Goal: Information Seeking & Learning: Compare options

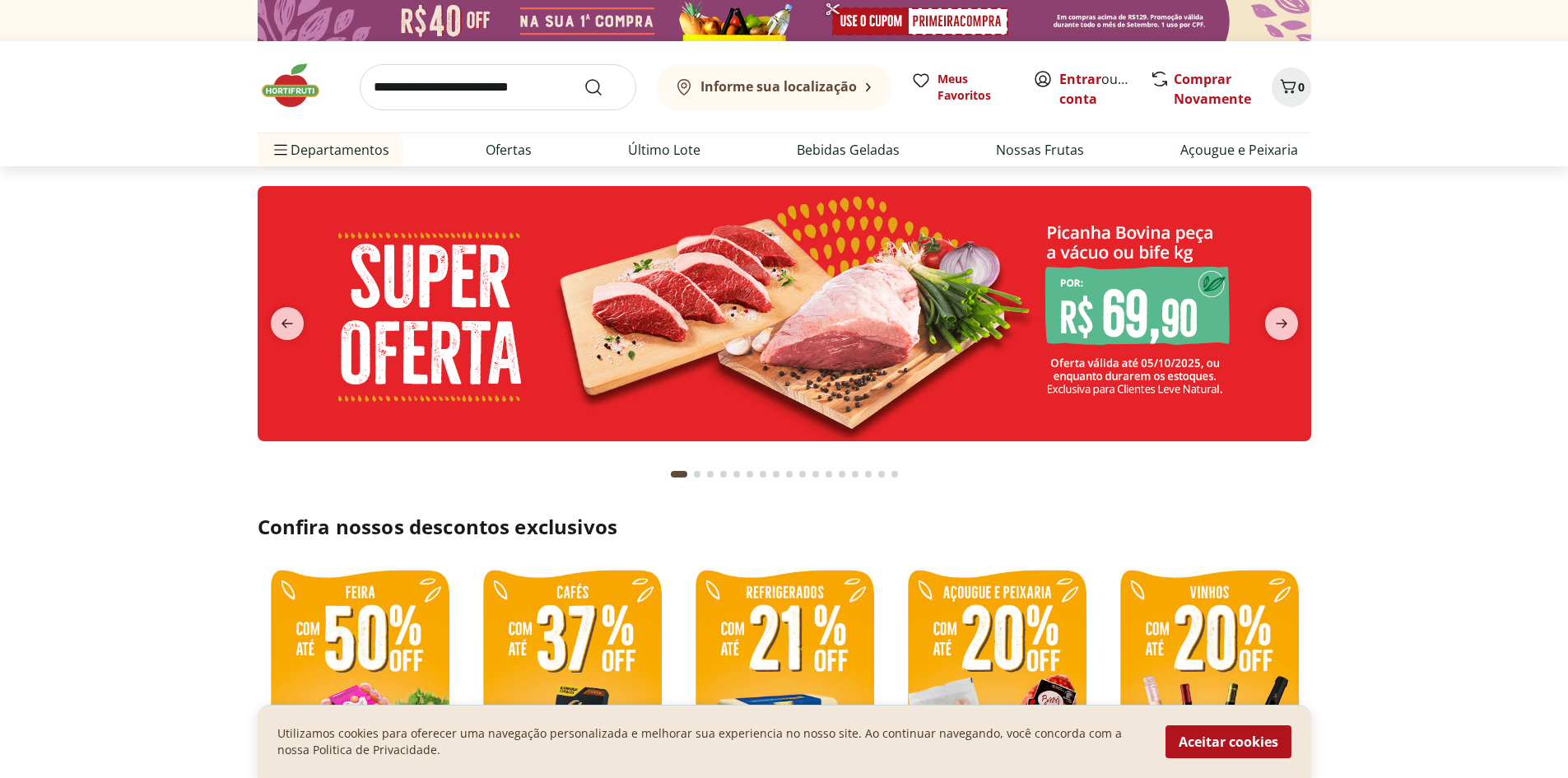
click at [803, 81] on b "Informe sua localização" at bounding box center [778, 87] width 156 height 18
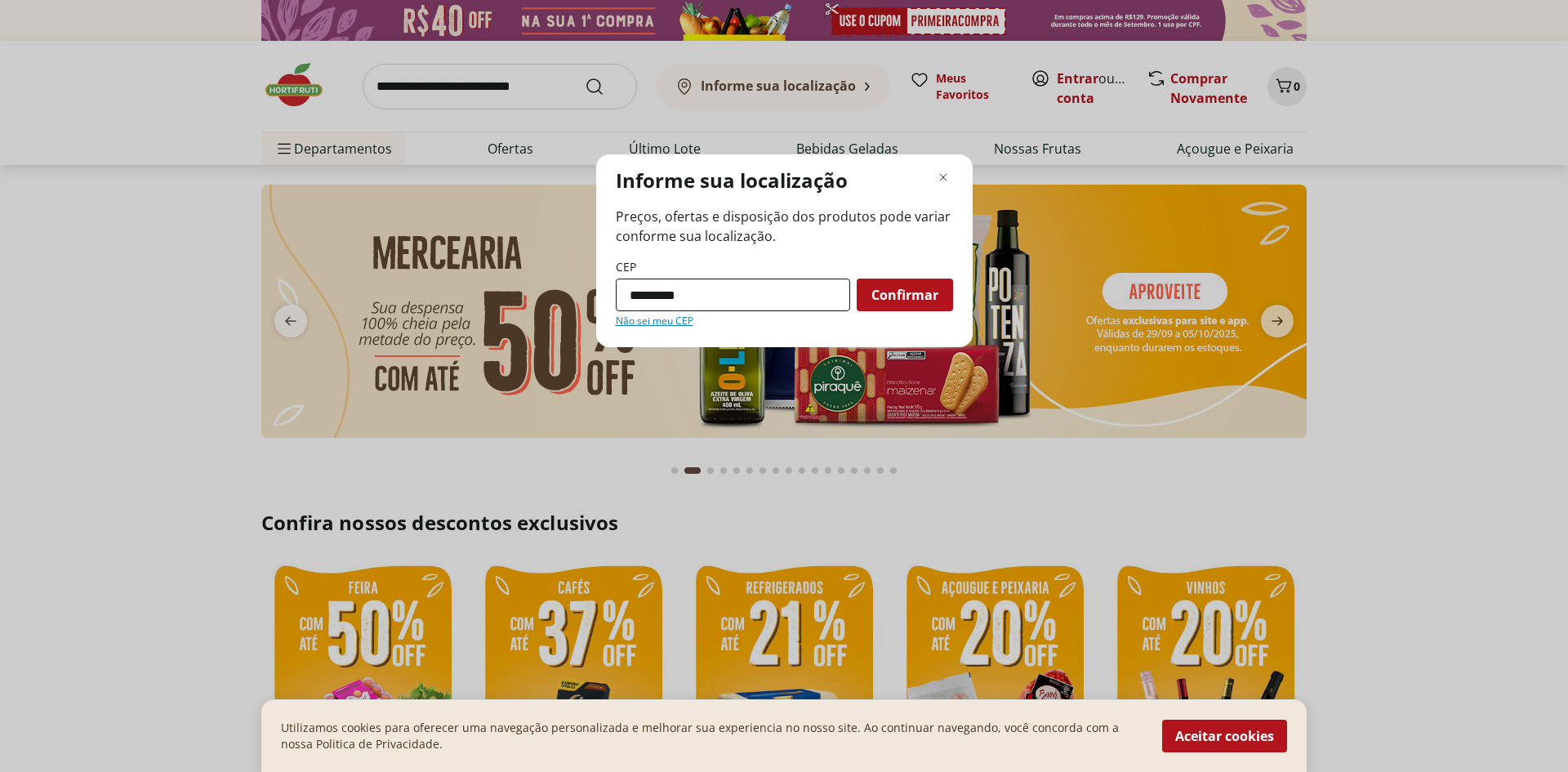
type input "*********"
click at [856, 278] on button "Confirmar" at bounding box center [904, 295] width 96 height 33
click at [876, 295] on span "Confirmar" at bounding box center [905, 295] width 67 height 13
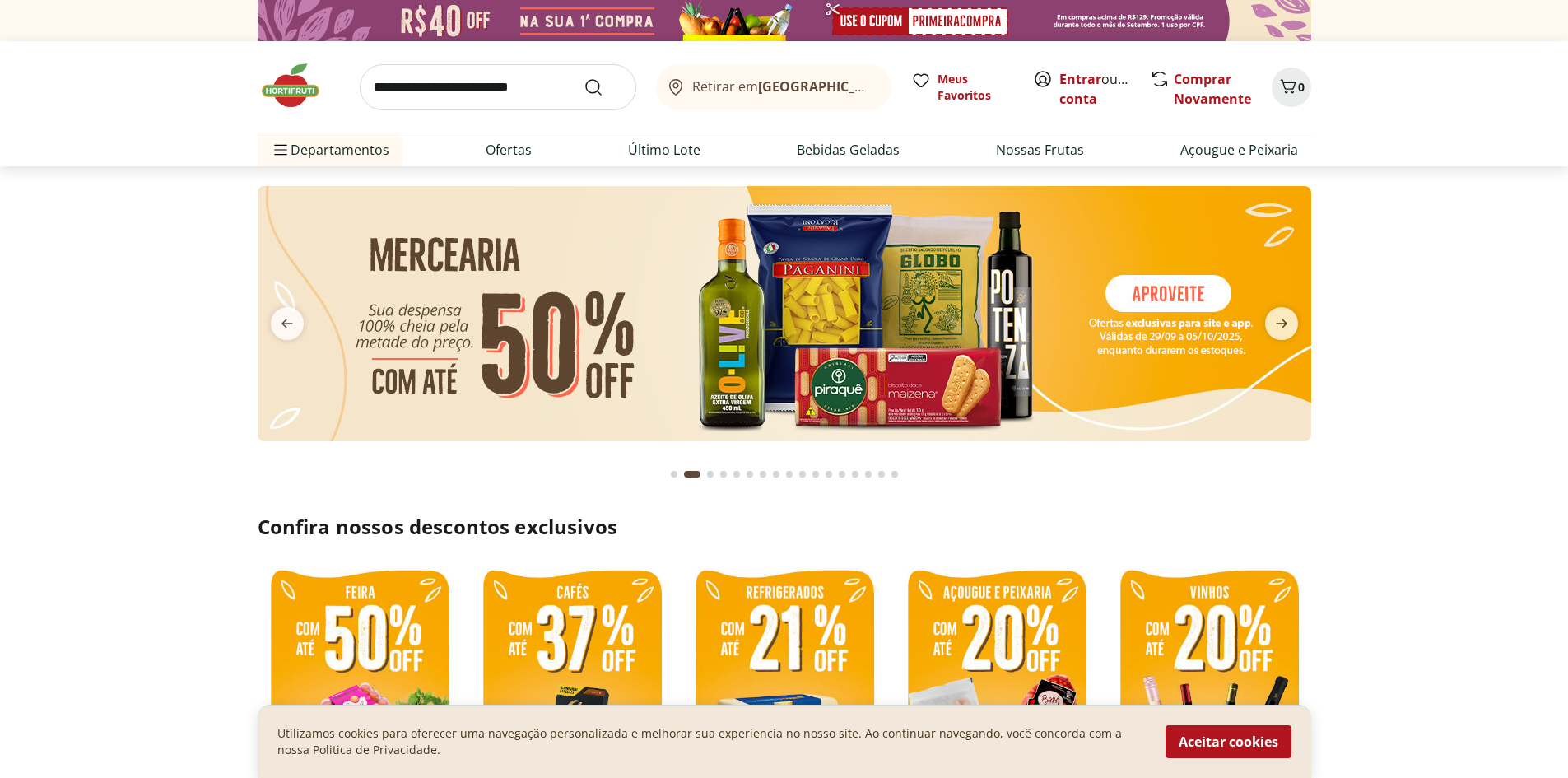
click at [625, 375] on img at bounding box center [784, 314] width 1053 height 255
select select "**********"
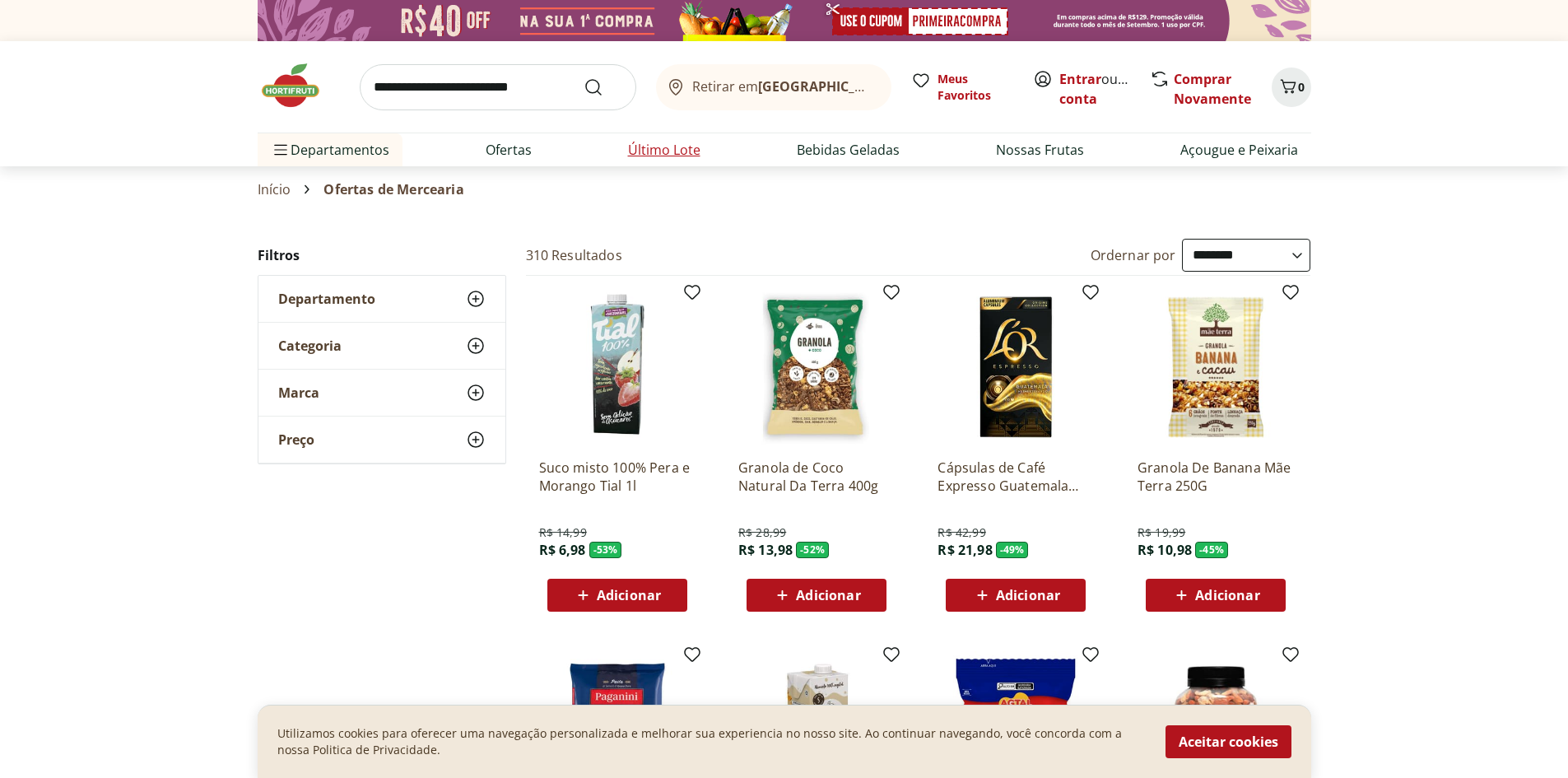
click at [685, 150] on link "Último Lote" at bounding box center [664, 150] width 72 height 19
select select "**********"
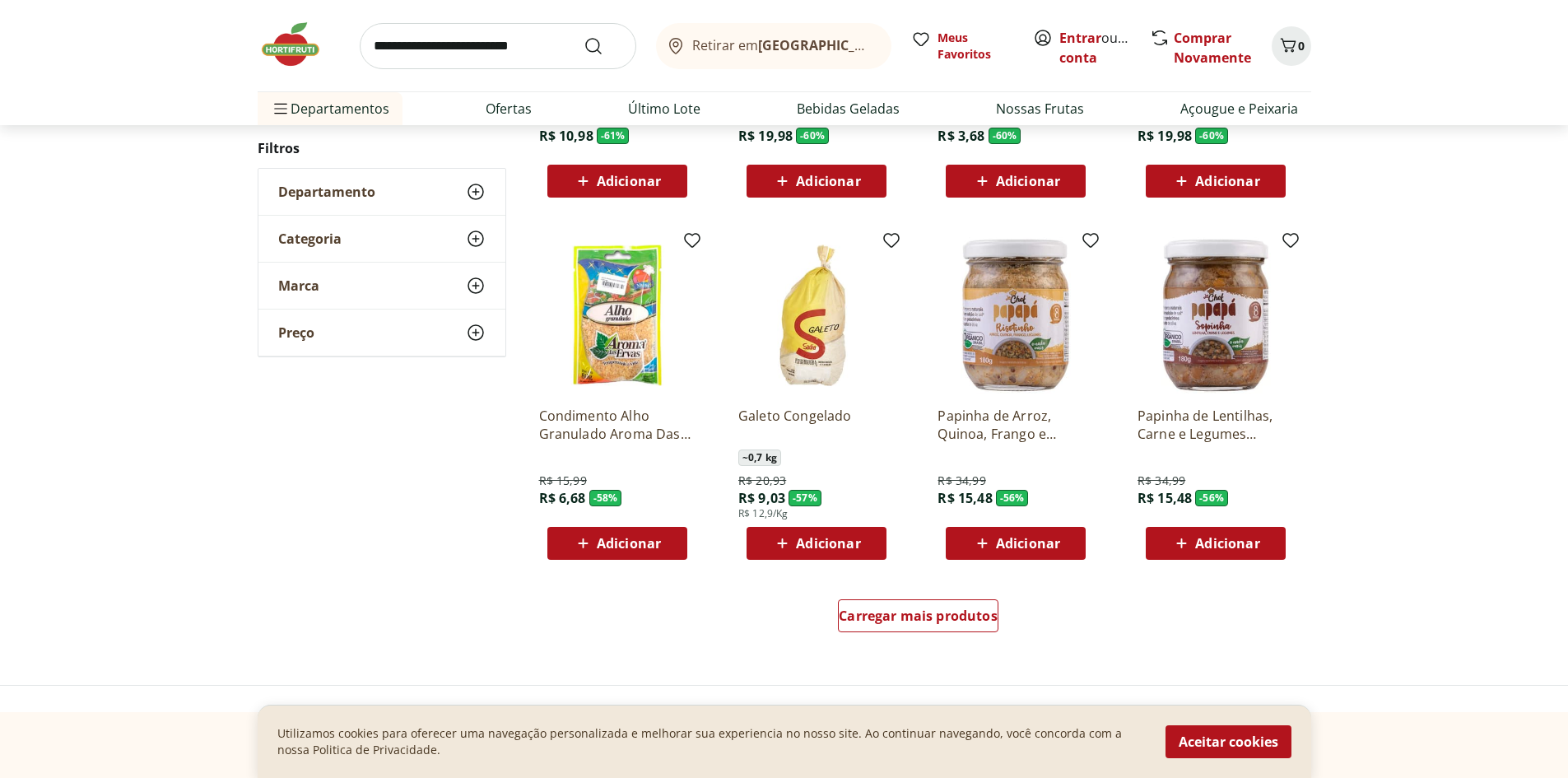
scroll to position [823, 0]
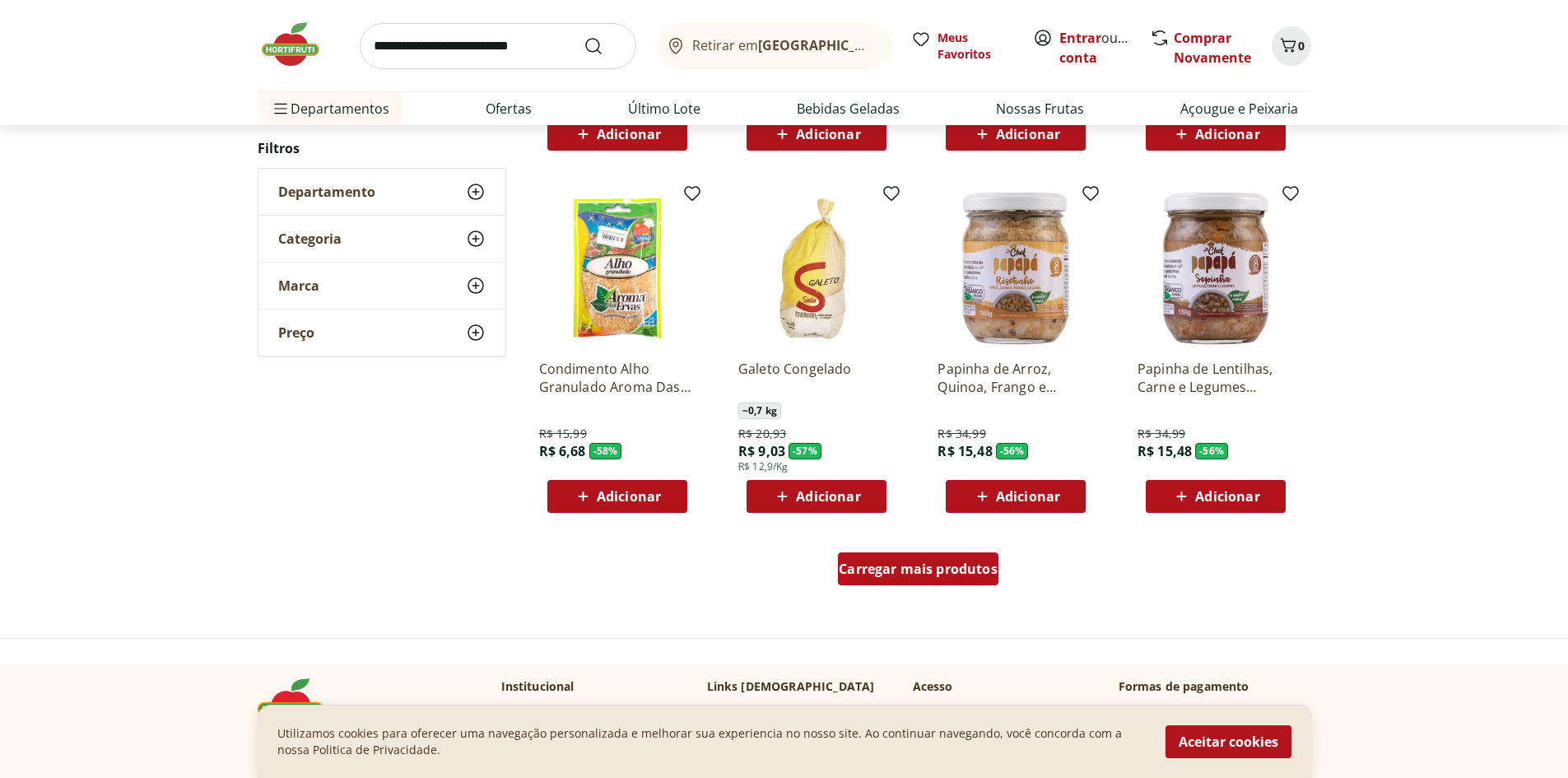
click at [899, 571] on span "Carregar mais produtos" at bounding box center [918, 569] width 159 height 13
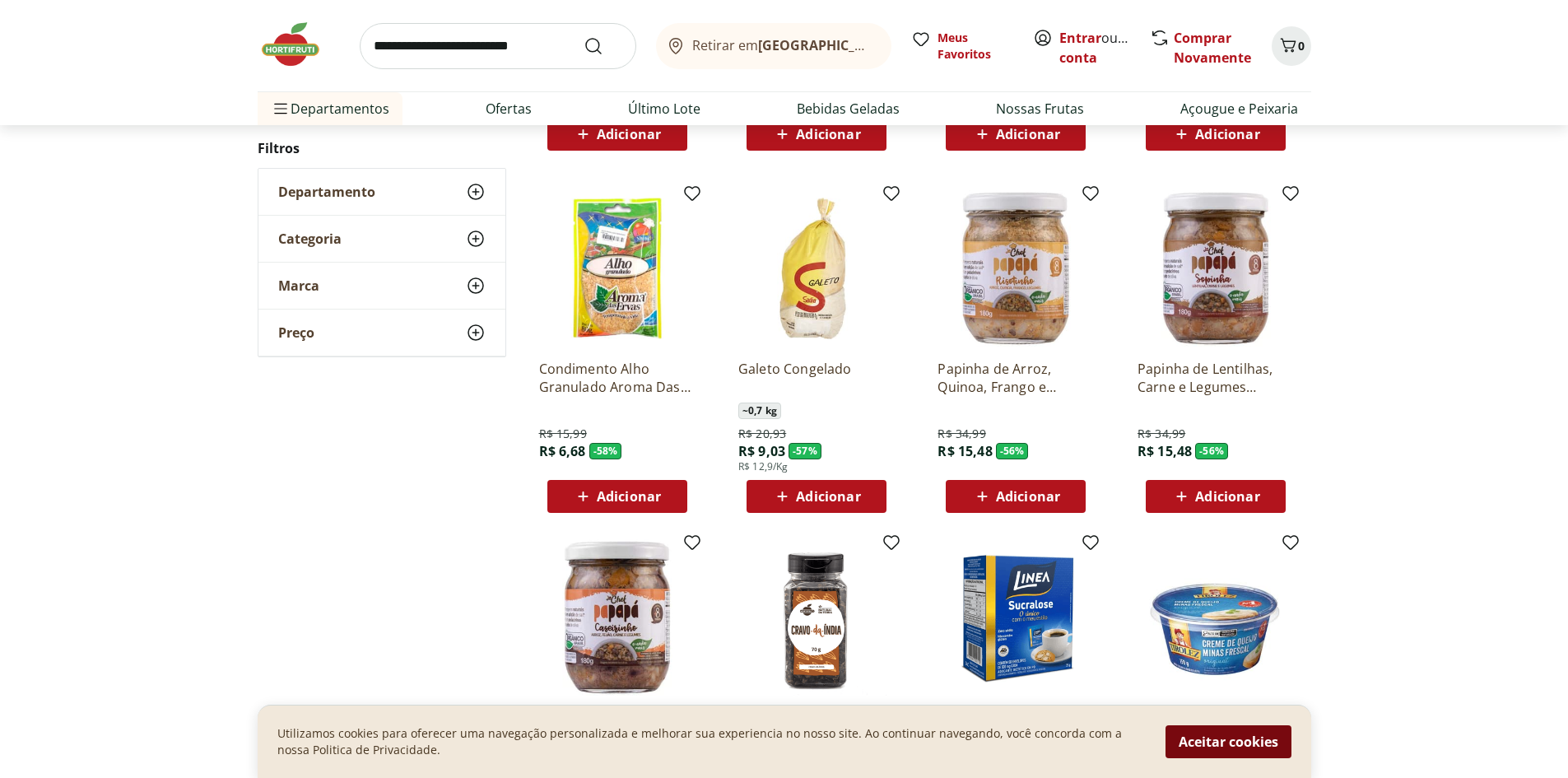
click at [1191, 733] on button "Aceitar cookies" at bounding box center [1228, 742] width 126 height 33
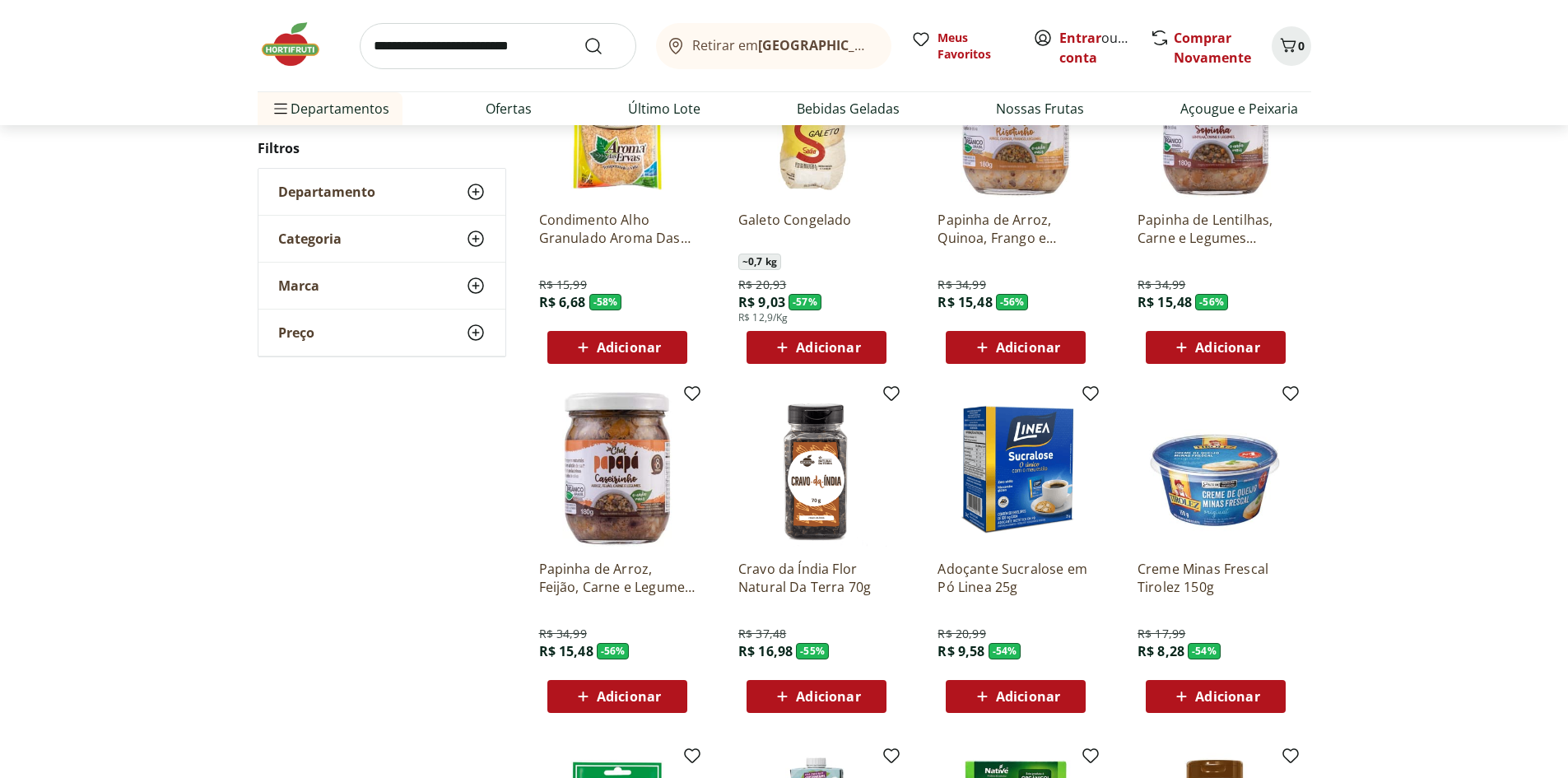
scroll to position [987, 0]
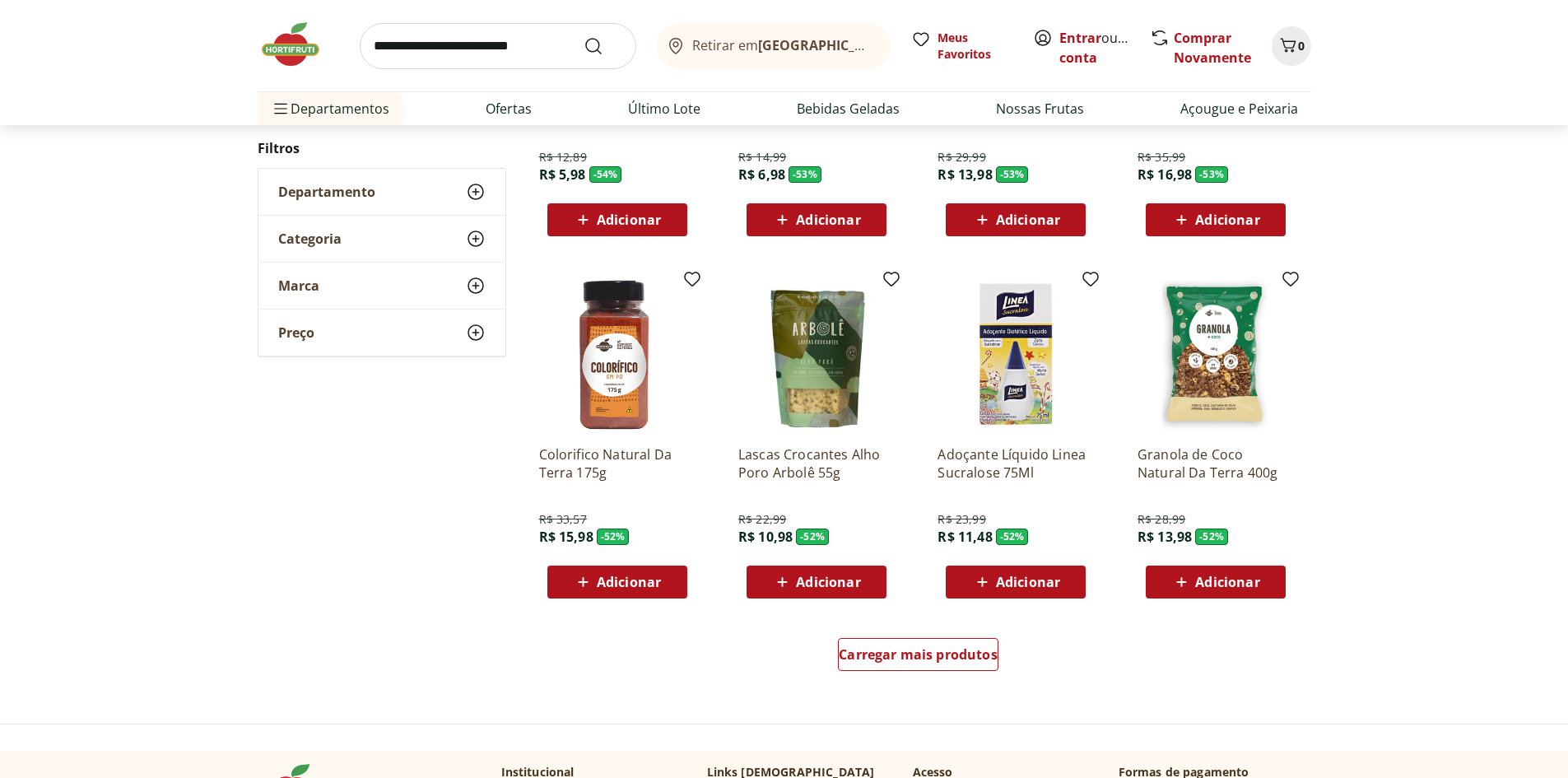
scroll to position [905, 0]
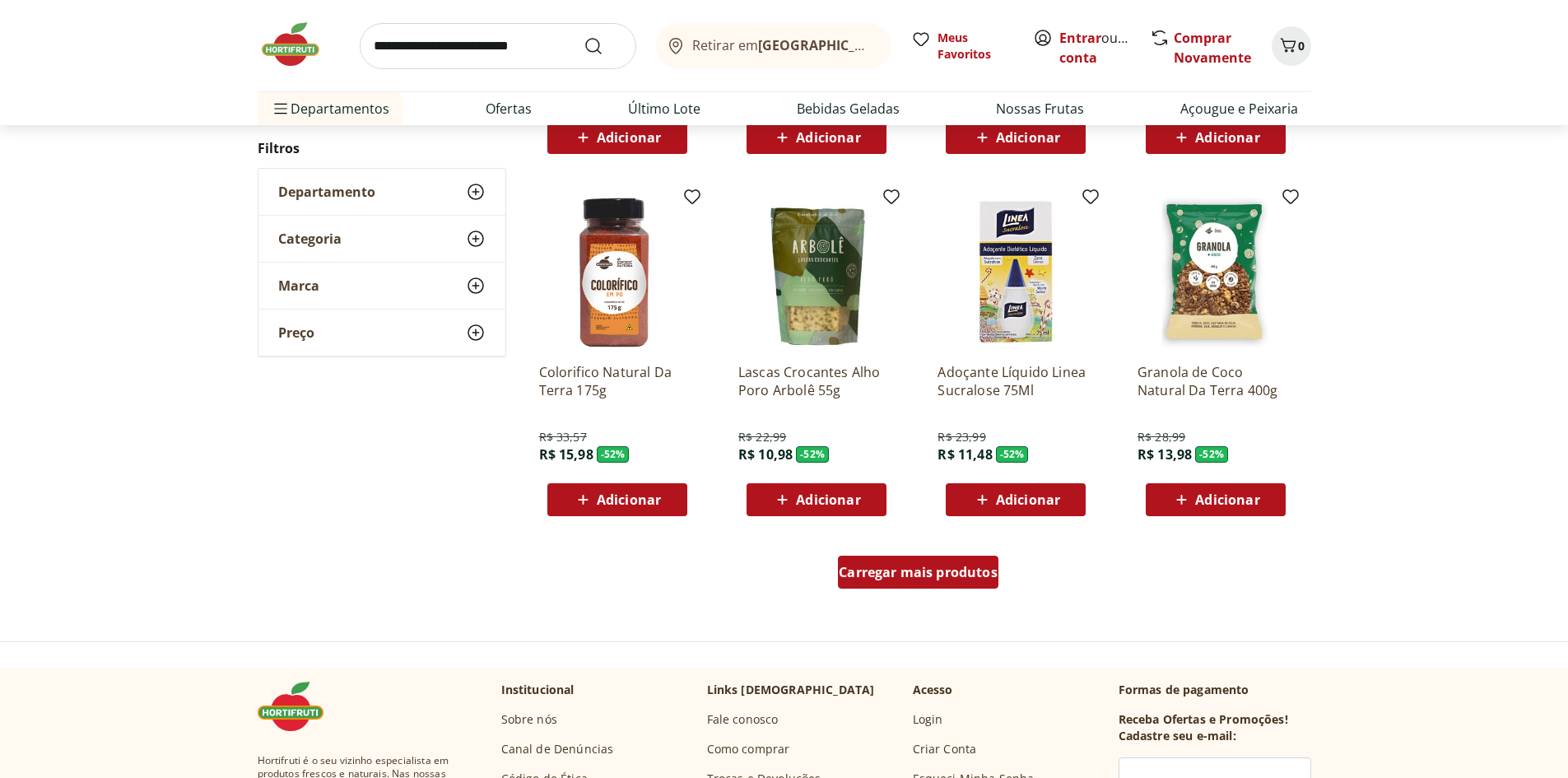
click at [925, 571] on span "Carregar mais produtos" at bounding box center [918, 572] width 159 height 13
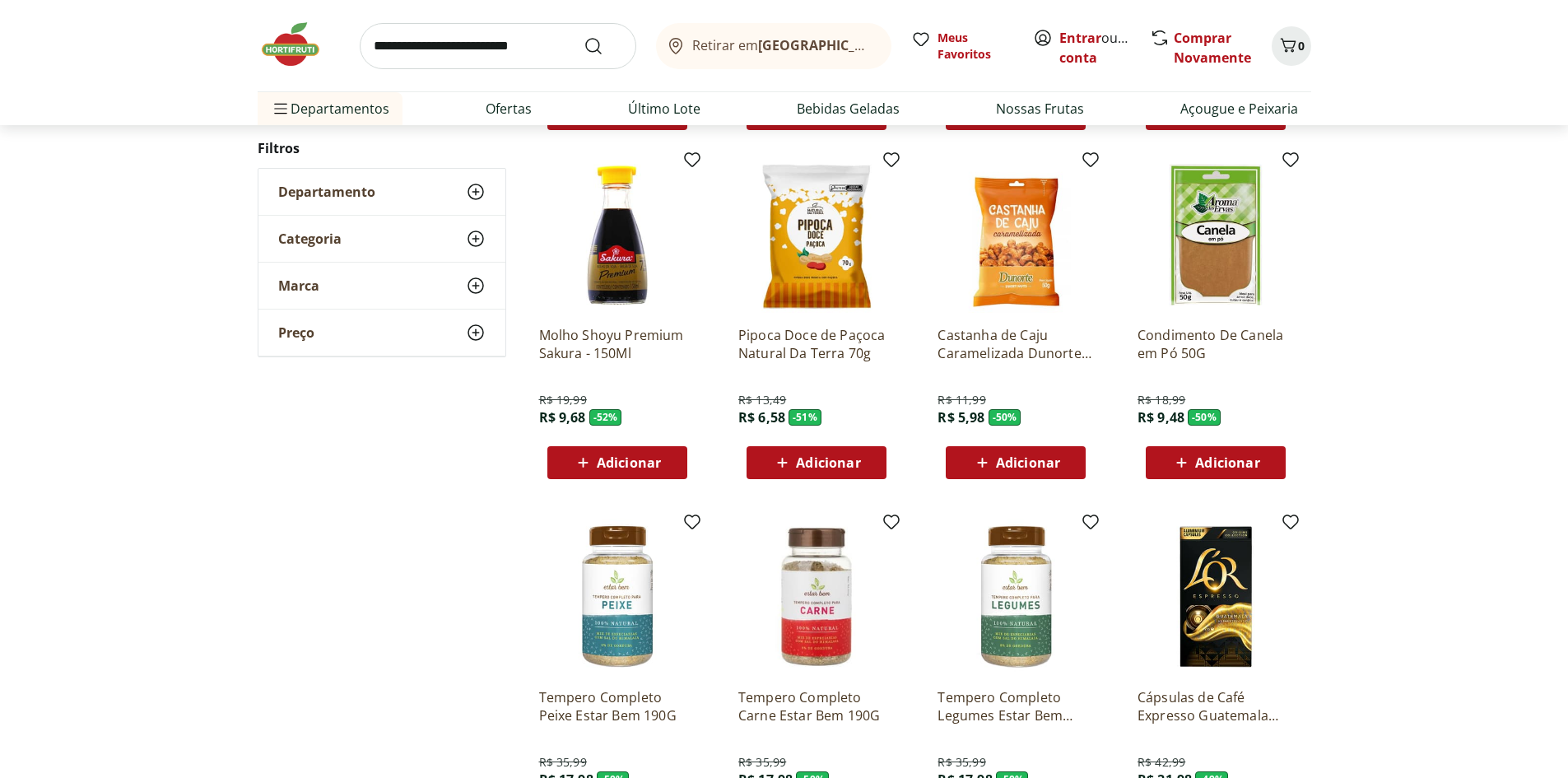
scroll to position [1399, 0]
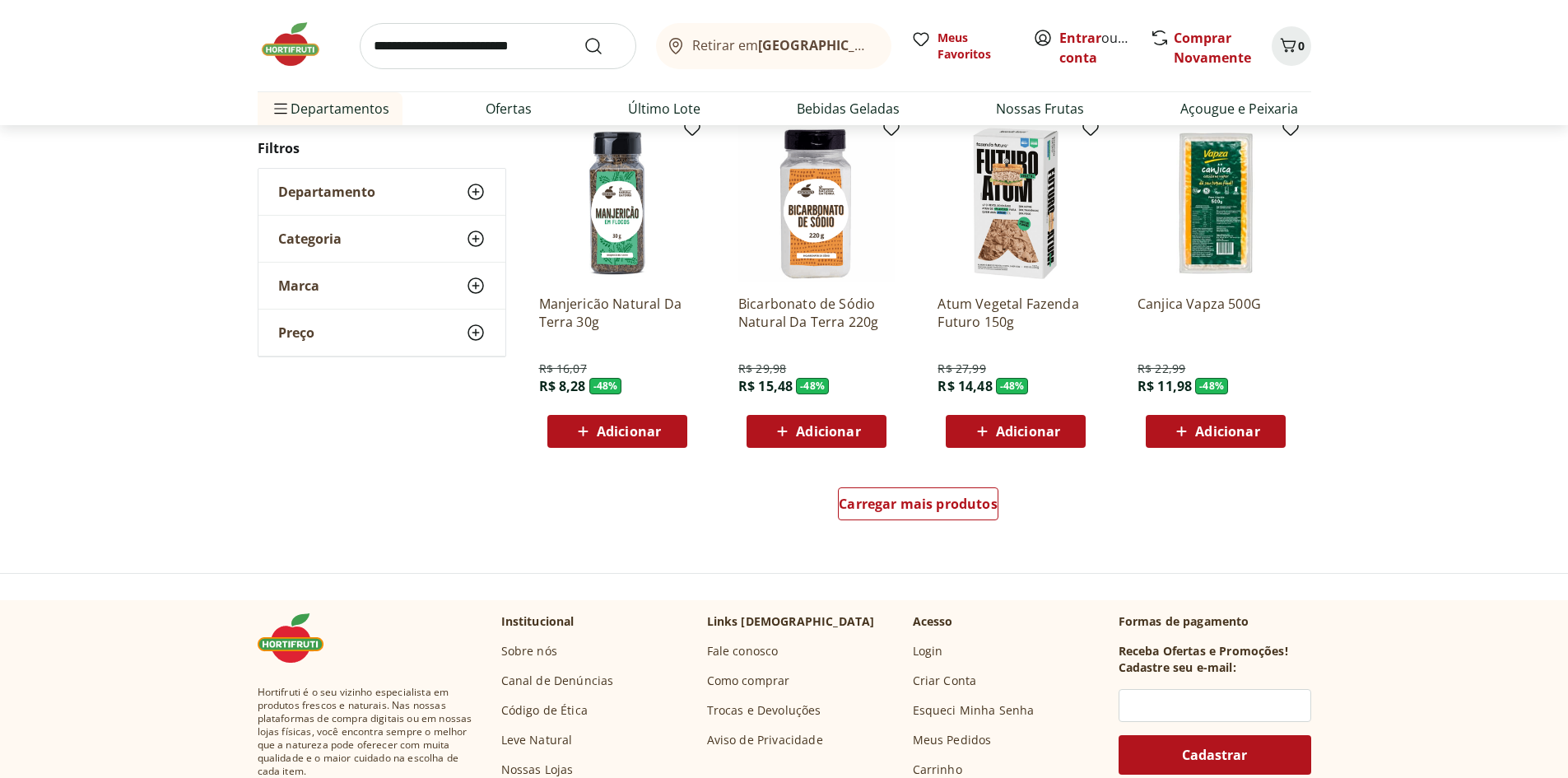
scroll to position [985, 0]
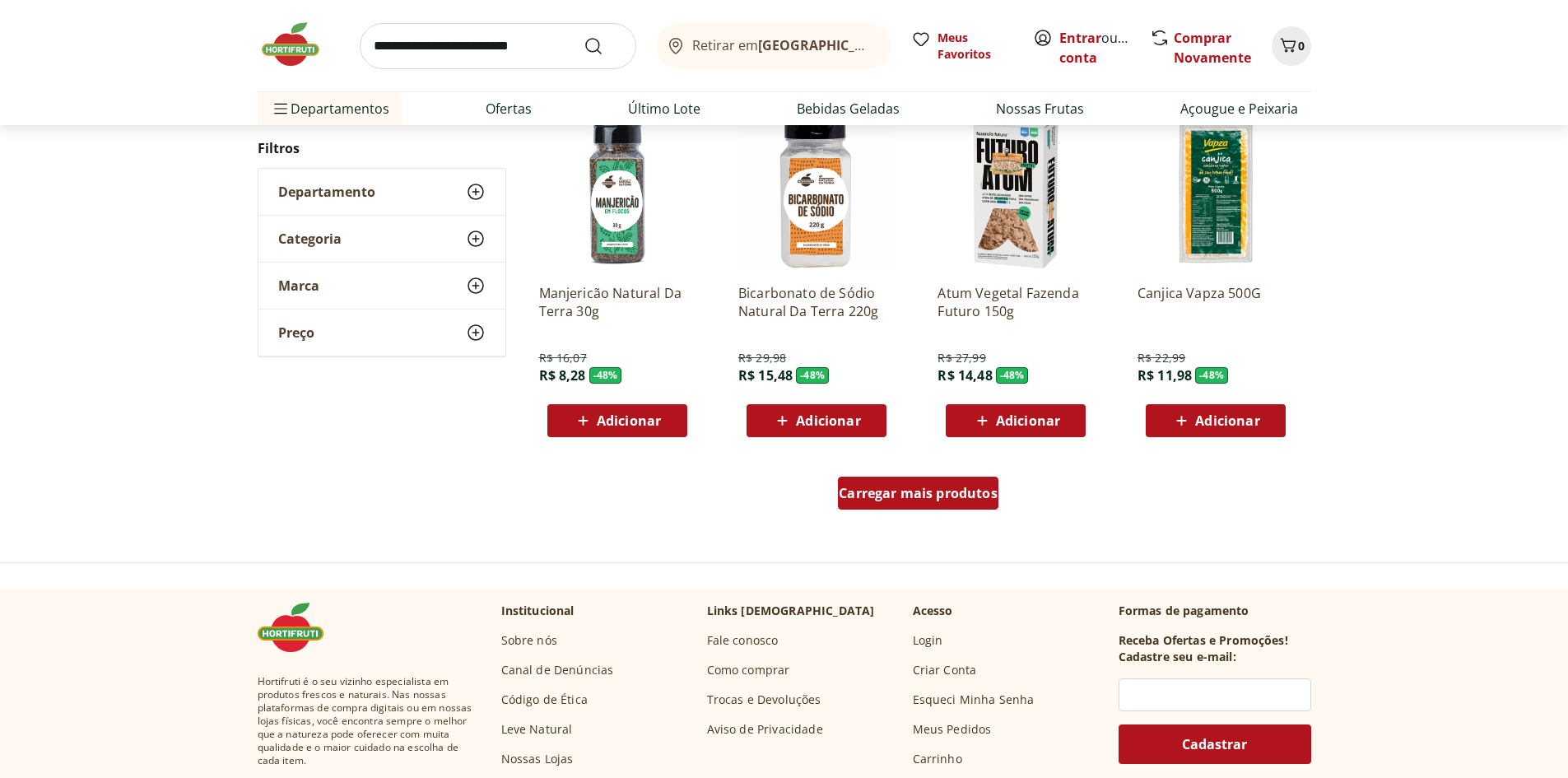
click at [945, 491] on span "Carregar mais produtos" at bounding box center [918, 493] width 159 height 13
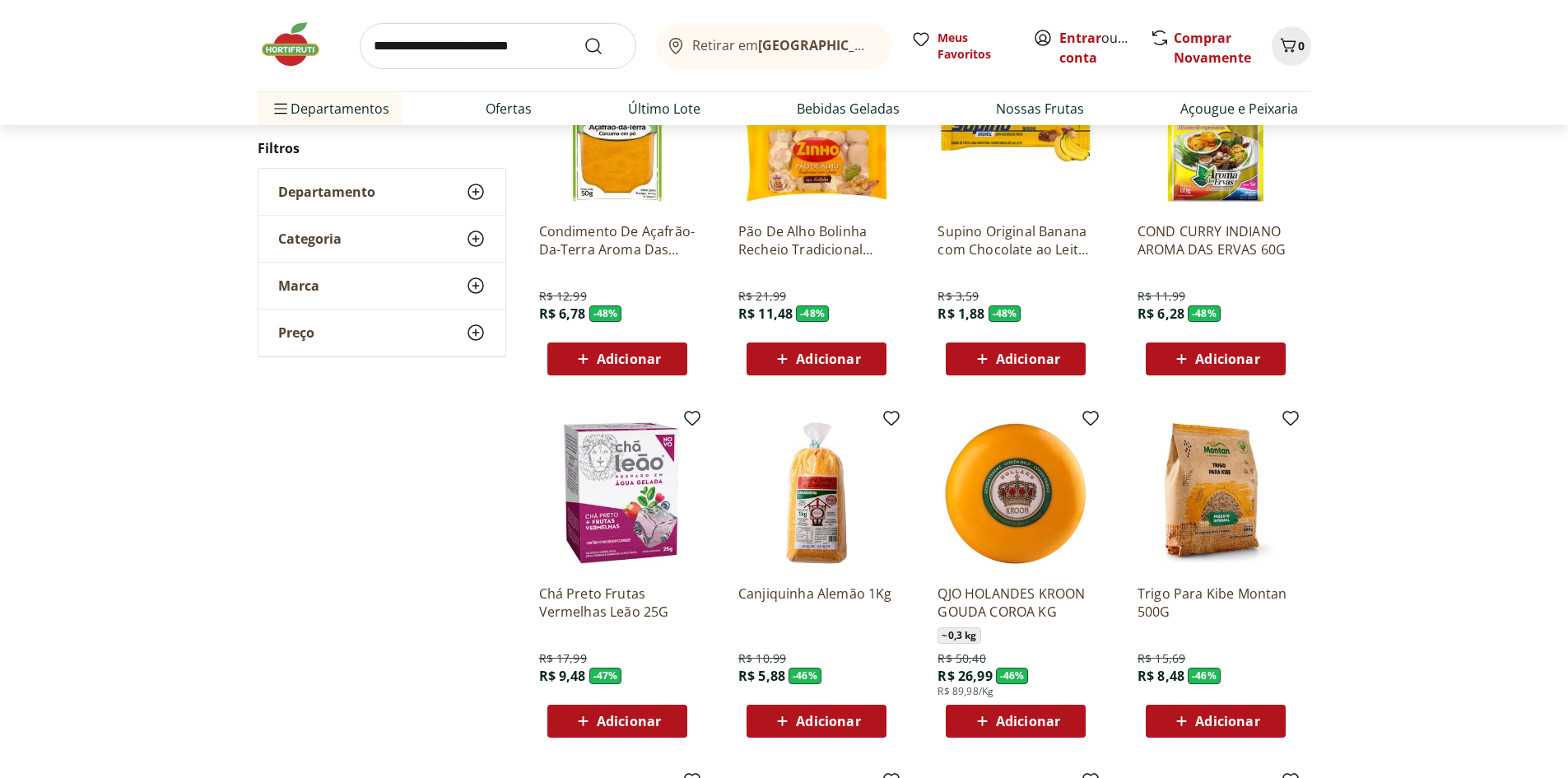
scroll to position [1395, 0]
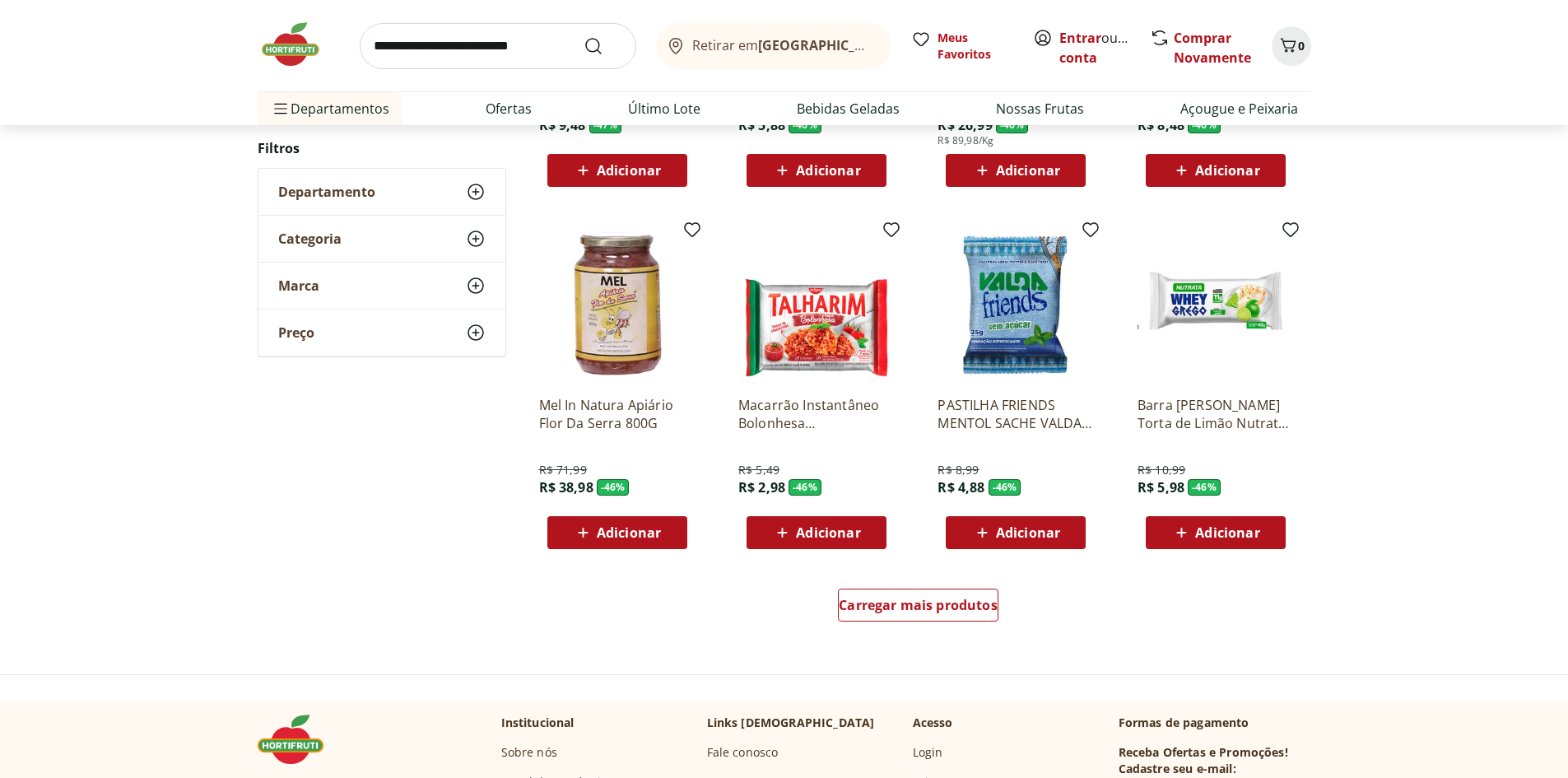
scroll to position [899, 0]
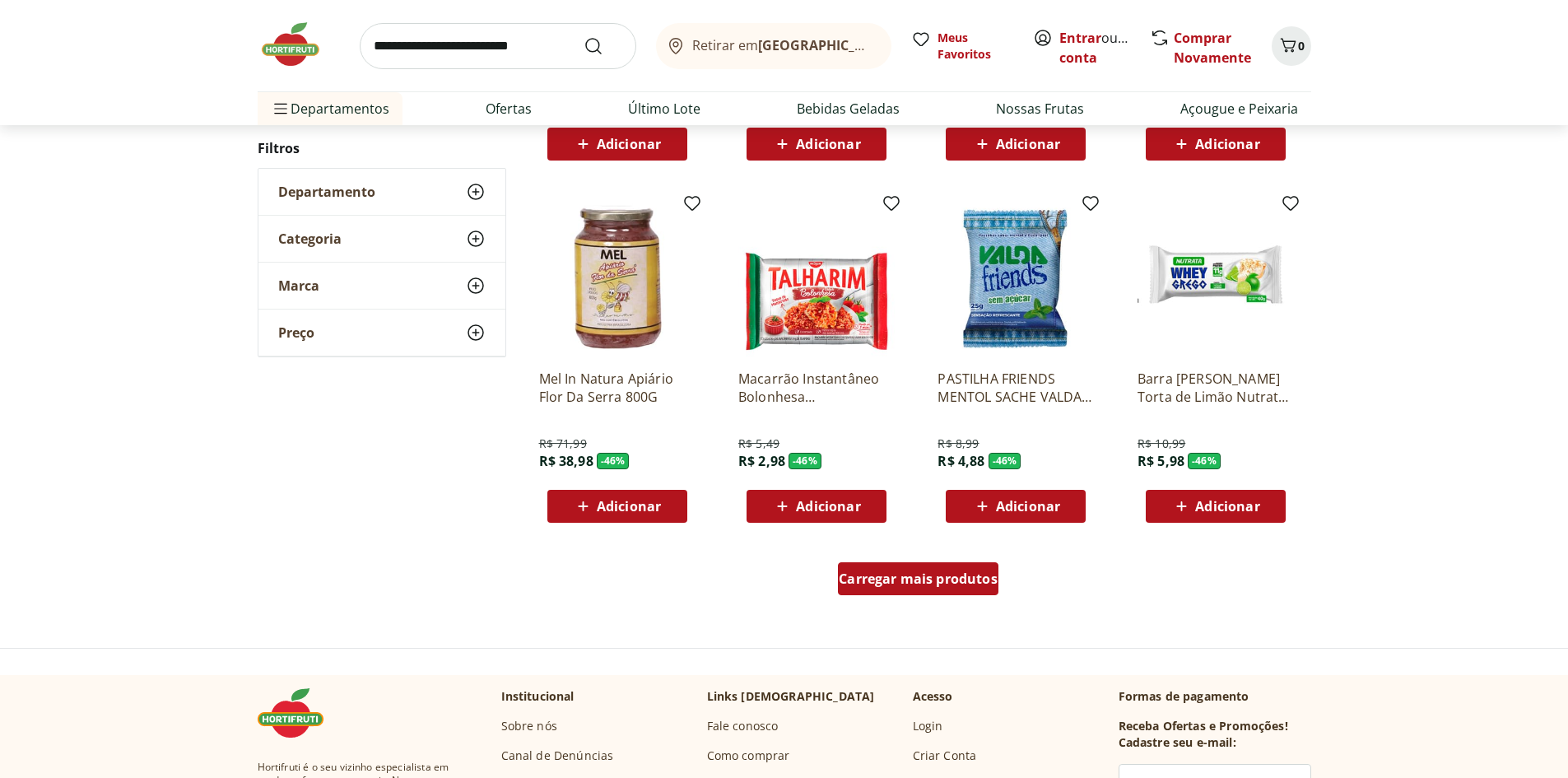
click at [928, 569] on div "Carregar mais produtos" at bounding box center [918, 579] width 161 height 33
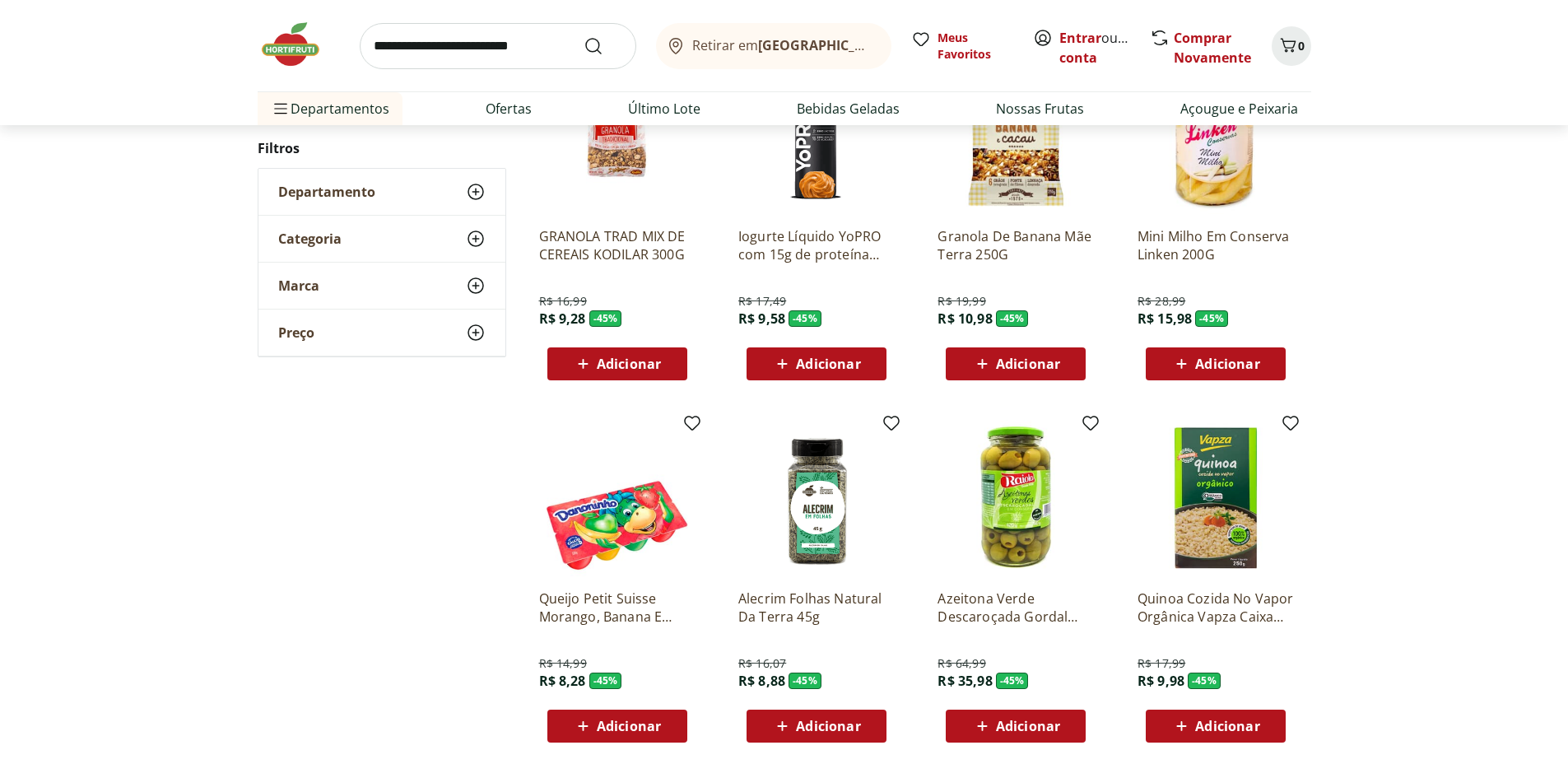
scroll to position [1393, 0]
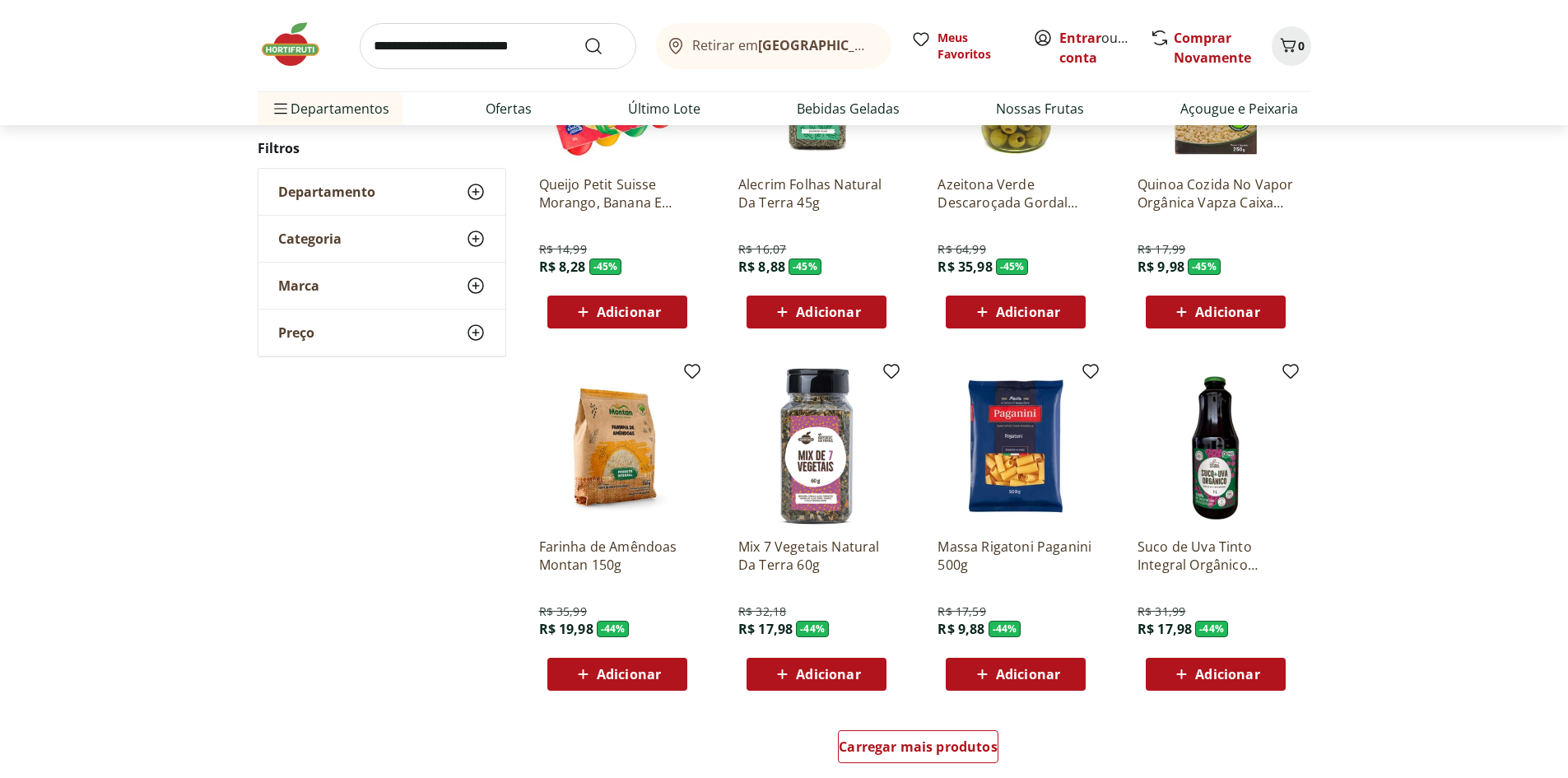
scroll to position [813, 0]
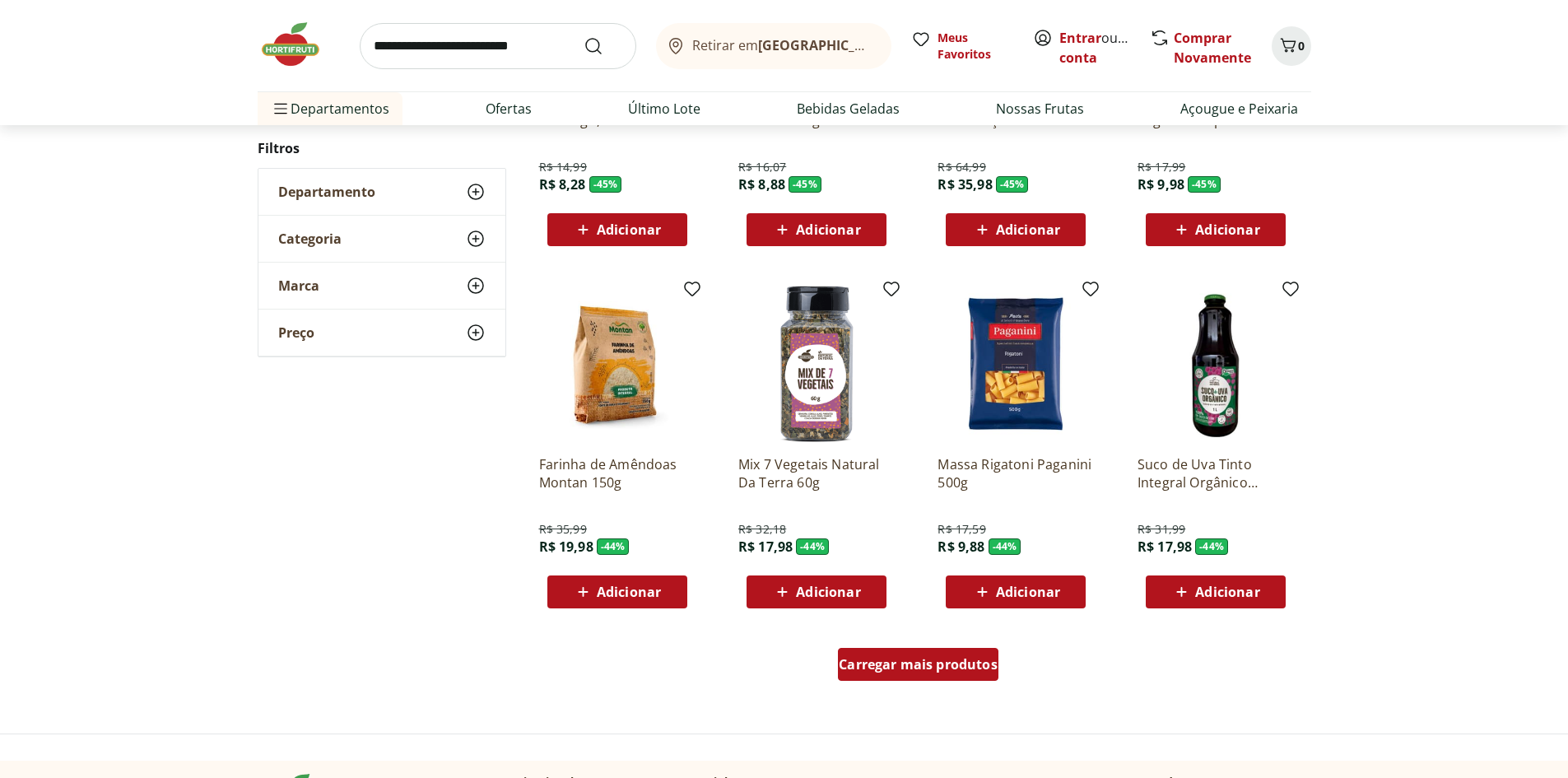
click at [916, 663] on span "Carregar mais produtos" at bounding box center [918, 664] width 159 height 13
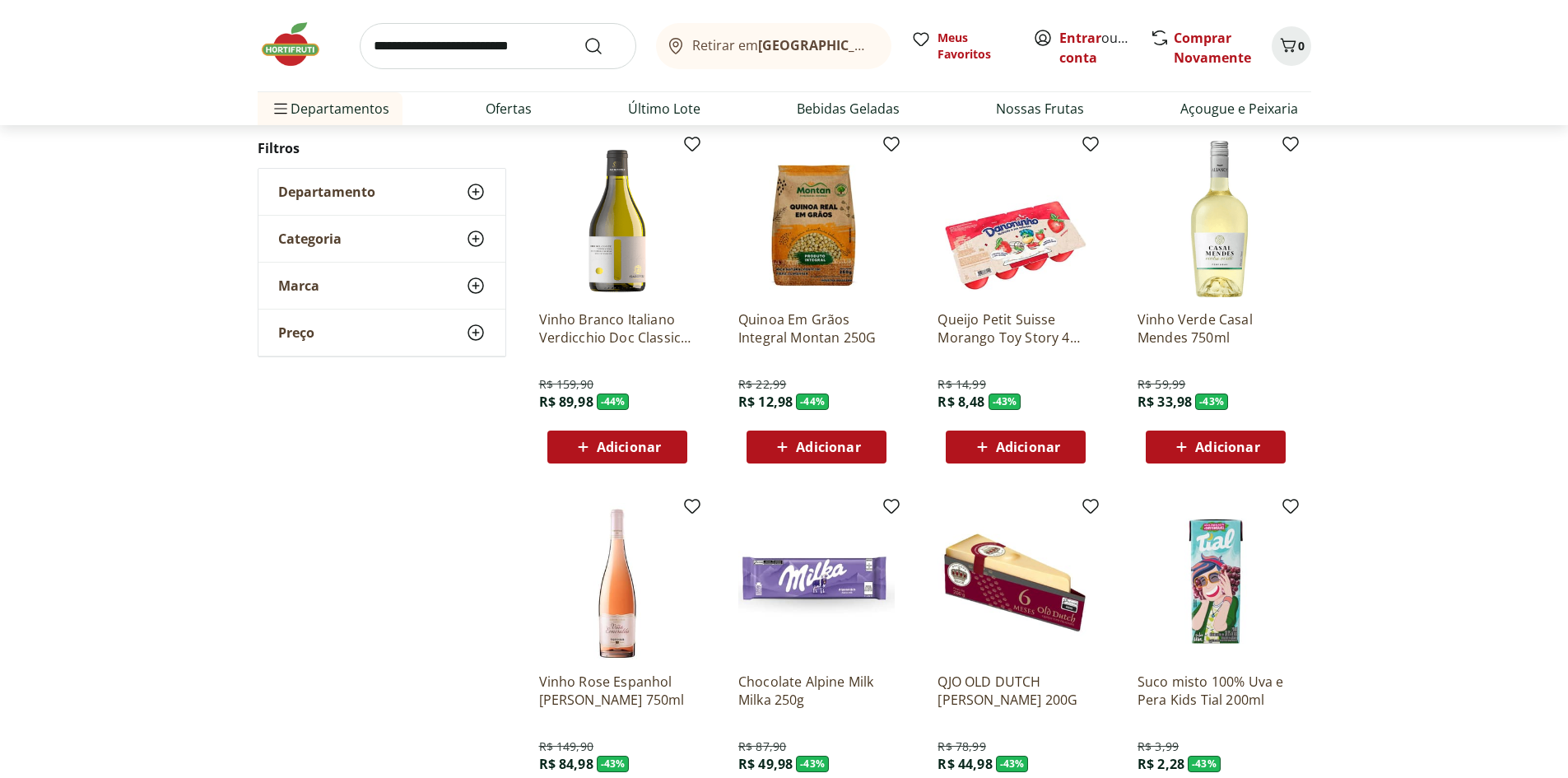
scroll to position [1389, 0]
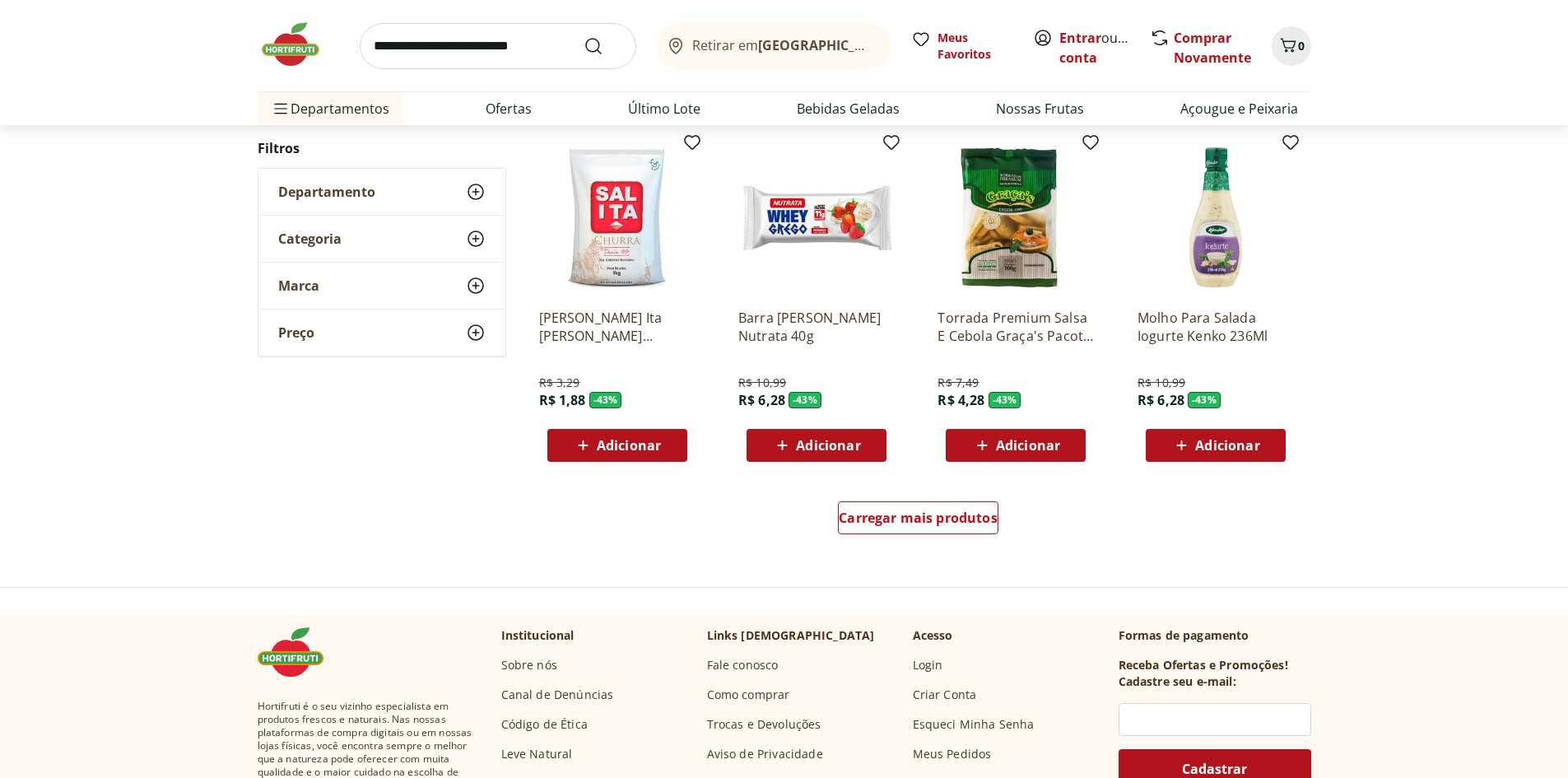
scroll to position [975, 0]
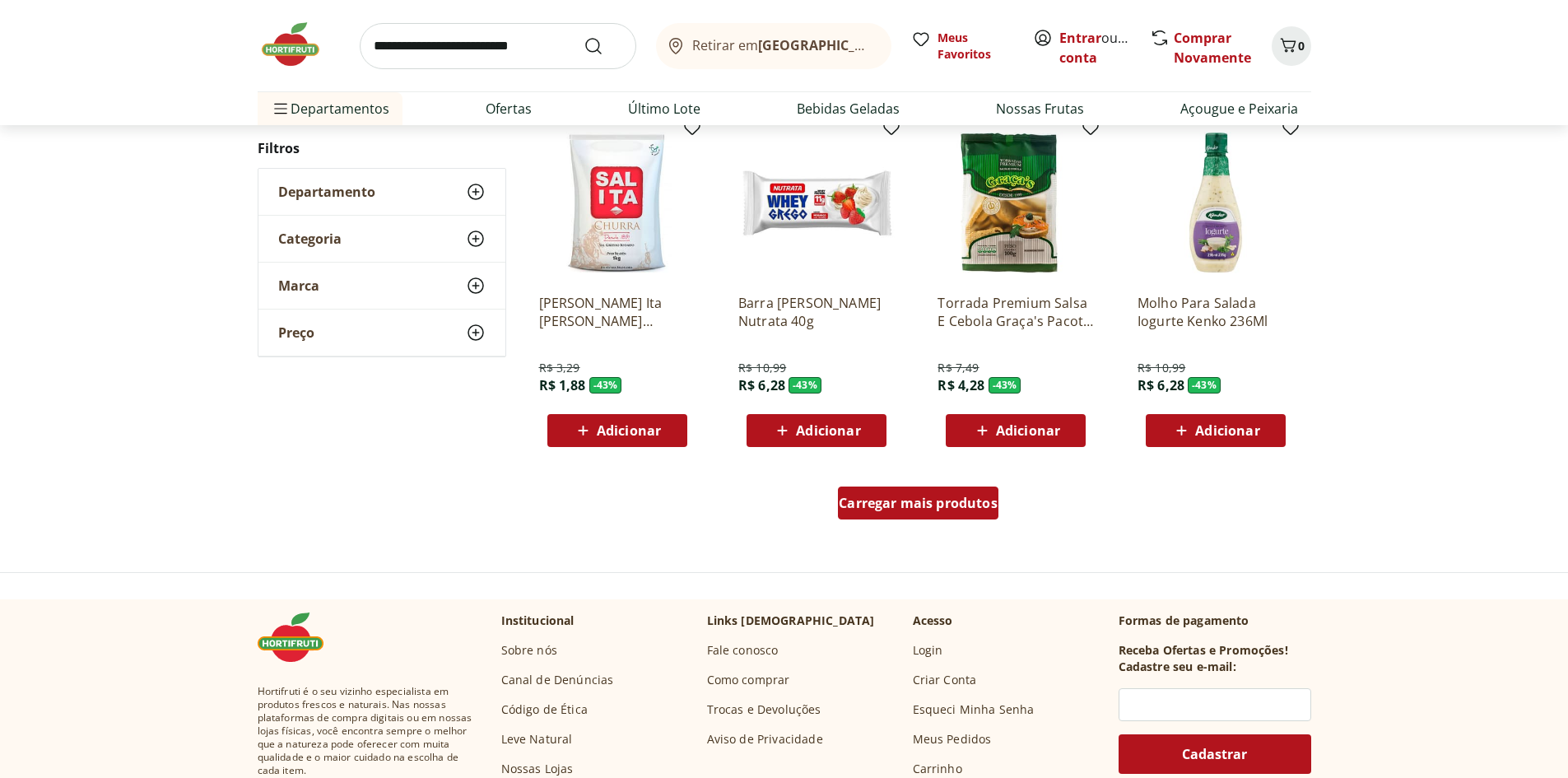
click at [929, 509] on span "Carregar mais produtos" at bounding box center [918, 503] width 159 height 13
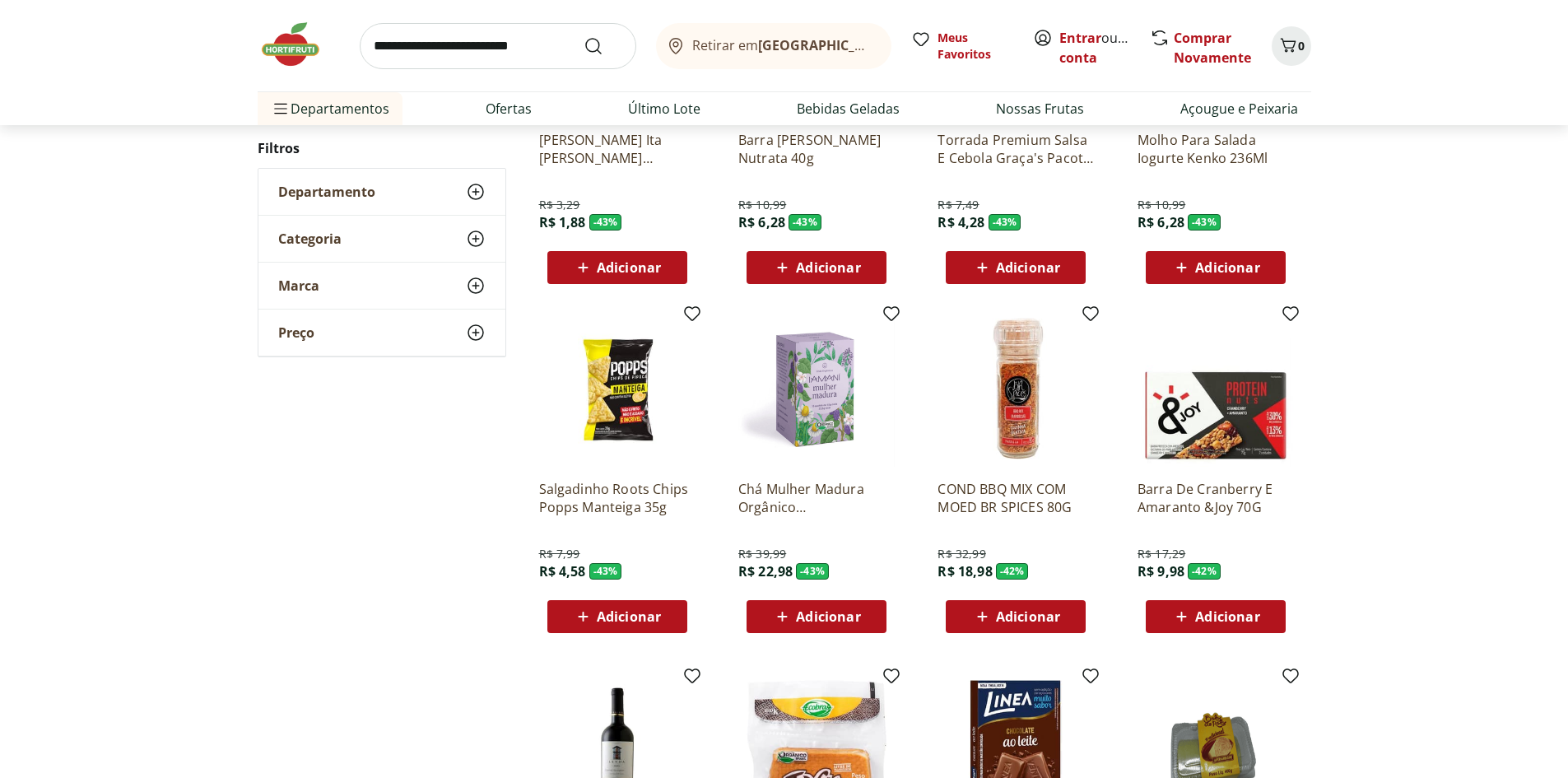
scroll to position [1139, 0]
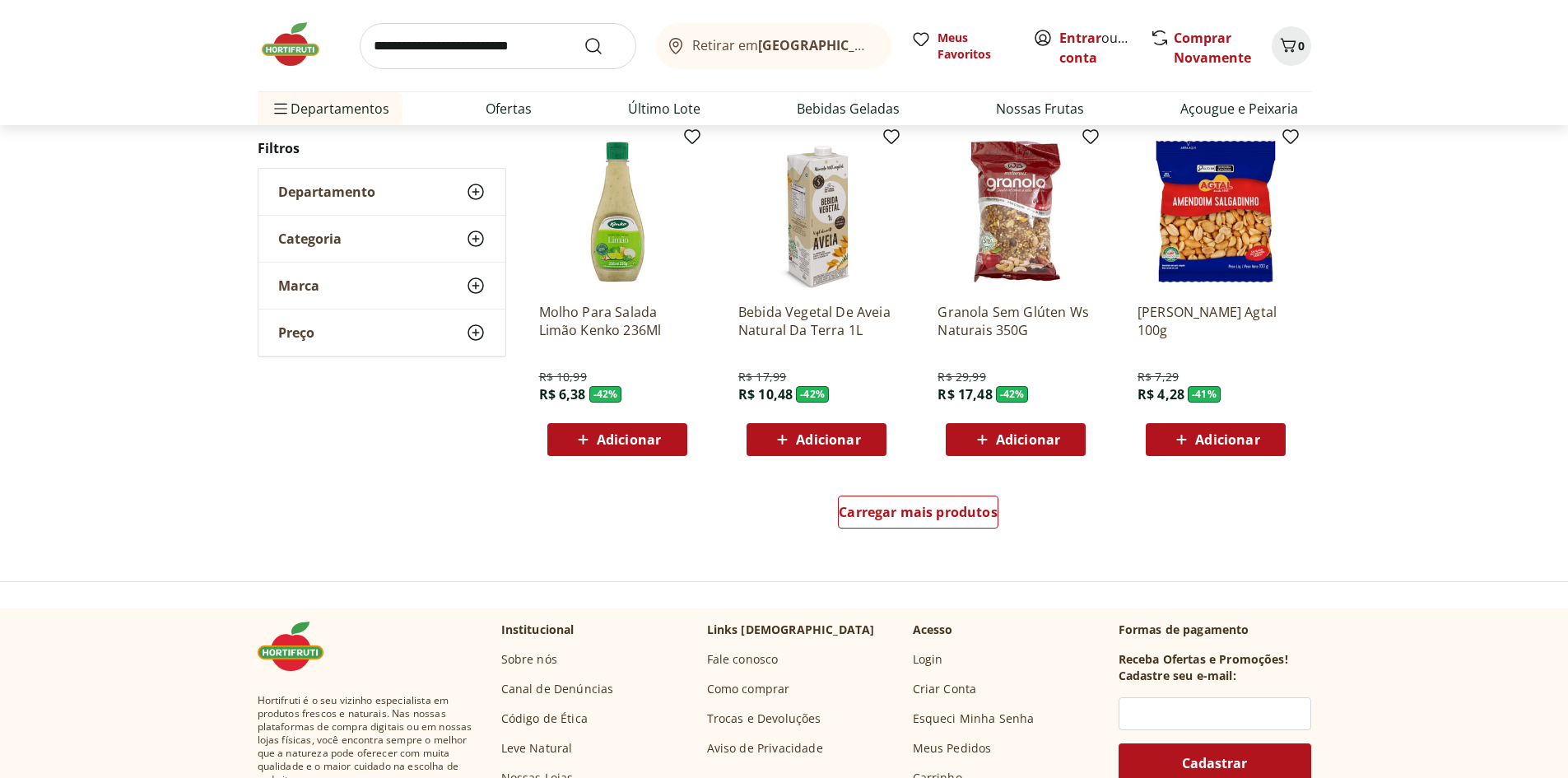
scroll to position [971, 0]
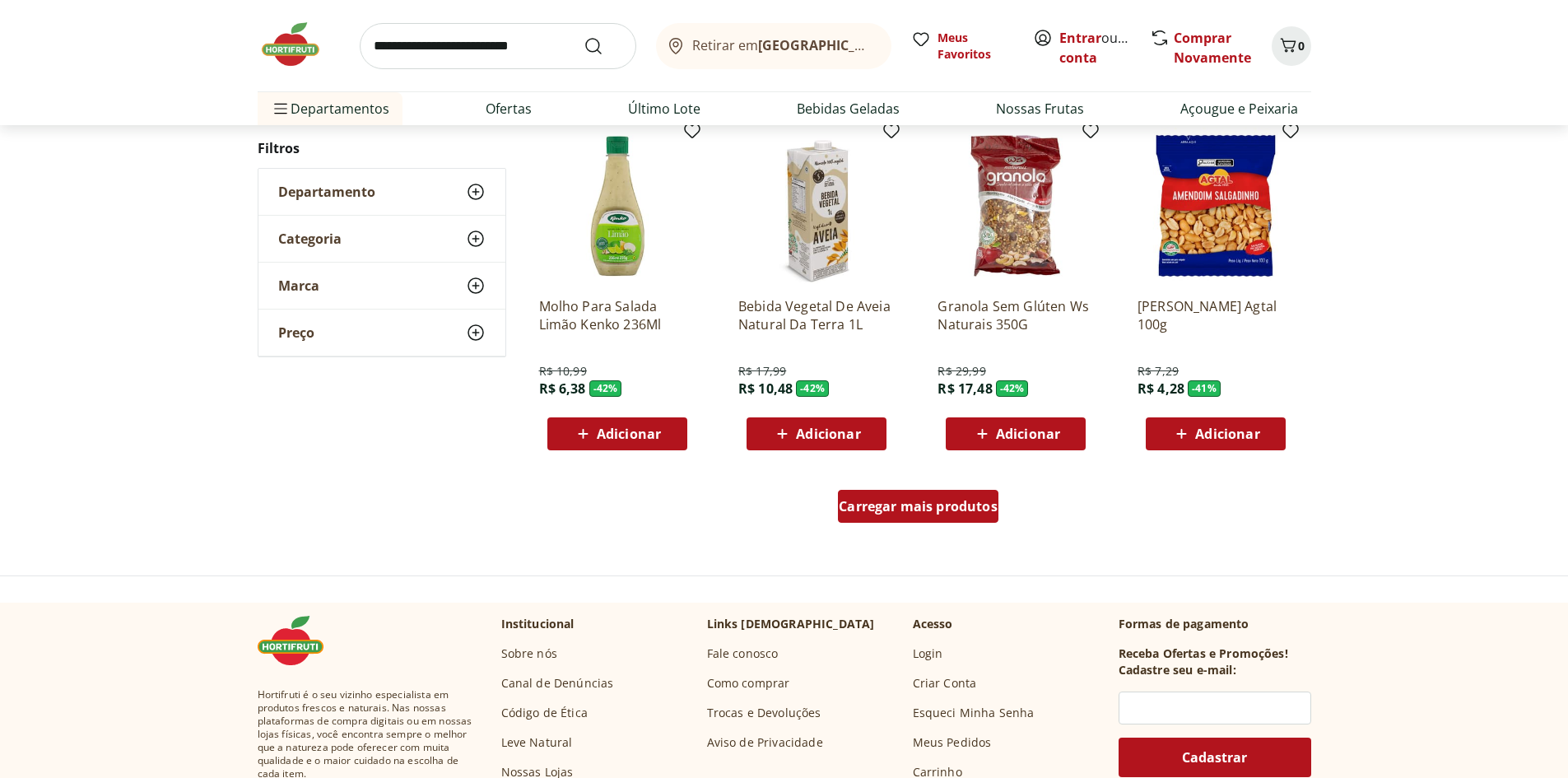
click at [895, 518] on div "Carregar mais produtos" at bounding box center [918, 507] width 161 height 33
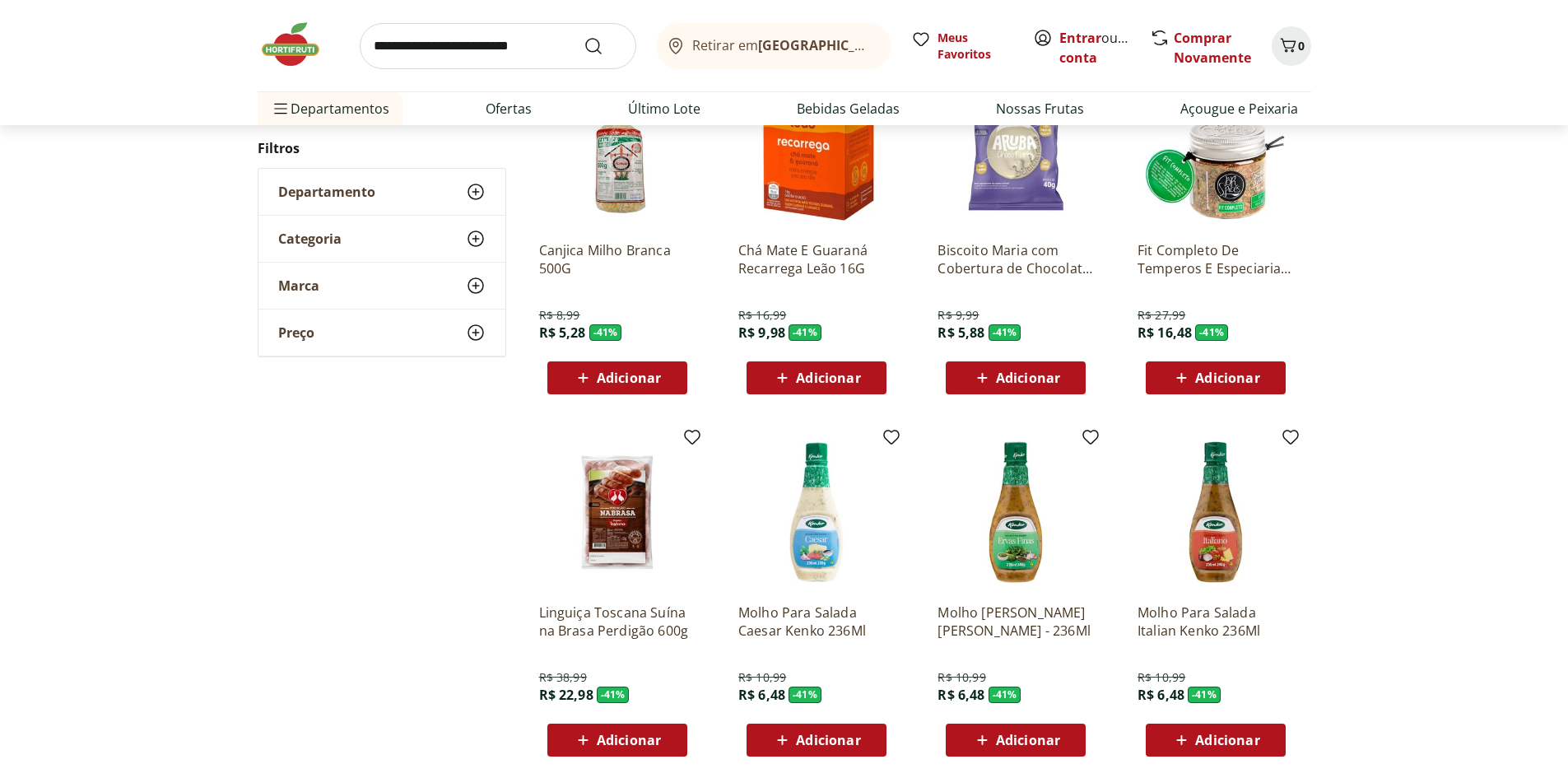
scroll to position [1382, 0]
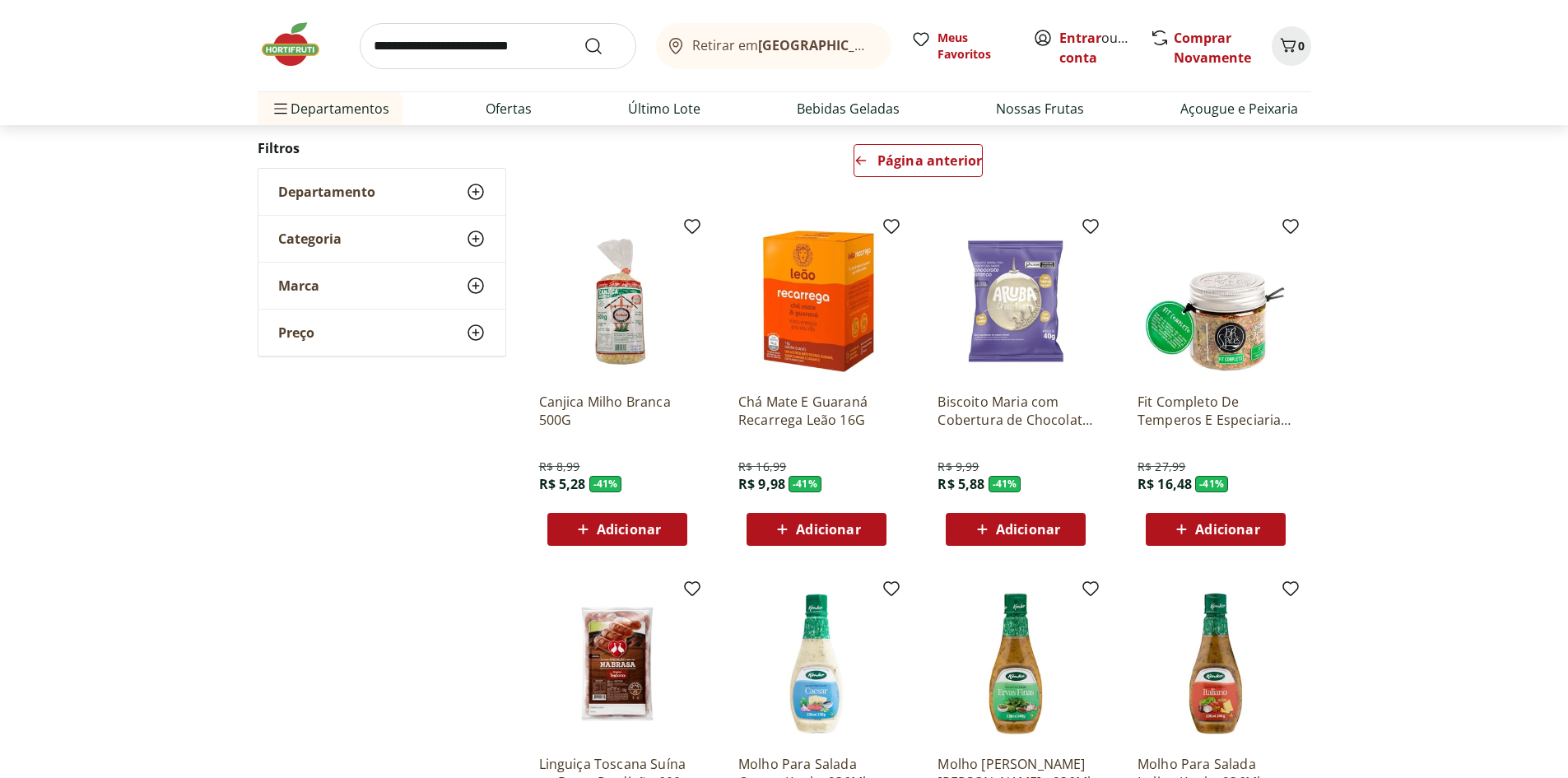
scroll to position [145, 0]
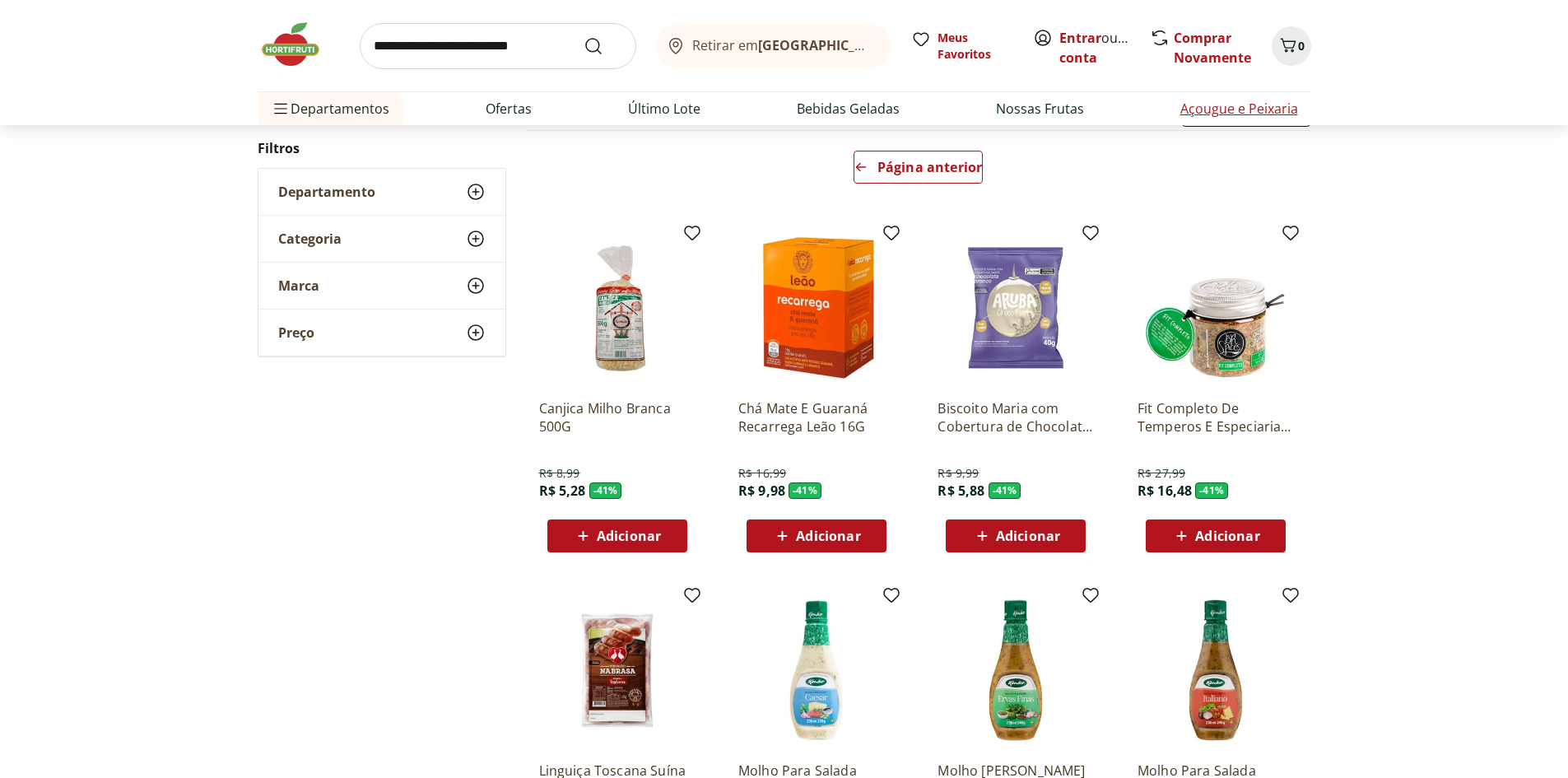
click at [1218, 110] on link "Açougue e Peixaria" at bounding box center [1239, 108] width 118 height 19
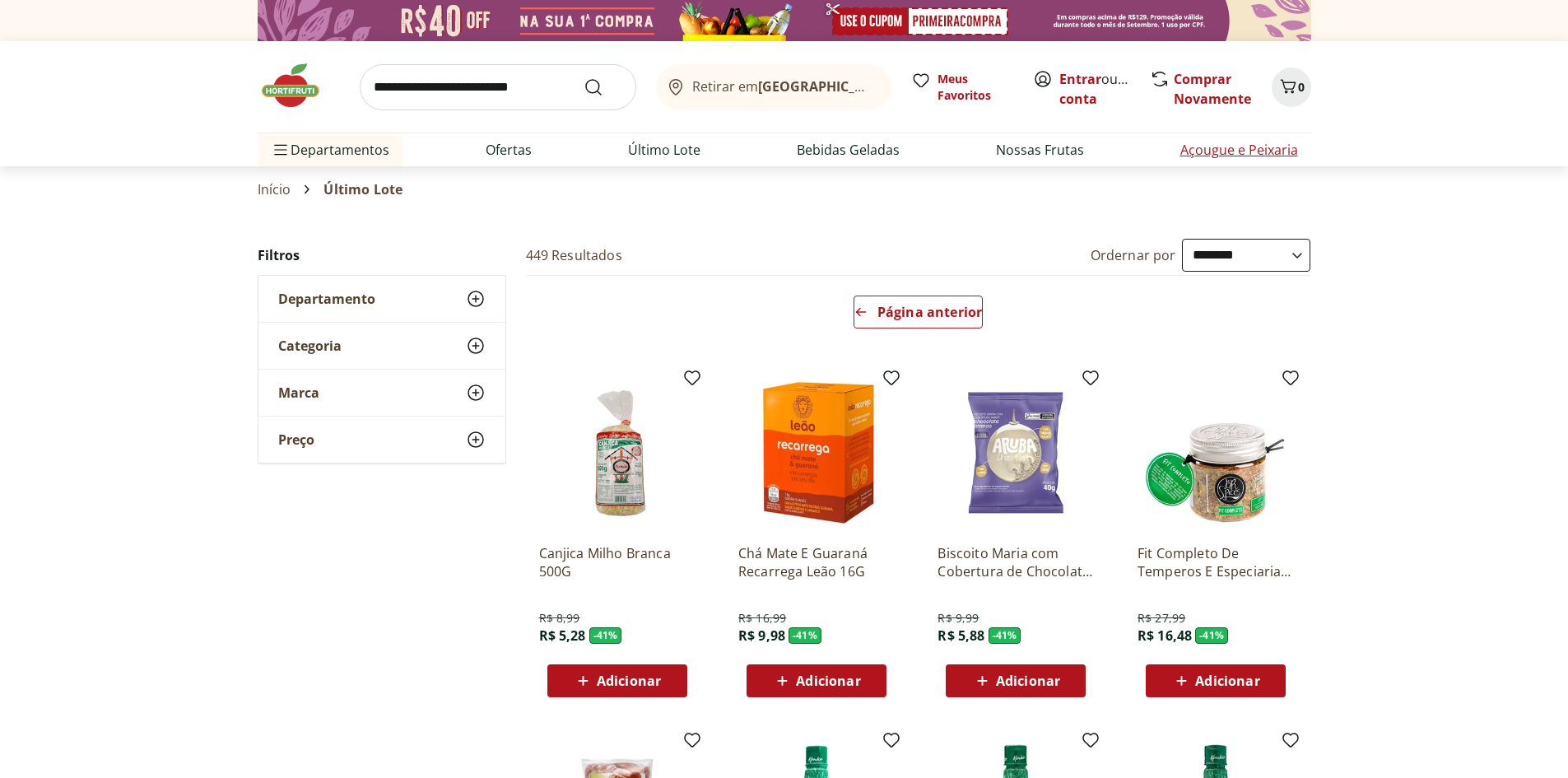
select select "**********"
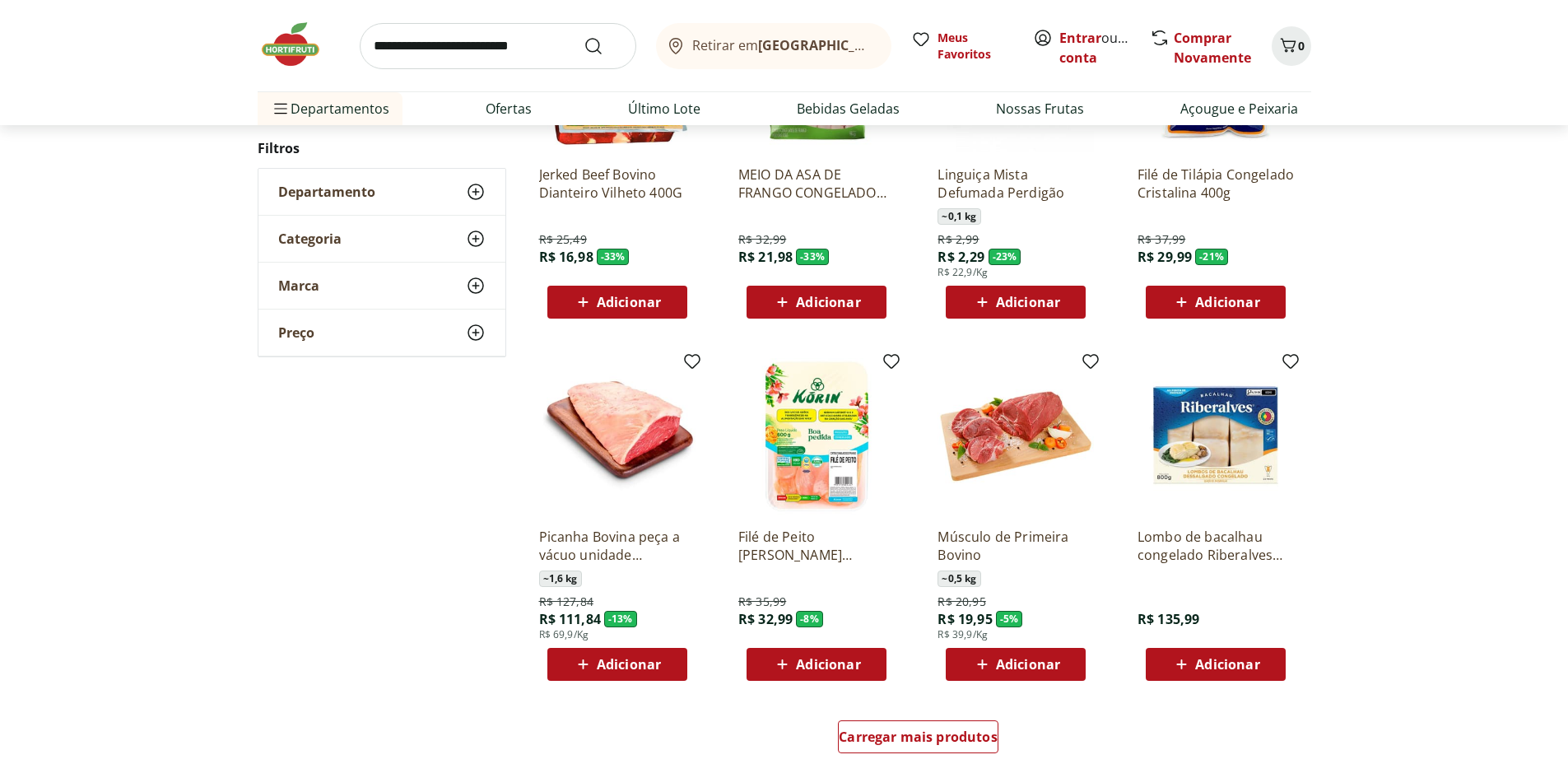
scroll to position [658, 0]
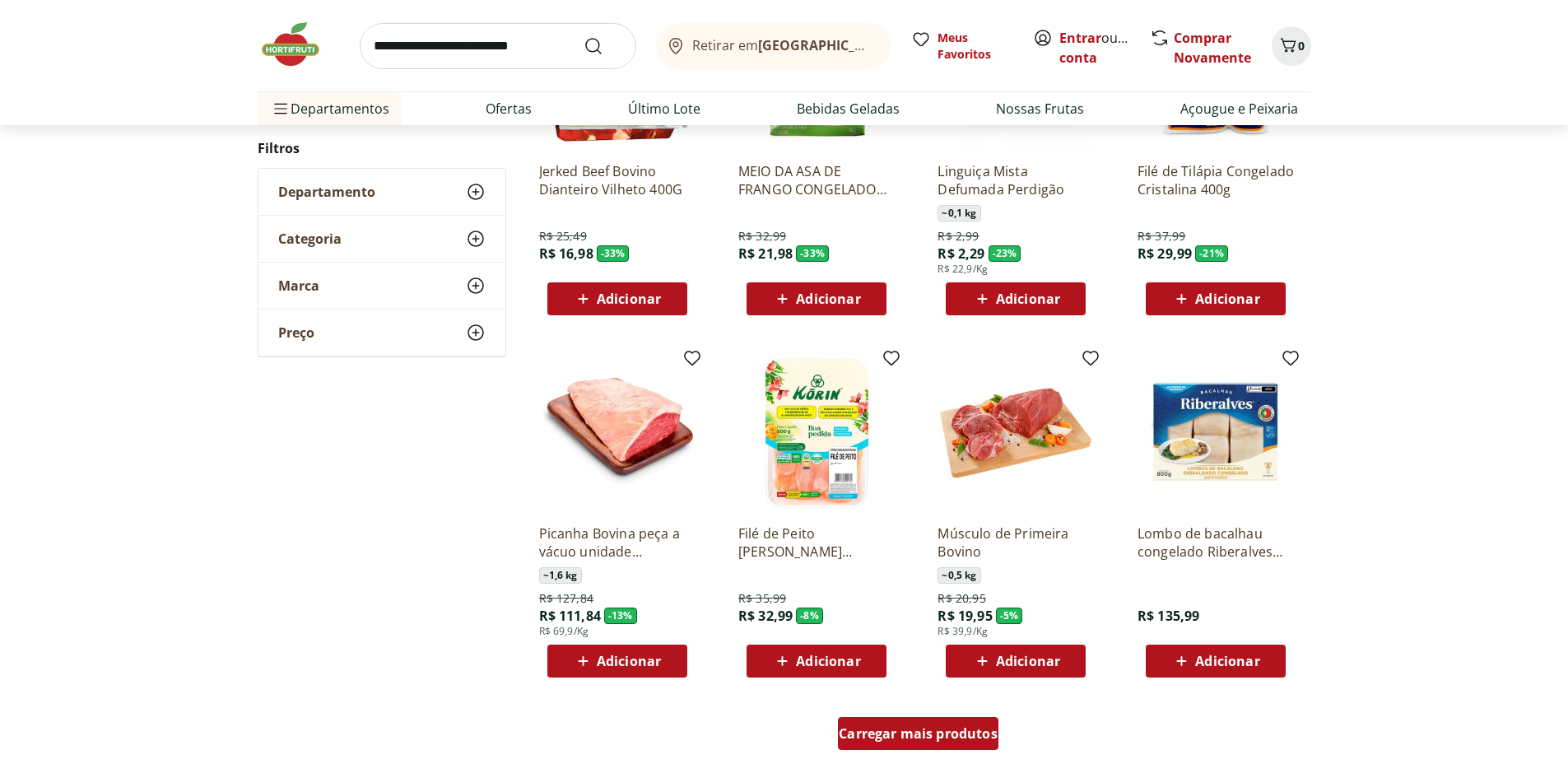
click at [968, 734] on span "Carregar mais produtos" at bounding box center [918, 733] width 159 height 13
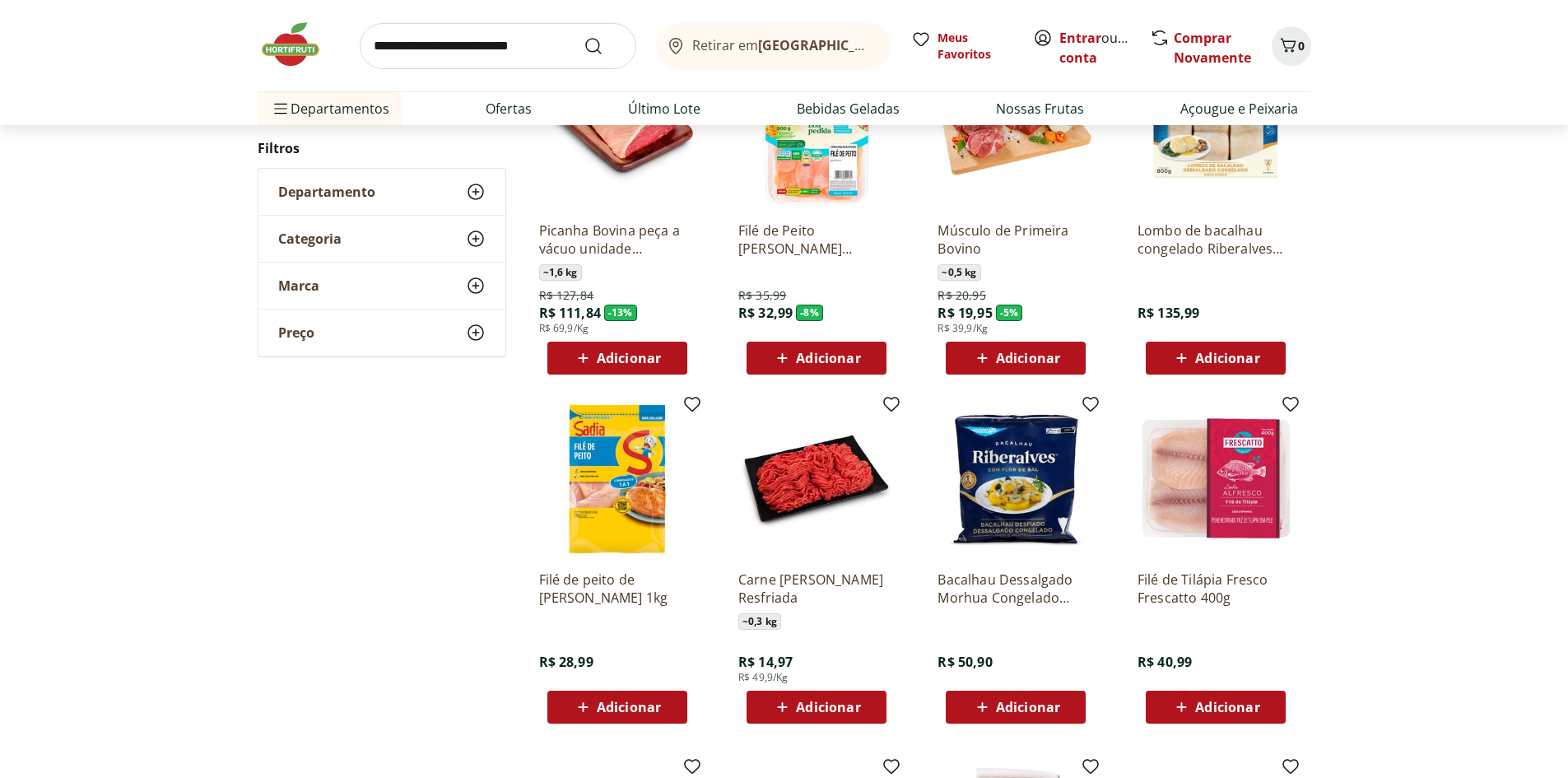
scroll to position [987, 0]
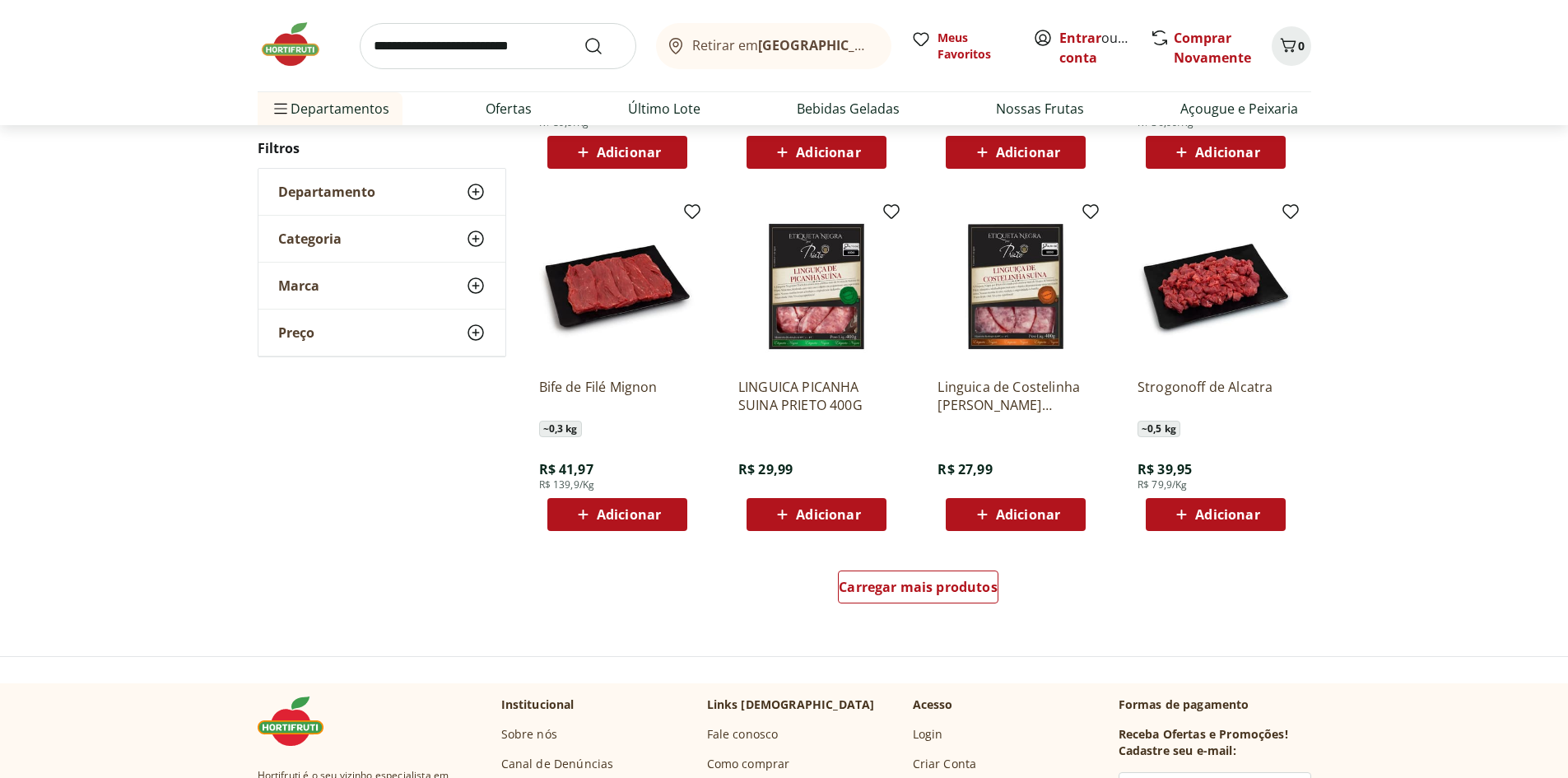
scroll to position [905, 0]
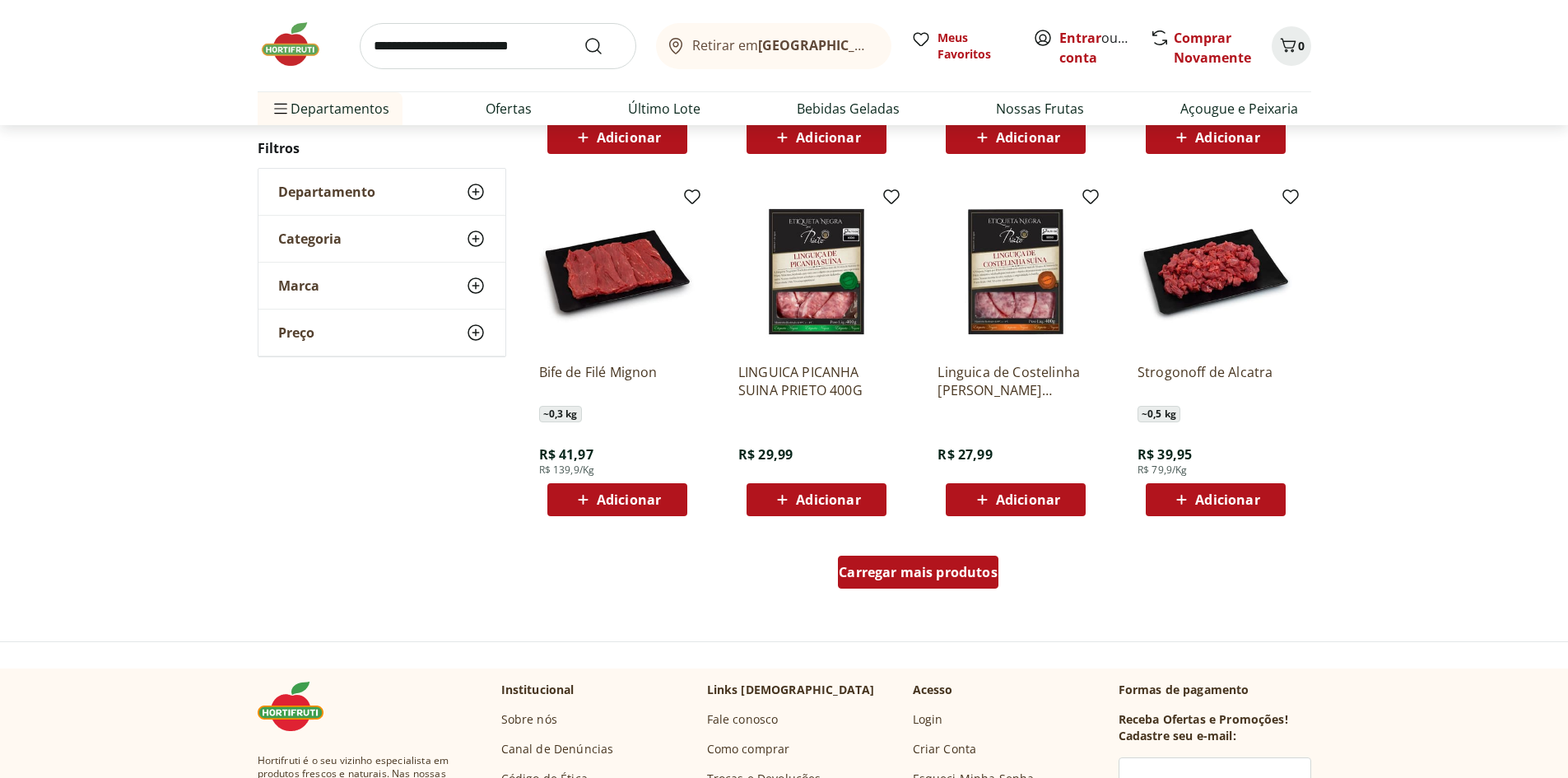
click at [924, 579] on span "Carregar mais produtos" at bounding box center [918, 572] width 159 height 13
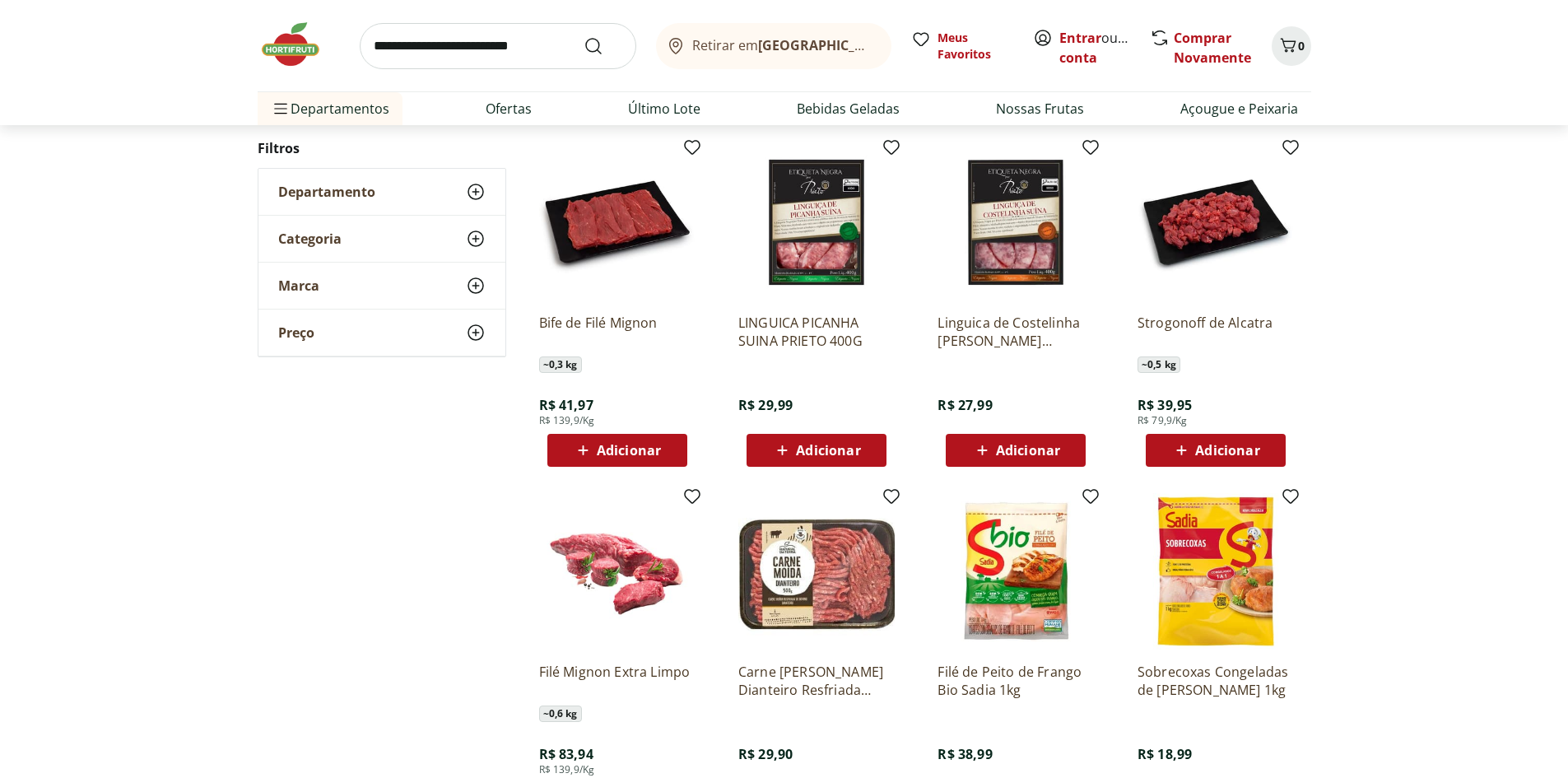
scroll to position [1152, 0]
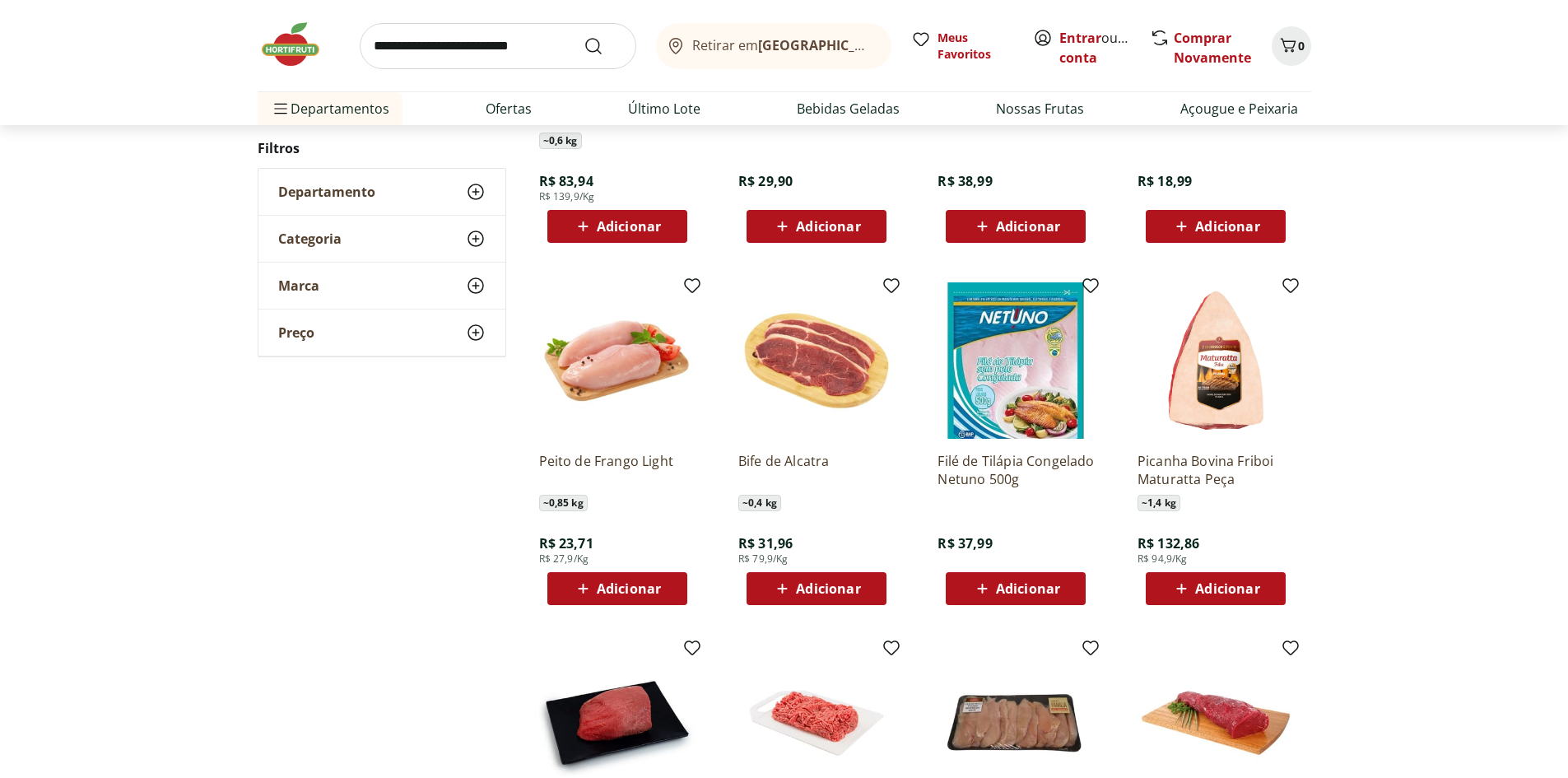
scroll to position [491, 0]
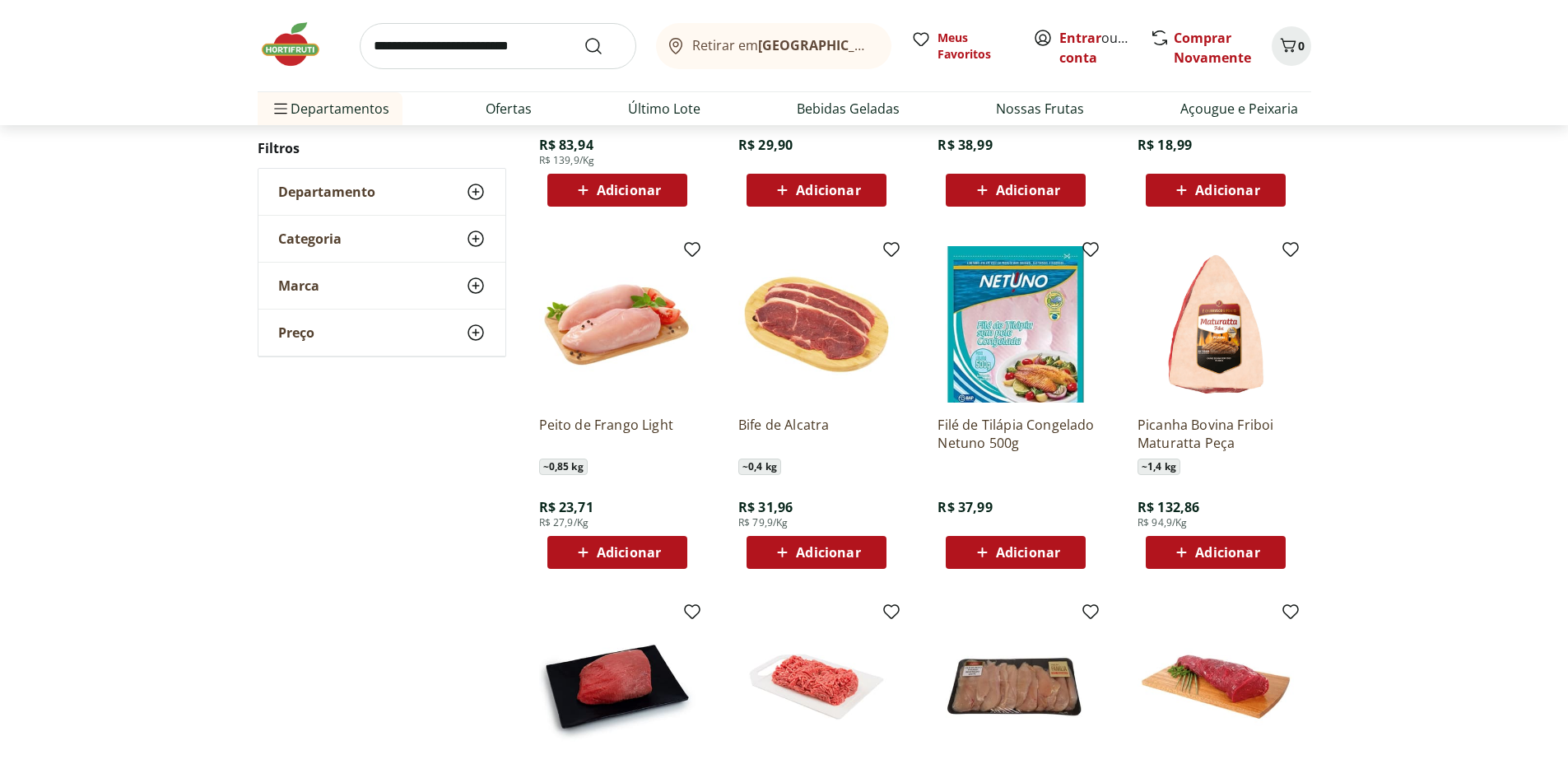
click at [645, 430] on p "Peito de Frango Light" at bounding box center [616, 433] width 156 height 36
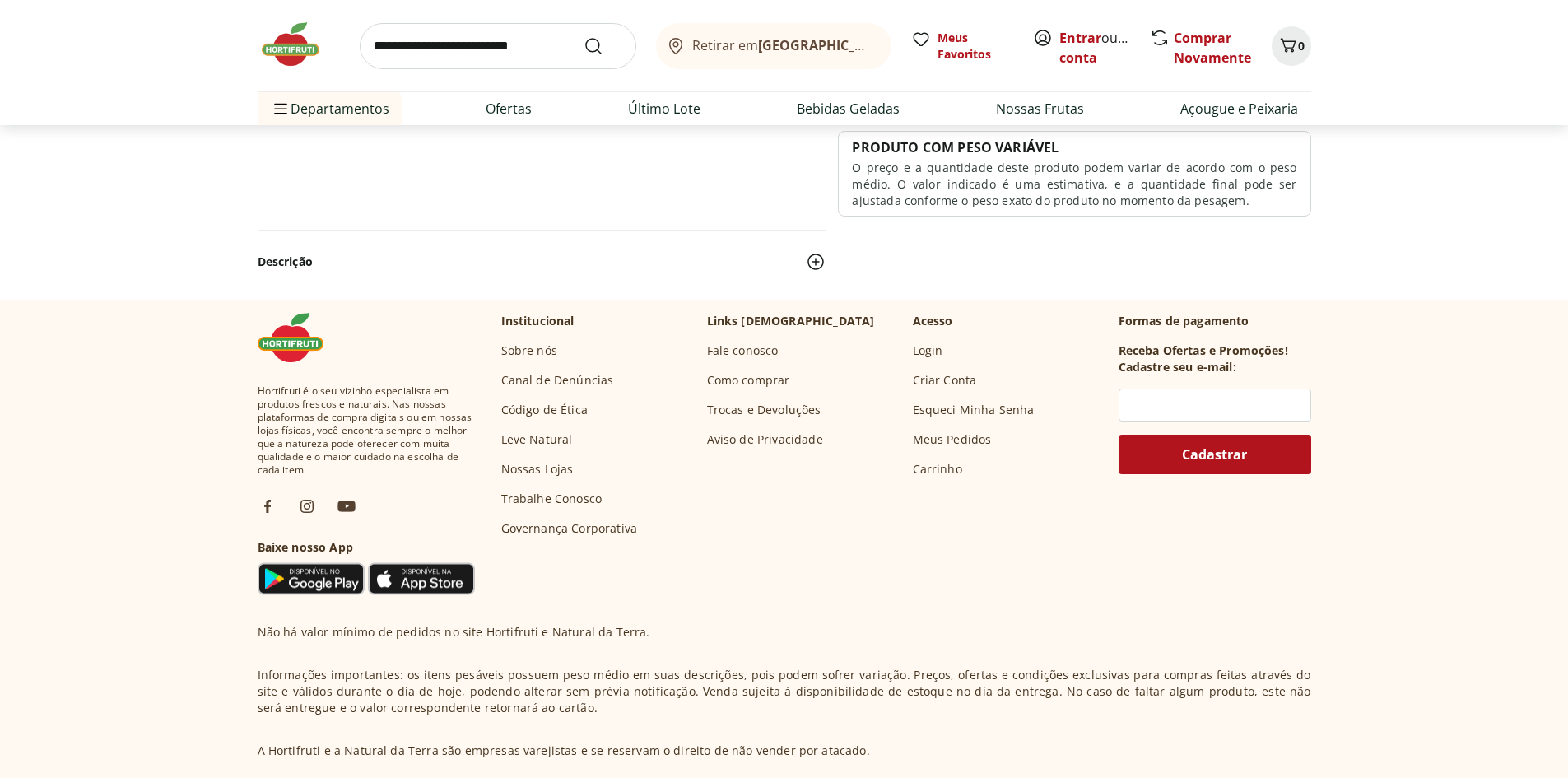
select select "**********"
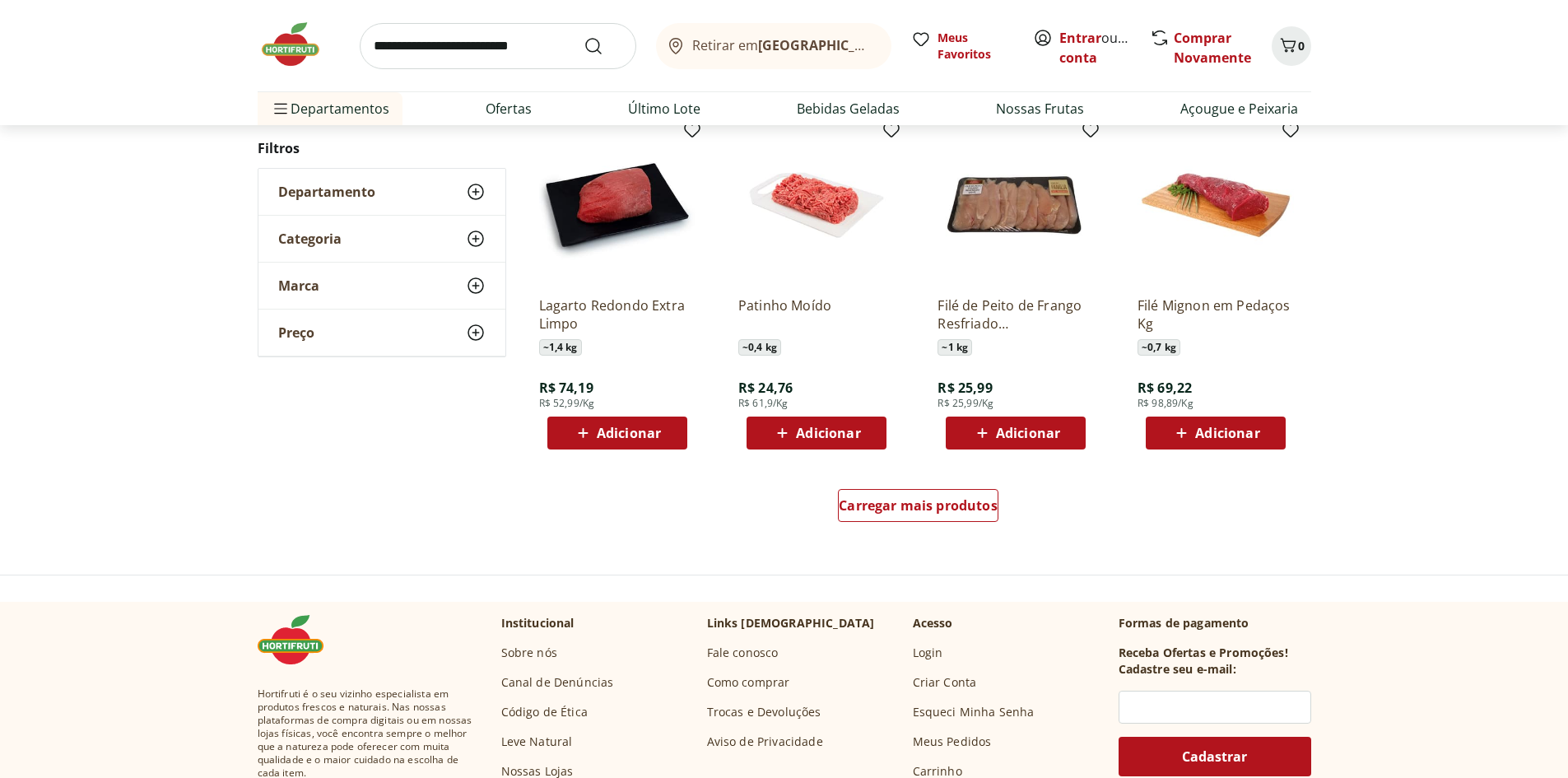
scroll to position [985, 0]
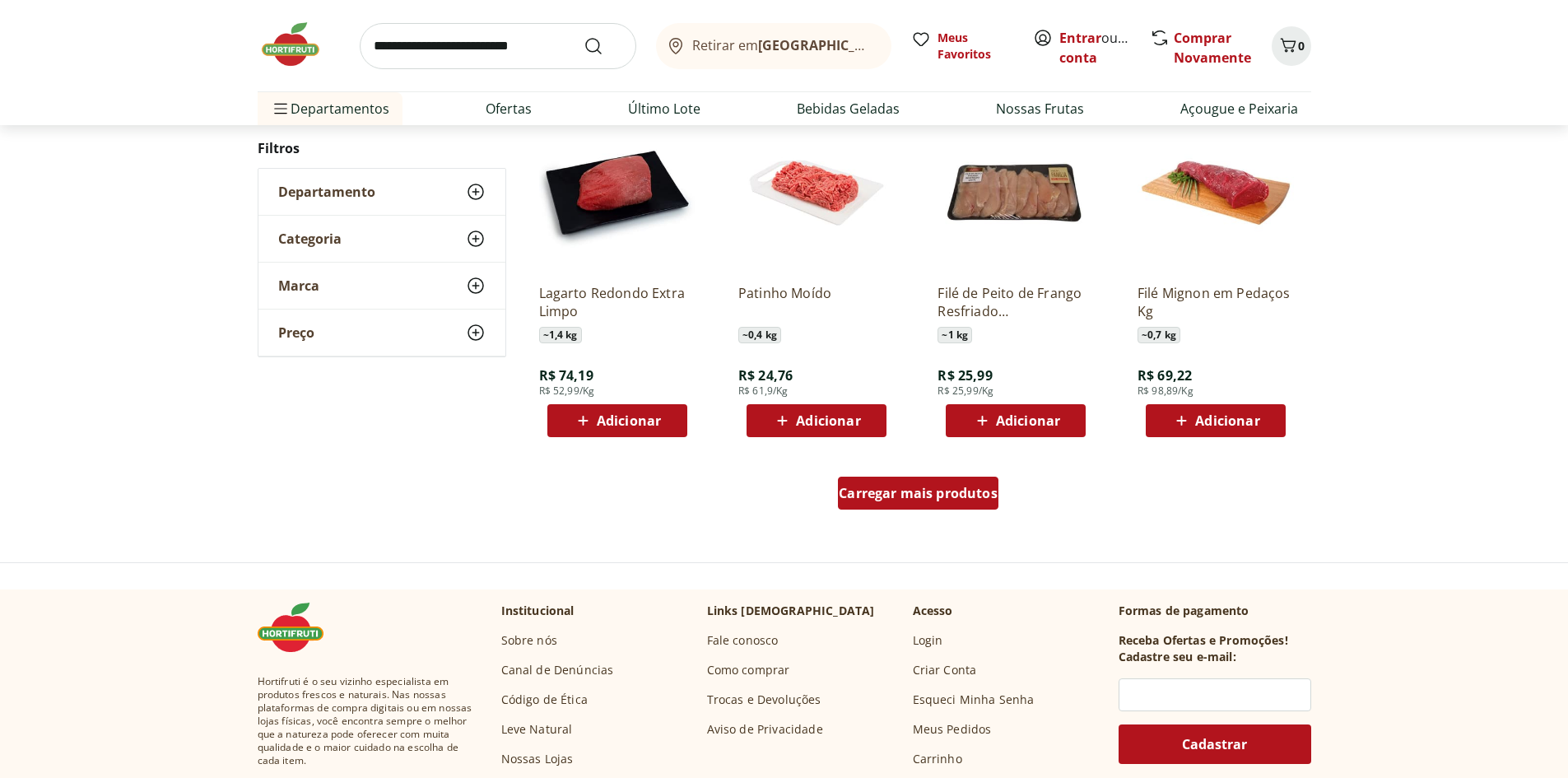
click at [926, 497] on span "Carregar mais produtos" at bounding box center [918, 493] width 159 height 13
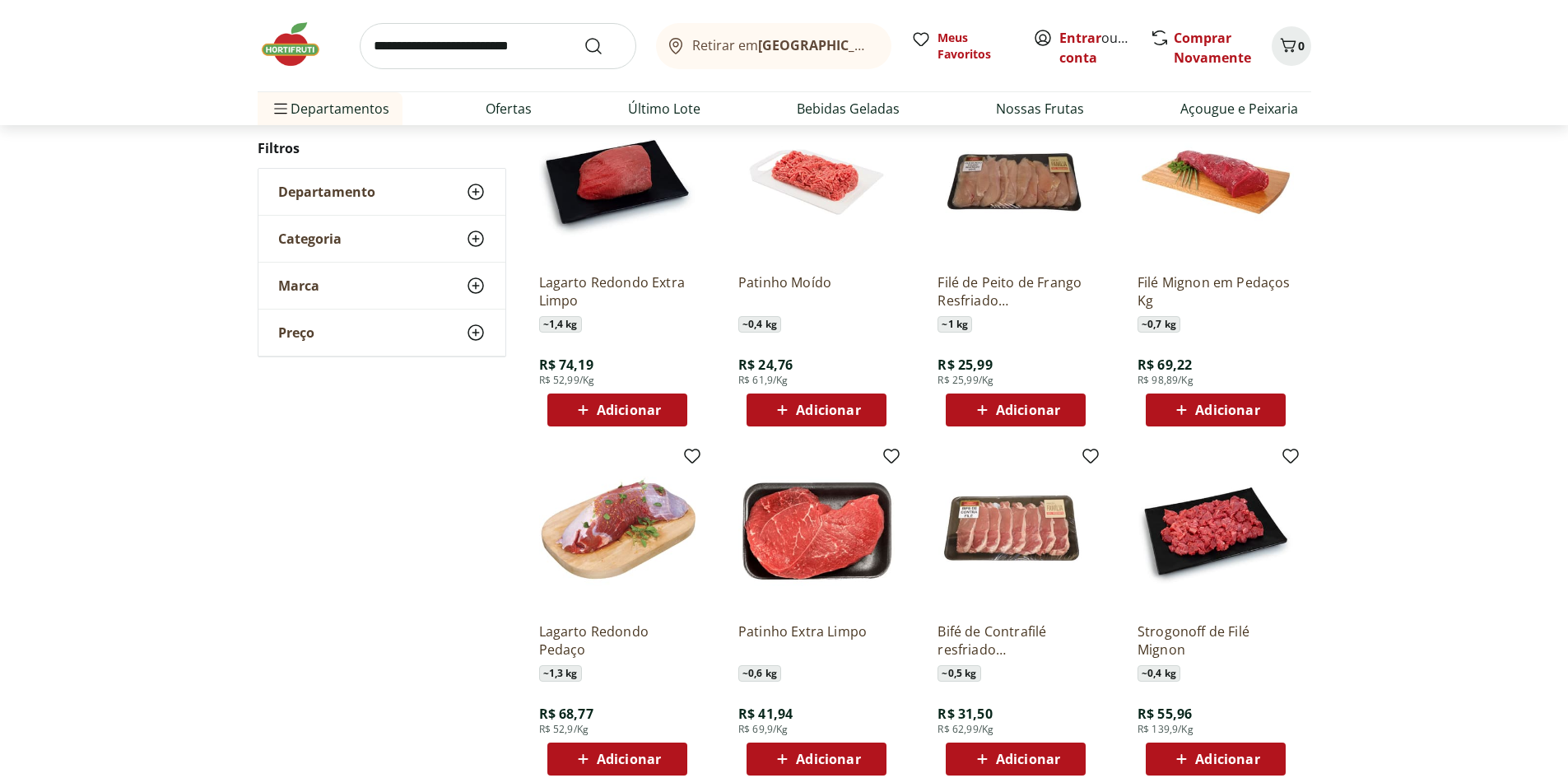
scroll to position [1149, 0]
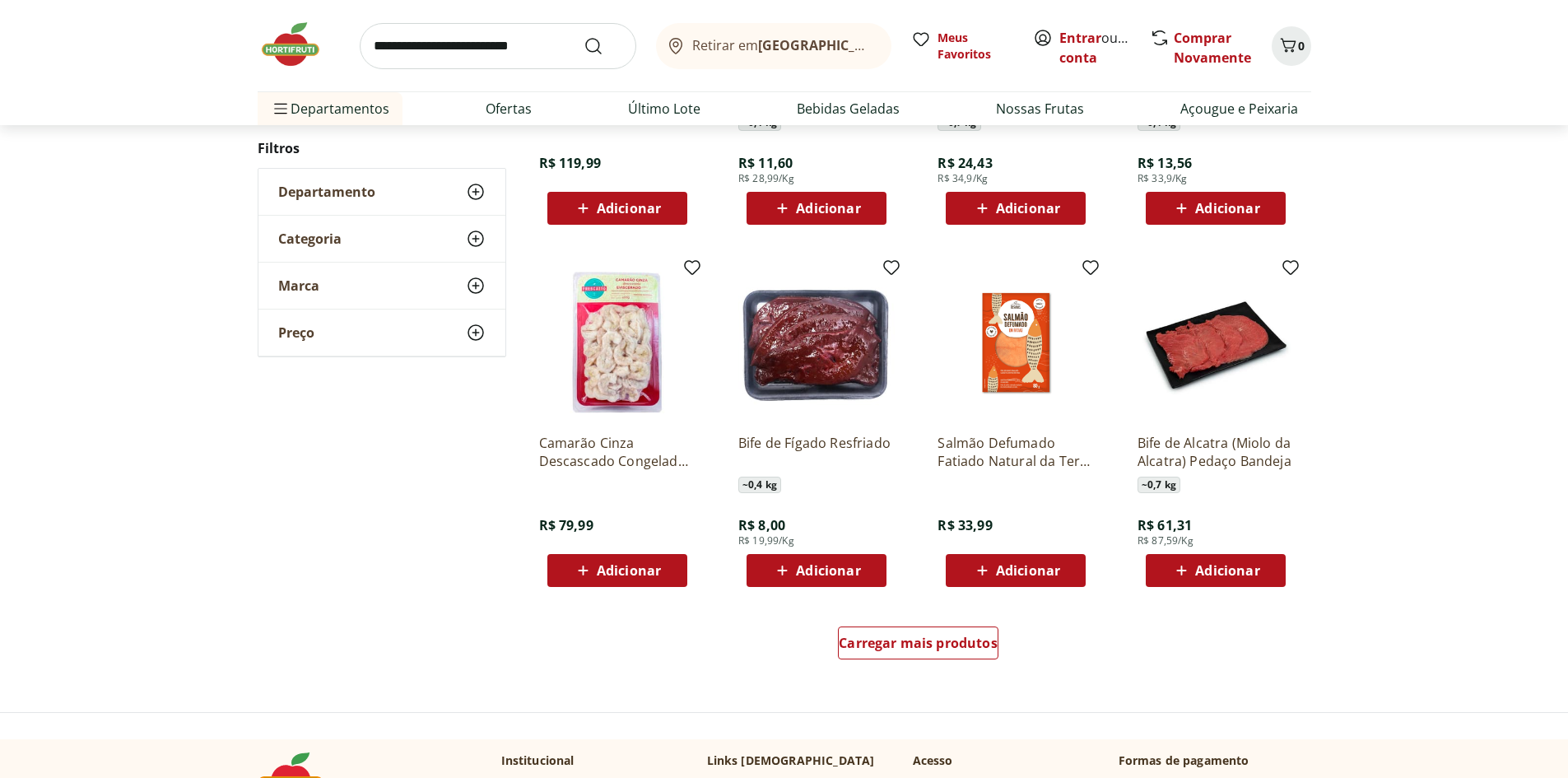
scroll to position [899, 0]
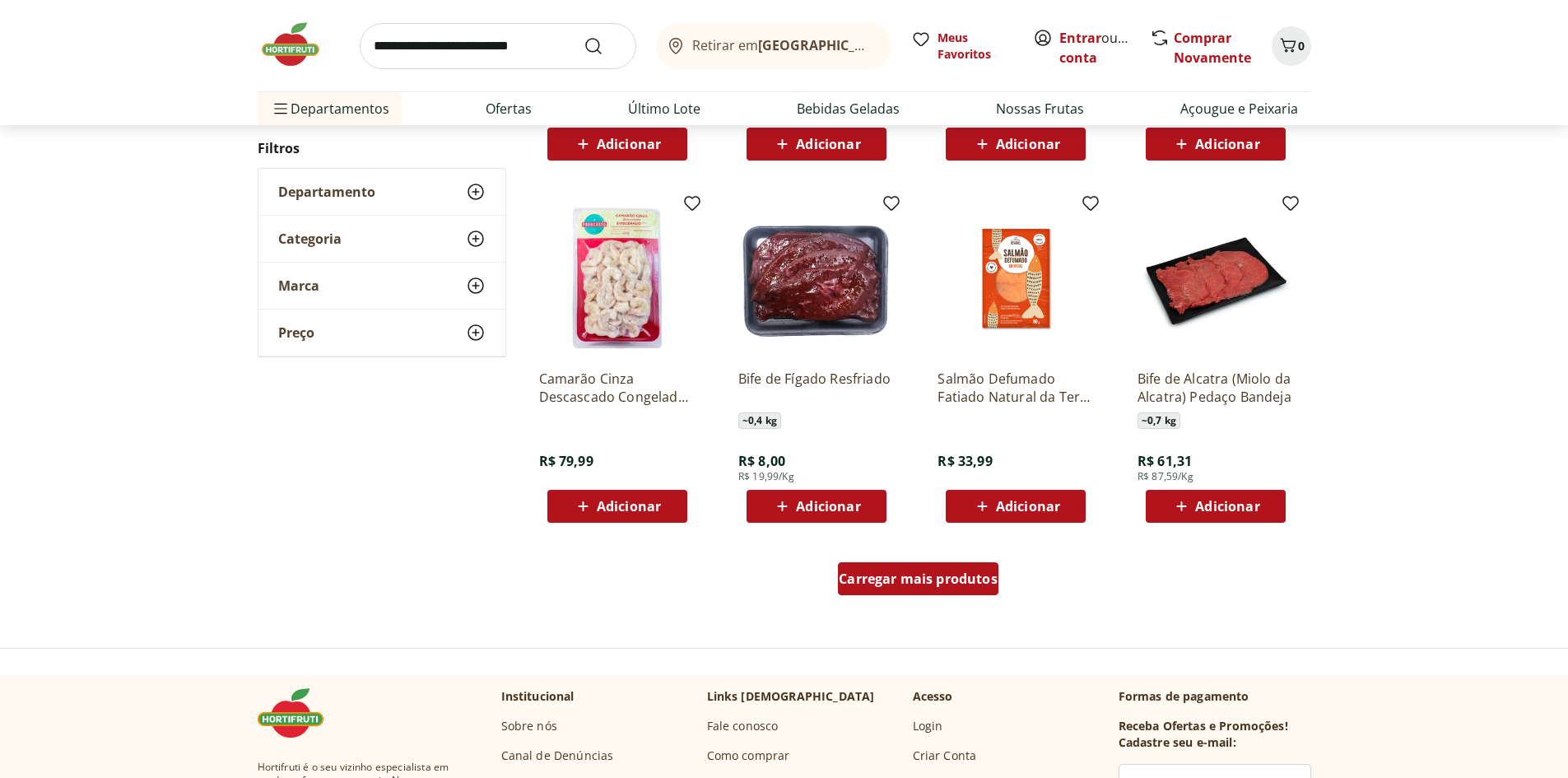
click at [937, 574] on span "Carregar mais produtos" at bounding box center [918, 579] width 159 height 13
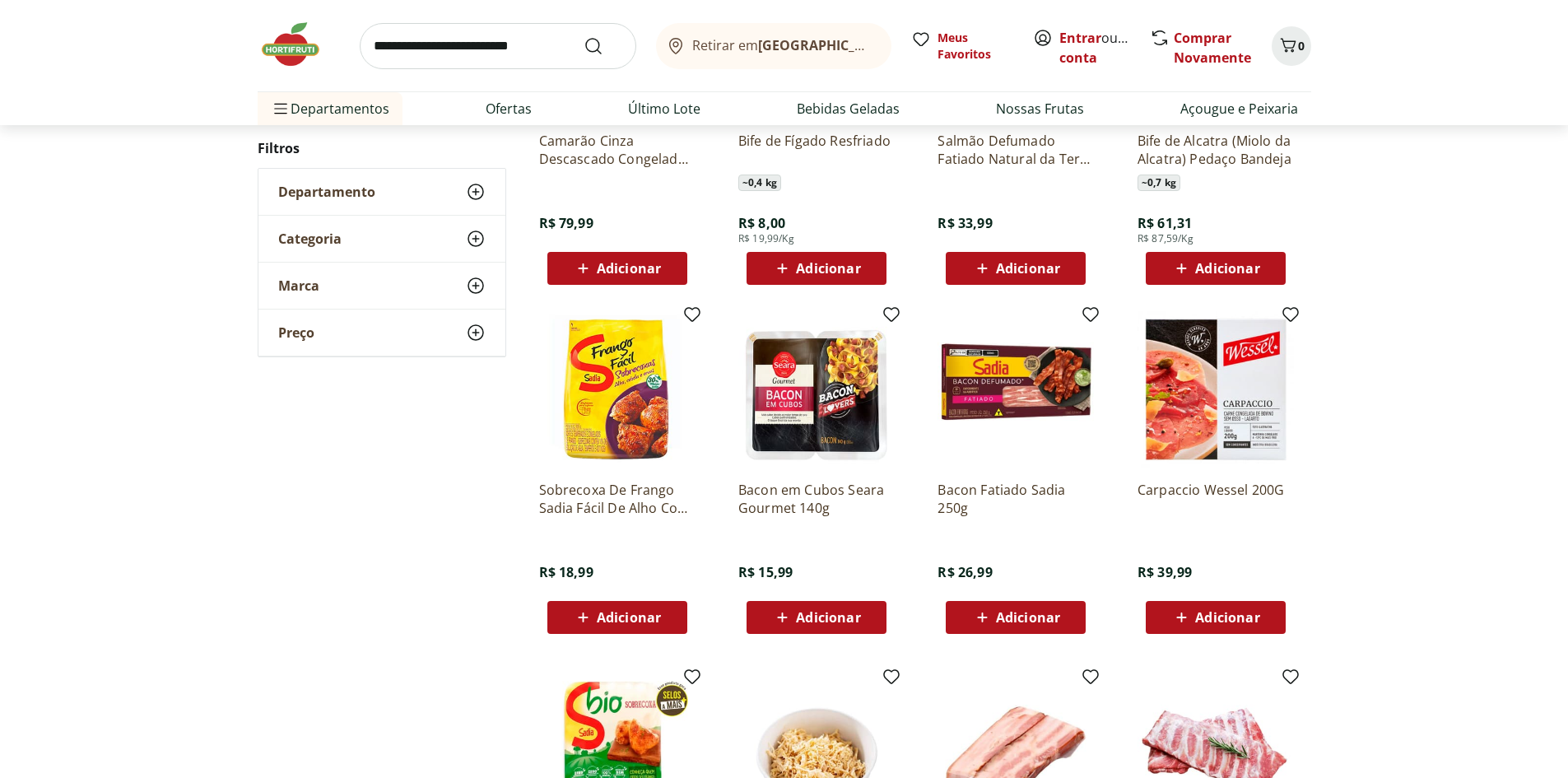
scroll to position [1145, 0]
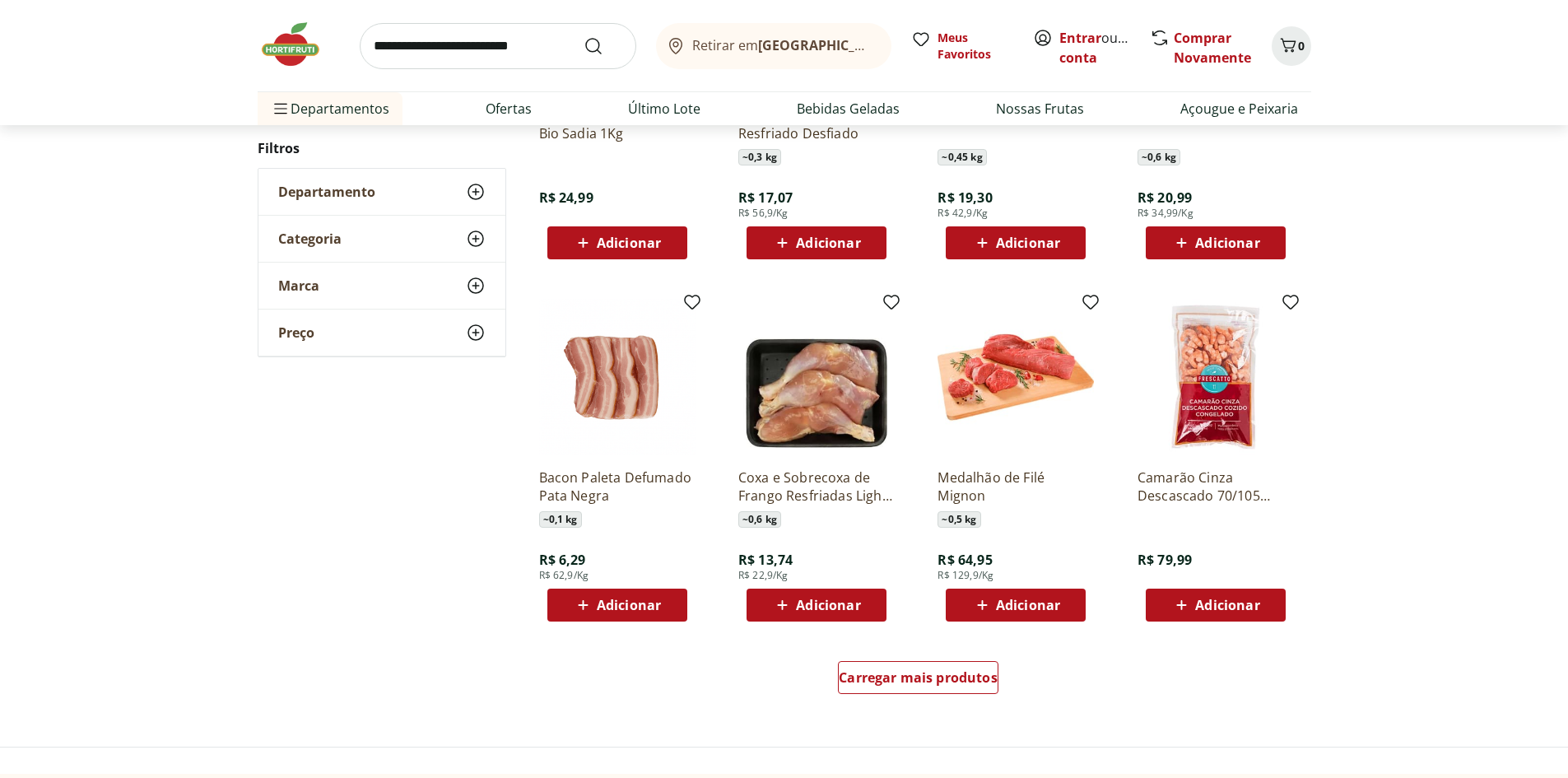
scroll to position [895, 0]
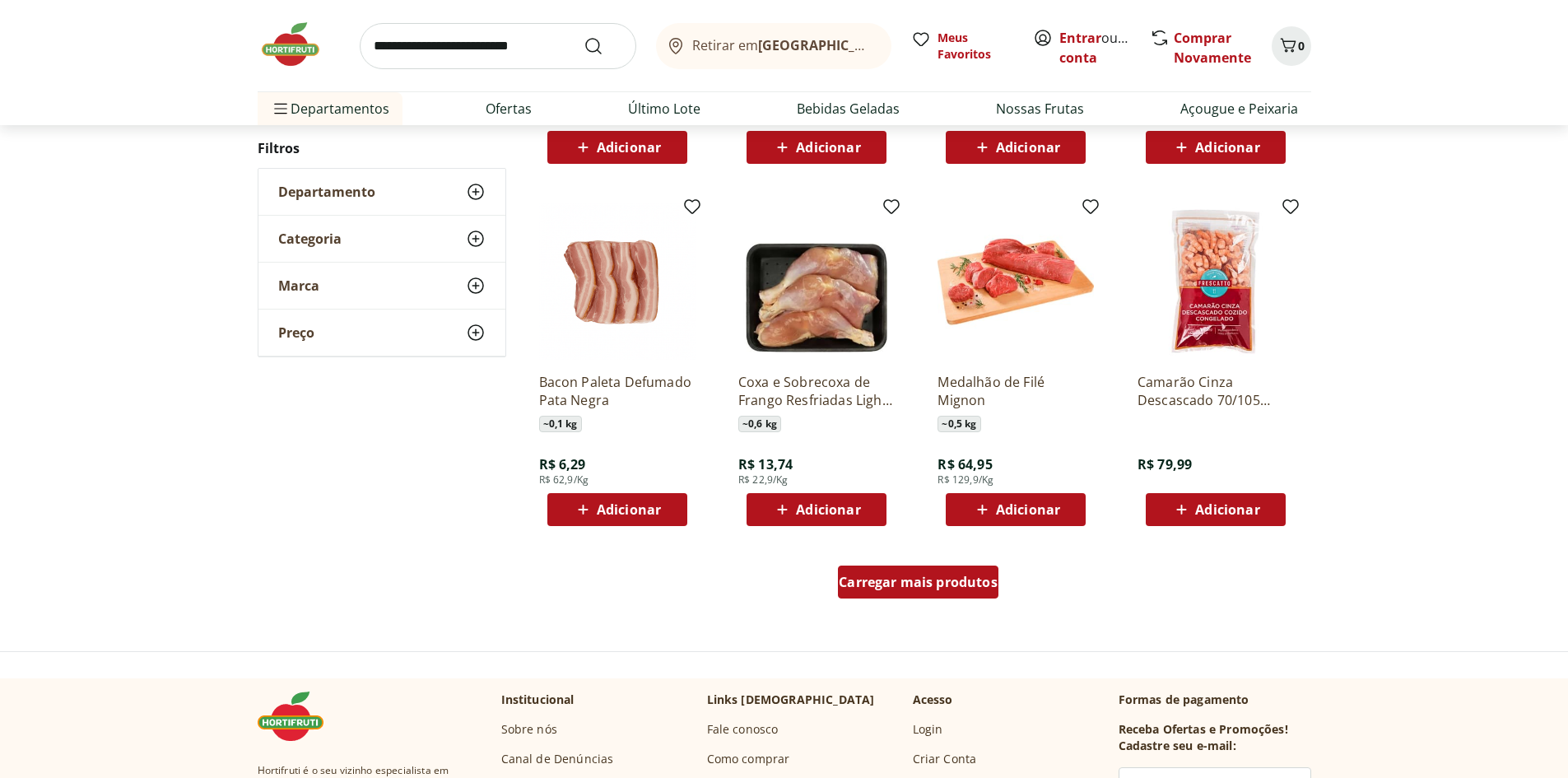
click at [878, 594] on div "Carregar mais produtos" at bounding box center [918, 582] width 161 height 33
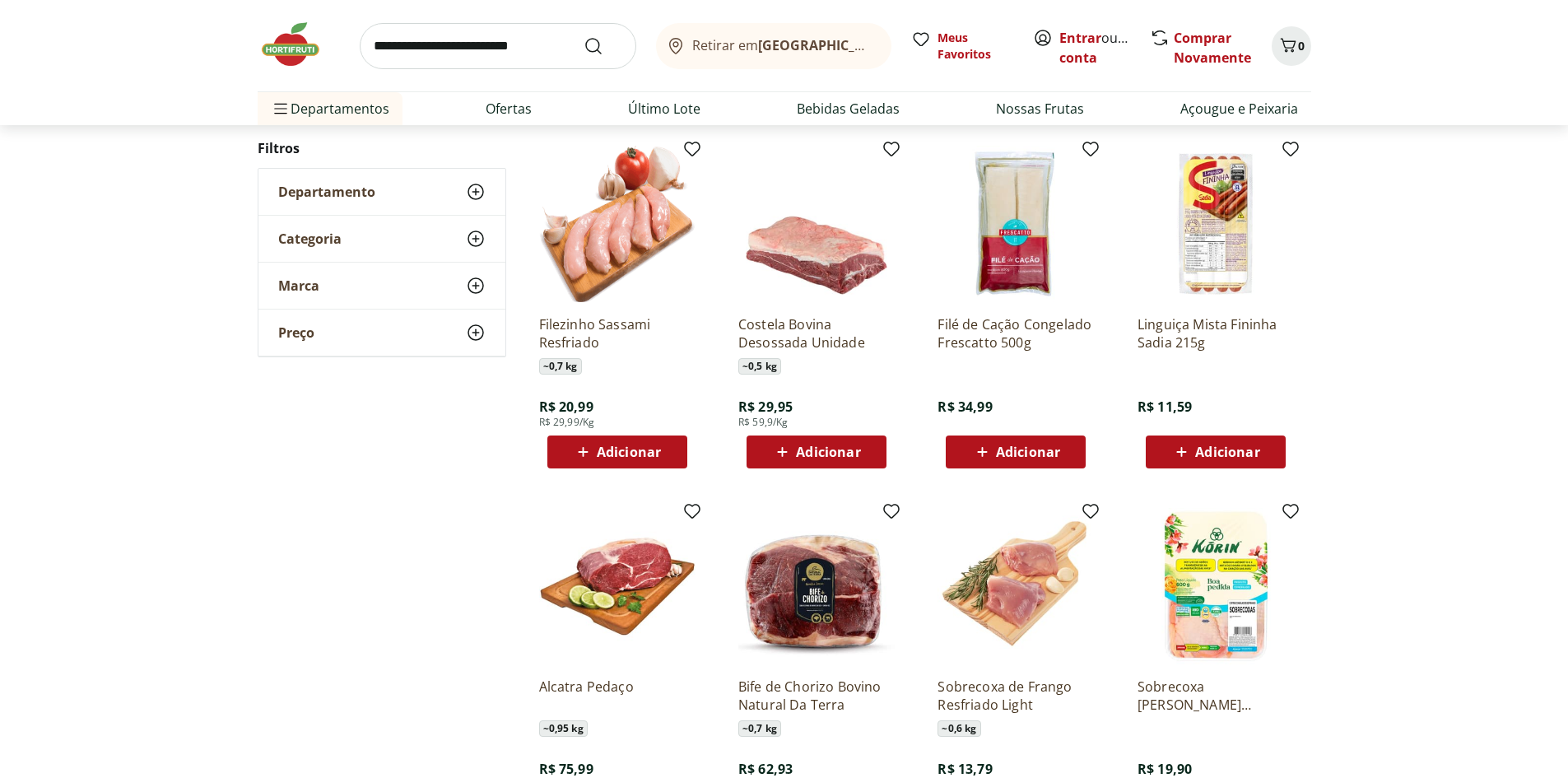
scroll to position [1307, 0]
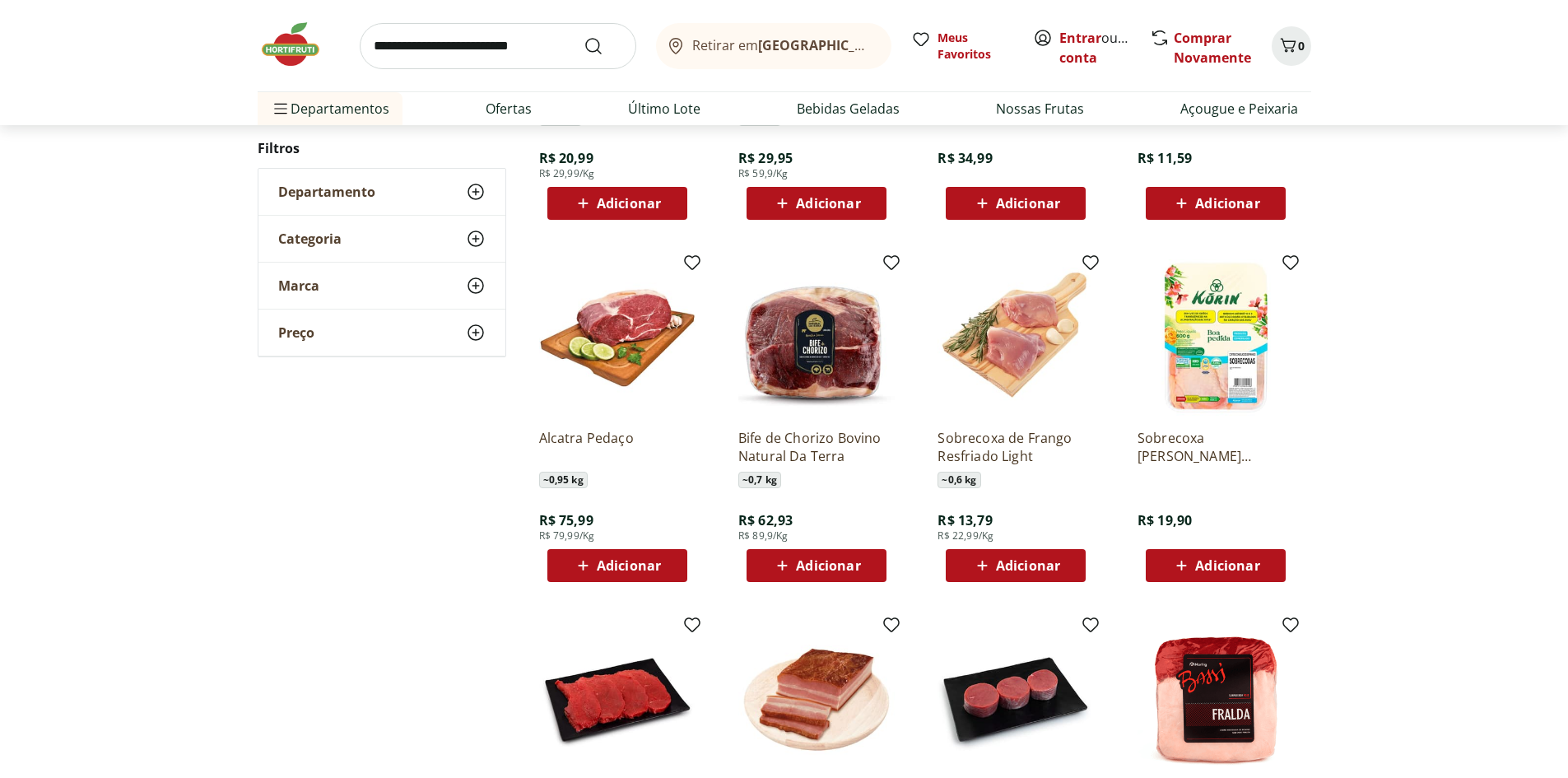
scroll to position [481, 0]
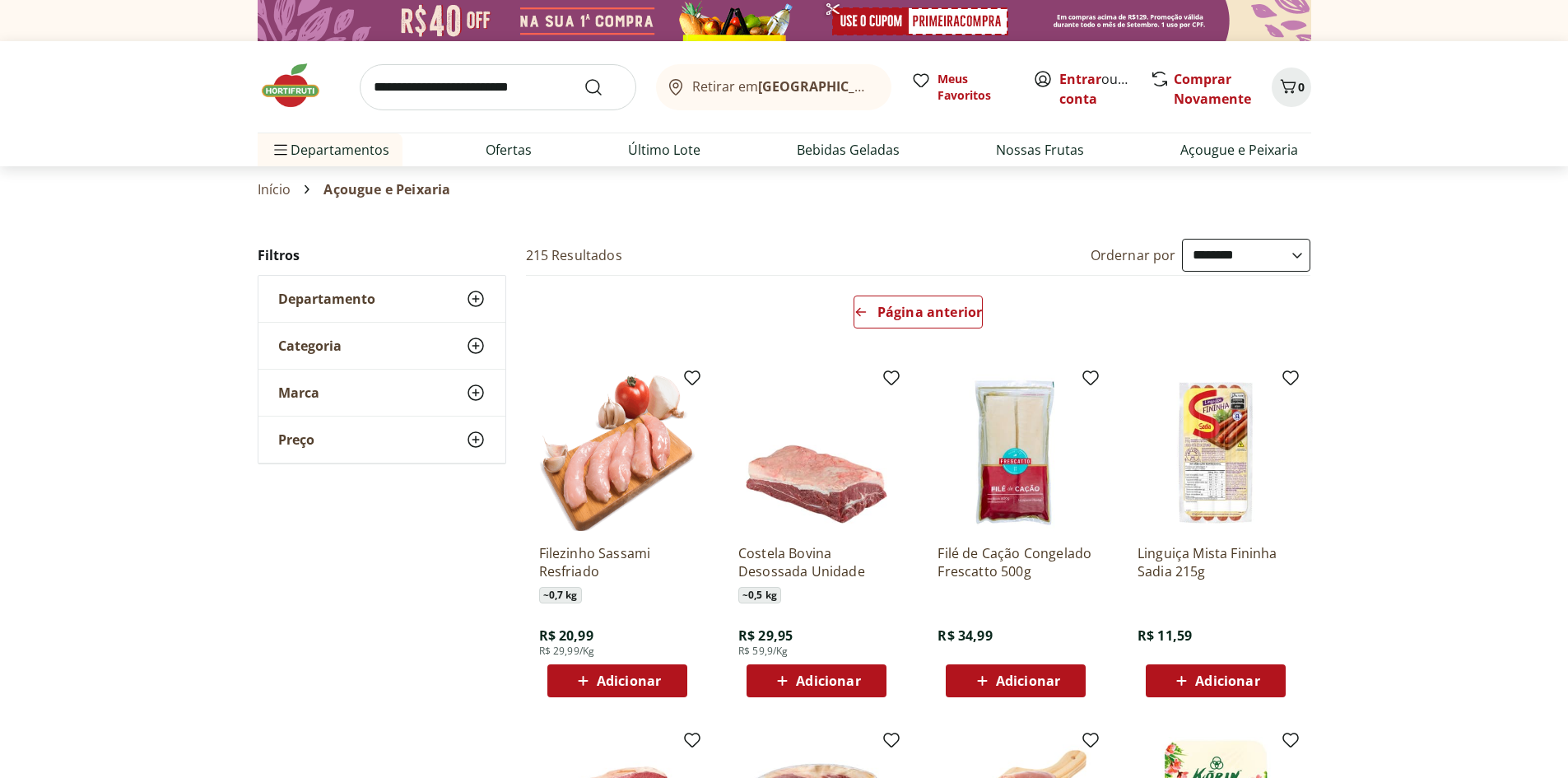
select select "**********"
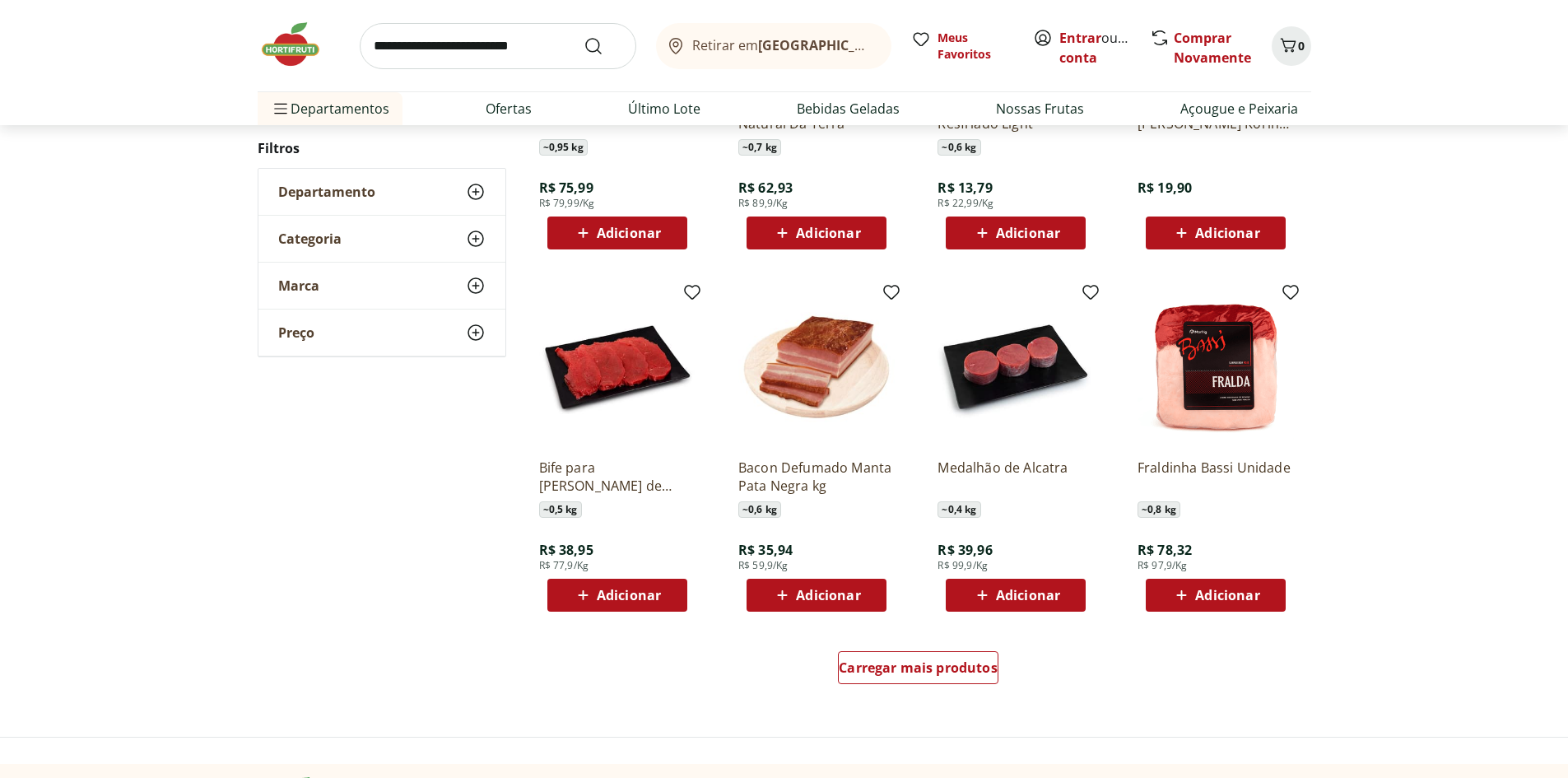
scroll to position [892, 0]
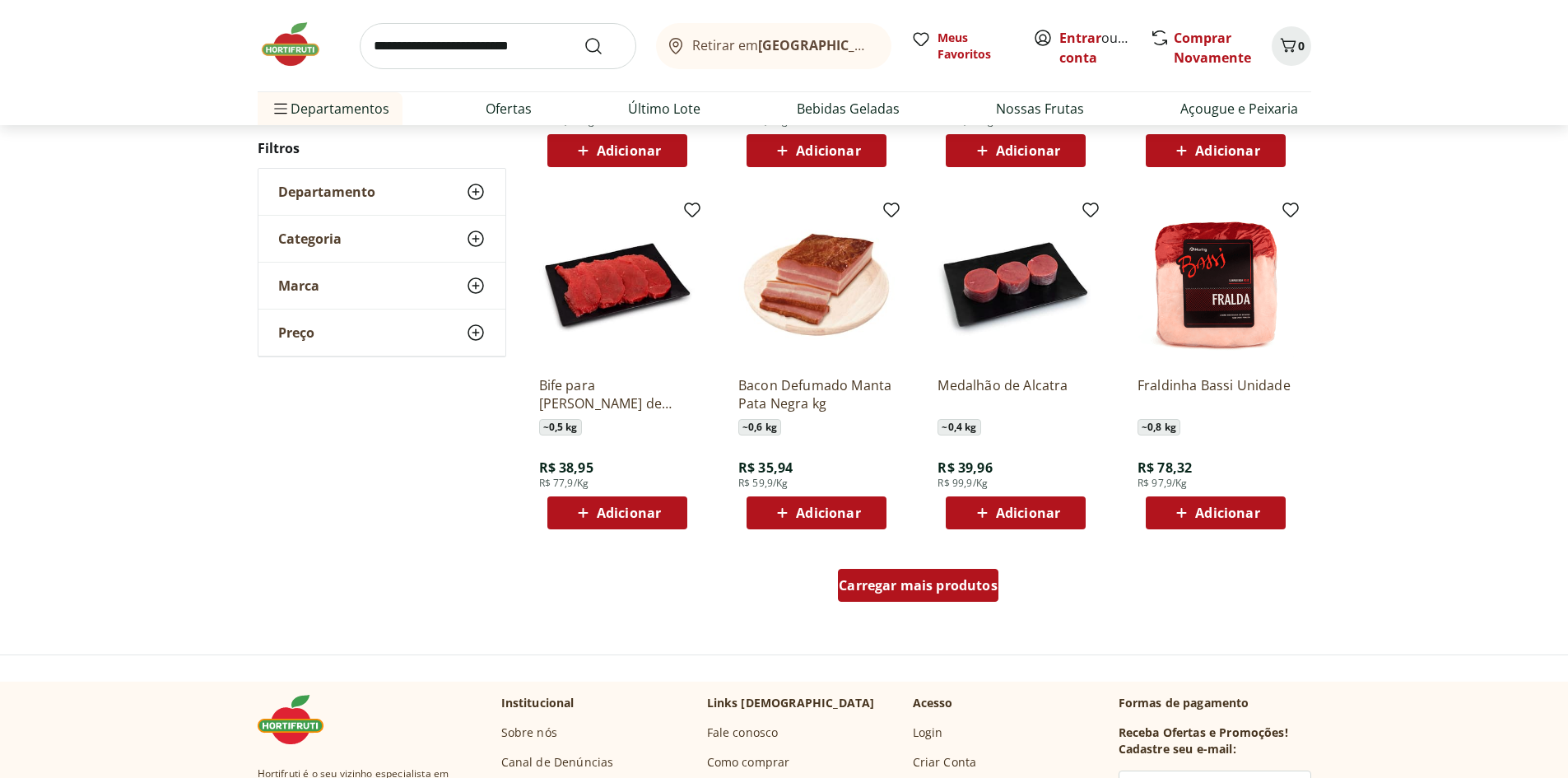
click at [960, 589] on span "Carregar mais produtos" at bounding box center [918, 585] width 159 height 13
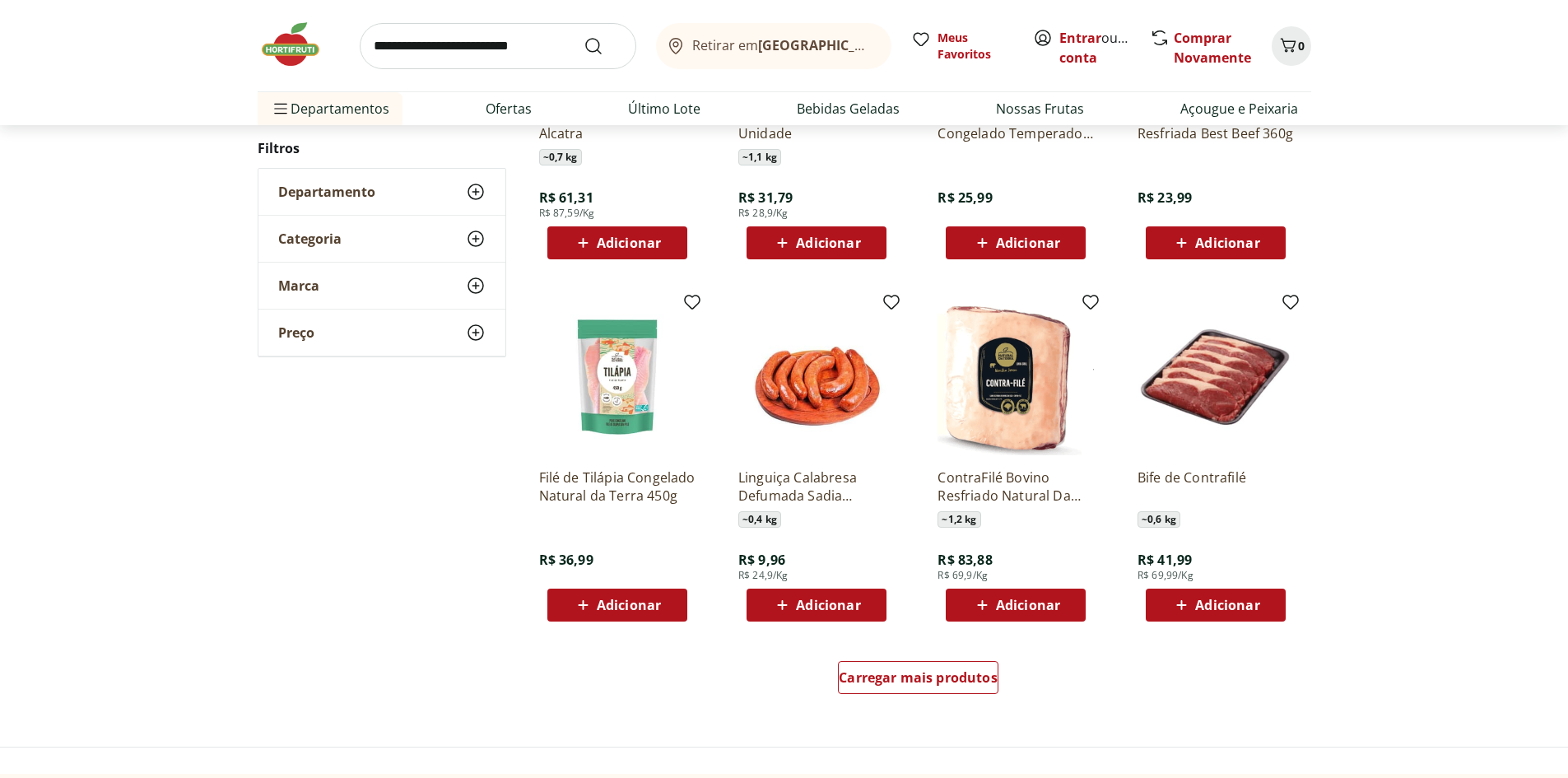
scroll to position [807, 0]
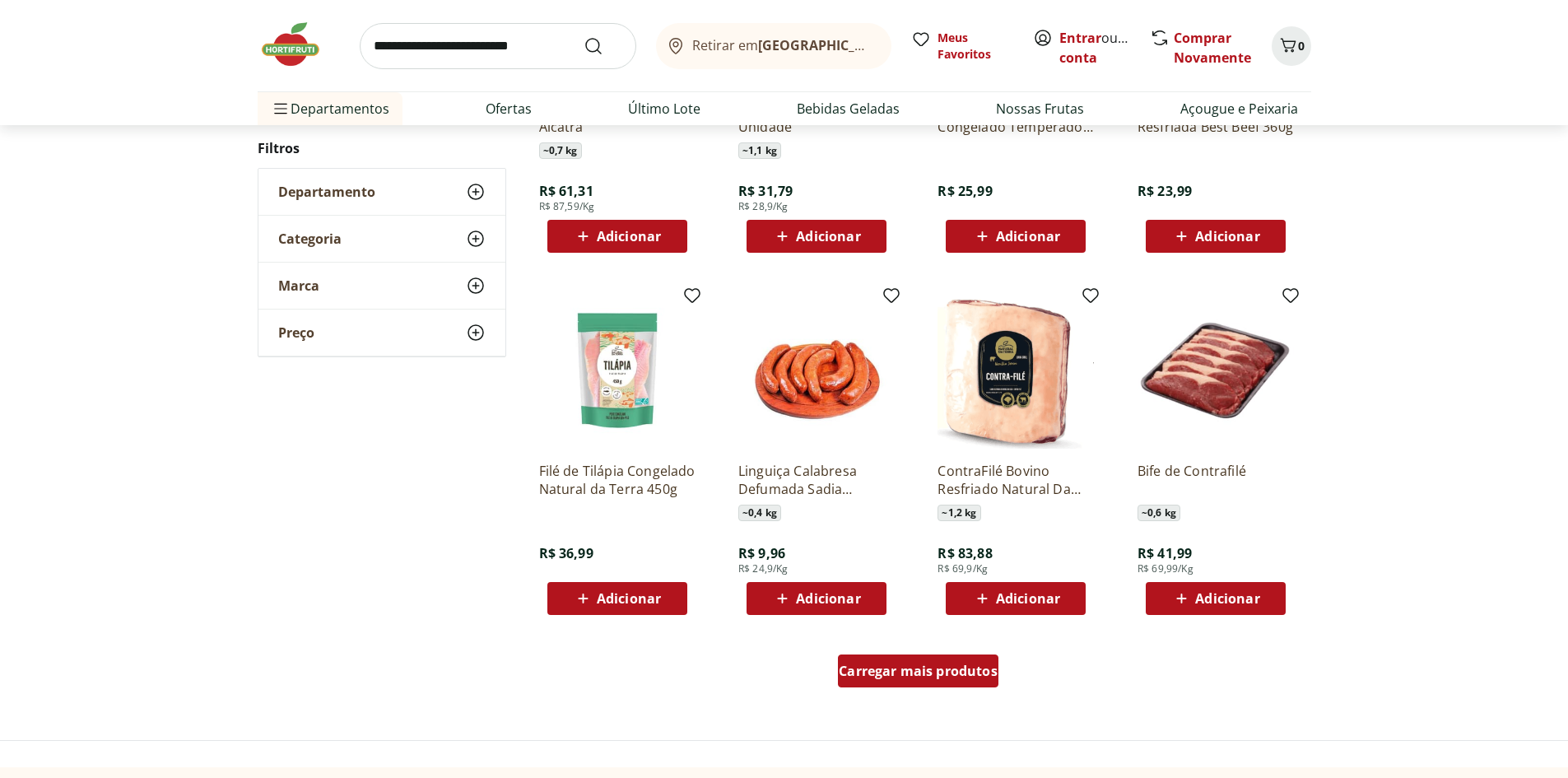
click at [948, 664] on span "Carregar mais produtos" at bounding box center [918, 671] width 159 height 13
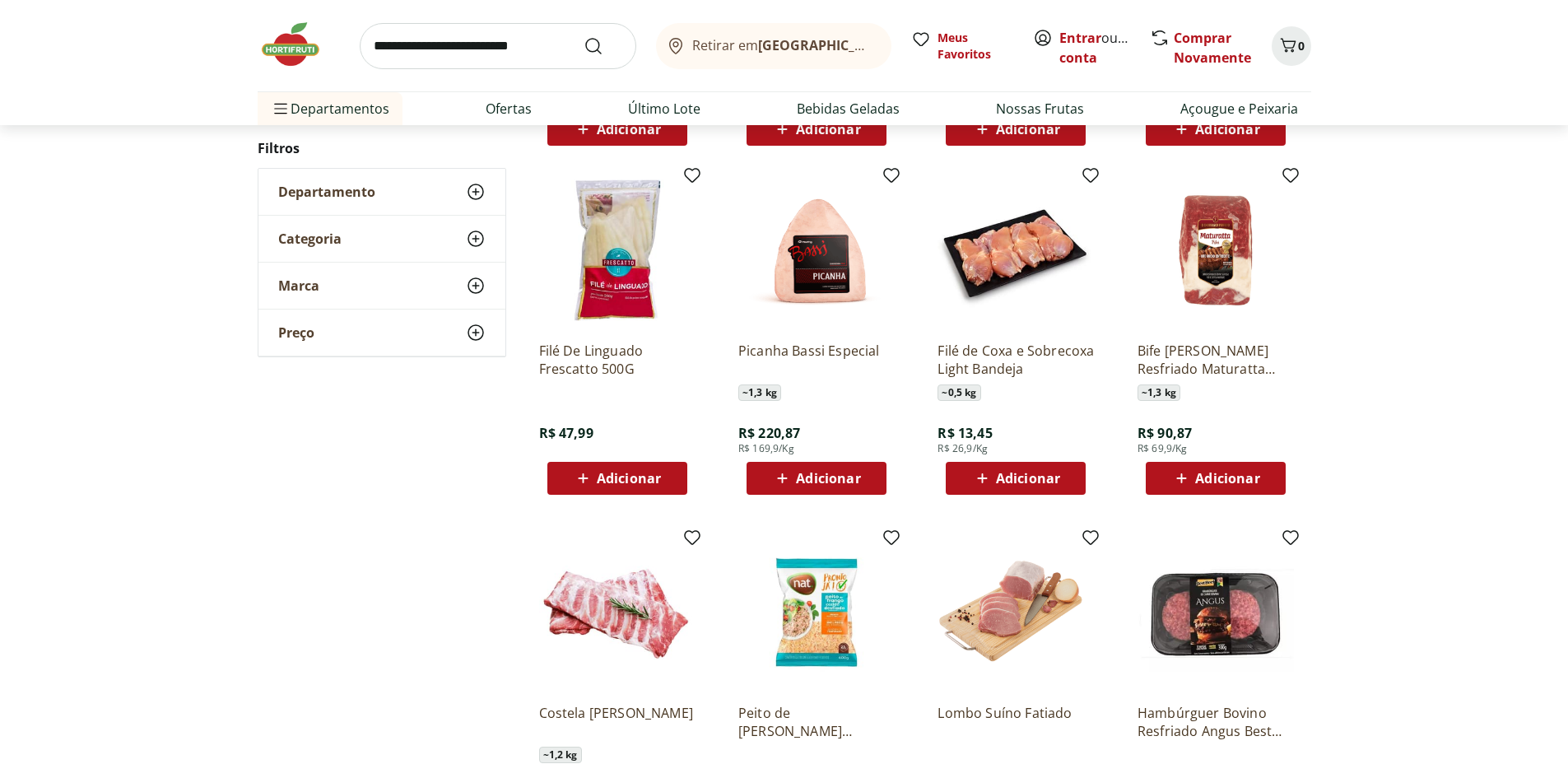
scroll to position [1382, 0]
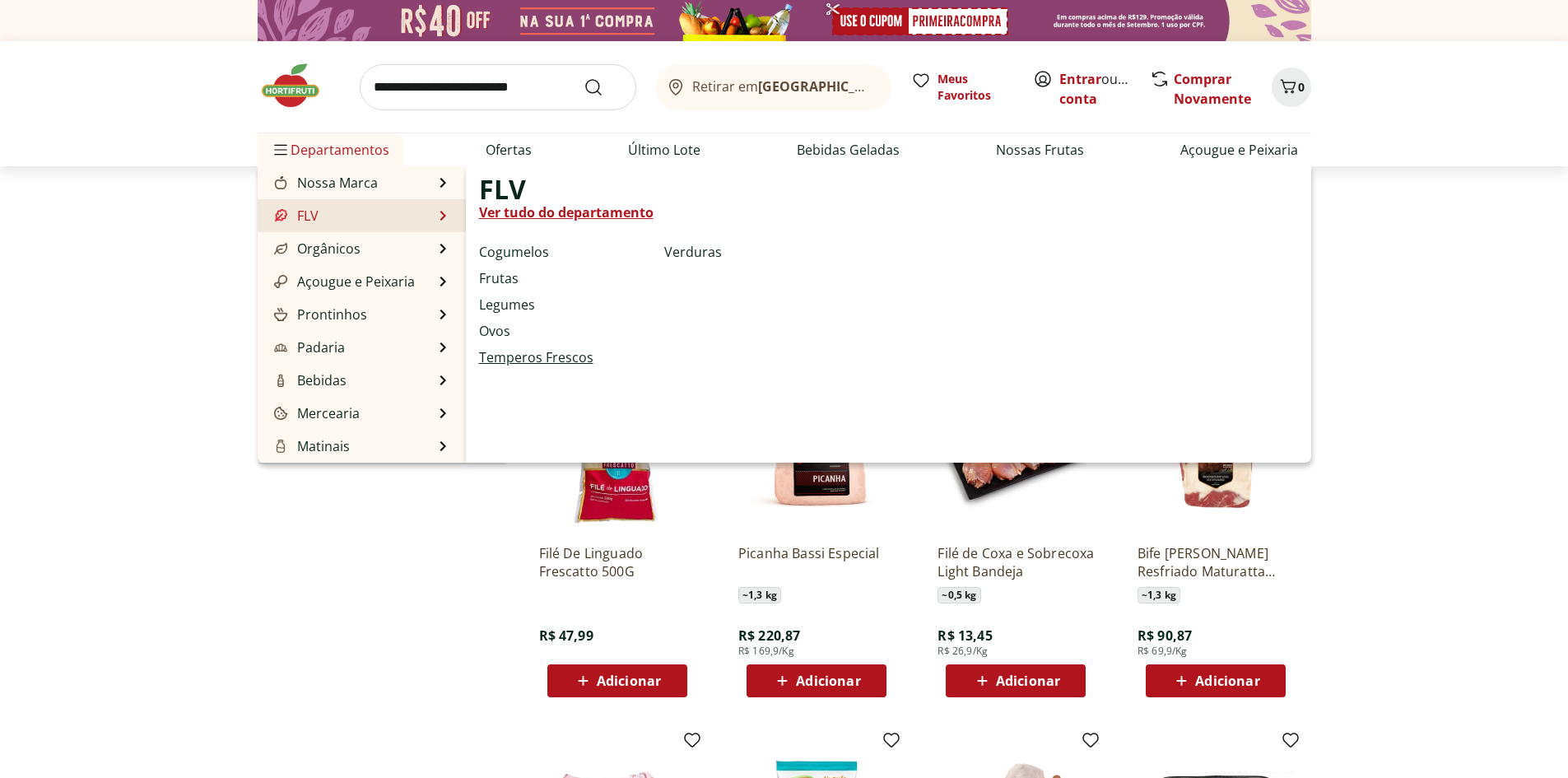
click at [528, 350] on link "Temperos Frescos" at bounding box center [536, 356] width 114 height 19
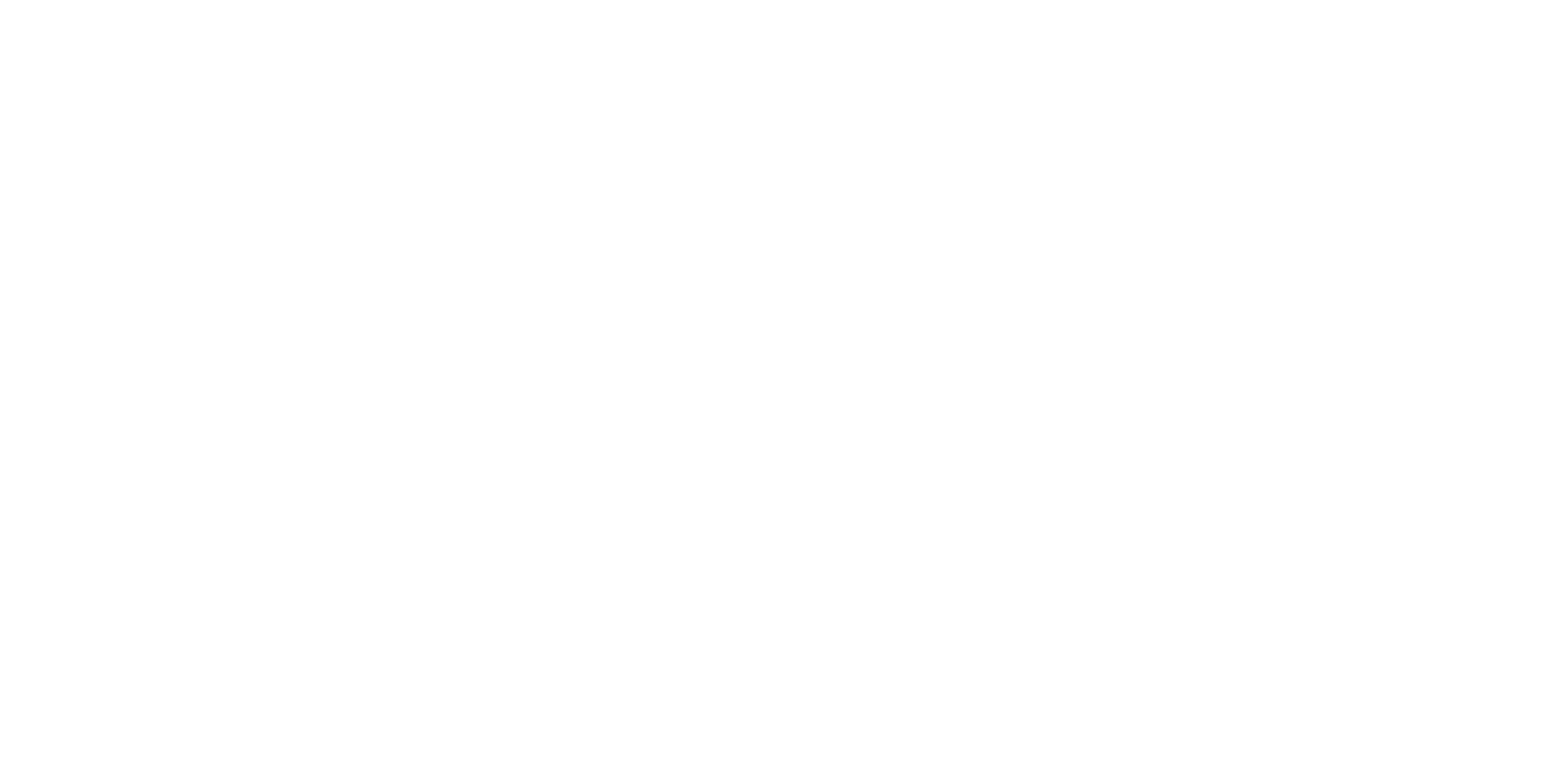
select select "**********"
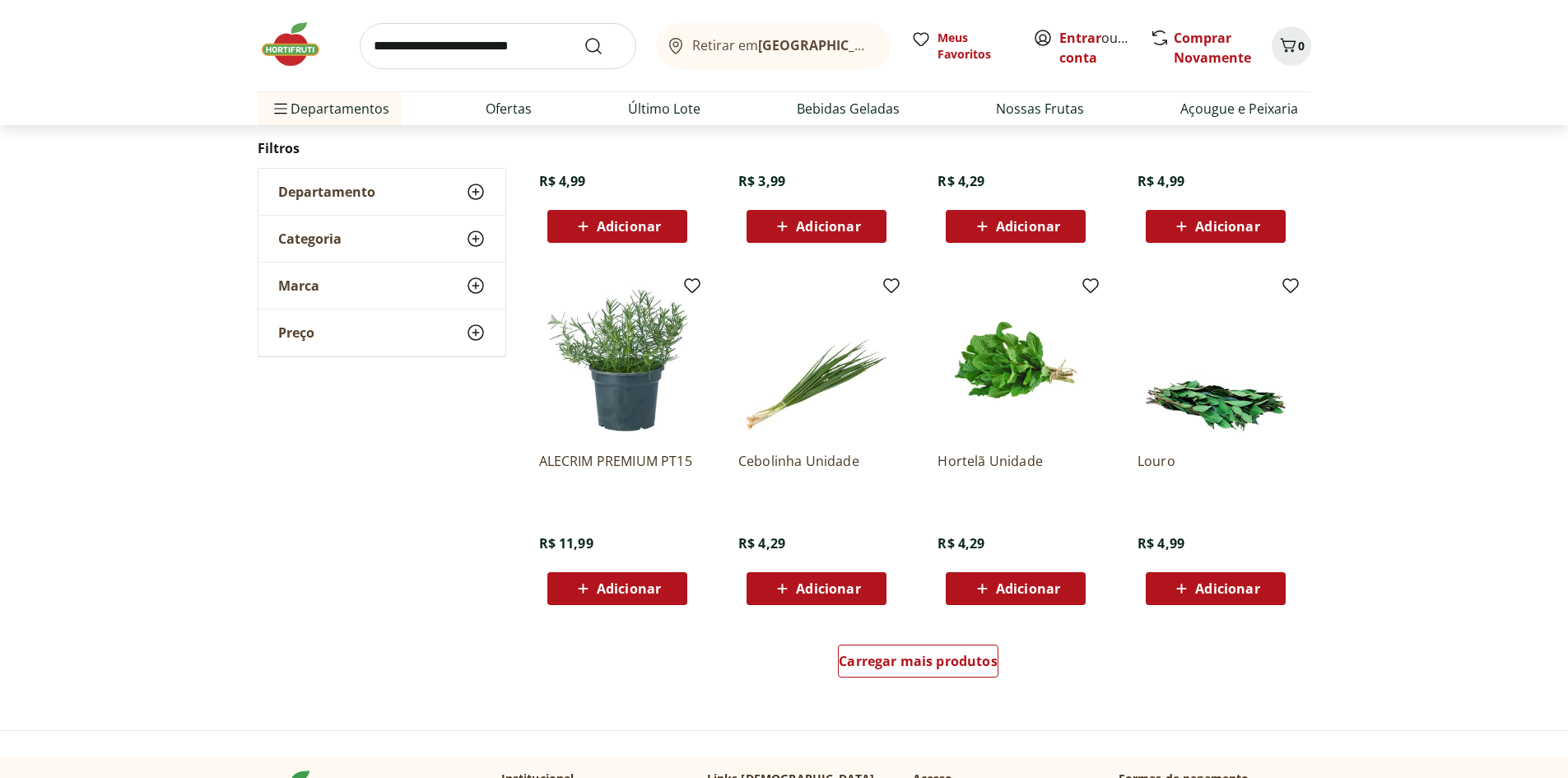
scroll to position [741, 0]
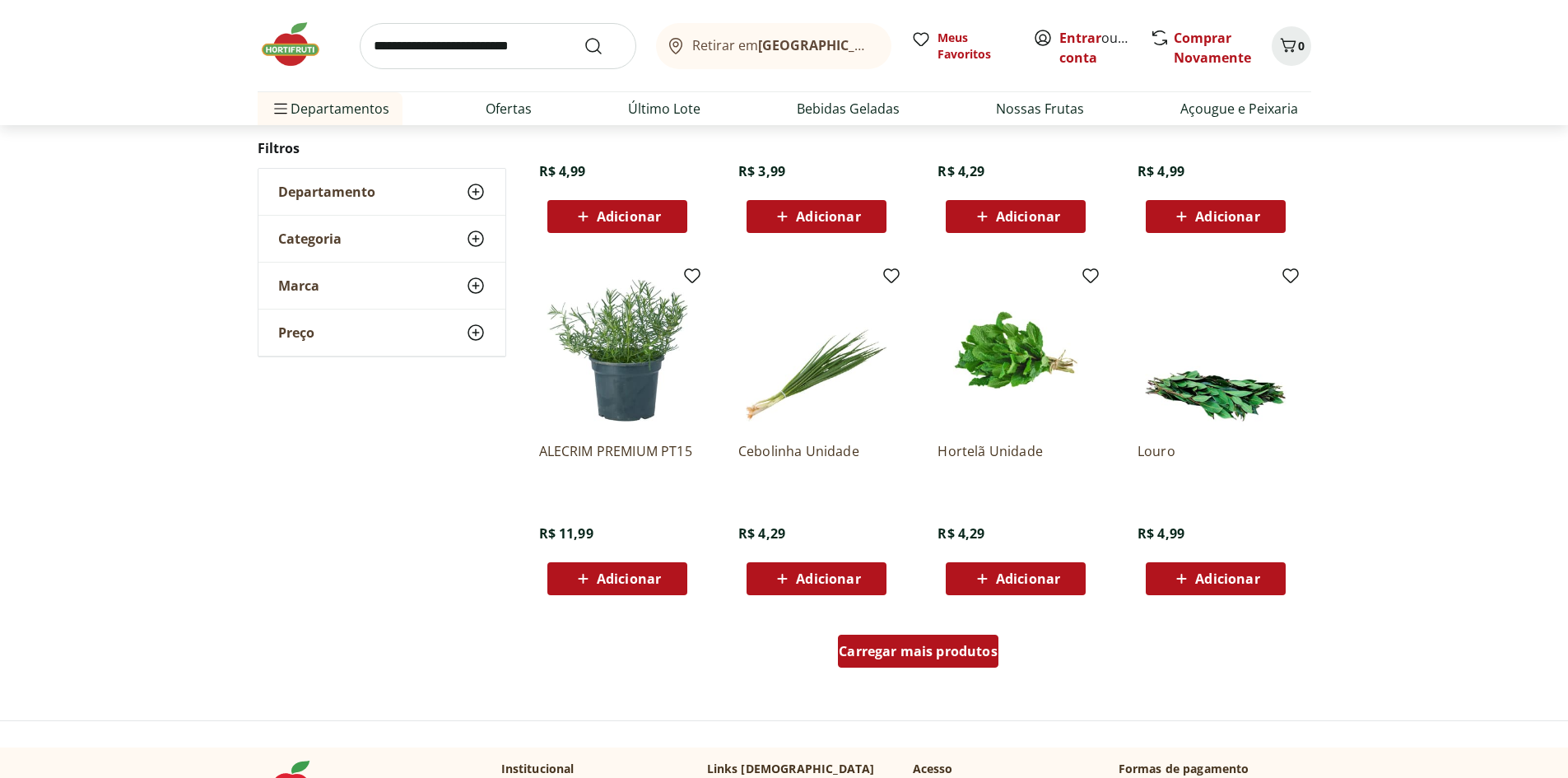
click at [940, 647] on span "Carregar mais produtos" at bounding box center [918, 651] width 159 height 13
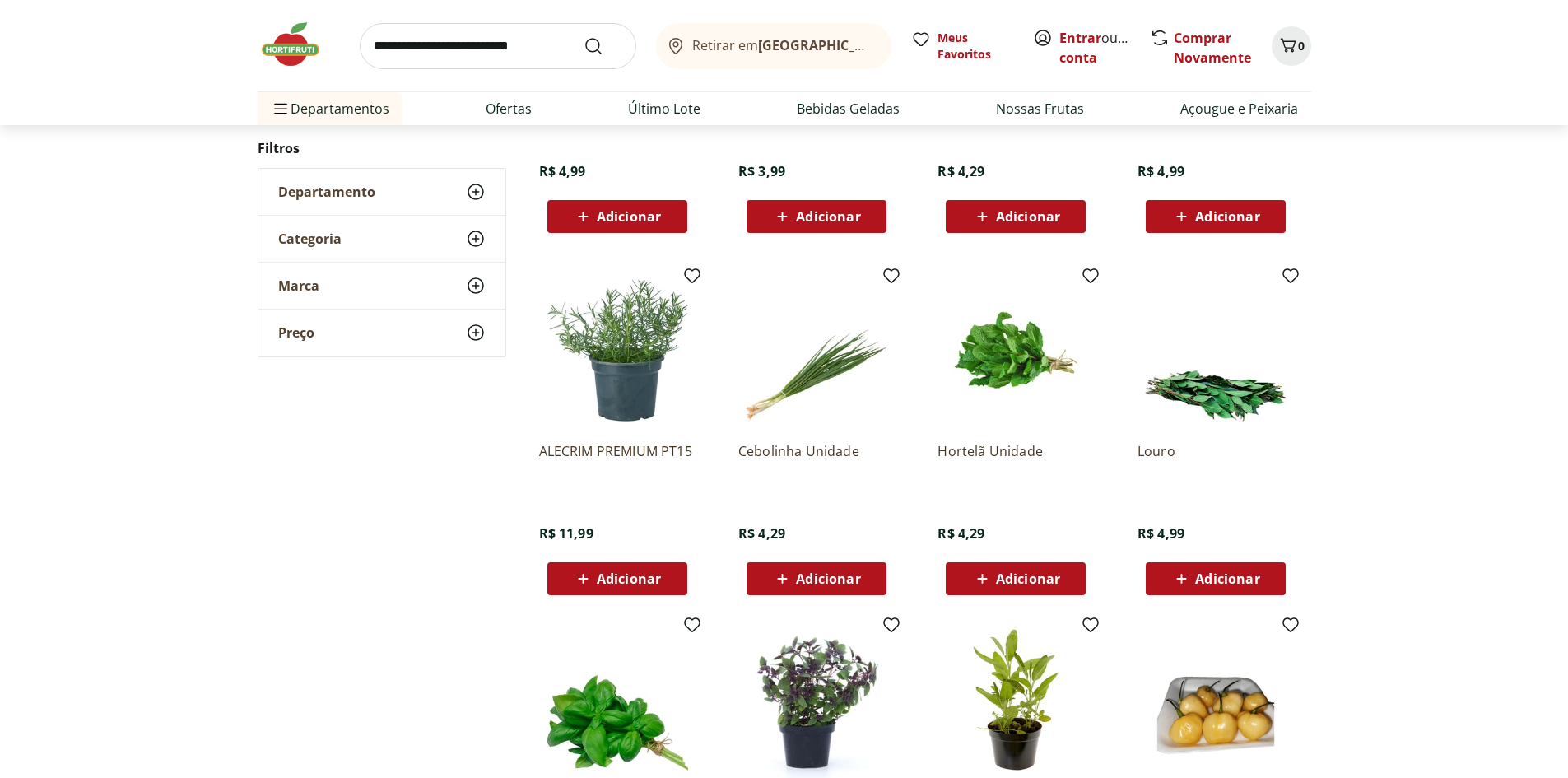
scroll to position [1070, 0]
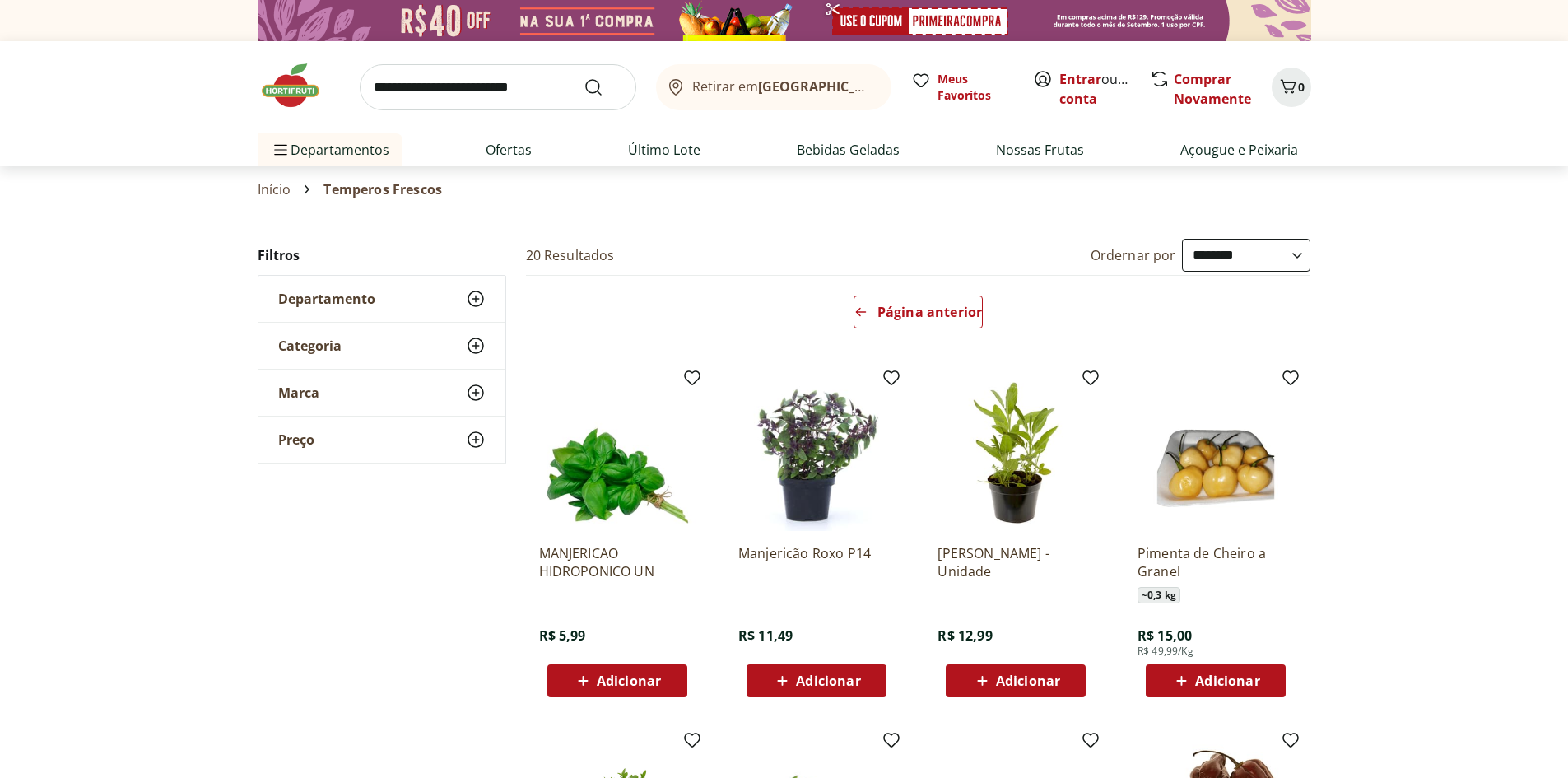
click at [413, 87] on input "search" at bounding box center [498, 88] width 277 height 46
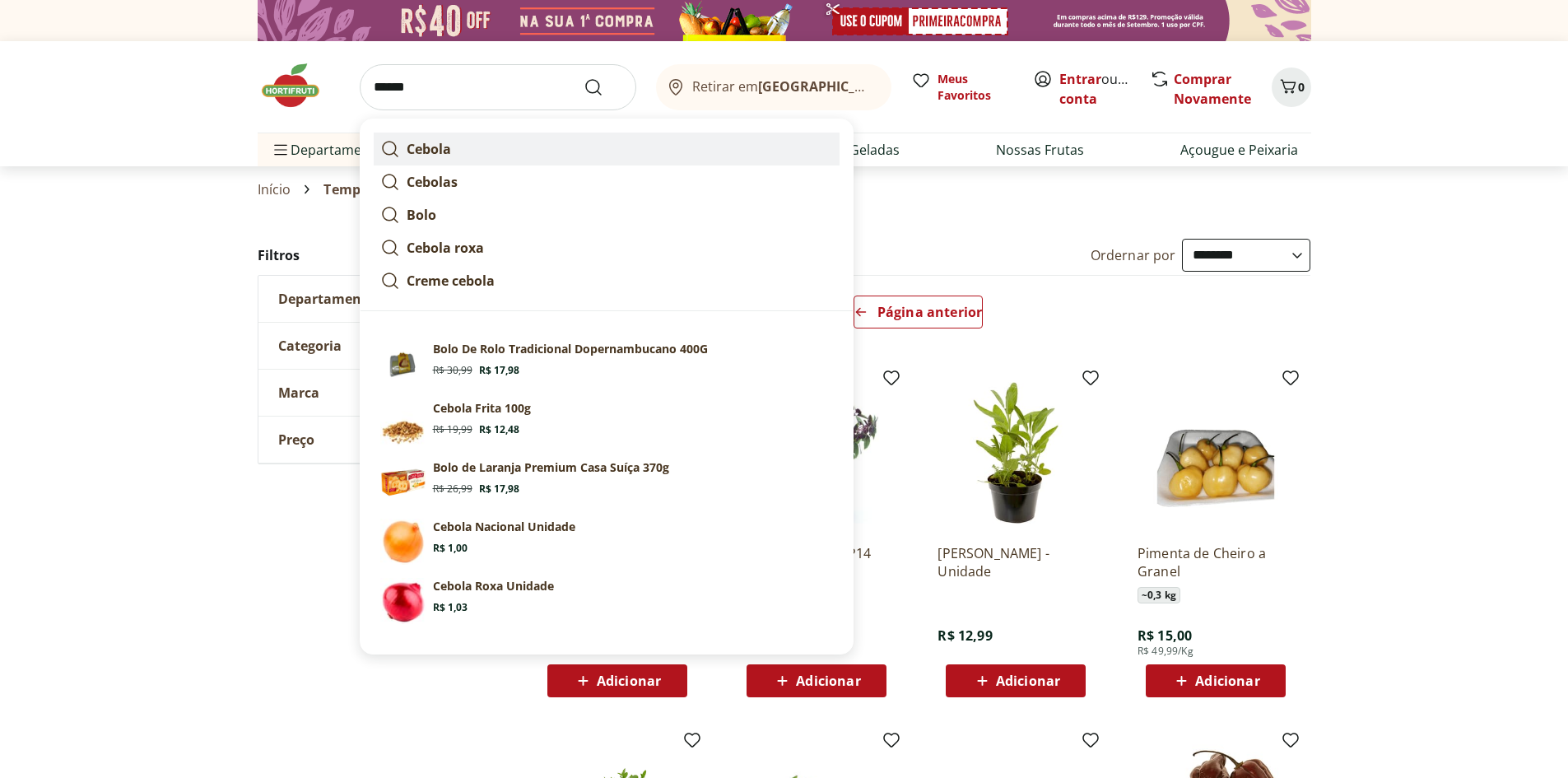
click at [424, 157] on strong "Cebola" at bounding box center [429, 150] width 44 height 18
type input "******"
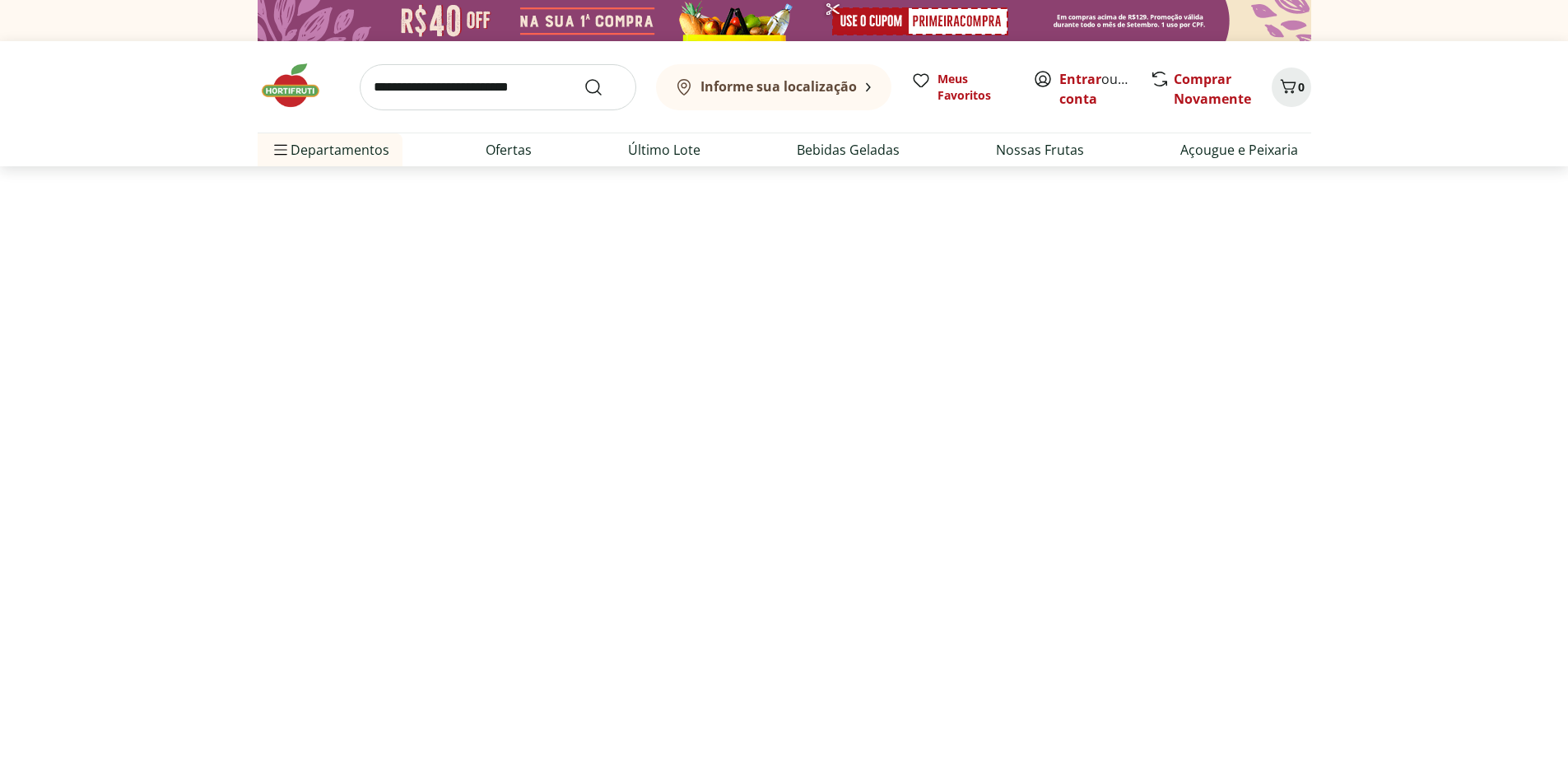
select select "**********"
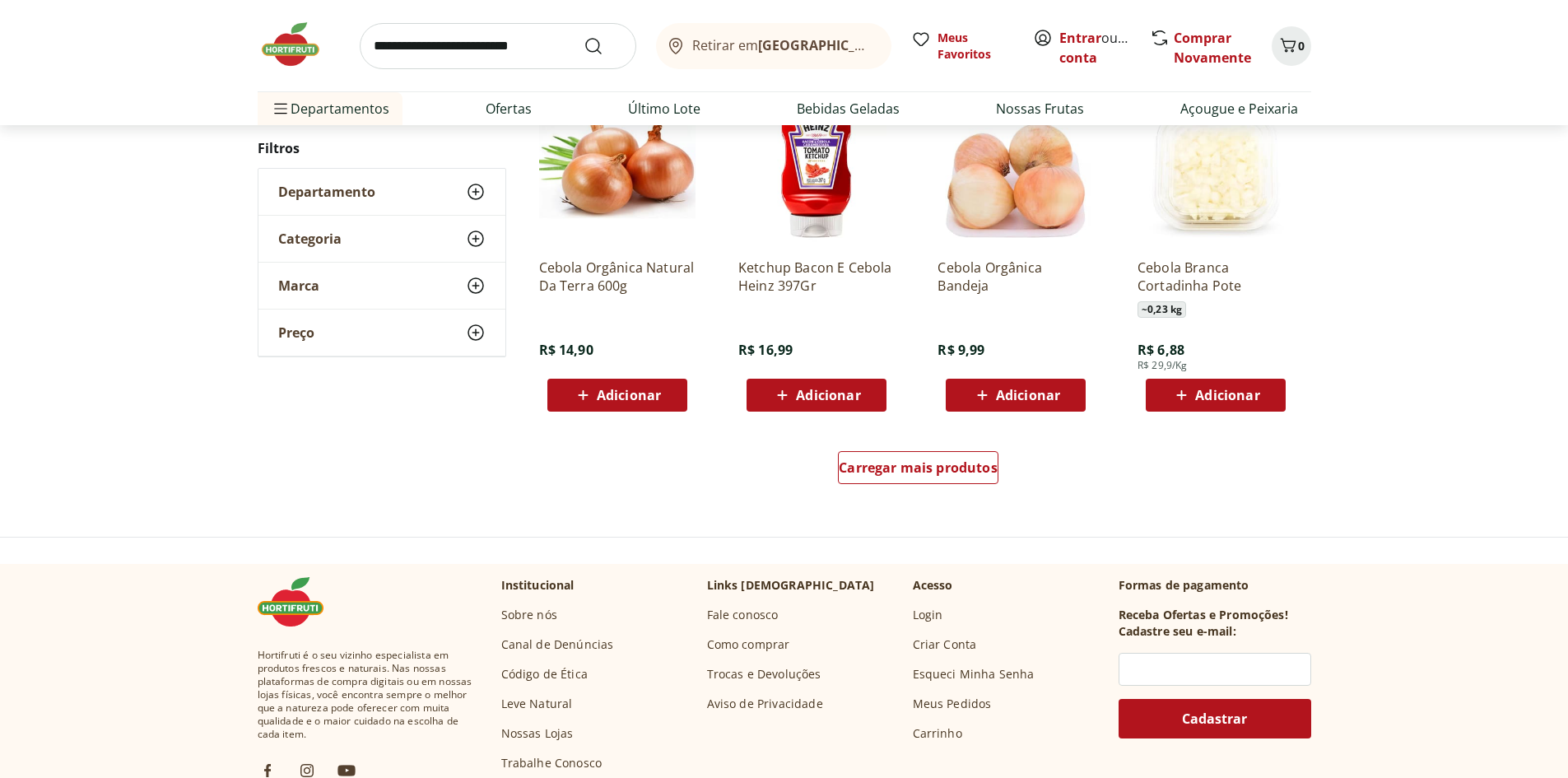
scroll to position [987, 0]
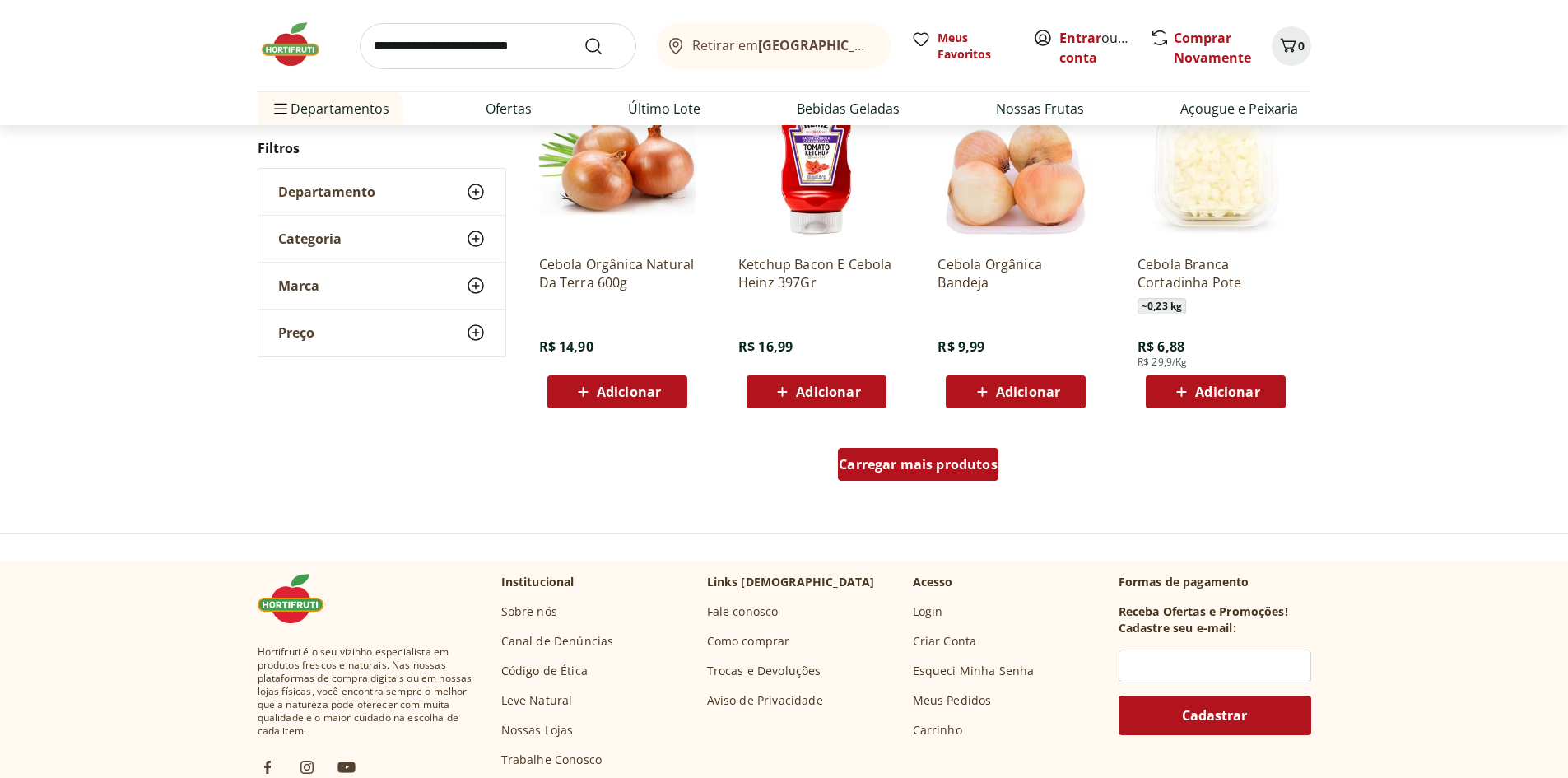
click at [948, 458] on span "Carregar mais produtos" at bounding box center [918, 464] width 159 height 13
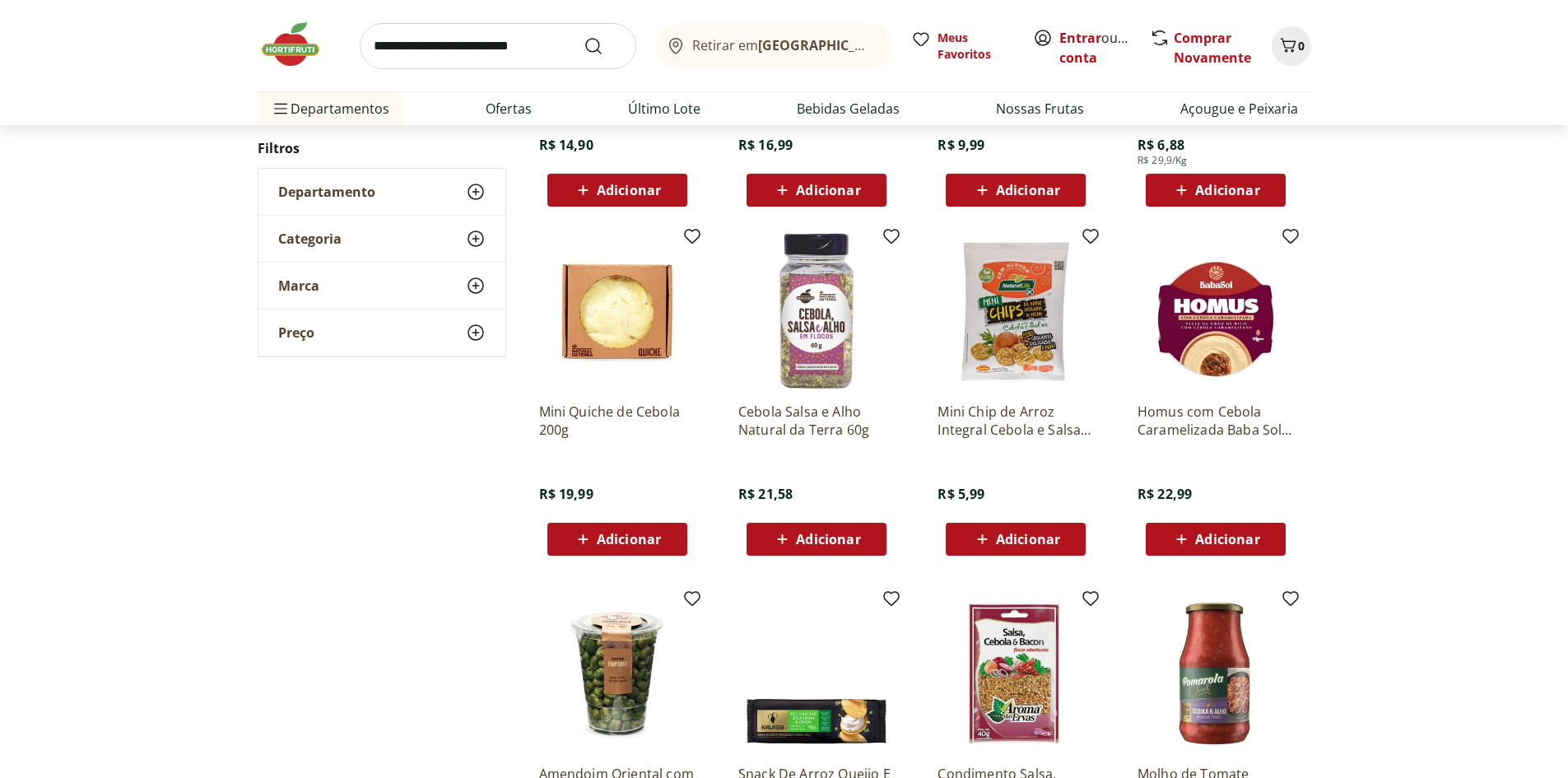
scroll to position [1235, 0]
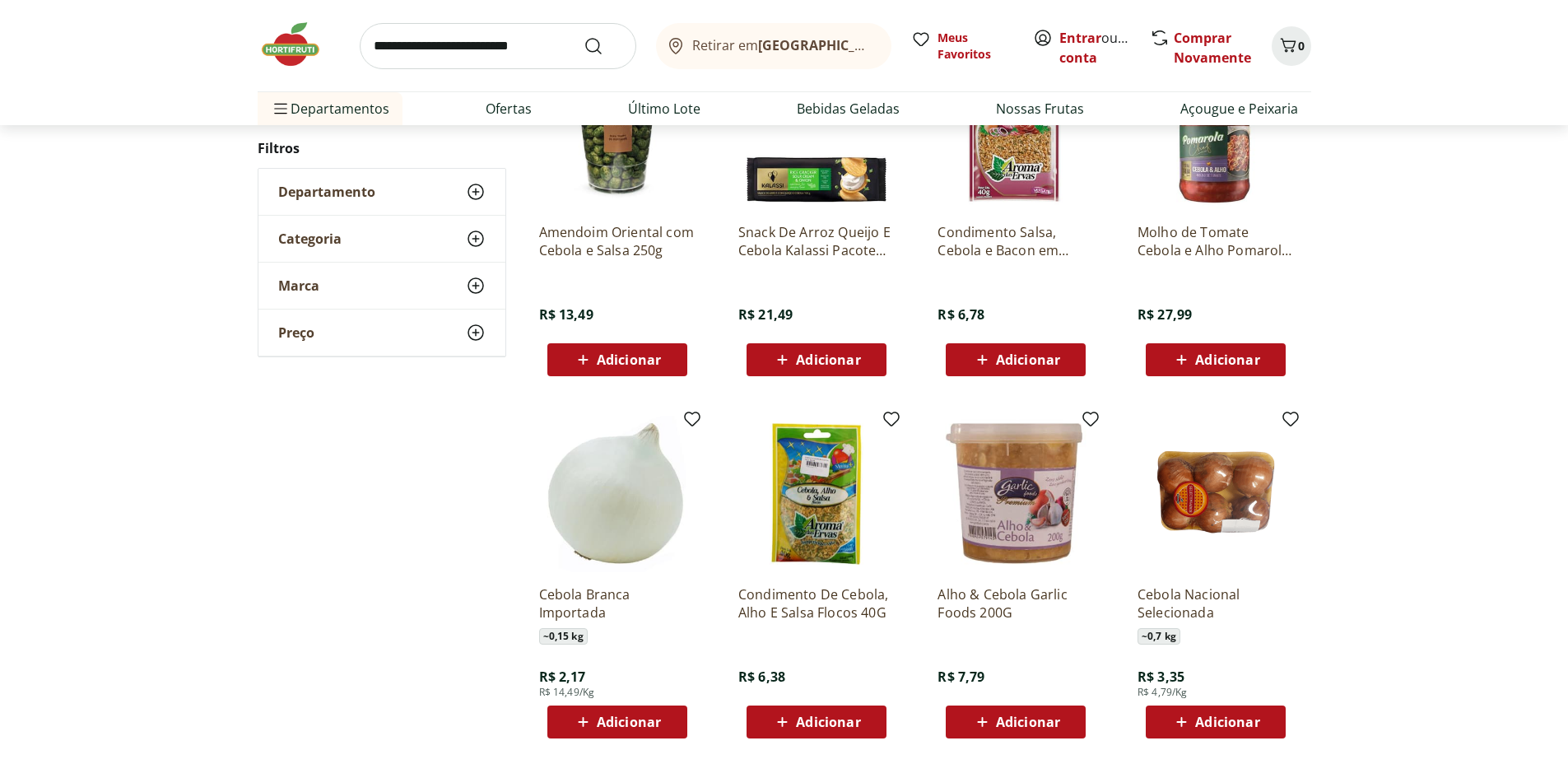
scroll to position [823, 0]
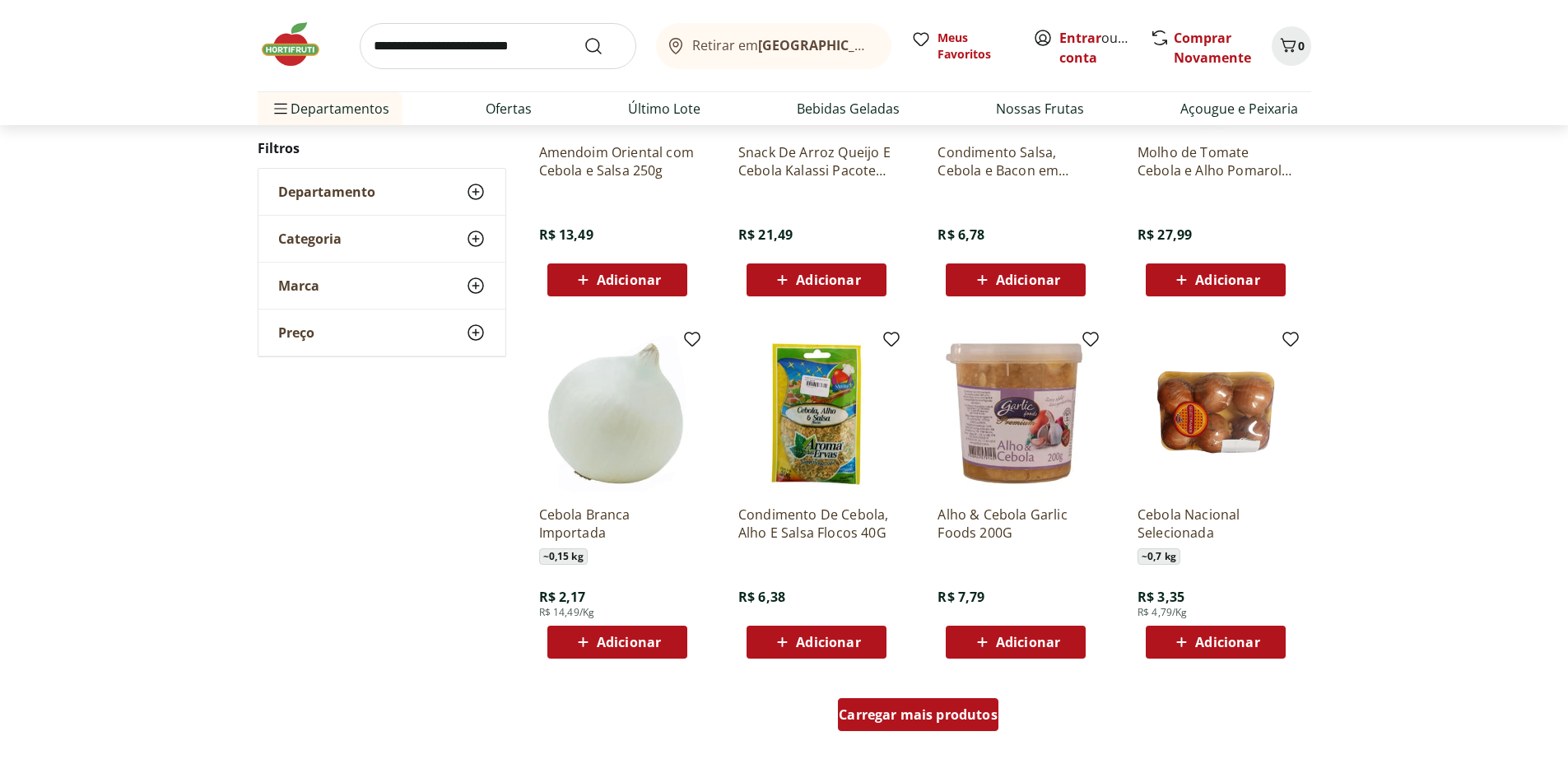
click at [941, 721] on span "Carregar mais produtos" at bounding box center [918, 714] width 159 height 13
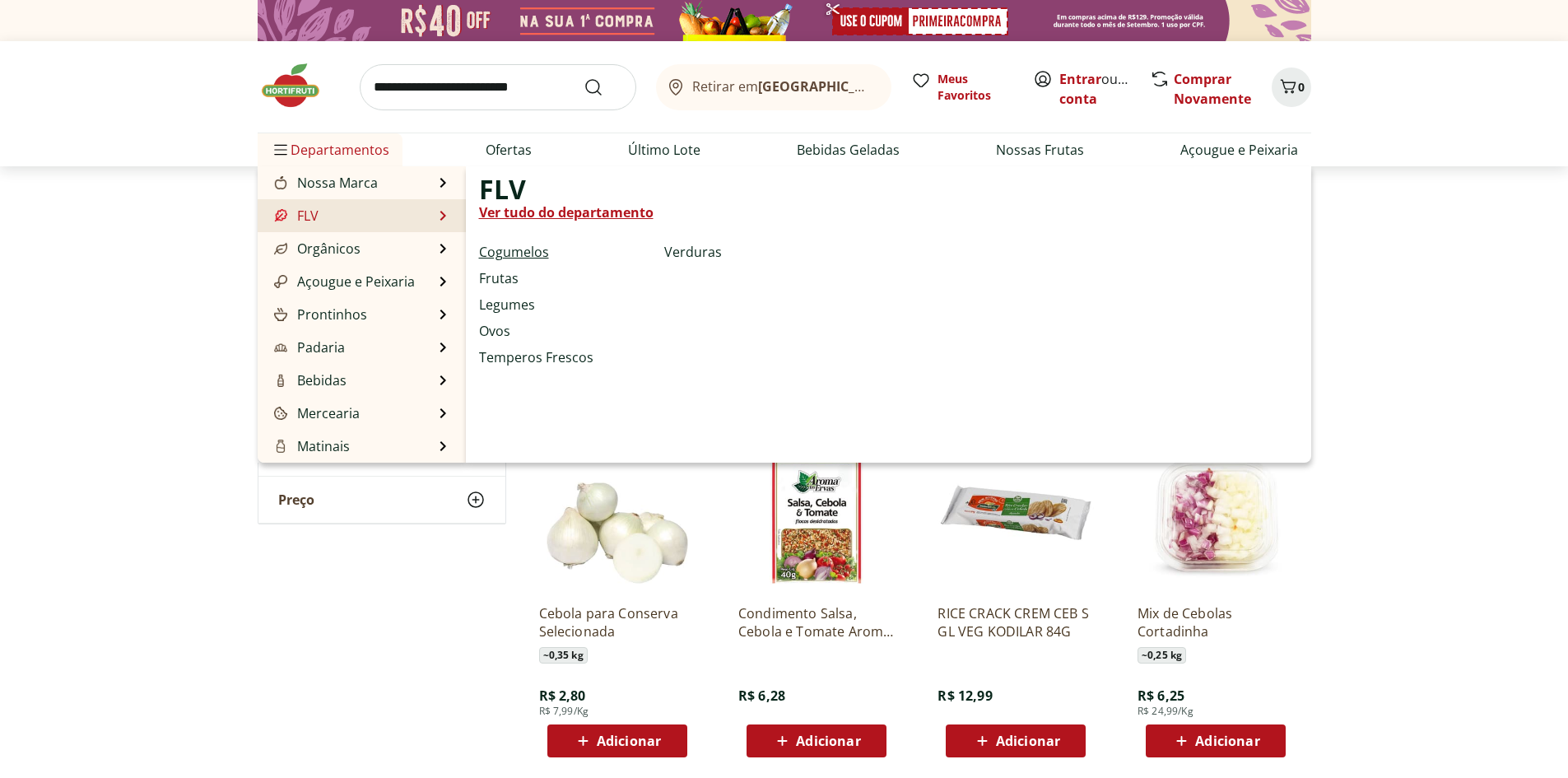
click at [533, 247] on link "Cogumelos" at bounding box center [514, 251] width 70 height 19
select select "**********"
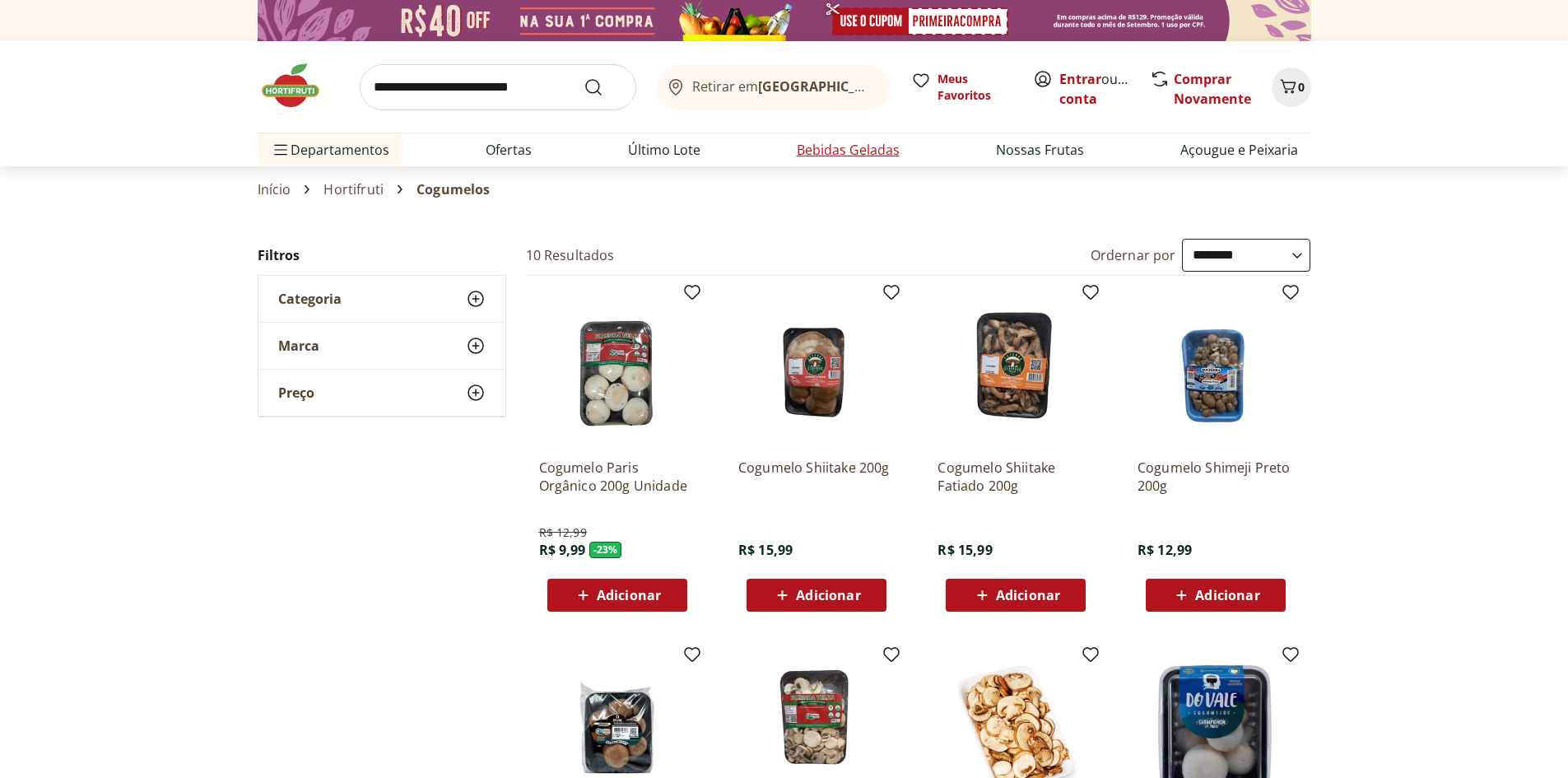
click at [884, 149] on link "Bebidas Geladas" at bounding box center [847, 150] width 102 height 19
select select "**********"
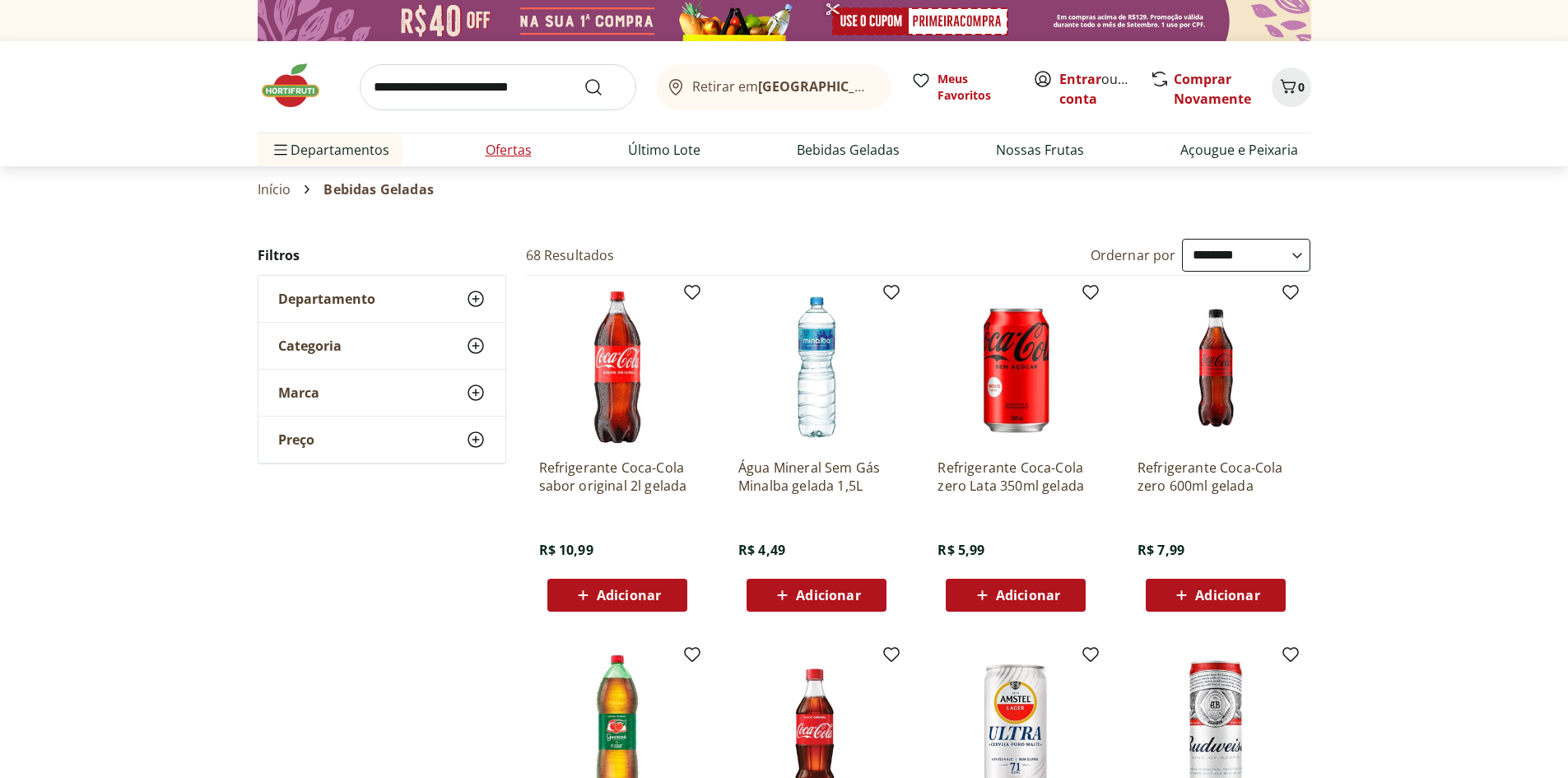
click at [522, 153] on link "Ofertas" at bounding box center [509, 150] width 46 height 19
select select "**********"
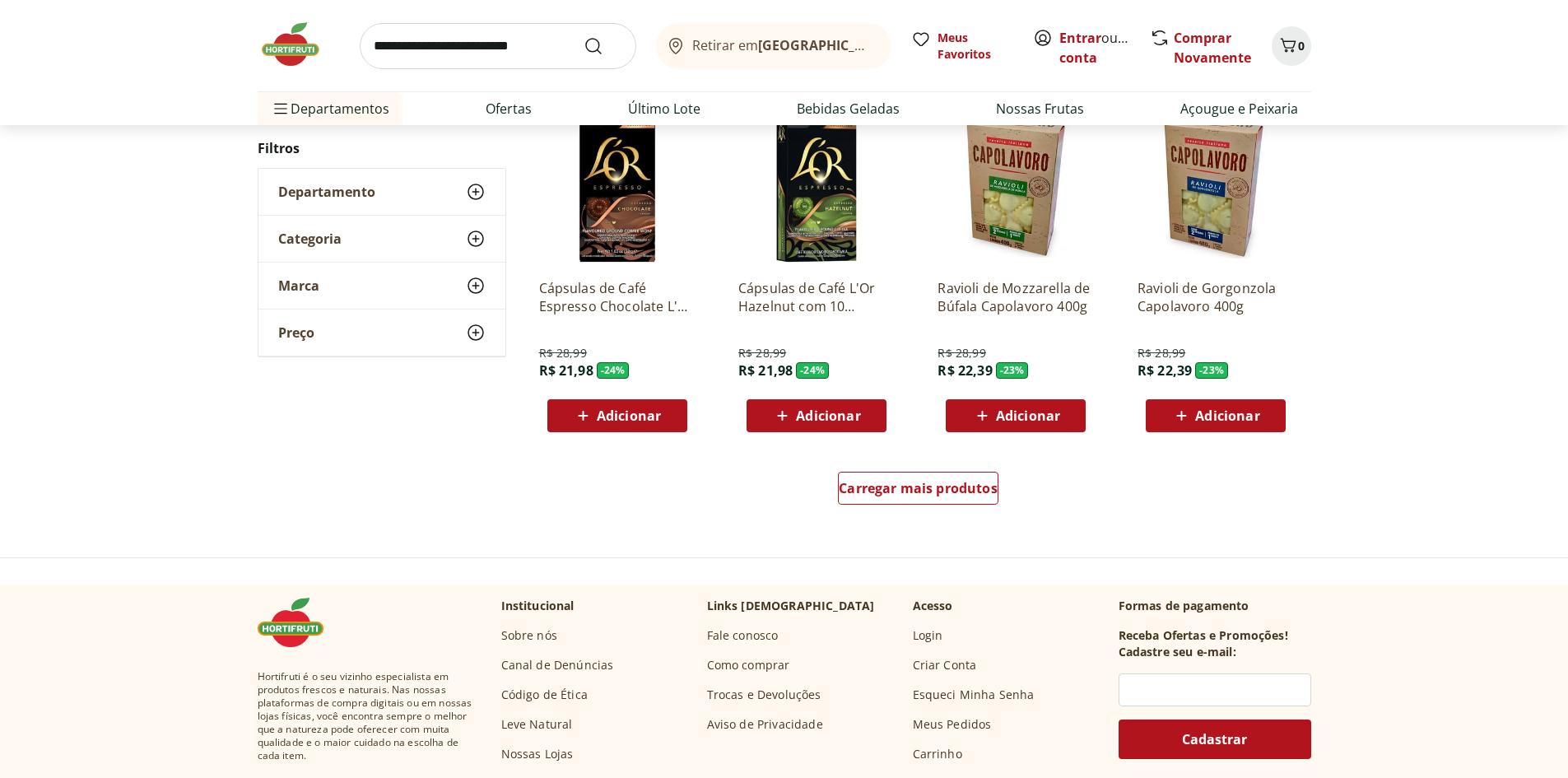
scroll to position [905, 0]
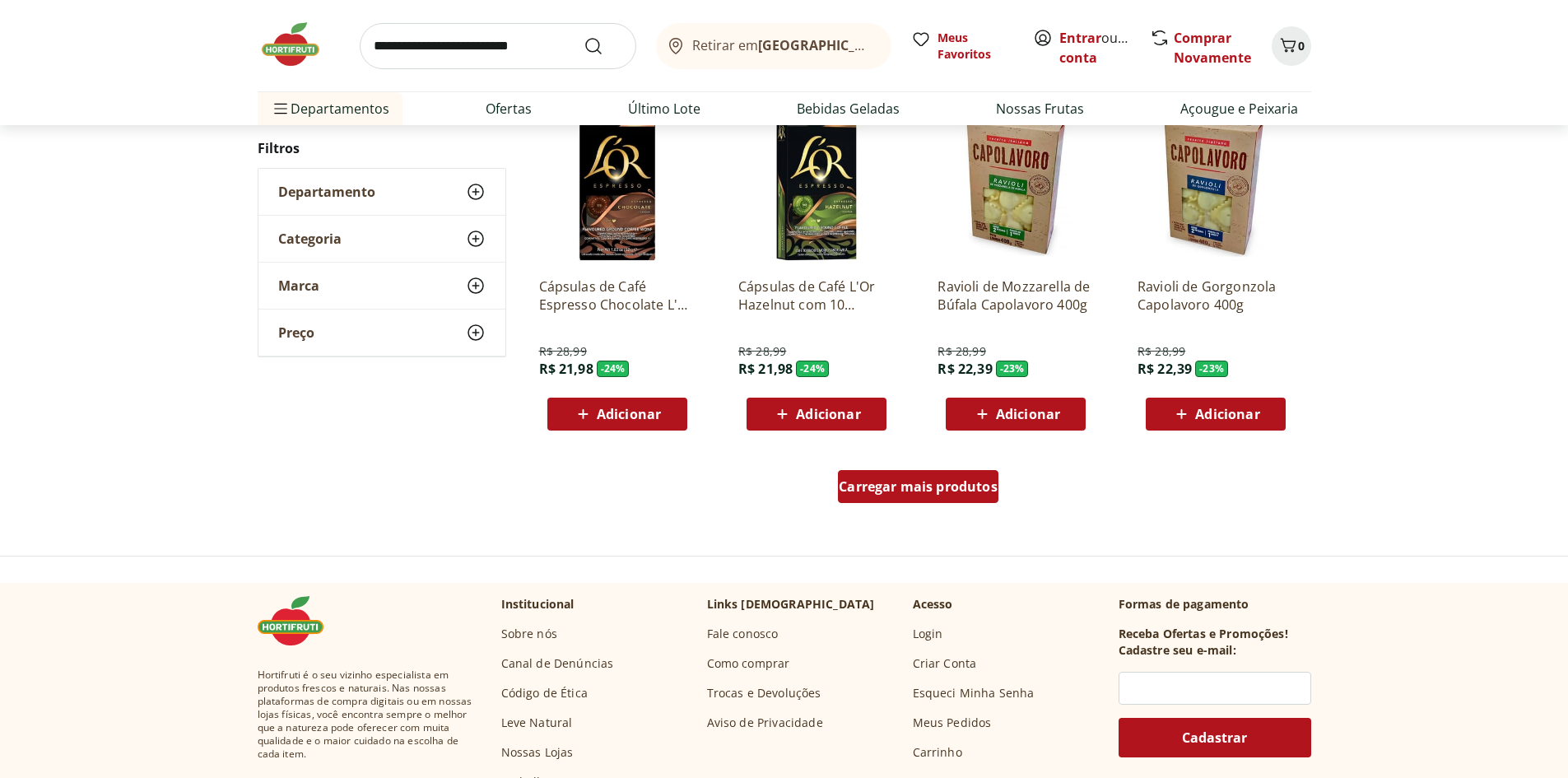
click at [928, 500] on div "Carregar mais produtos" at bounding box center [918, 486] width 161 height 33
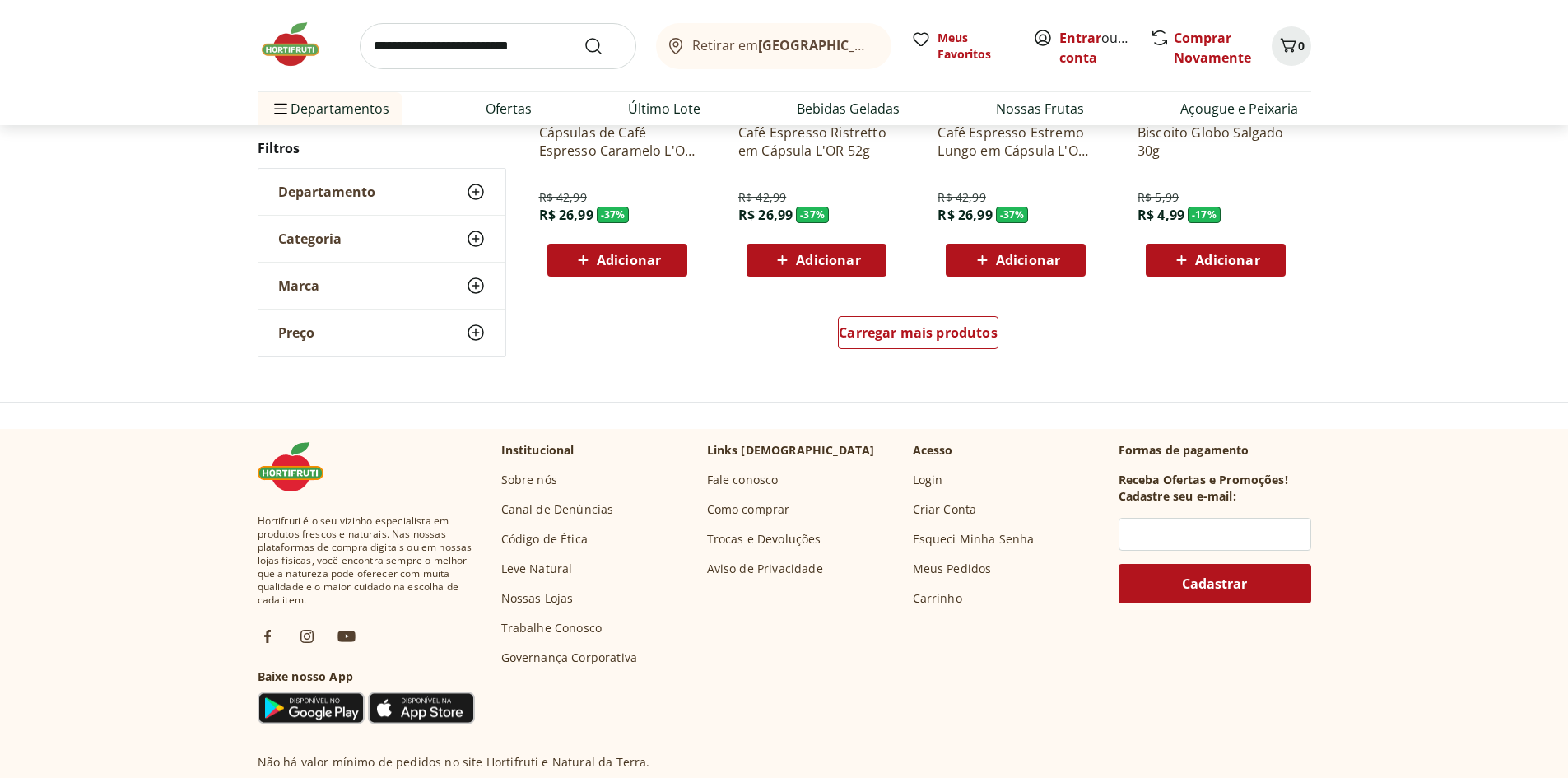
scroll to position [1152, 0]
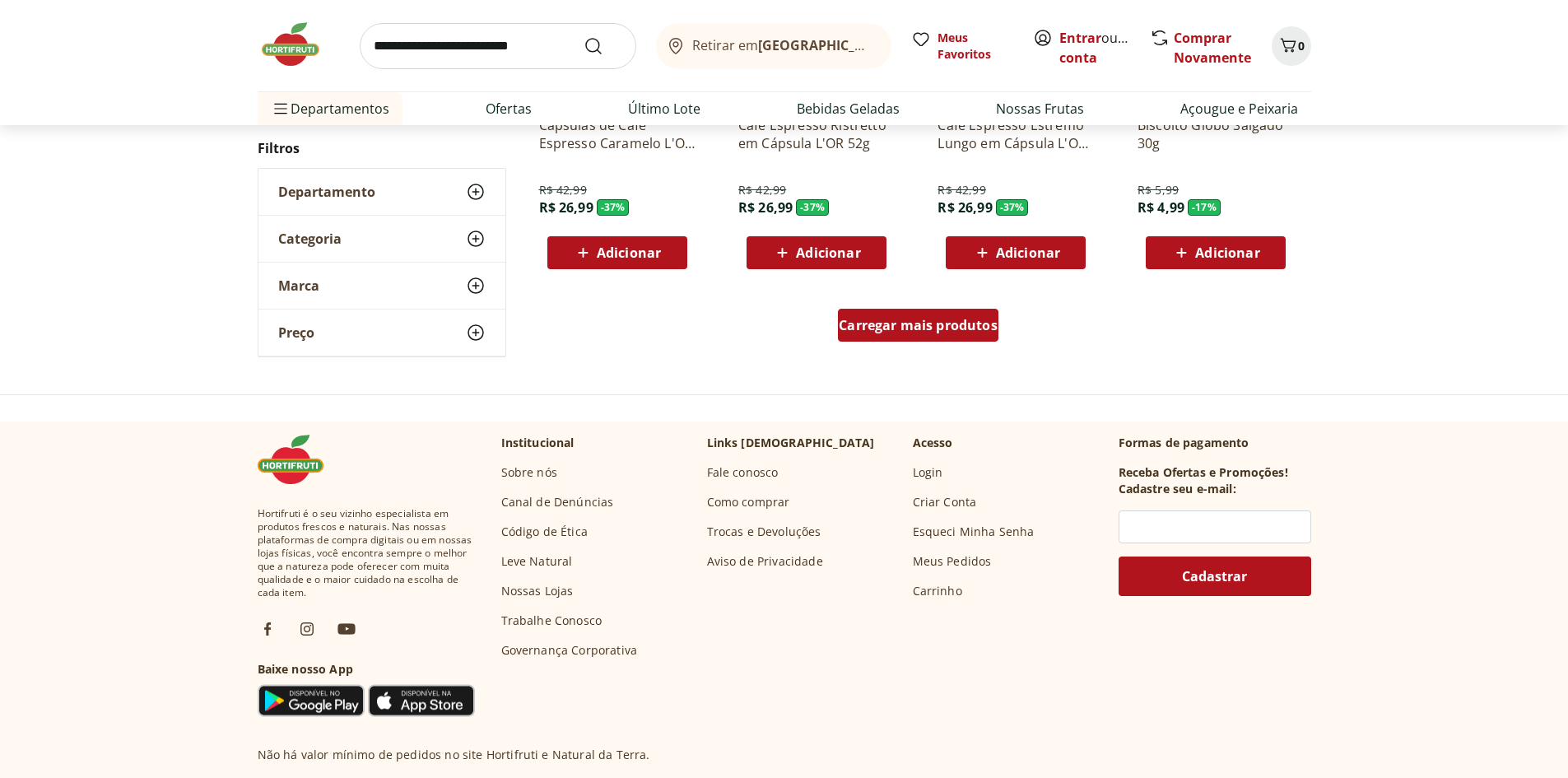
click at [928, 331] on span "Carregar mais produtos" at bounding box center [918, 325] width 159 height 13
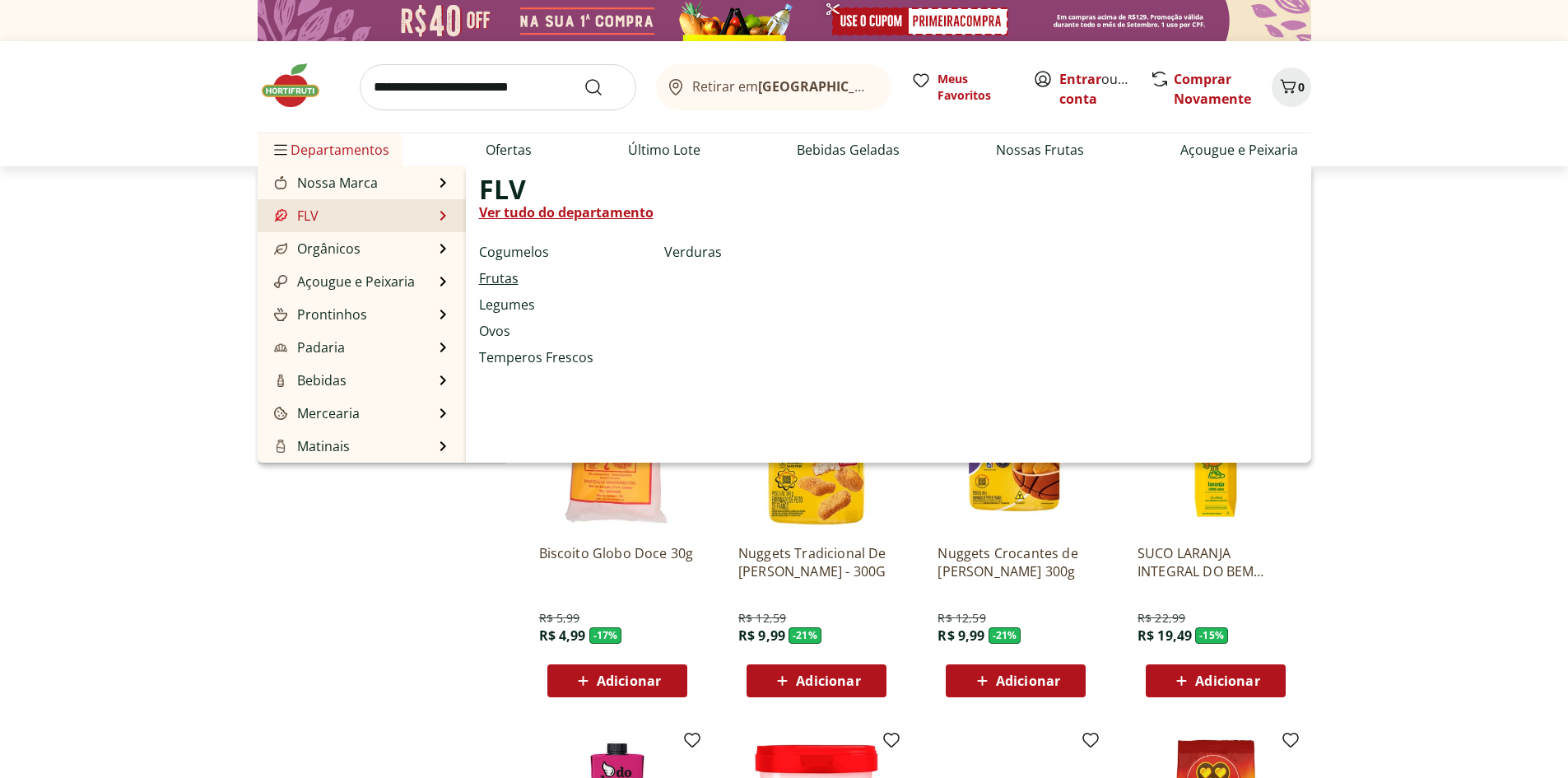
click at [496, 276] on link "Frutas" at bounding box center [498, 278] width 40 height 19
select select "**********"
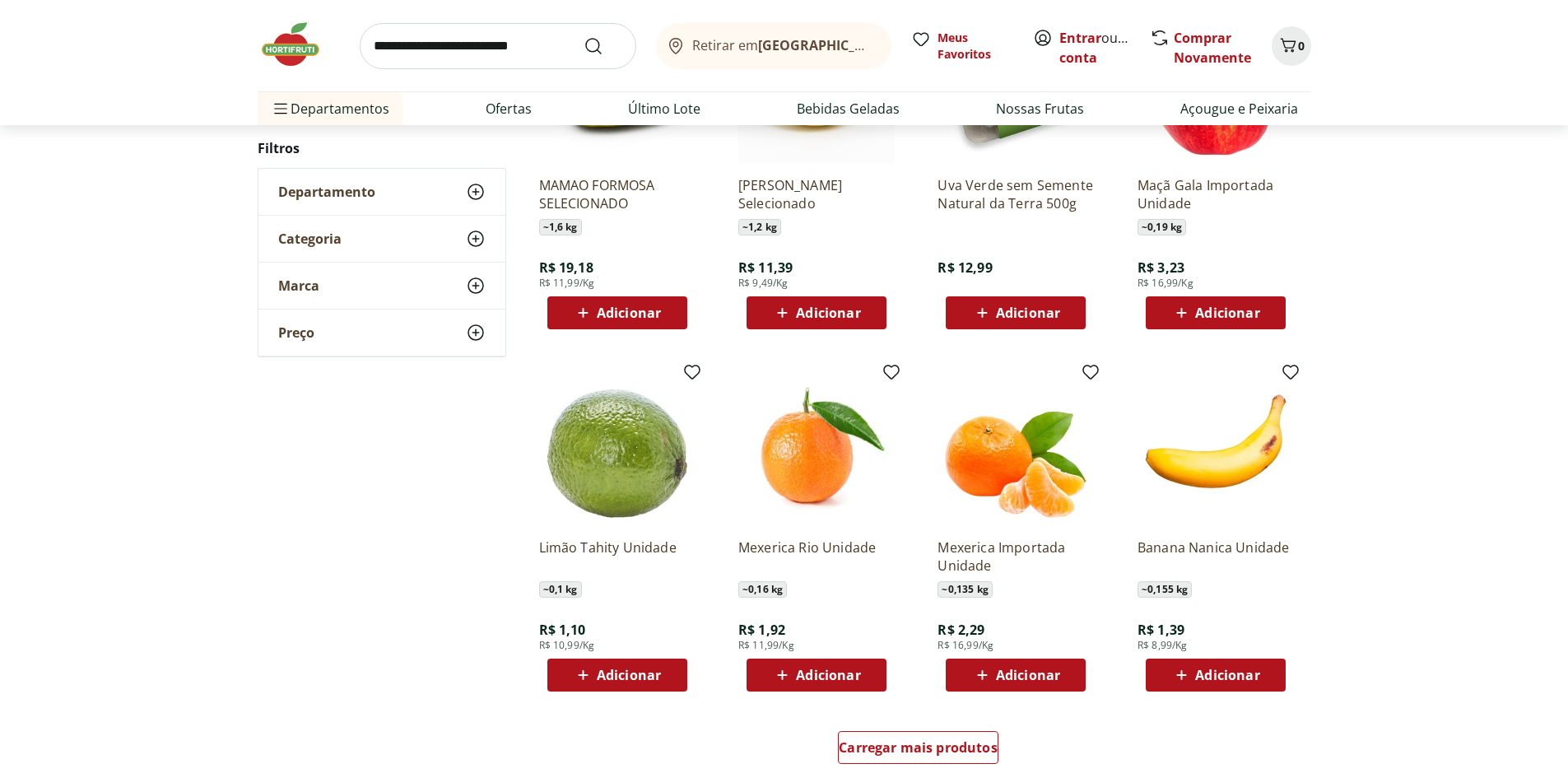
scroll to position [658, 0]
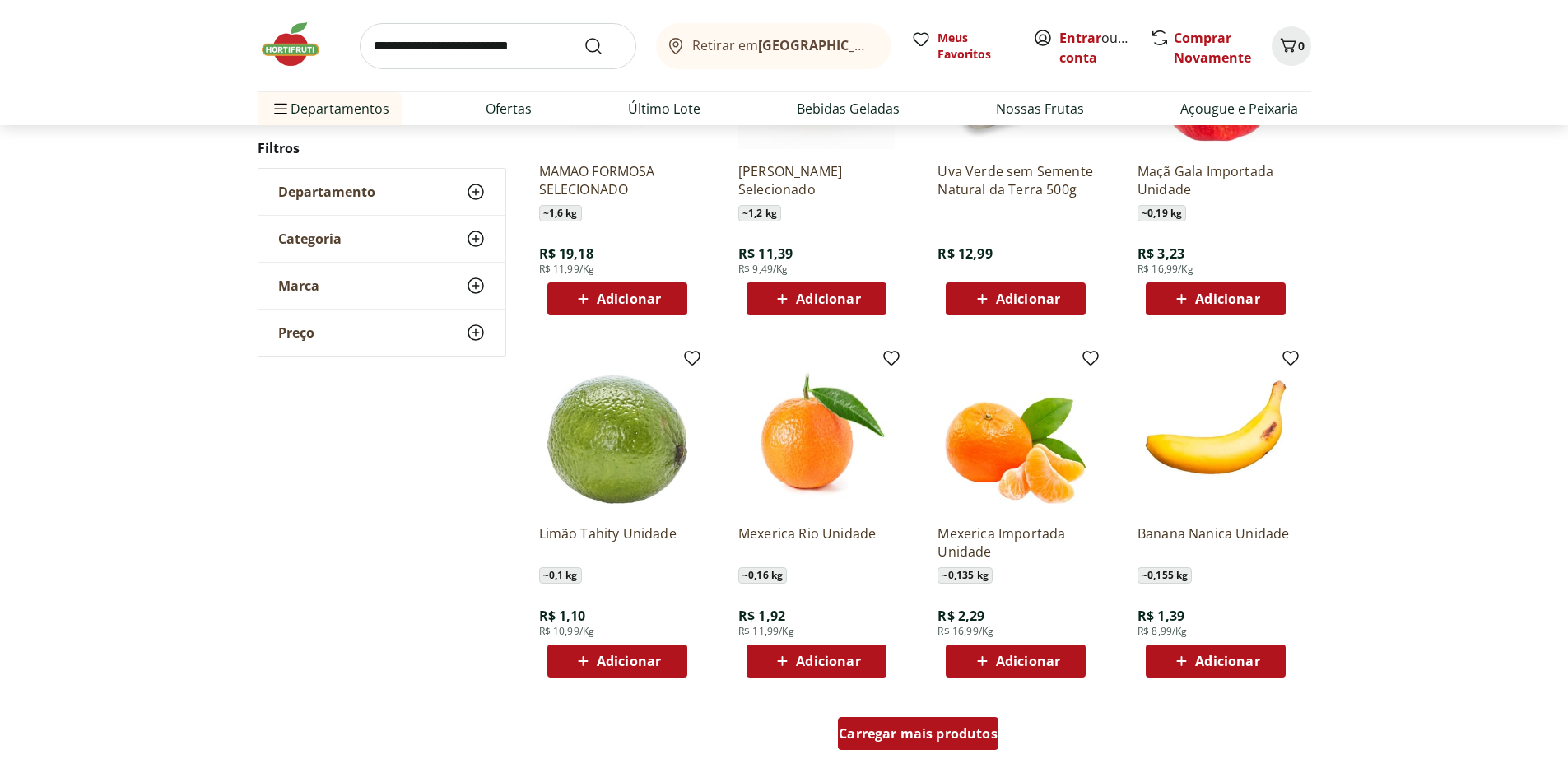
click at [904, 745] on div "Carregar mais produtos" at bounding box center [918, 734] width 161 height 33
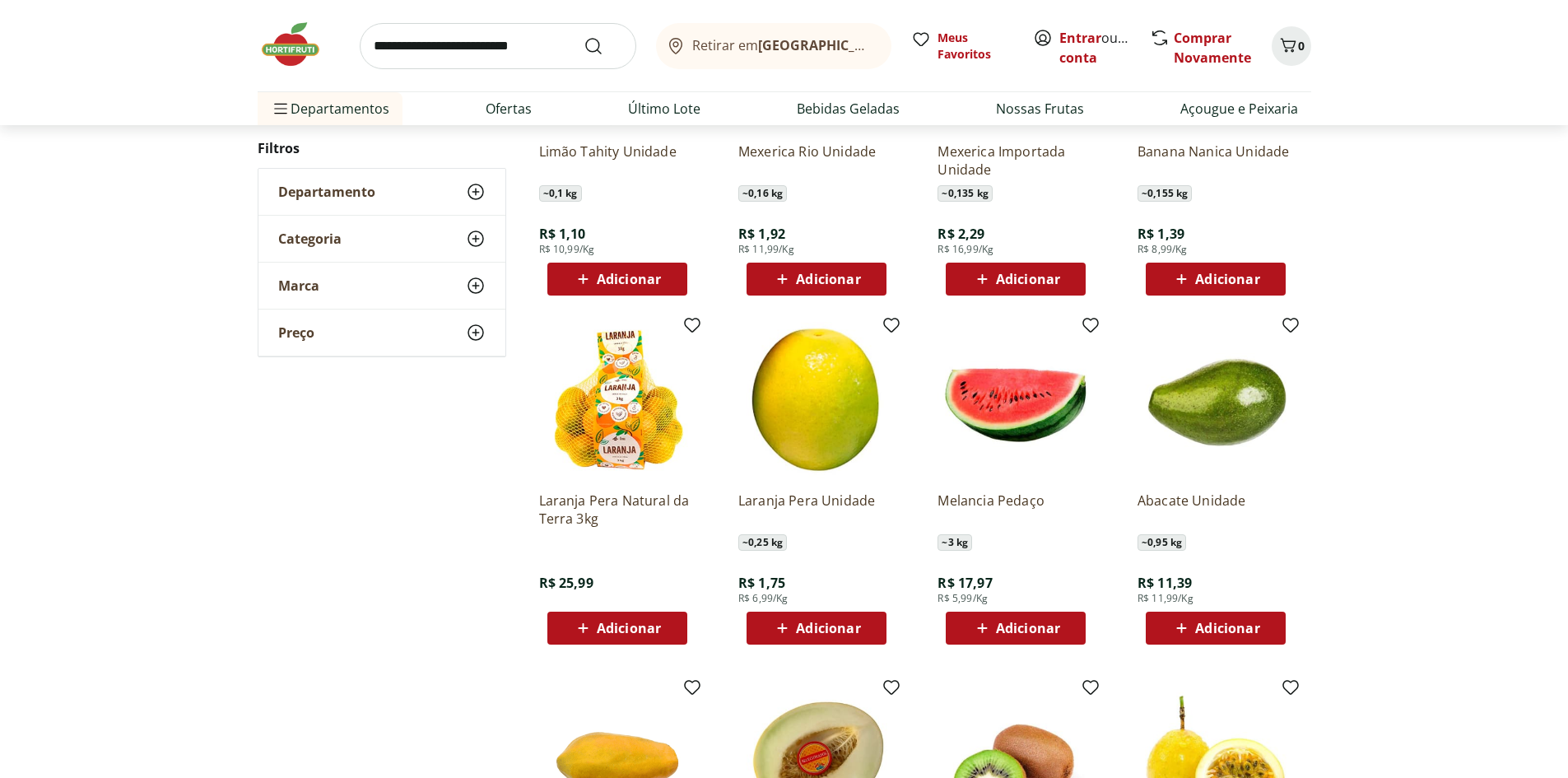
scroll to position [1070, 0]
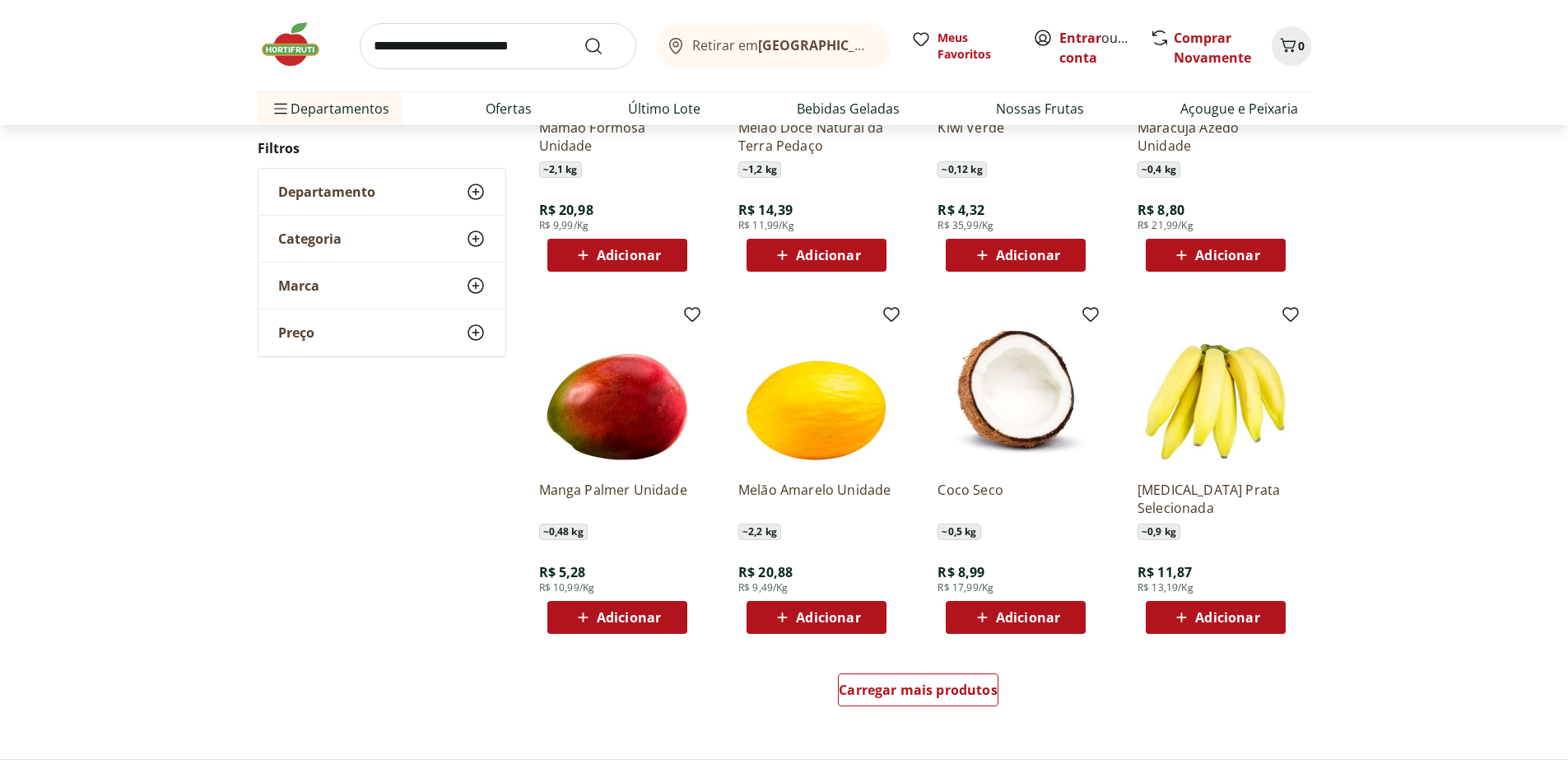
scroll to position [823, 0]
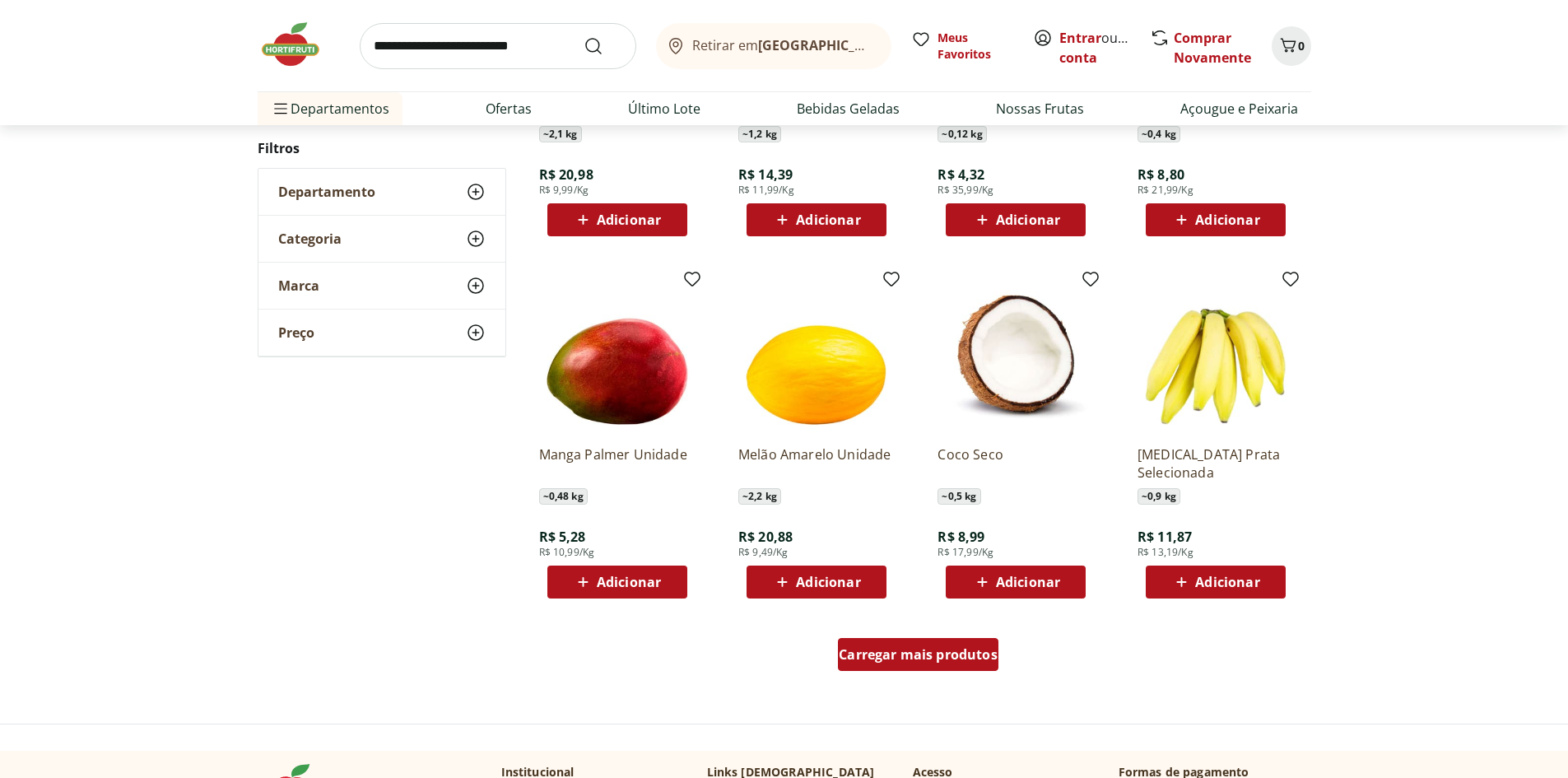
click at [937, 660] on span "Carregar mais produtos" at bounding box center [918, 654] width 159 height 13
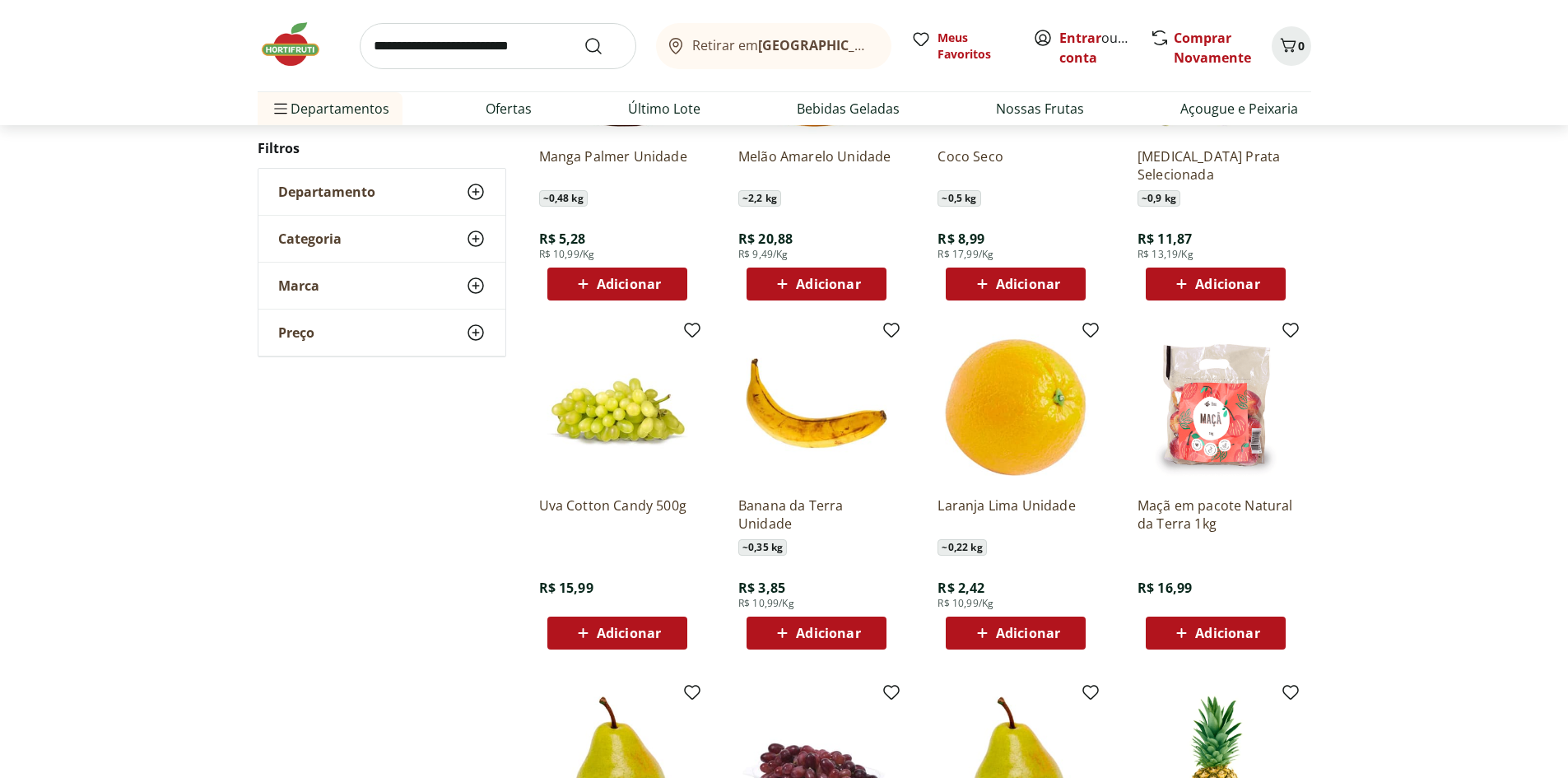
scroll to position [1152, 0]
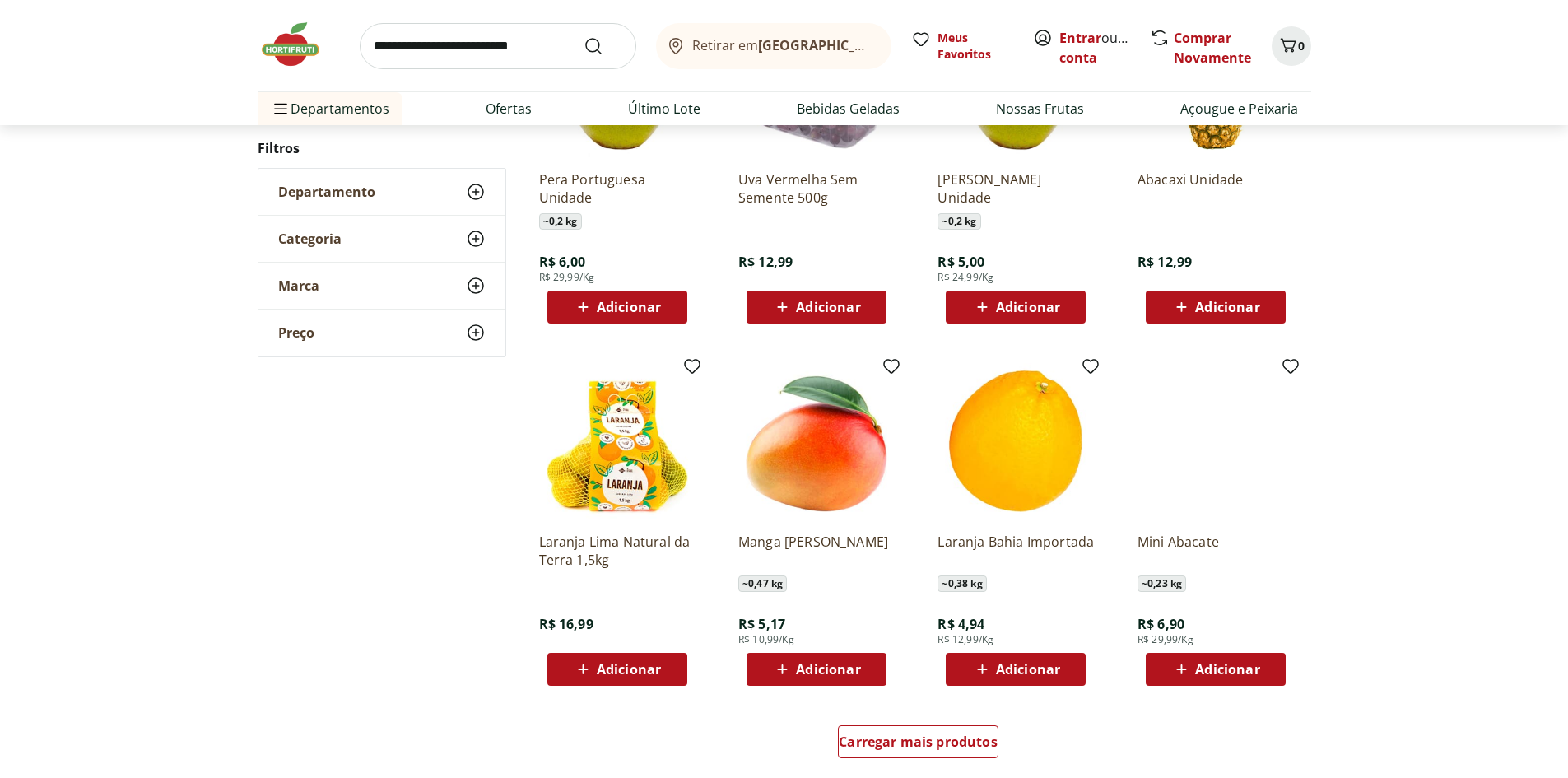
scroll to position [737, 0]
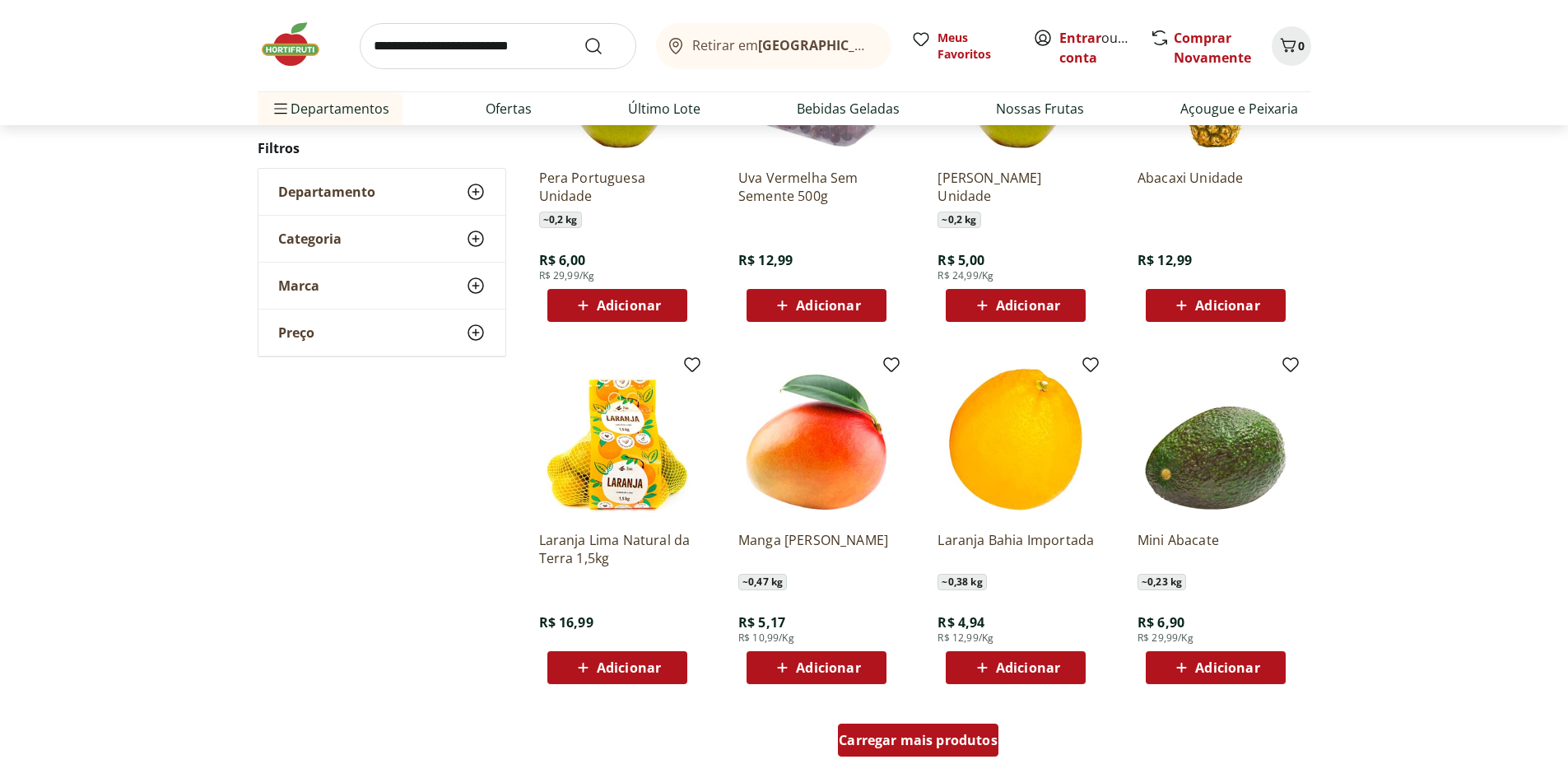
click at [954, 730] on div "Carregar mais produtos" at bounding box center [918, 740] width 161 height 33
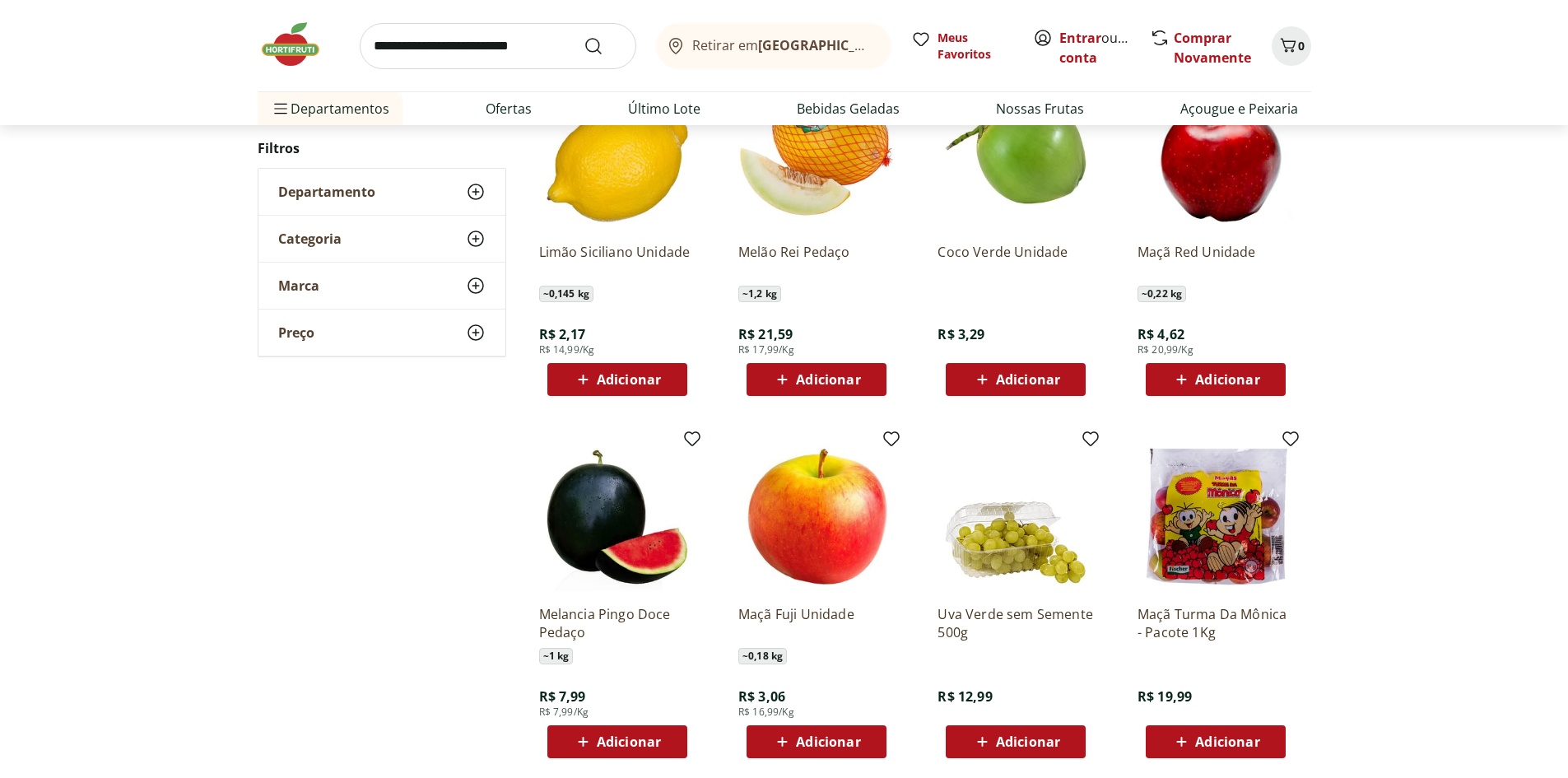
scroll to position [1395, 0]
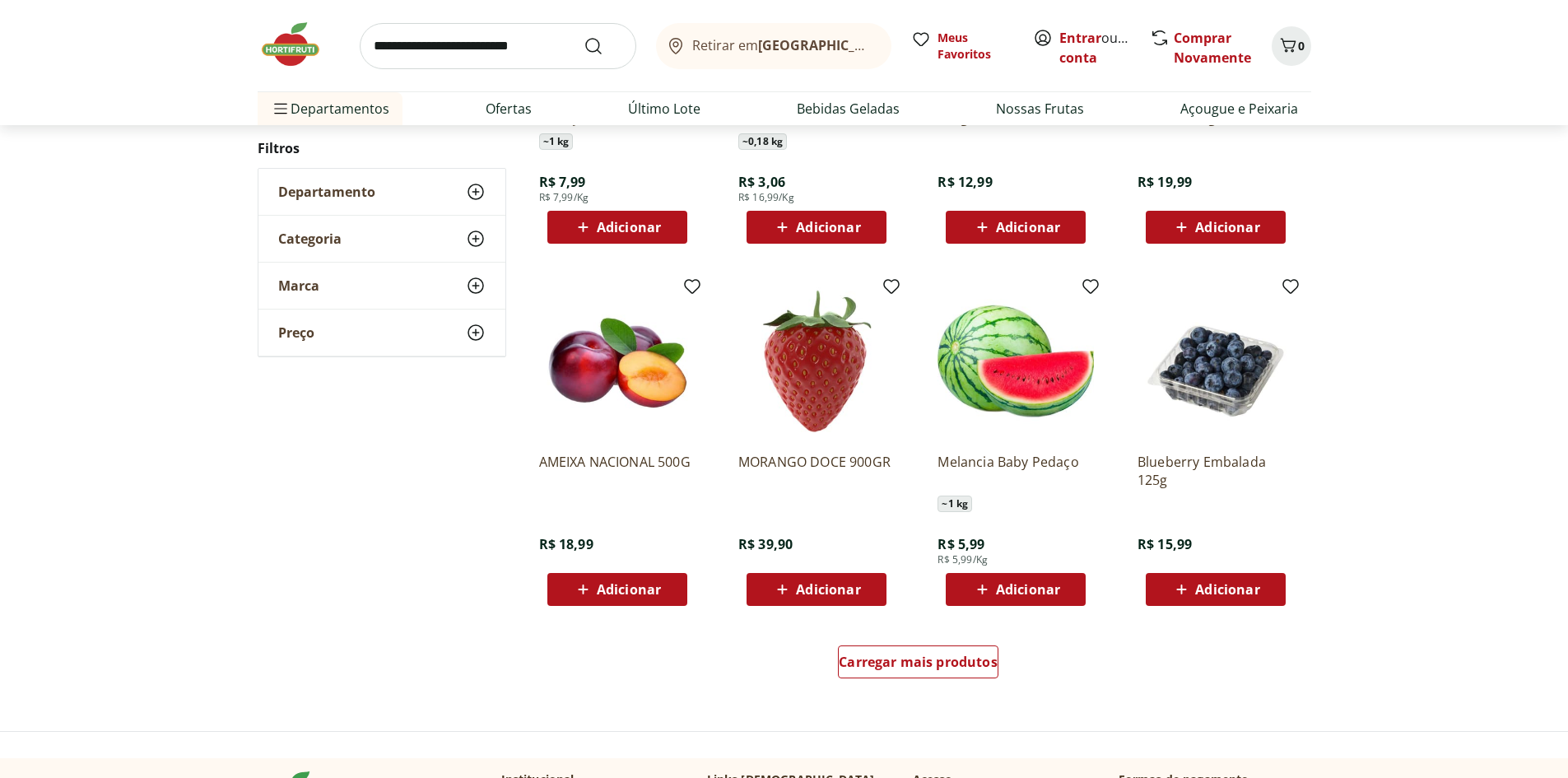
scroll to position [817, 0]
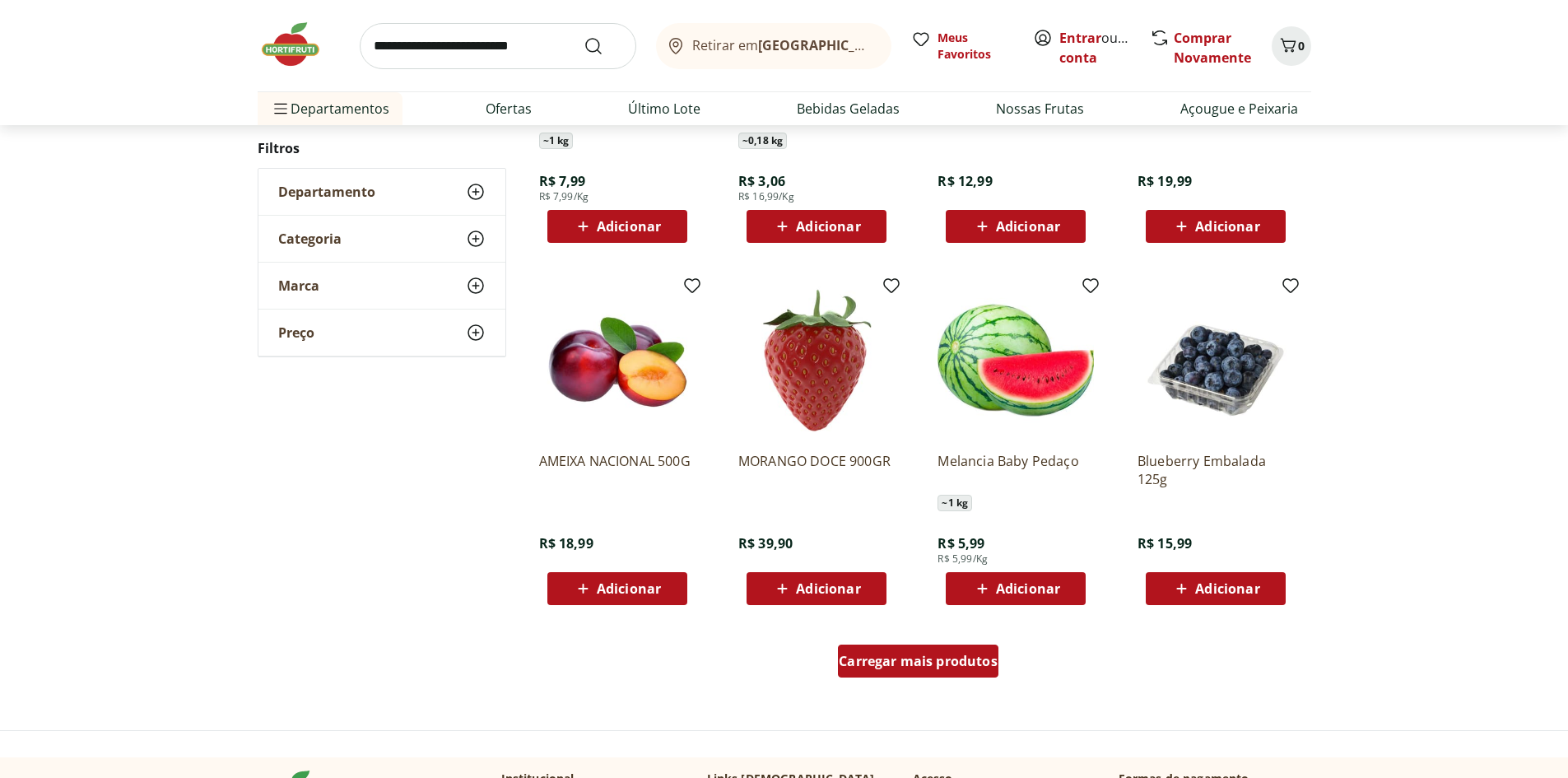
click at [928, 666] on span "Carregar mais produtos" at bounding box center [918, 661] width 159 height 13
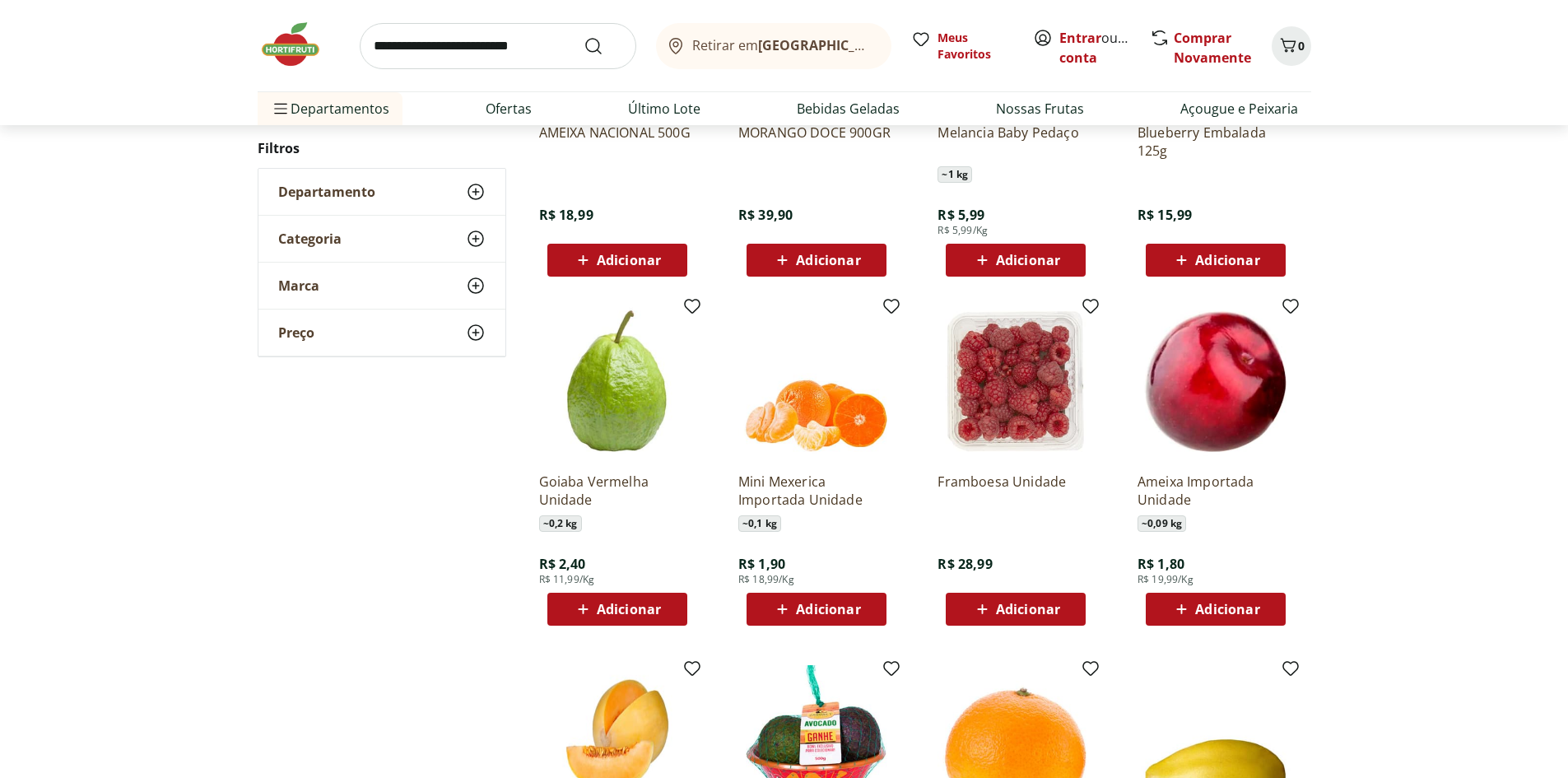
scroll to position [1145, 0]
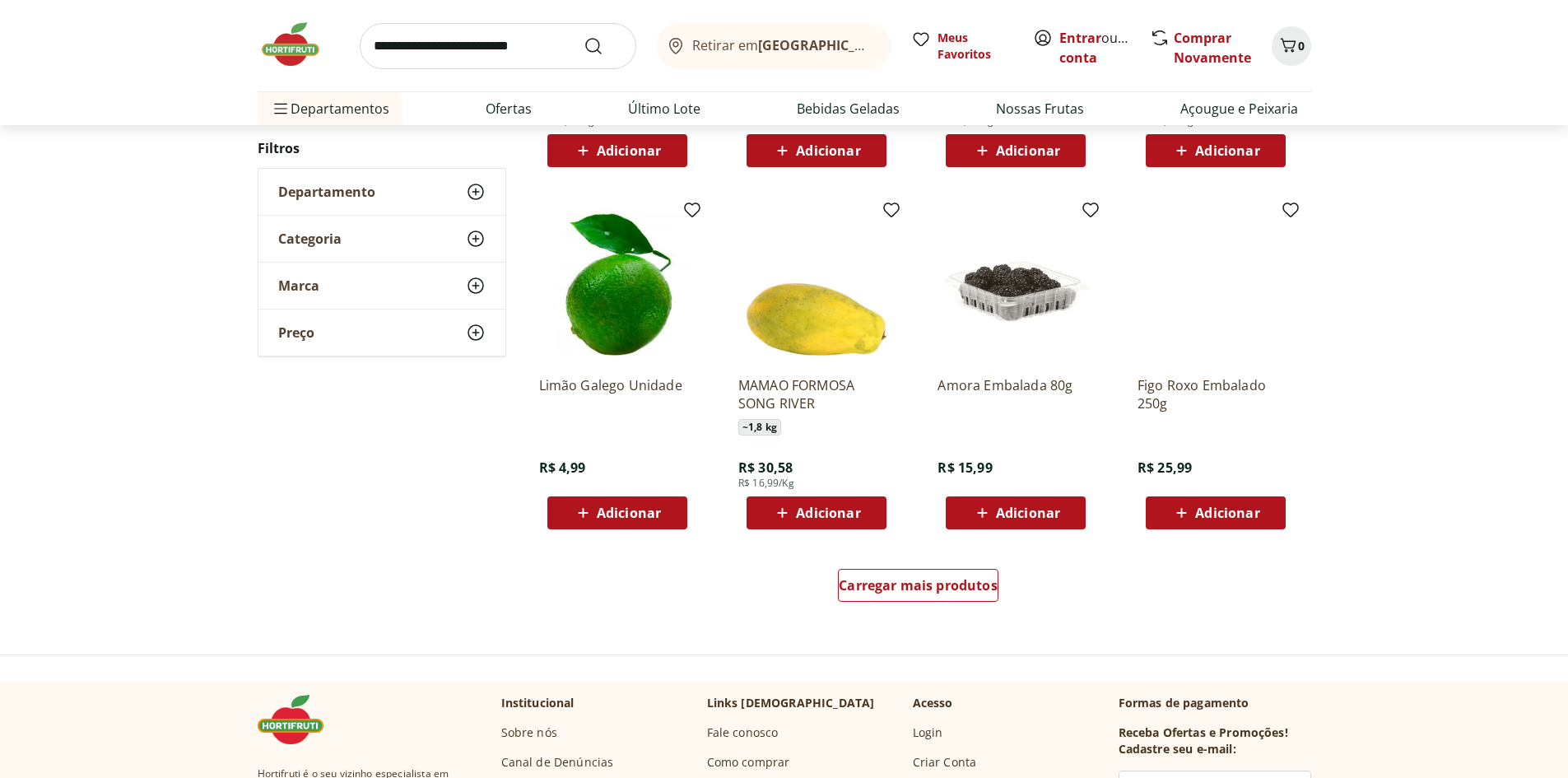
scroll to position [895, 0]
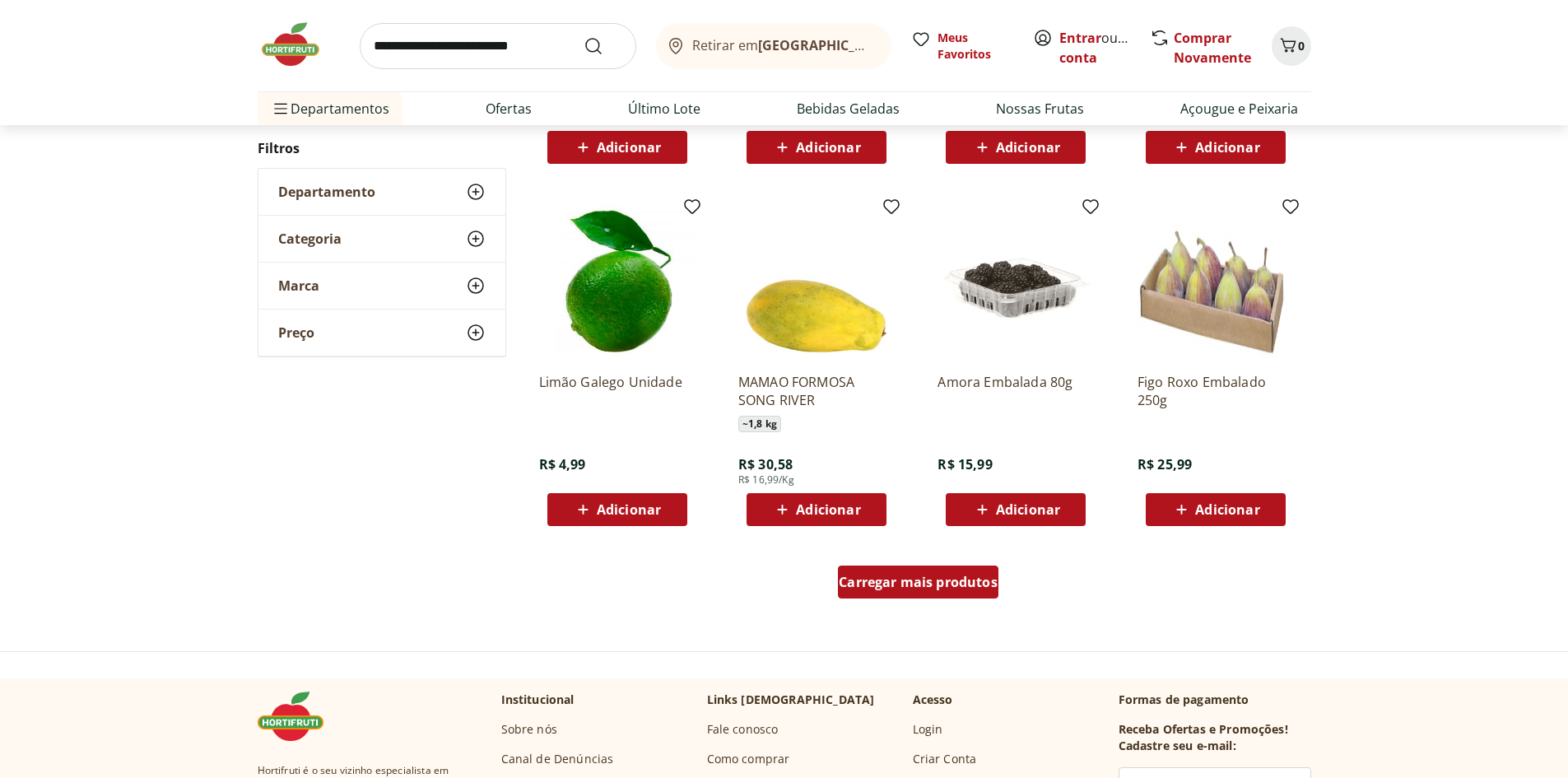
click at [904, 591] on div "Carregar mais produtos" at bounding box center [918, 582] width 161 height 33
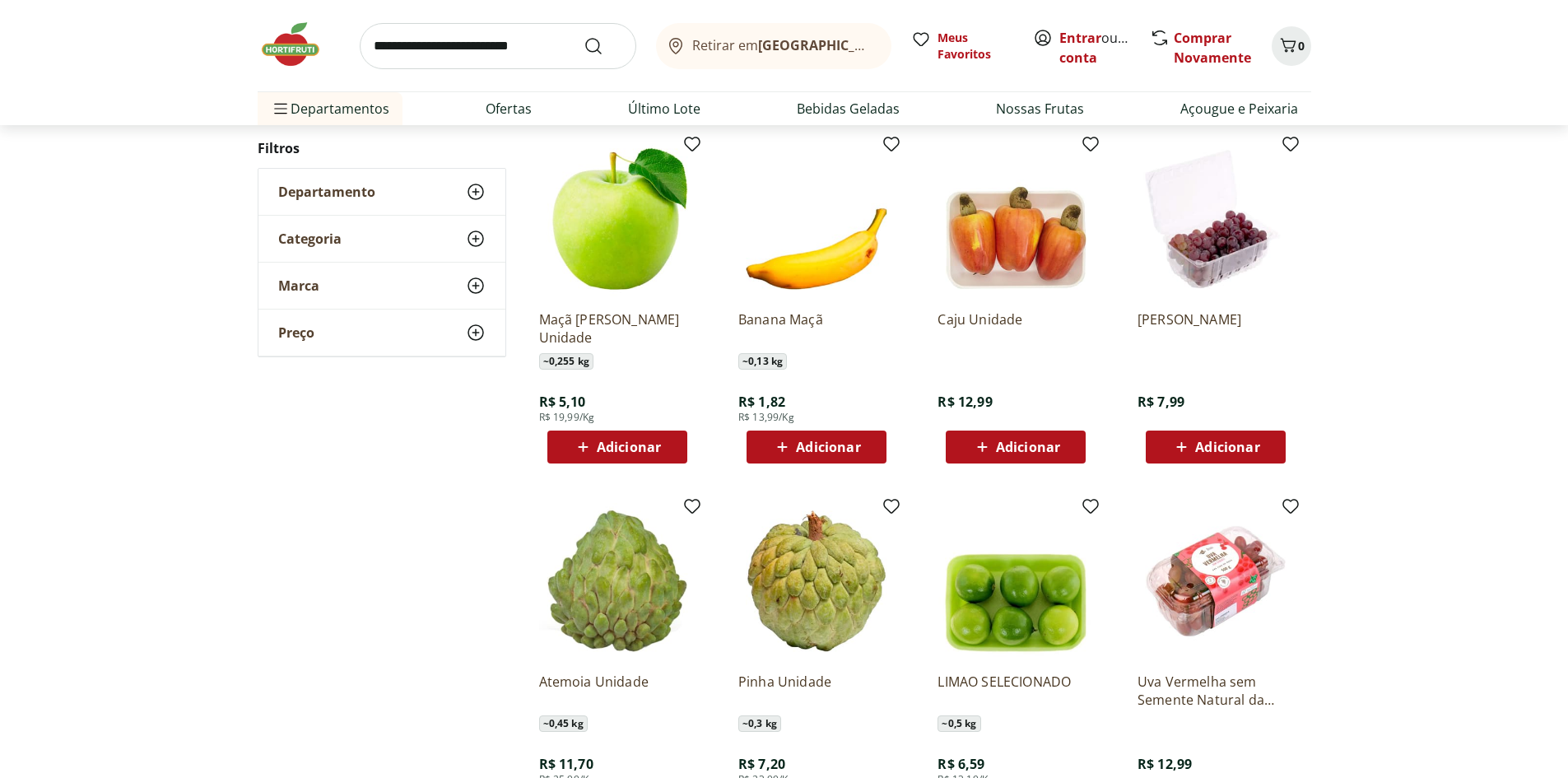
scroll to position [1389, 0]
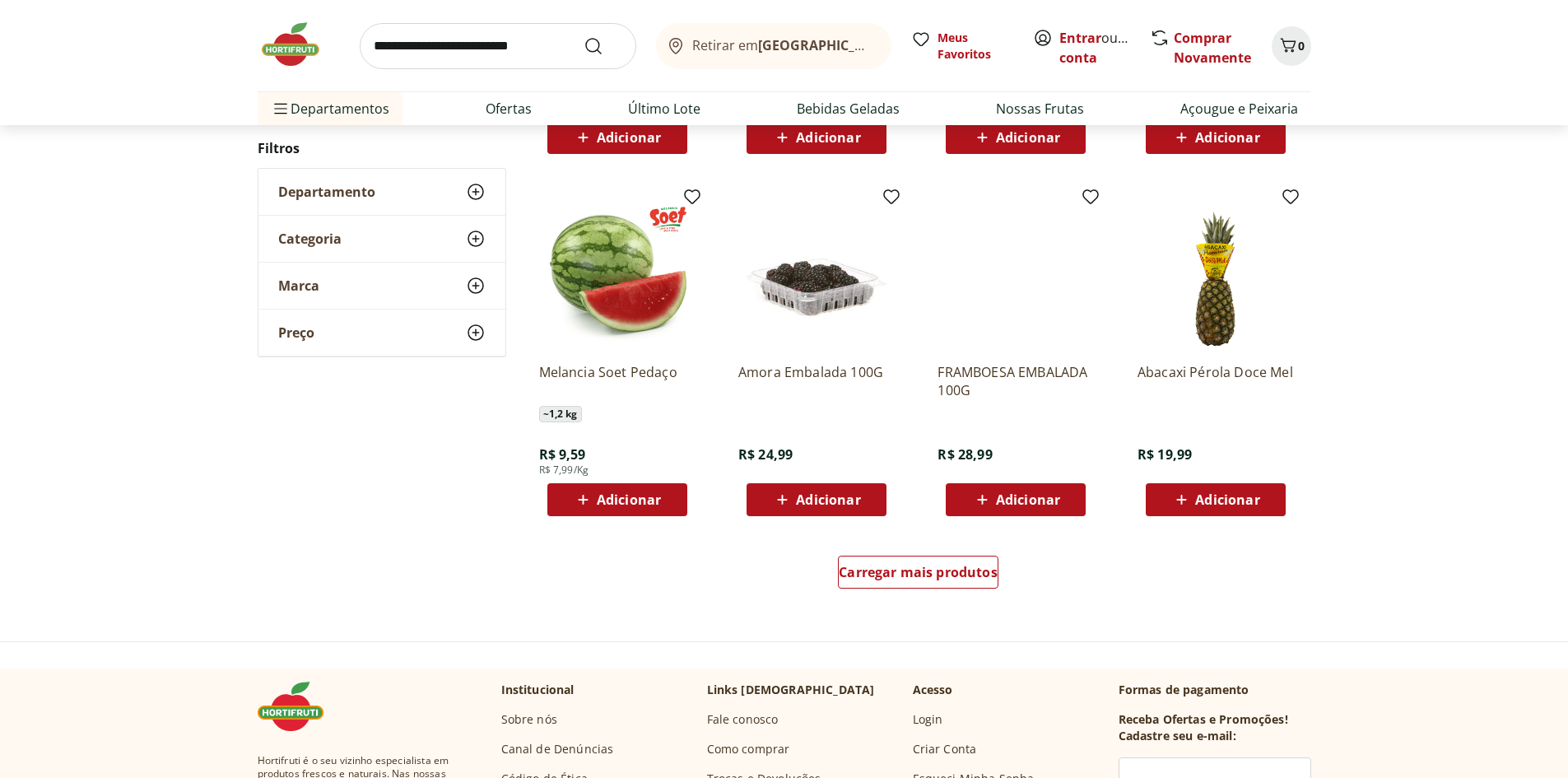
scroll to position [975, 0]
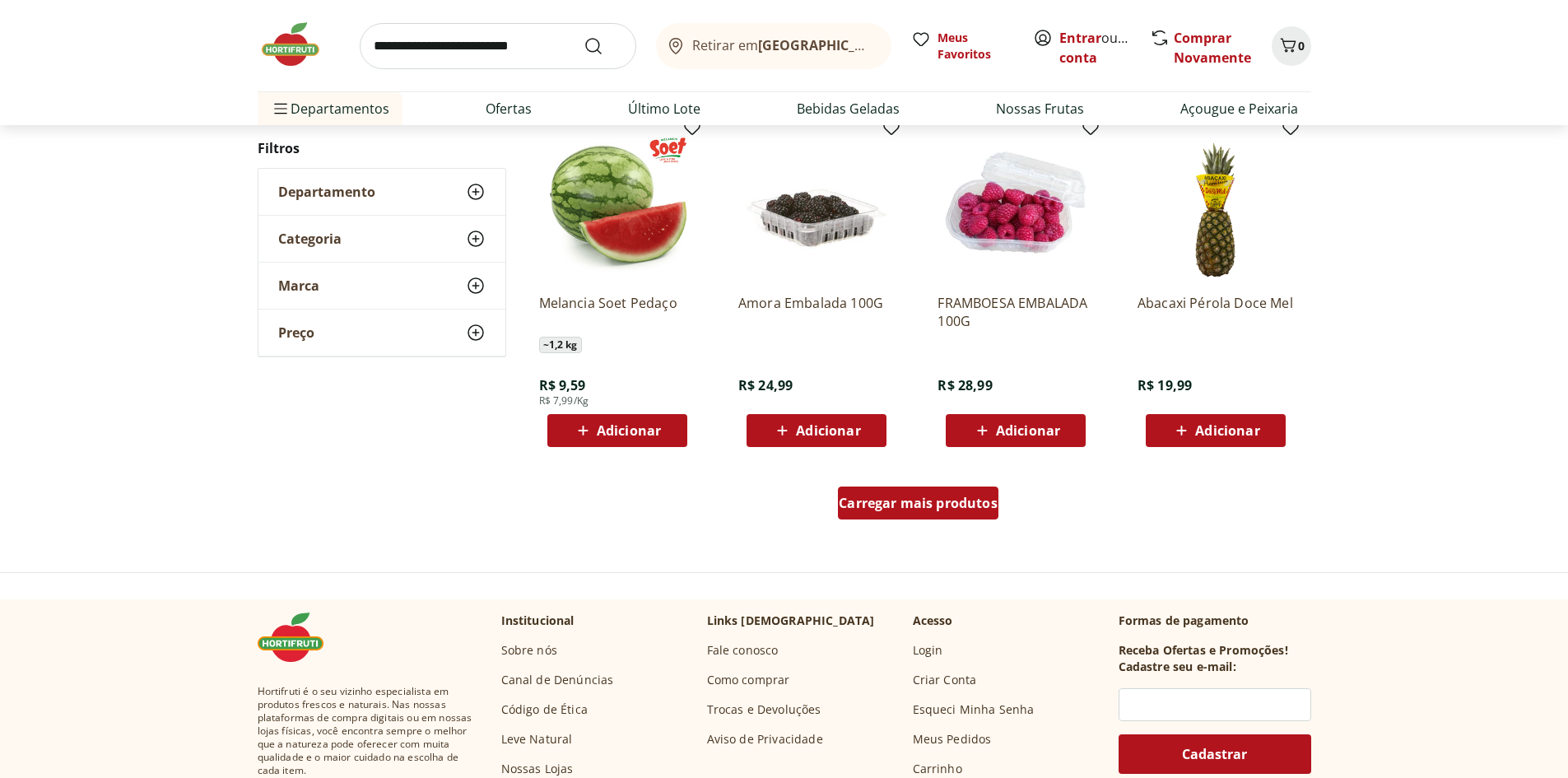
click at [914, 513] on div "Carregar mais produtos" at bounding box center [918, 503] width 161 height 33
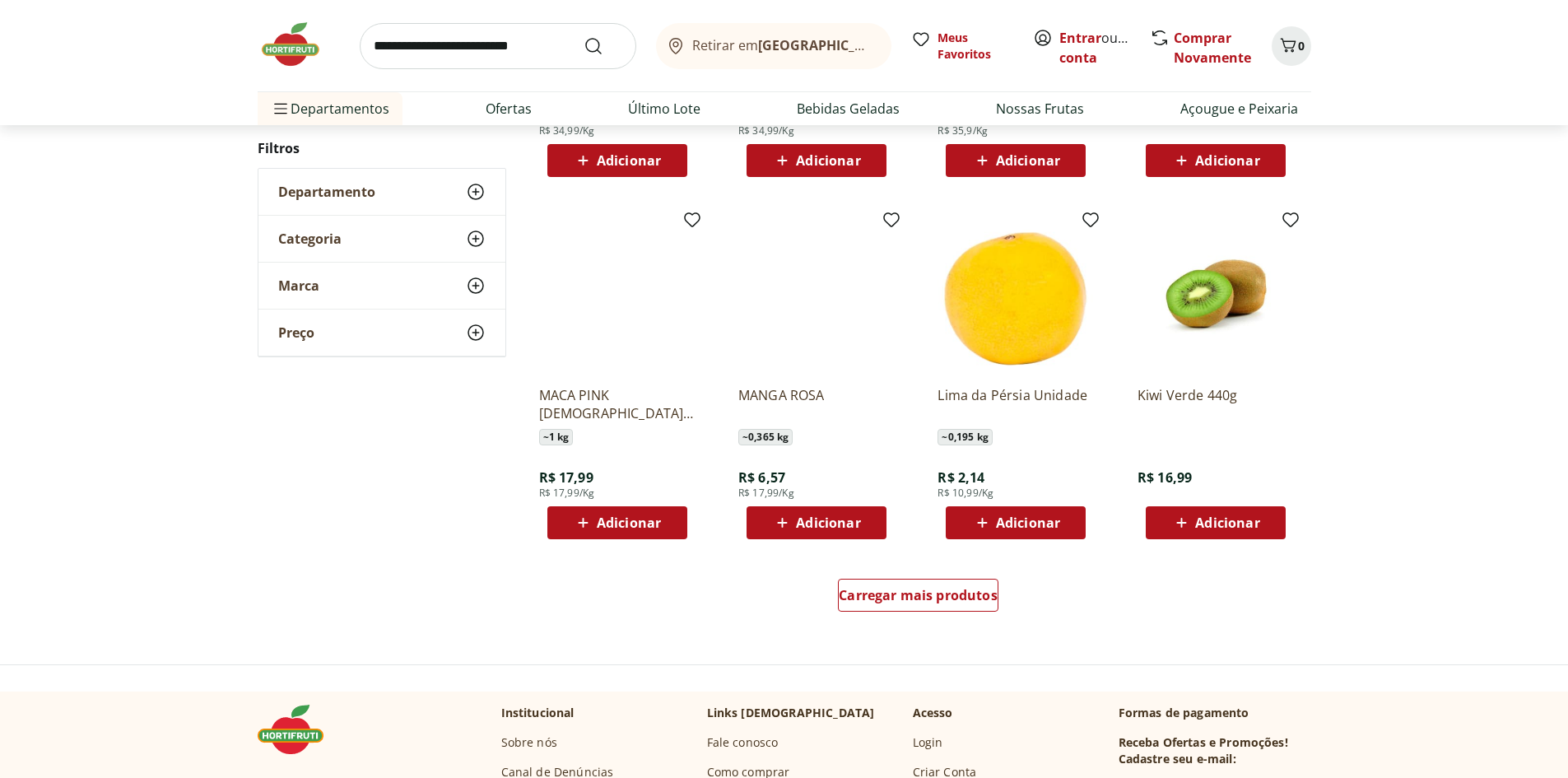
scroll to position [889, 0]
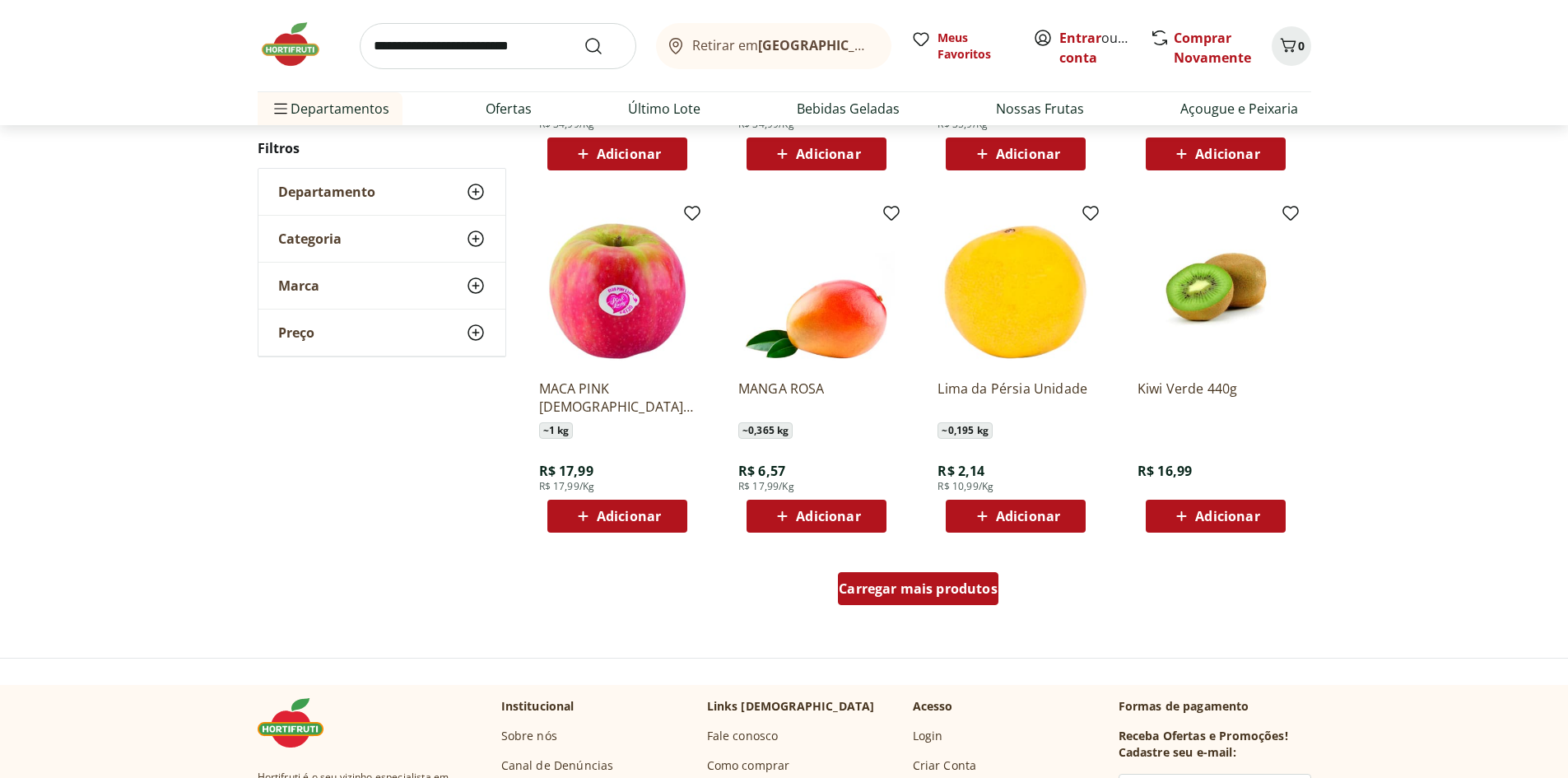
click at [947, 577] on div "Carregar mais produtos" at bounding box center [918, 589] width 161 height 33
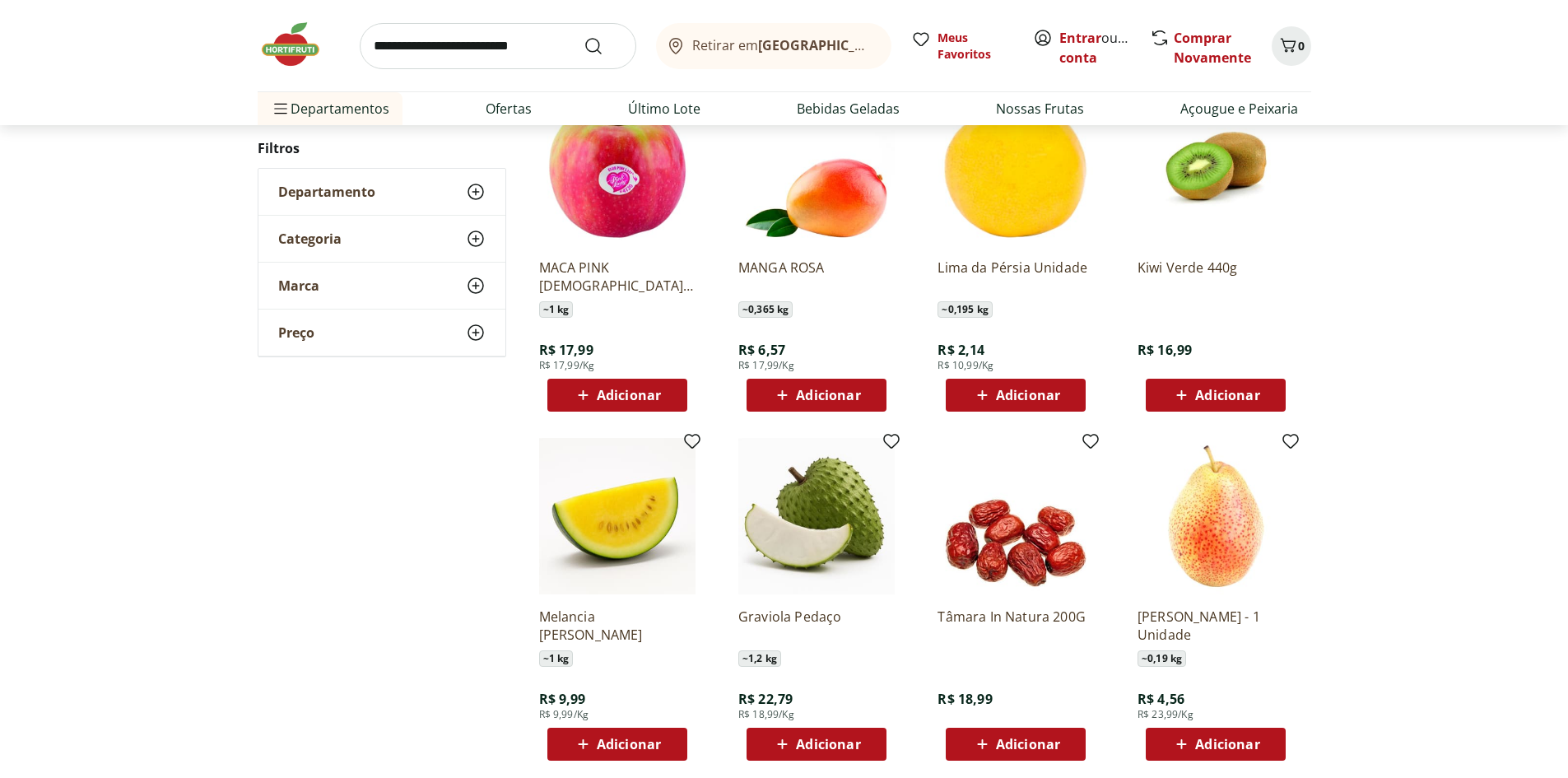
scroll to position [1218, 0]
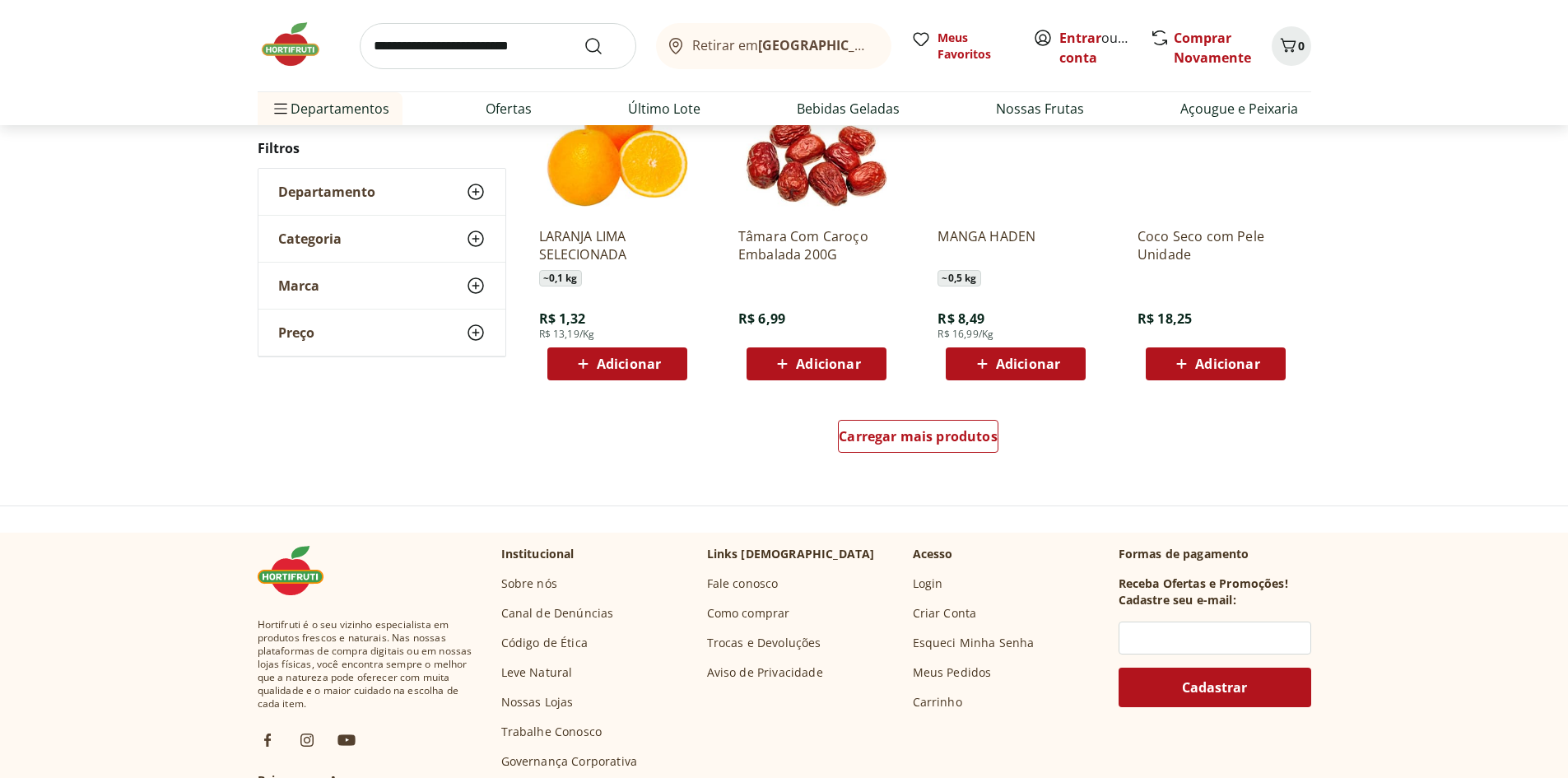
scroll to position [1050, 0]
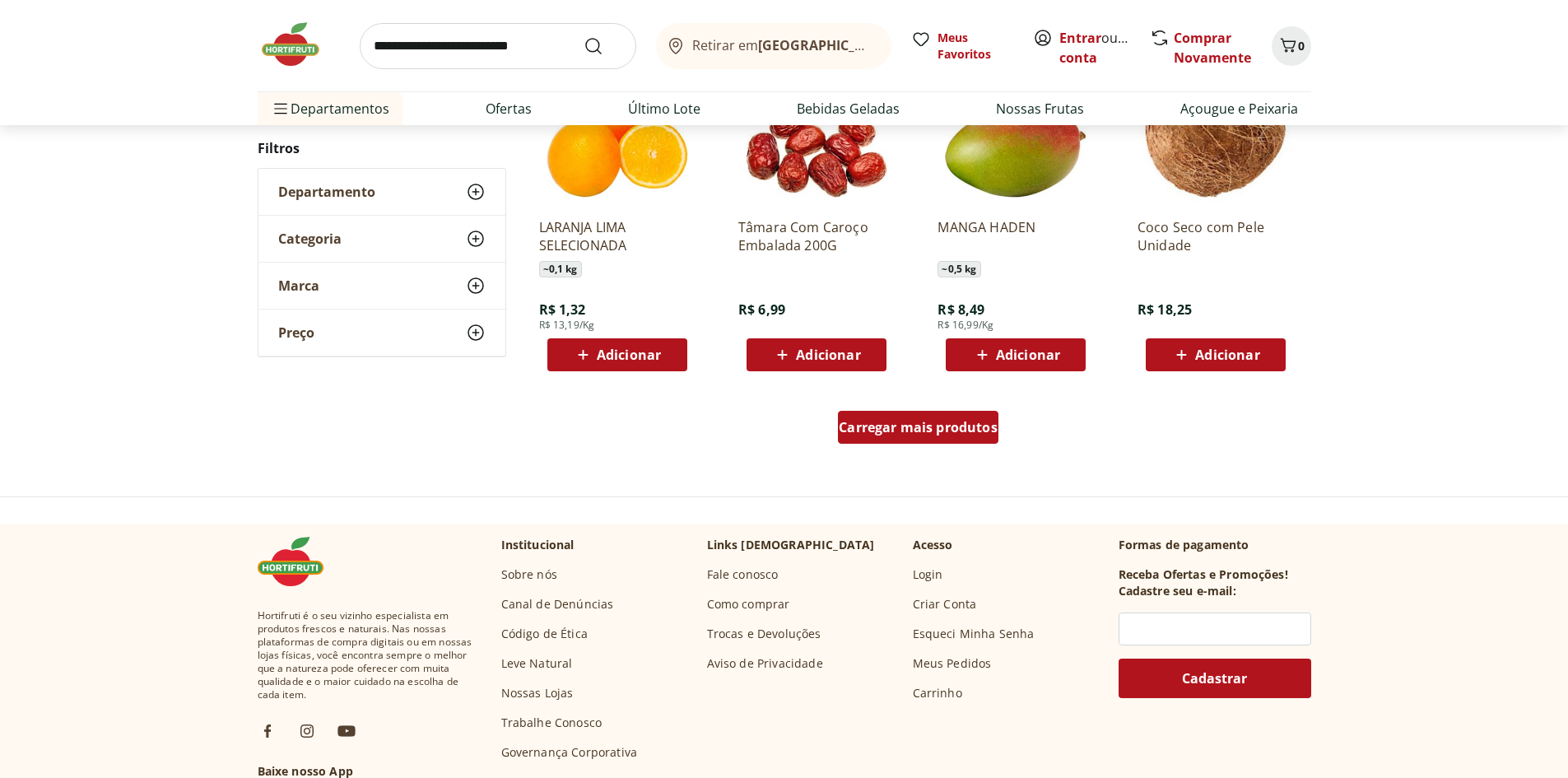
click at [966, 428] on span "Carregar mais produtos" at bounding box center [918, 427] width 159 height 13
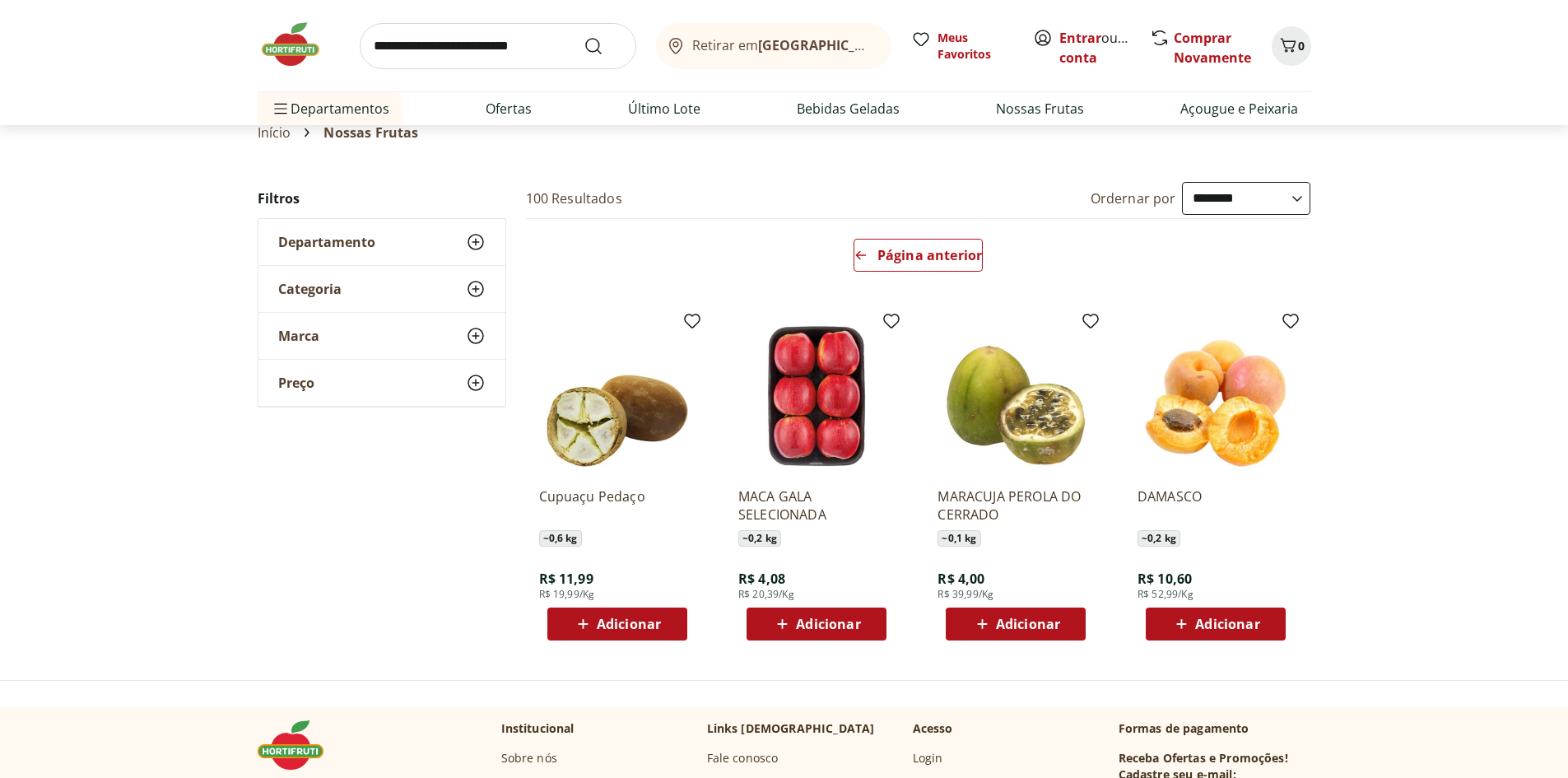
scroll to position [82, 0]
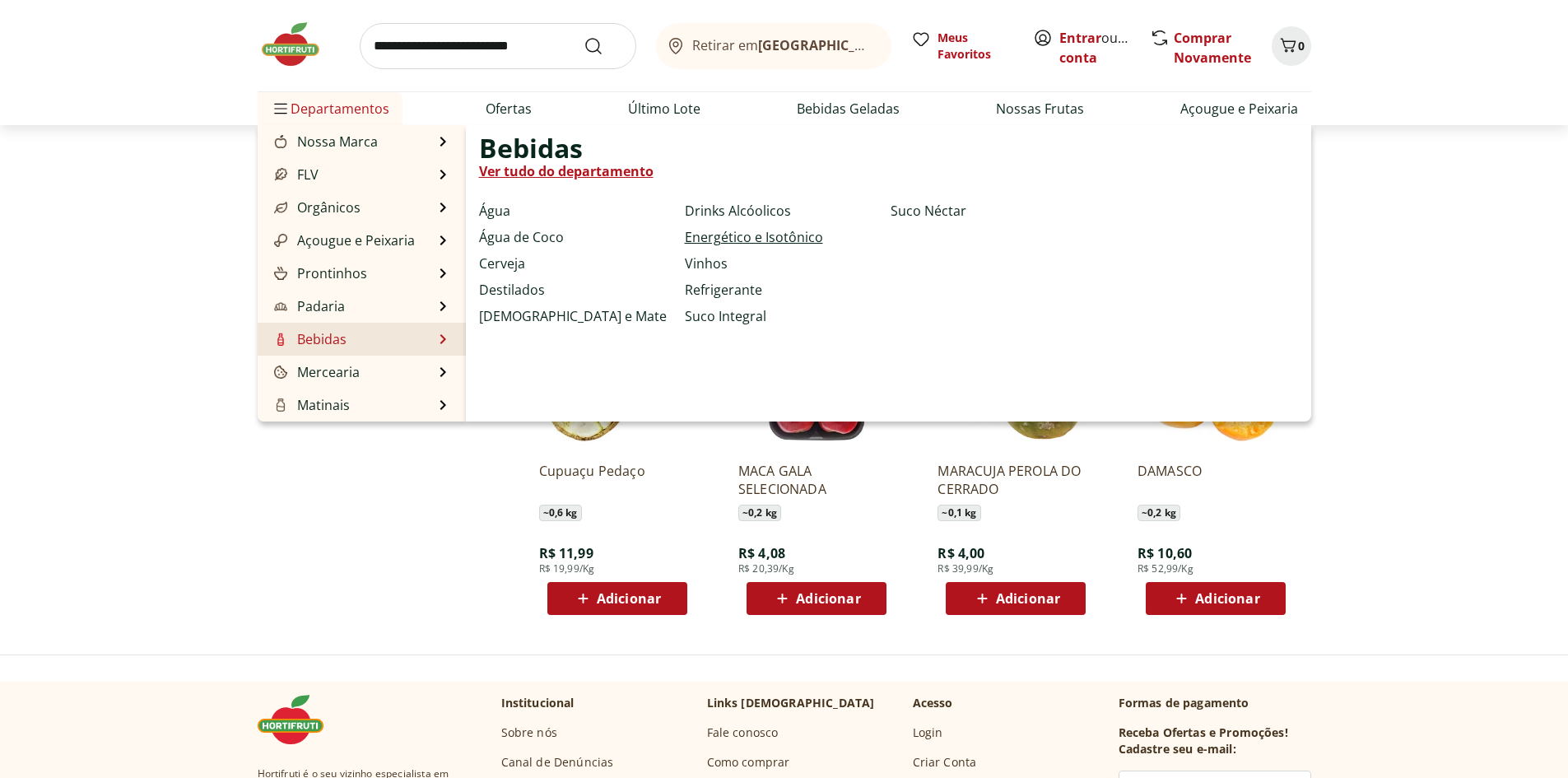
click at [757, 237] on link "Energético e Isotônico" at bounding box center [754, 236] width 138 height 19
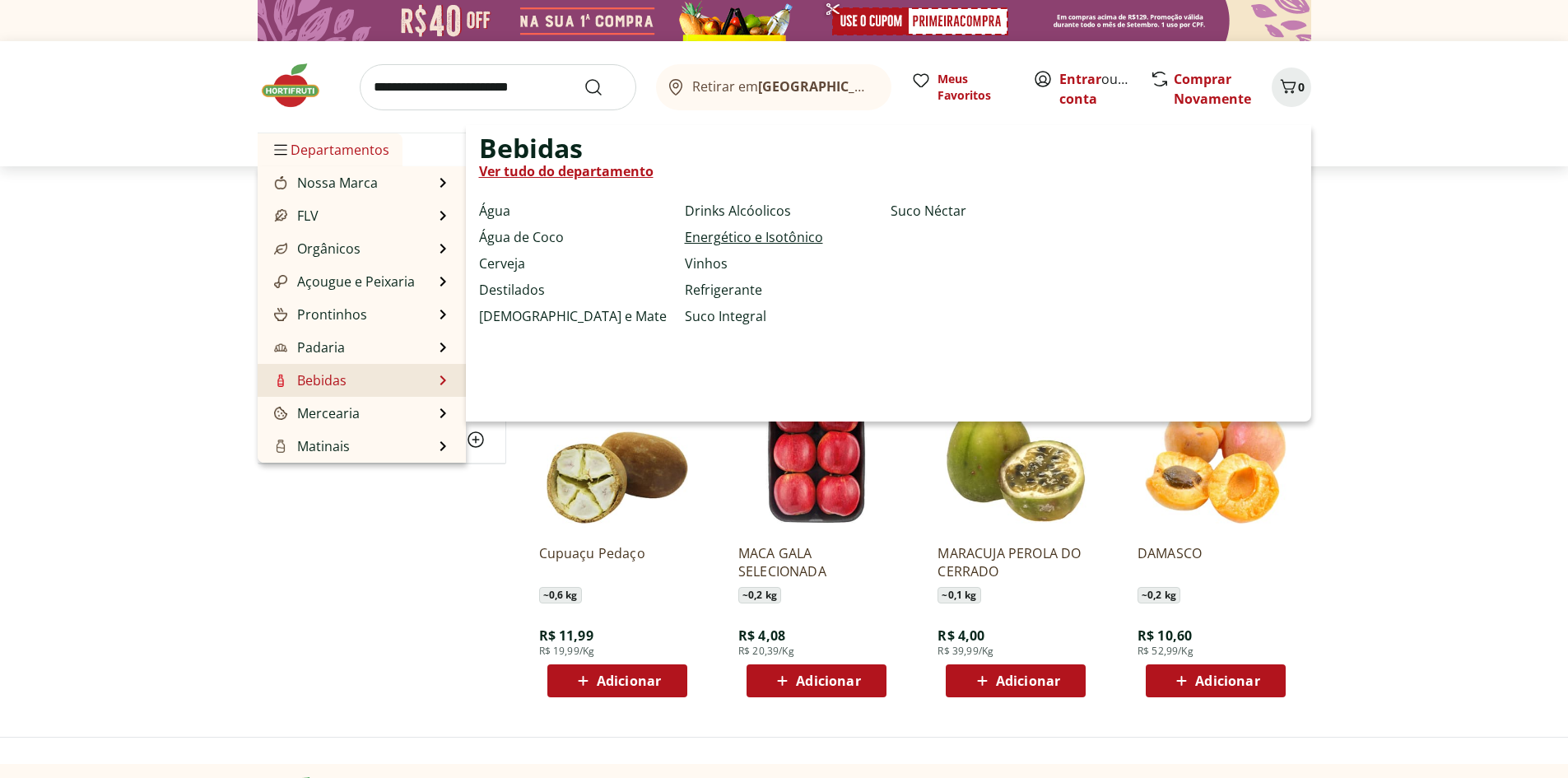
select select "**********"
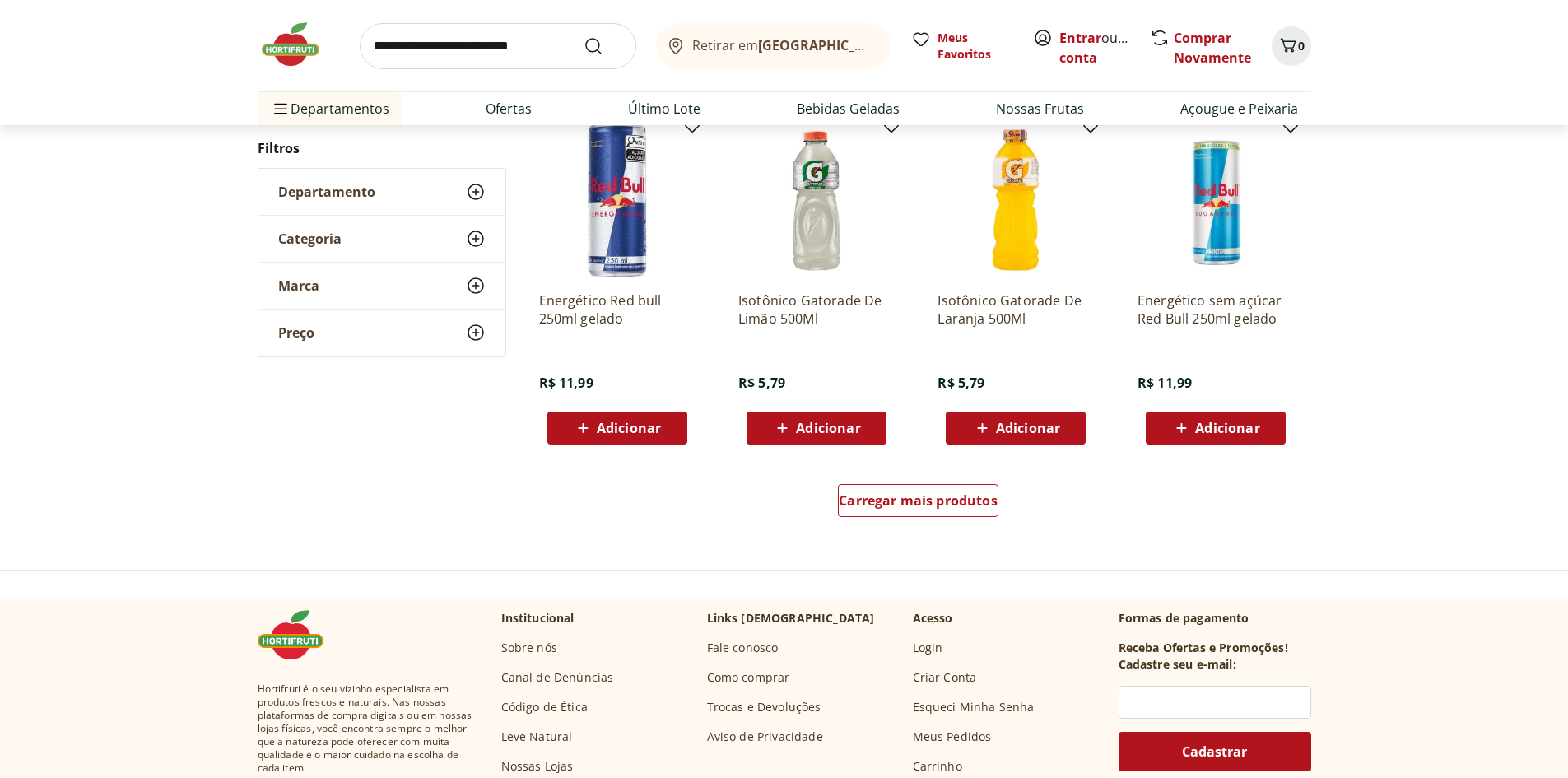
scroll to position [905, 0]
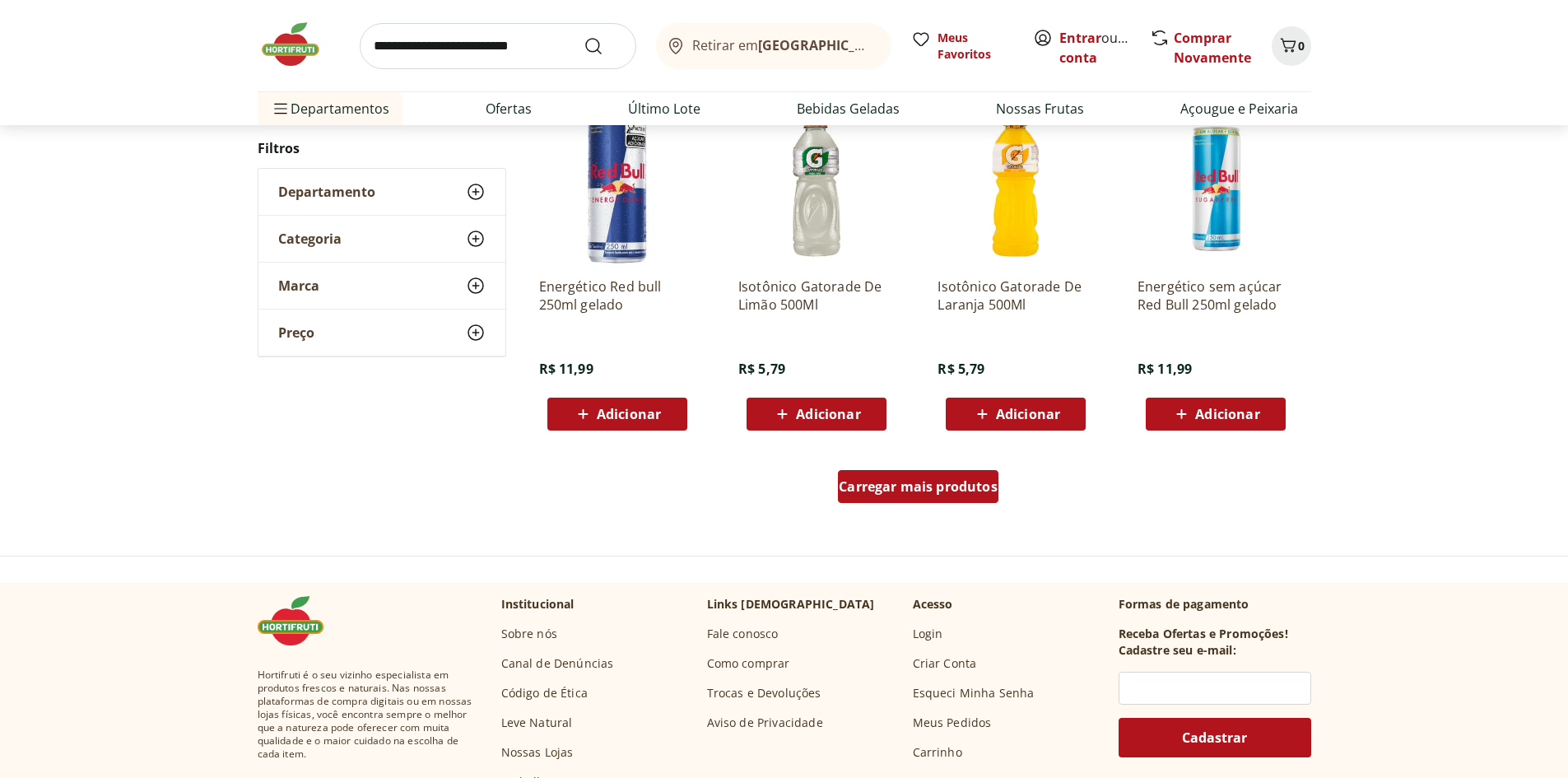
click at [913, 484] on span "Carregar mais produtos" at bounding box center [918, 486] width 159 height 13
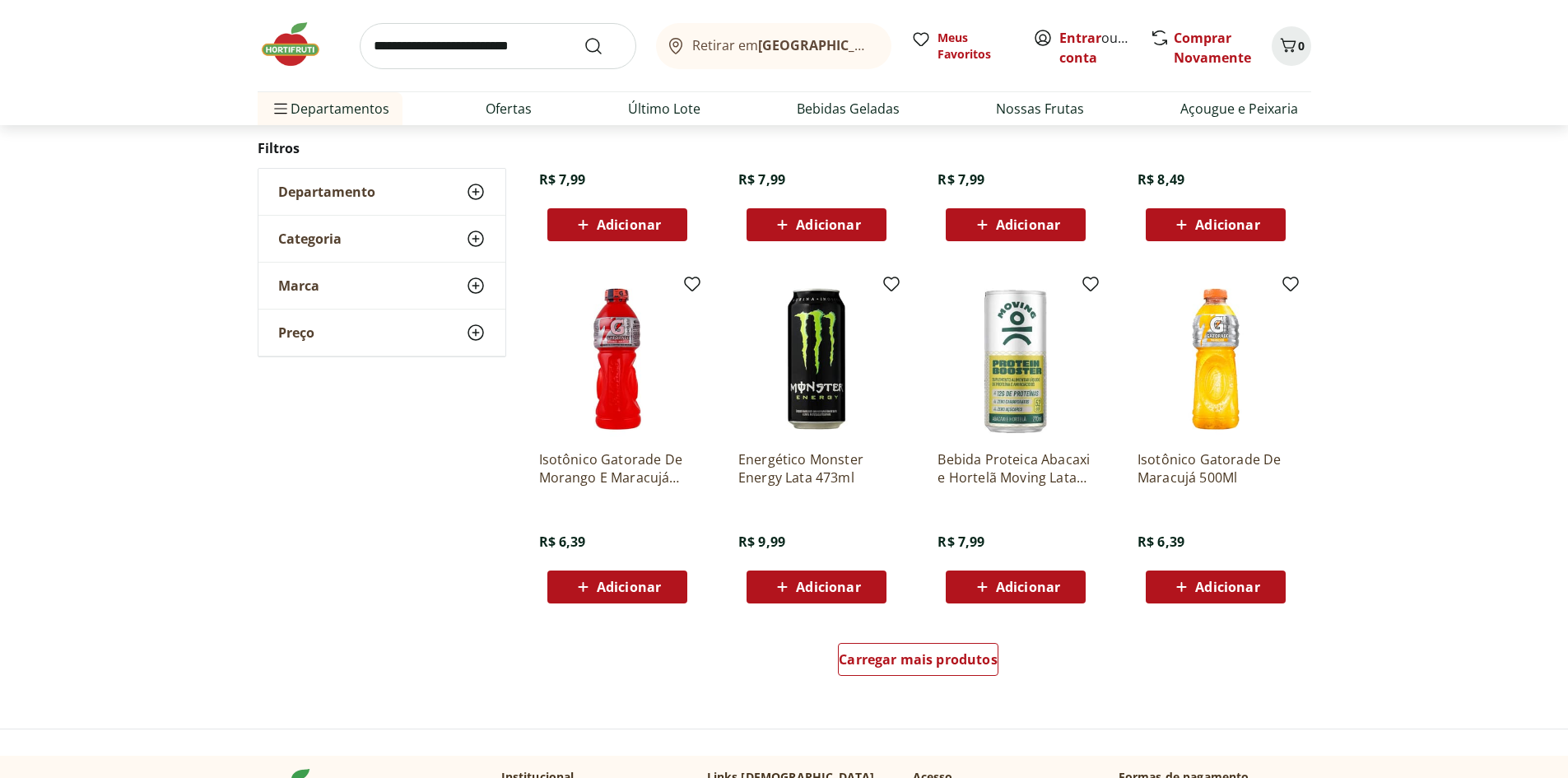
scroll to position [823, 0]
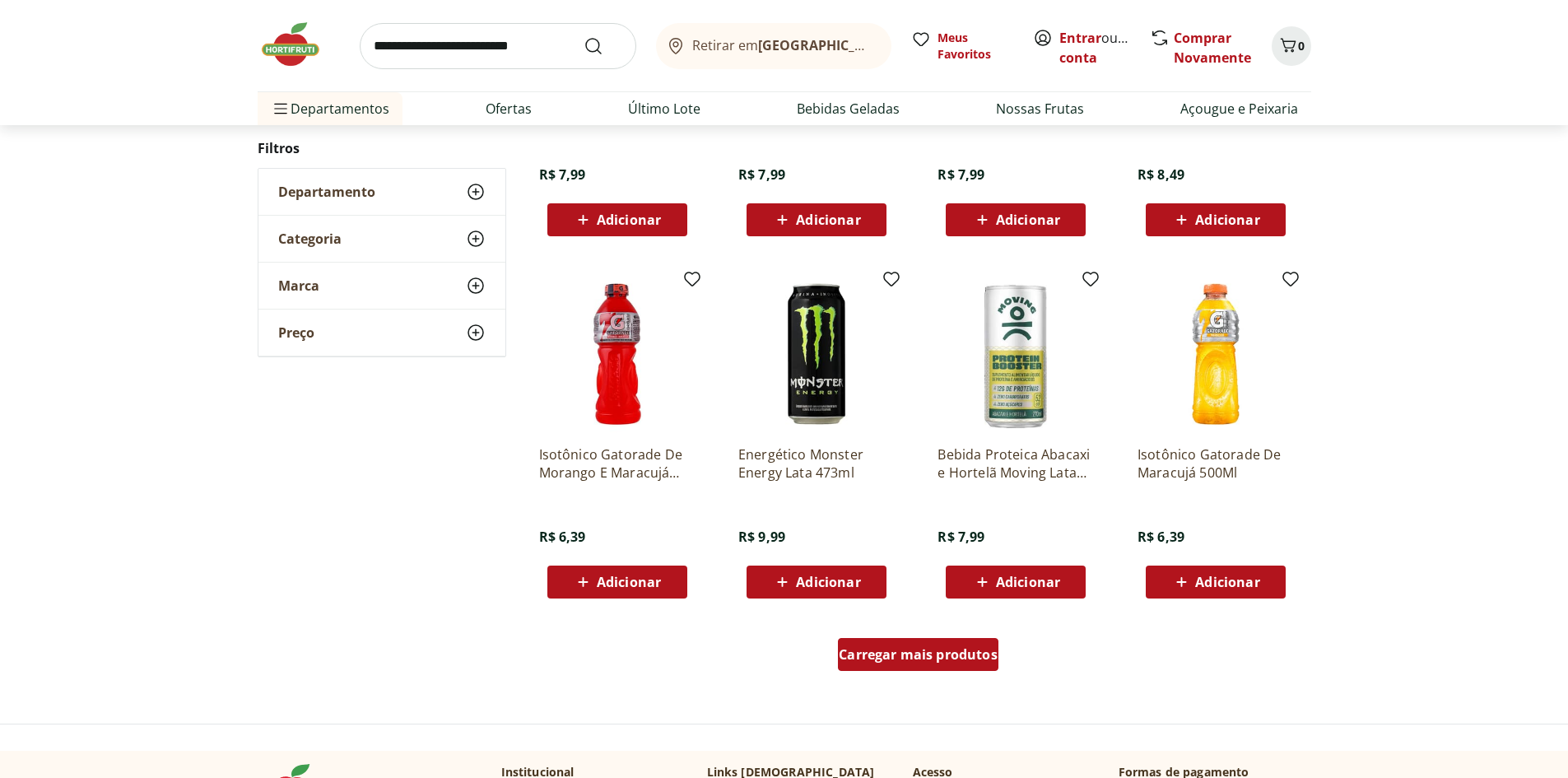
click at [931, 660] on span "Carregar mais produtos" at bounding box center [918, 654] width 159 height 13
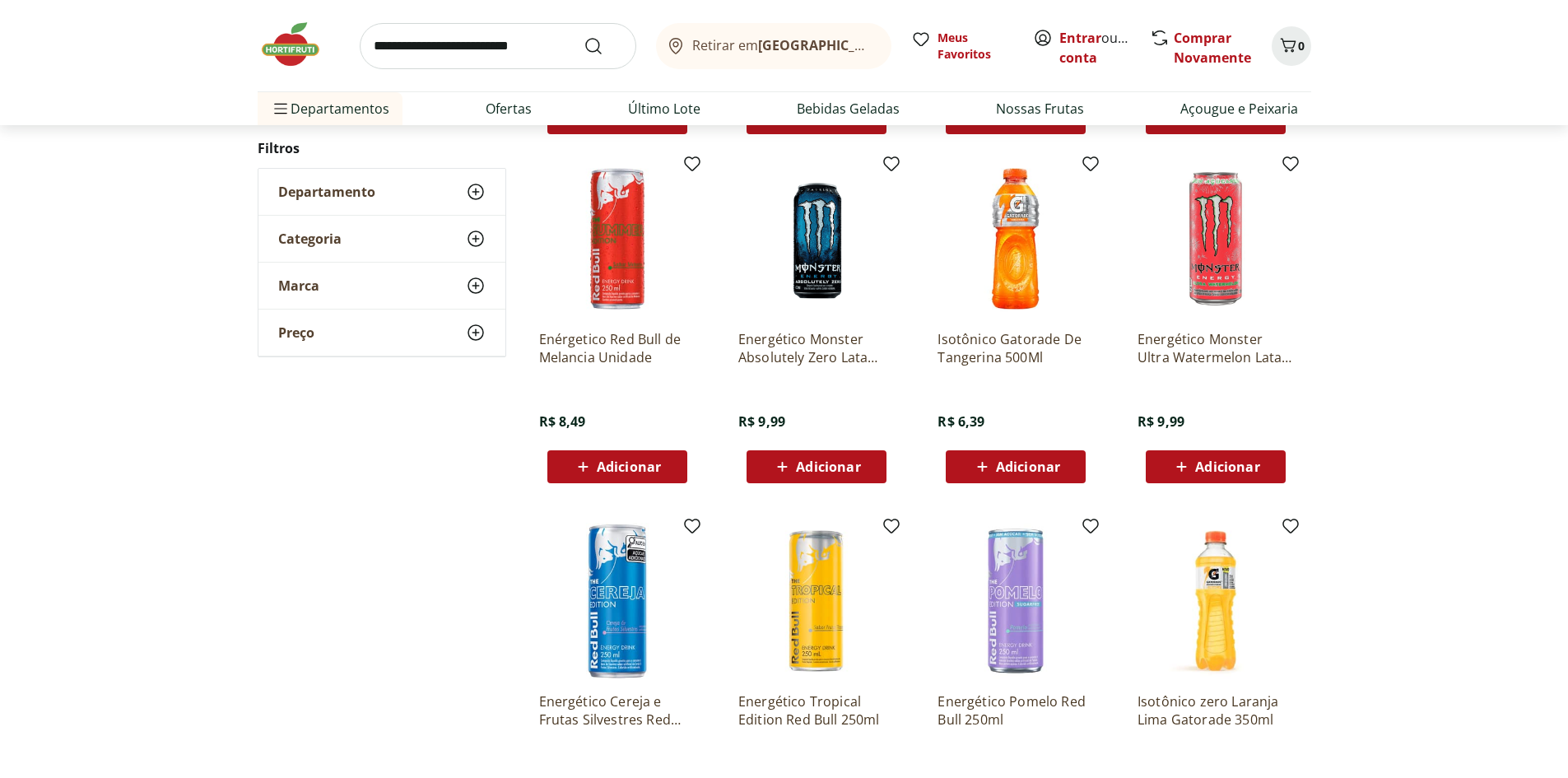
scroll to position [1317, 0]
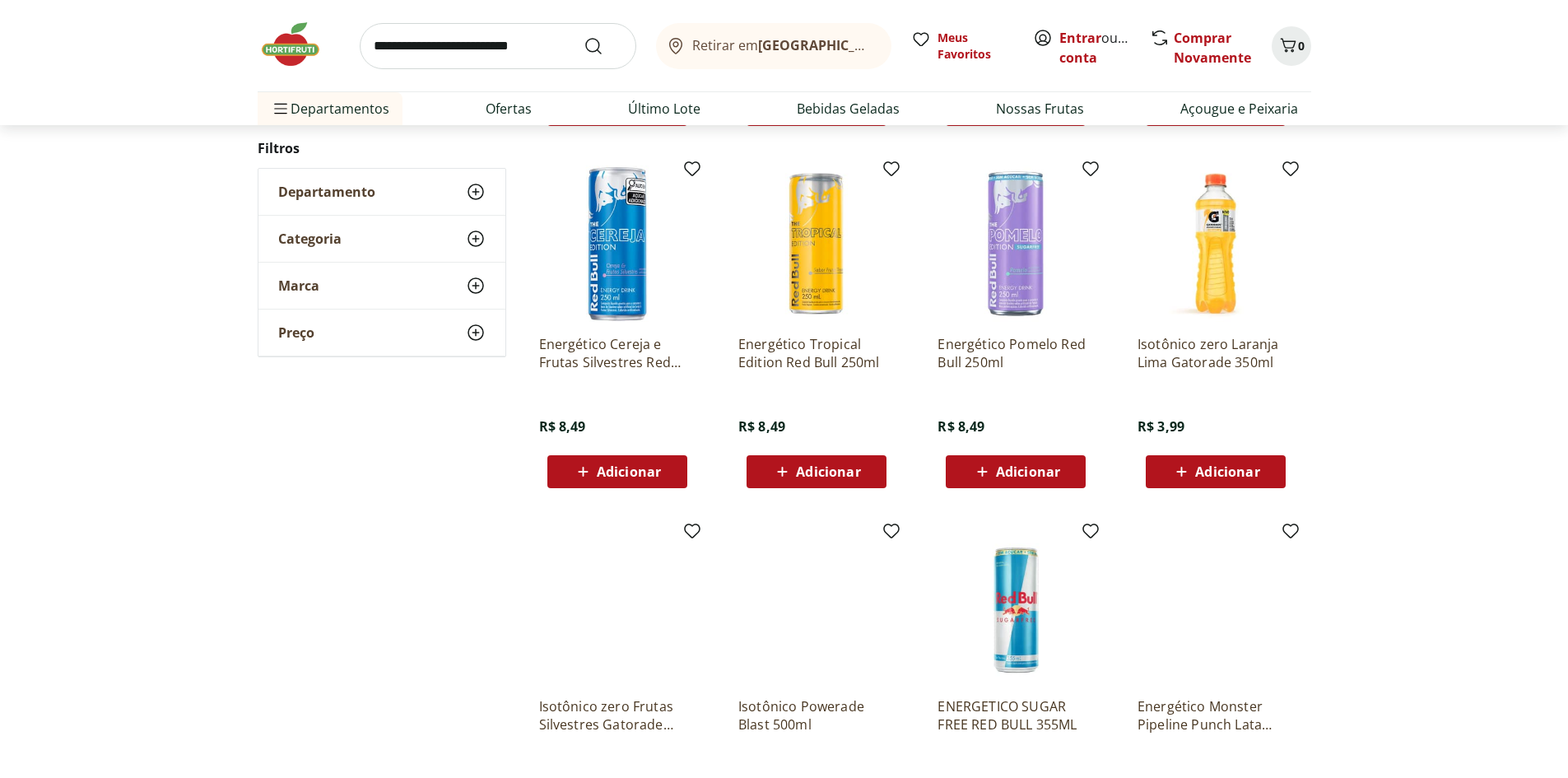
scroll to position [737, 0]
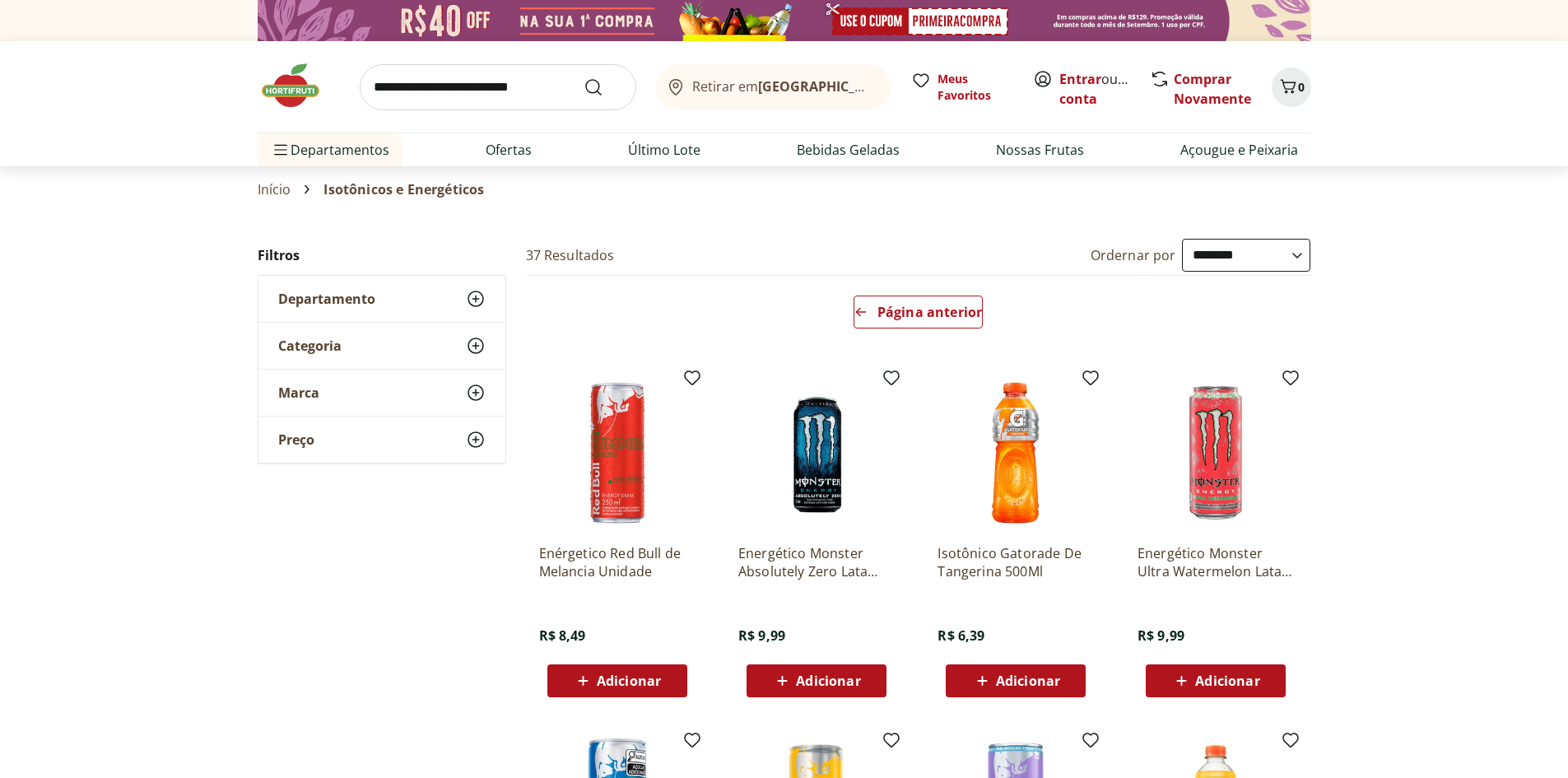
select select "**********"
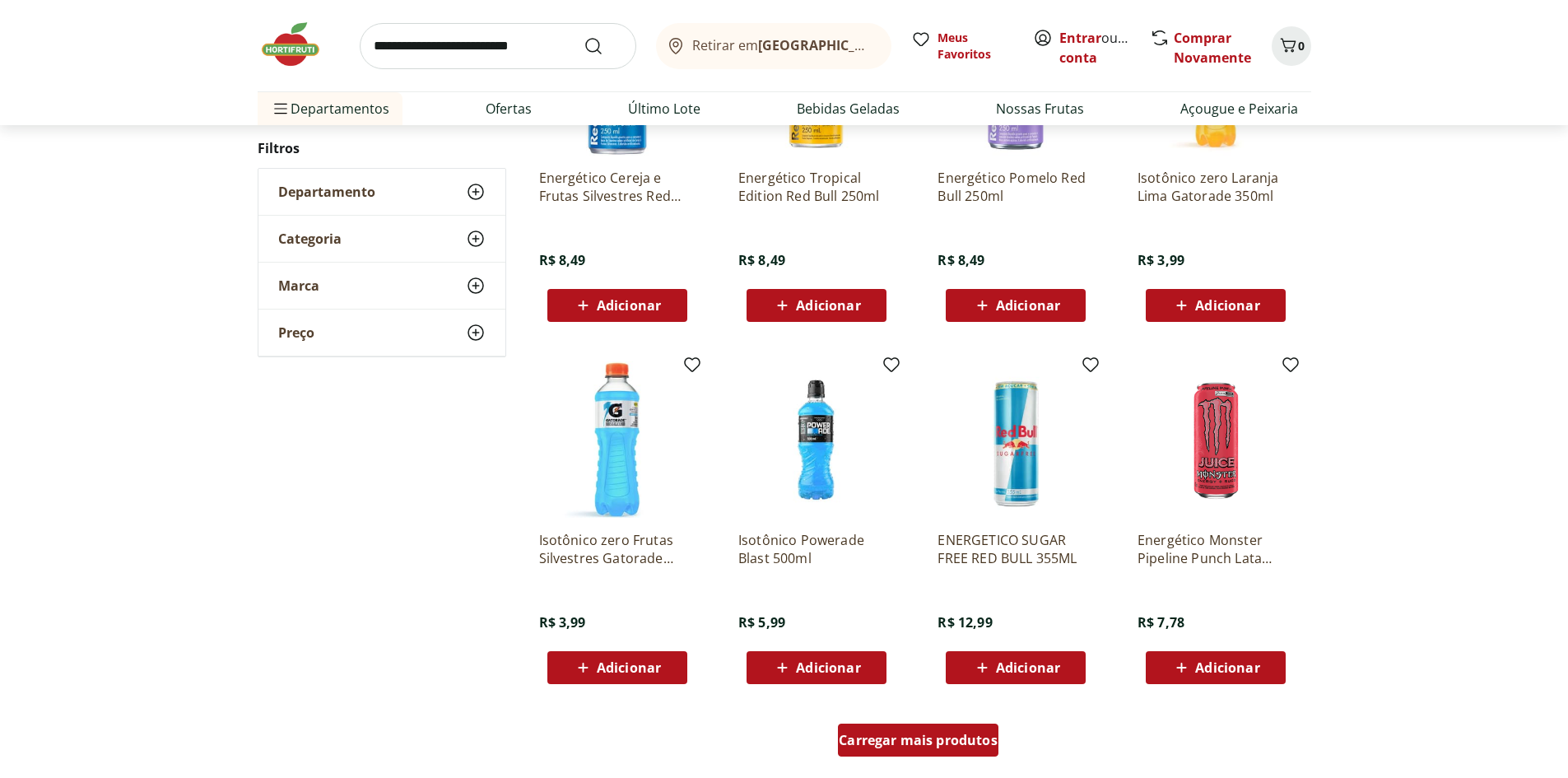
click at [916, 739] on span "Carregar mais produtos" at bounding box center [918, 740] width 159 height 13
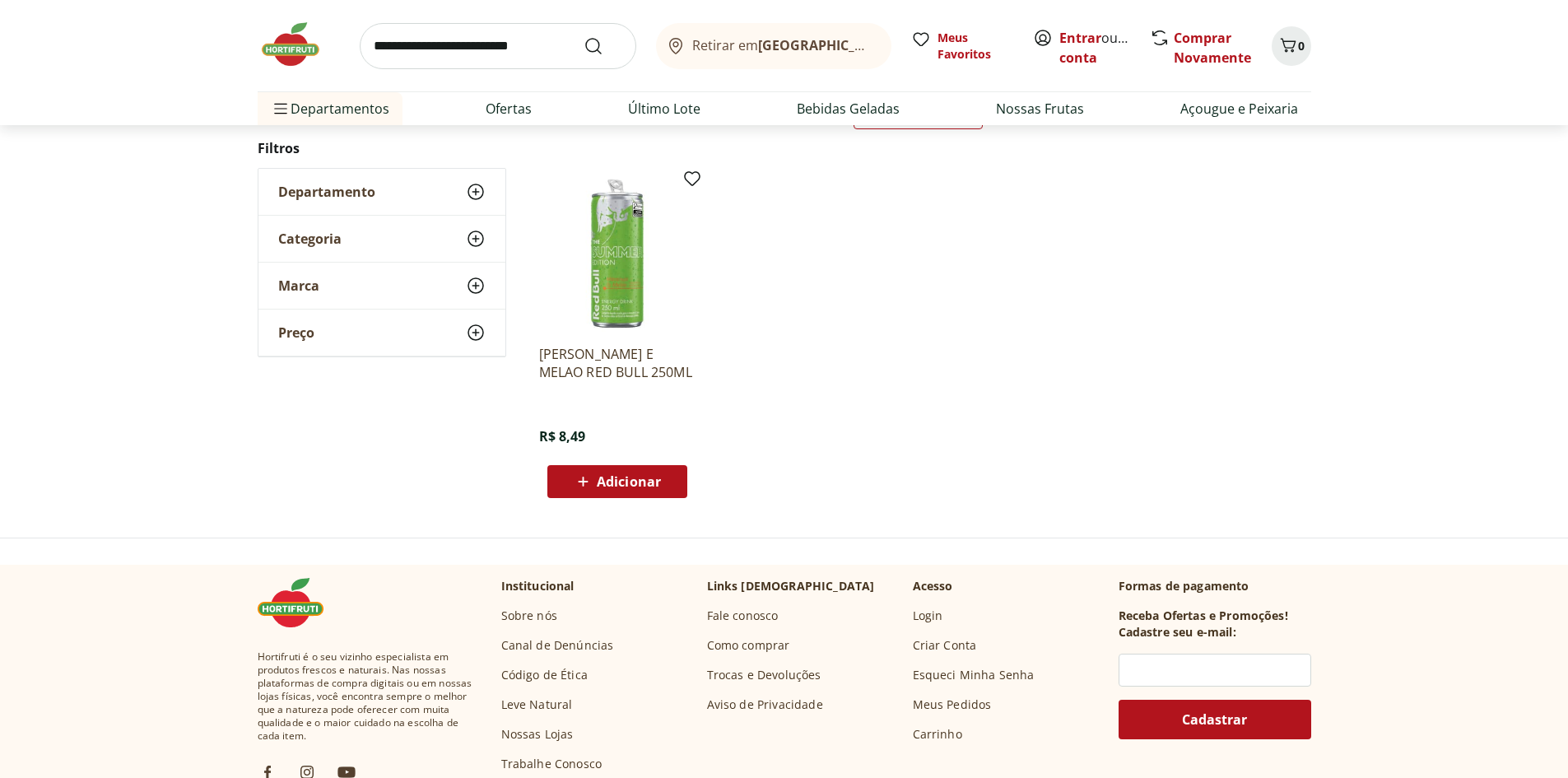
scroll to position [200, 0]
click at [295, 50] on img at bounding box center [298, 44] width 82 height 50
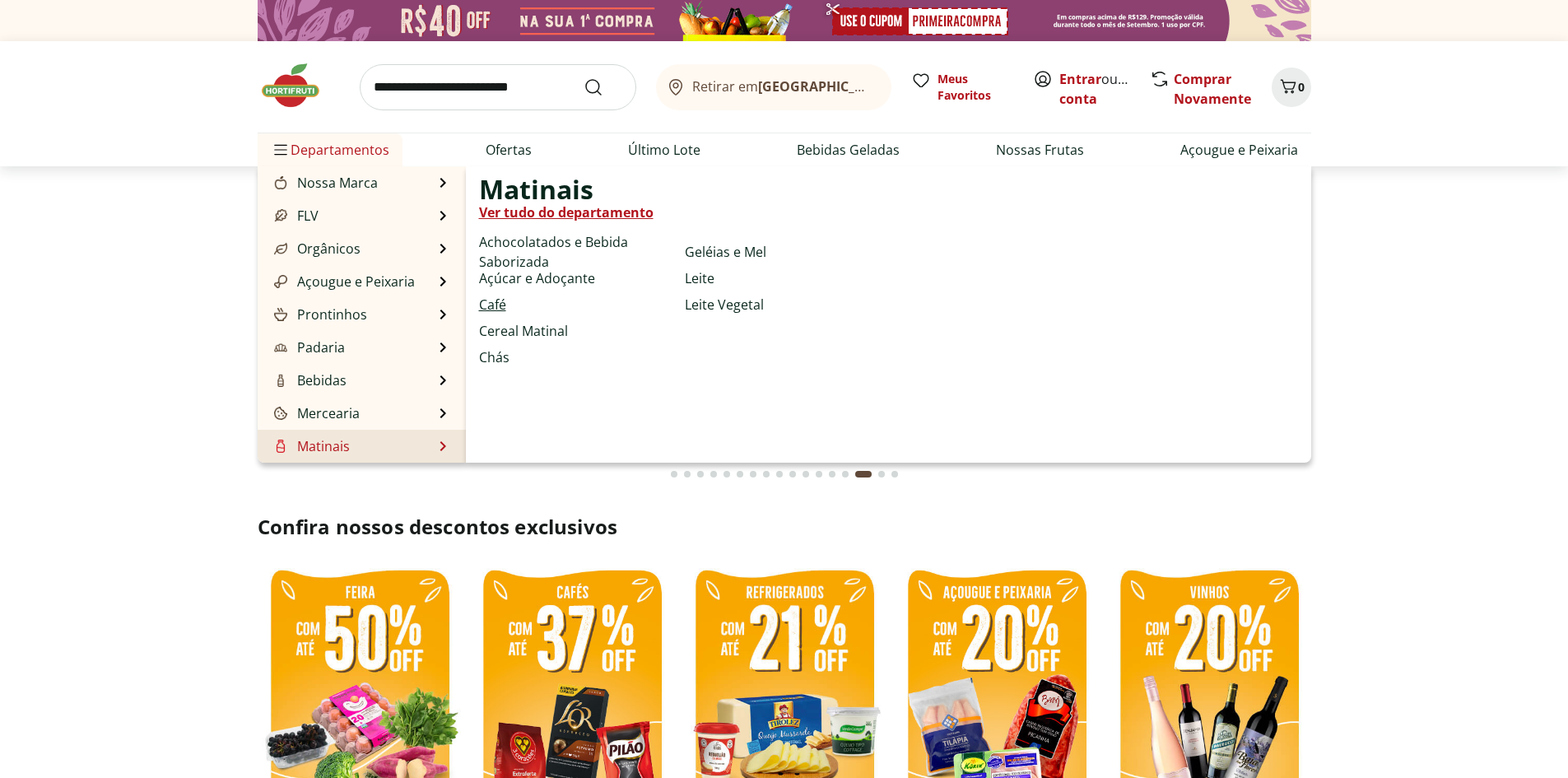
click at [501, 300] on link "Café" at bounding box center [492, 304] width 27 height 19
select select "**********"
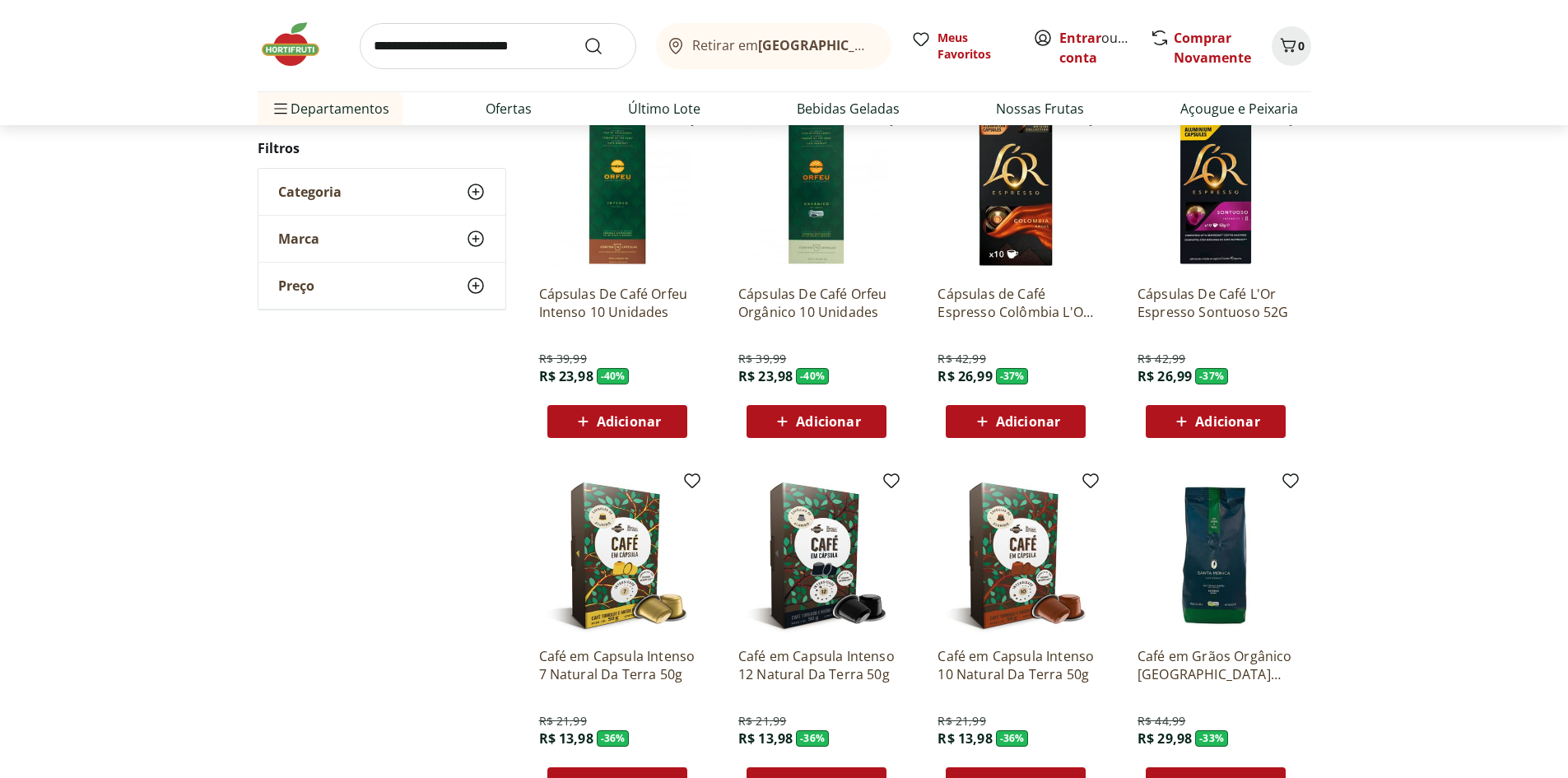
scroll to position [741, 0]
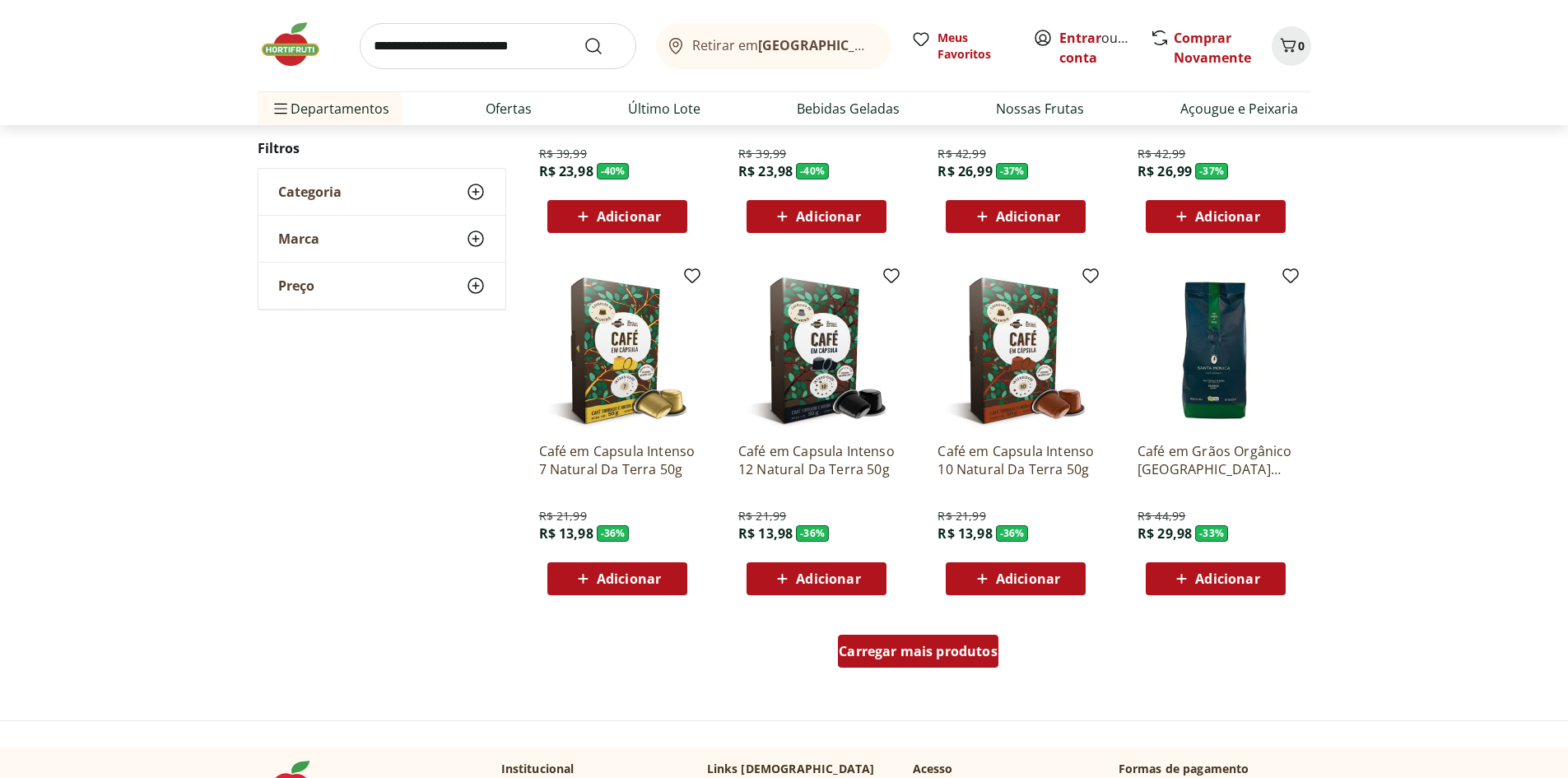
click at [892, 655] on span "Carregar mais produtos" at bounding box center [918, 651] width 159 height 13
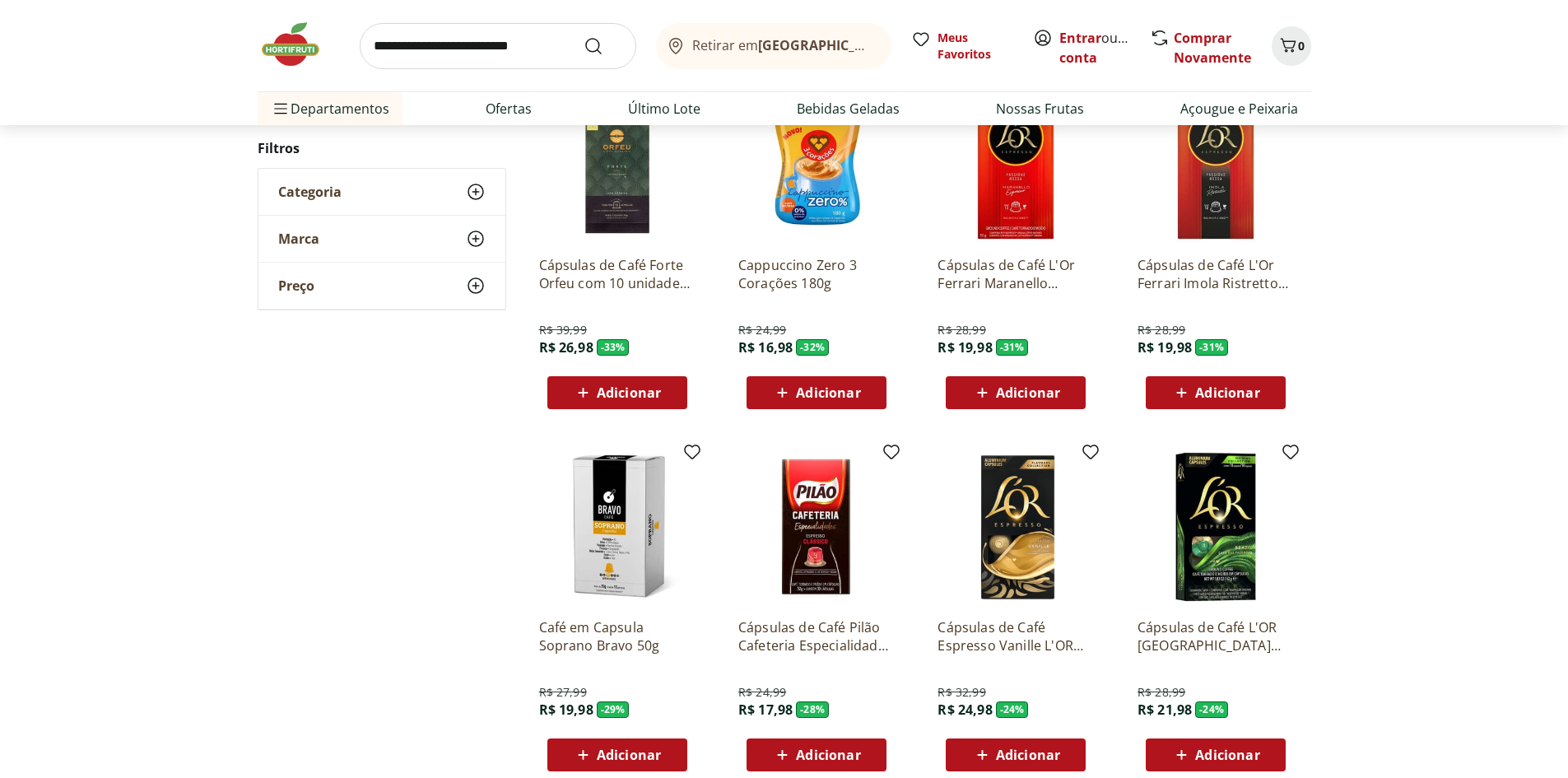
scroll to position [1317, 0]
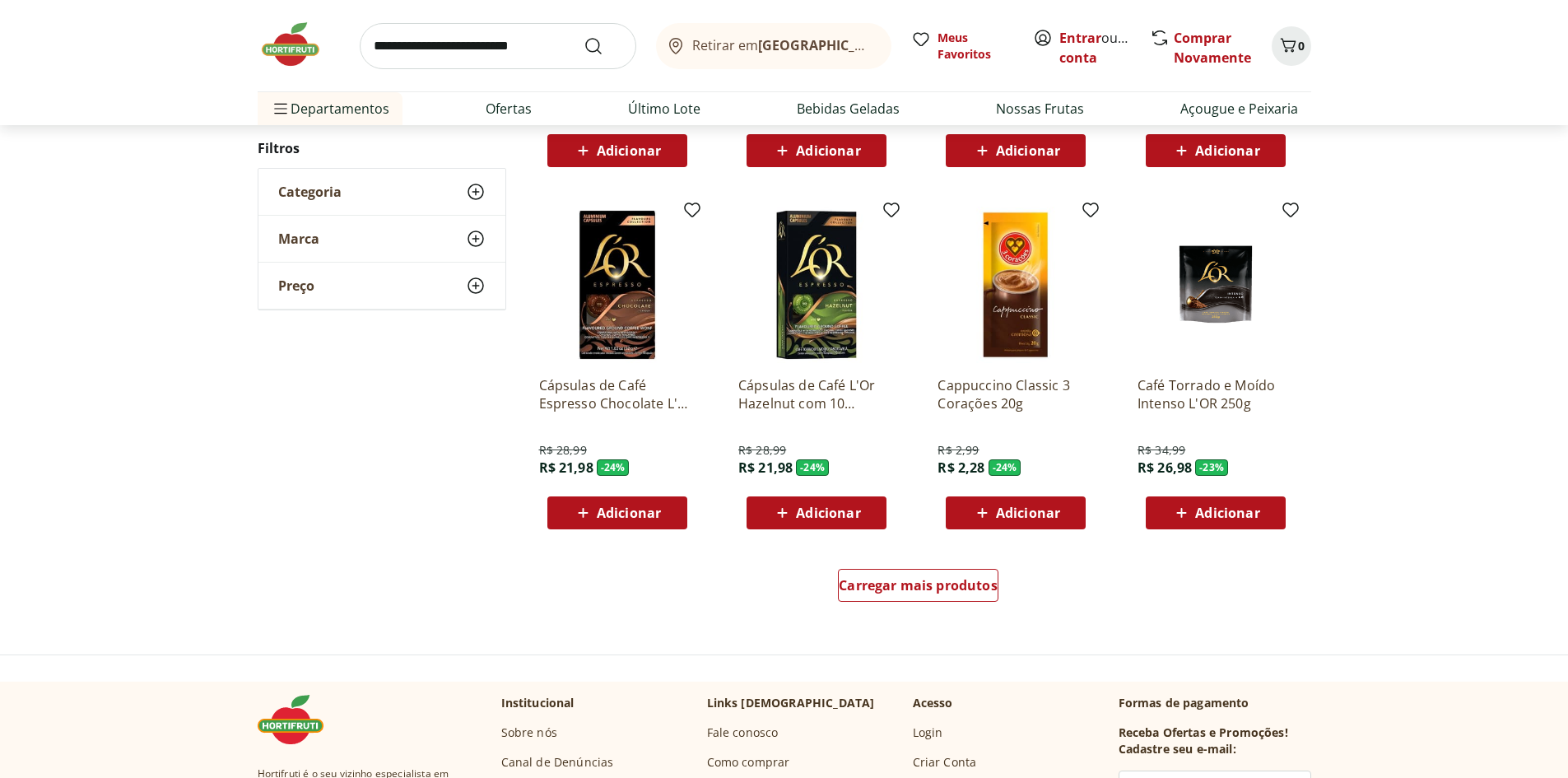
scroll to position [905, 0]
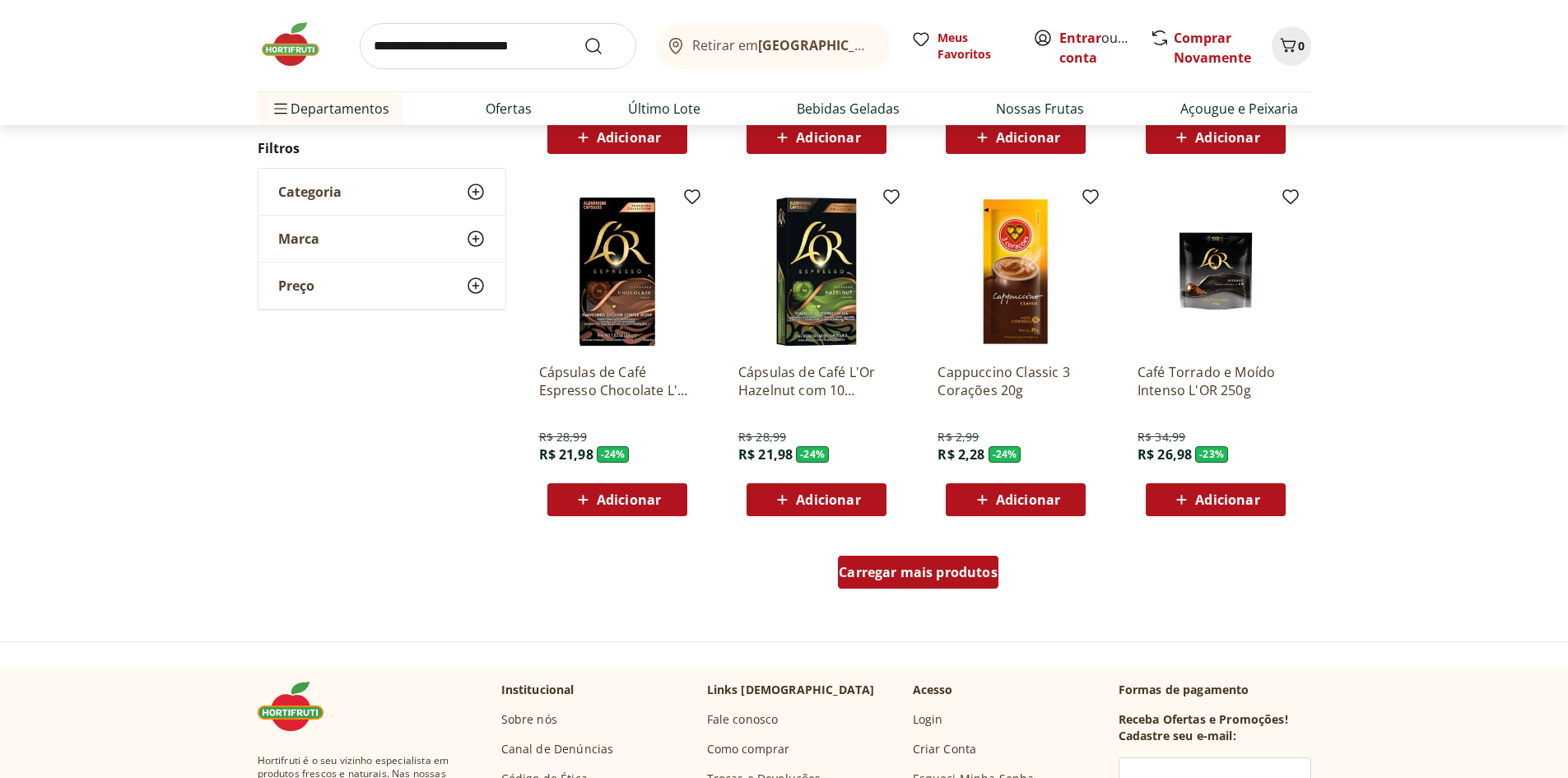
click at [910, 577] on span "Carregar mais produtos" at bounding box center [918, 572] width 159 height 13
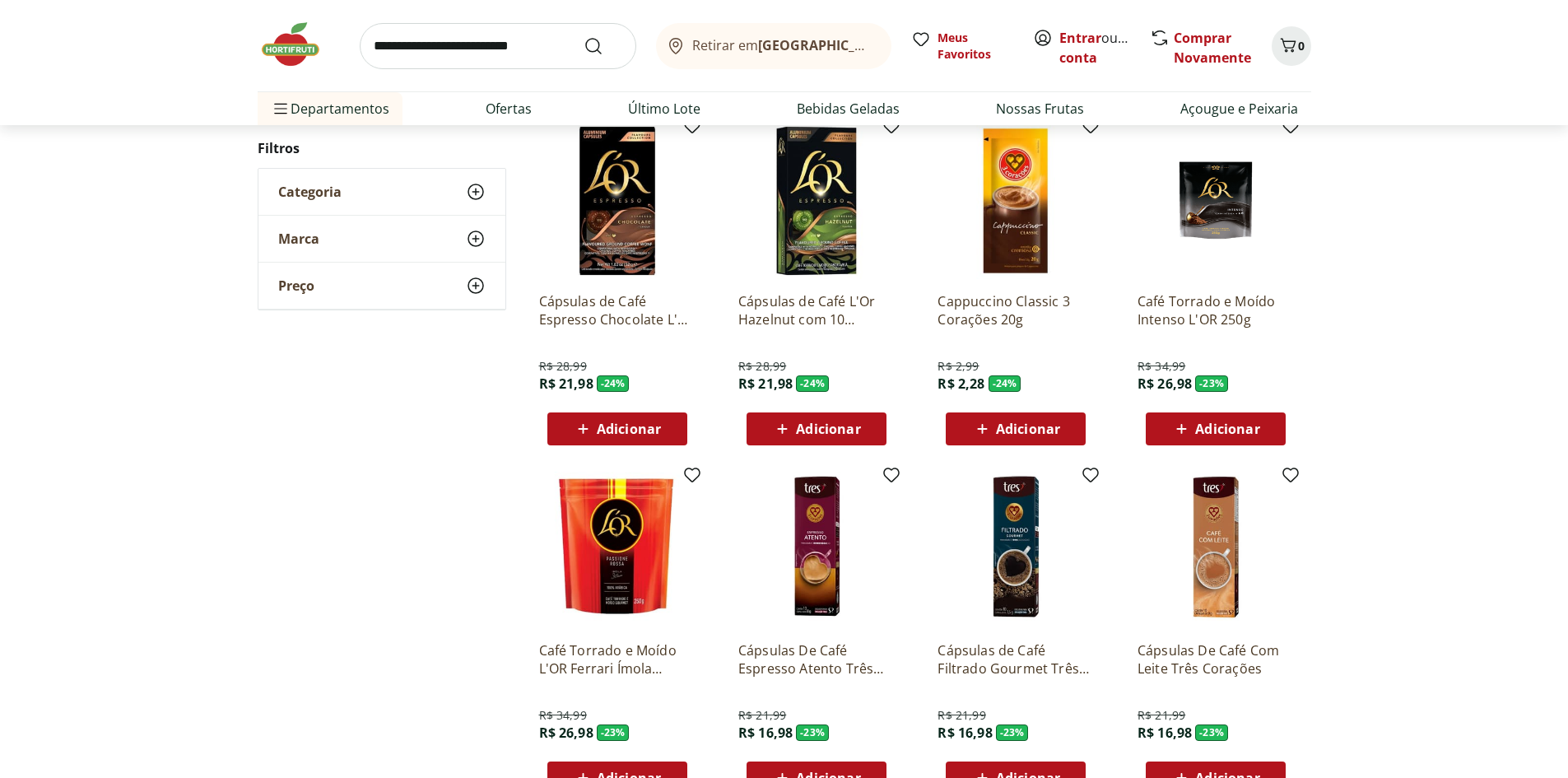
scroll to position [1070, 0]
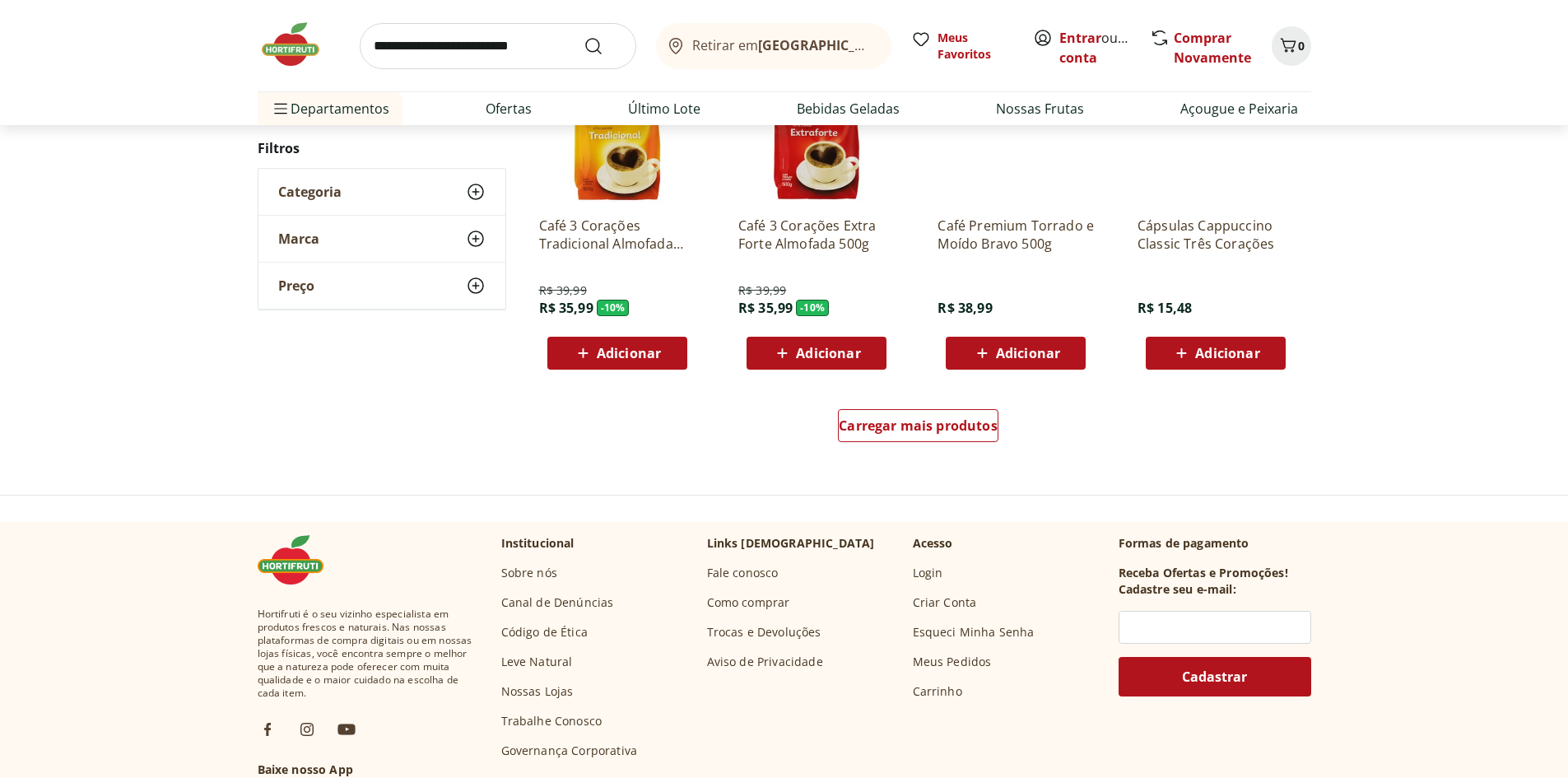
scroll to position [1067, 0]
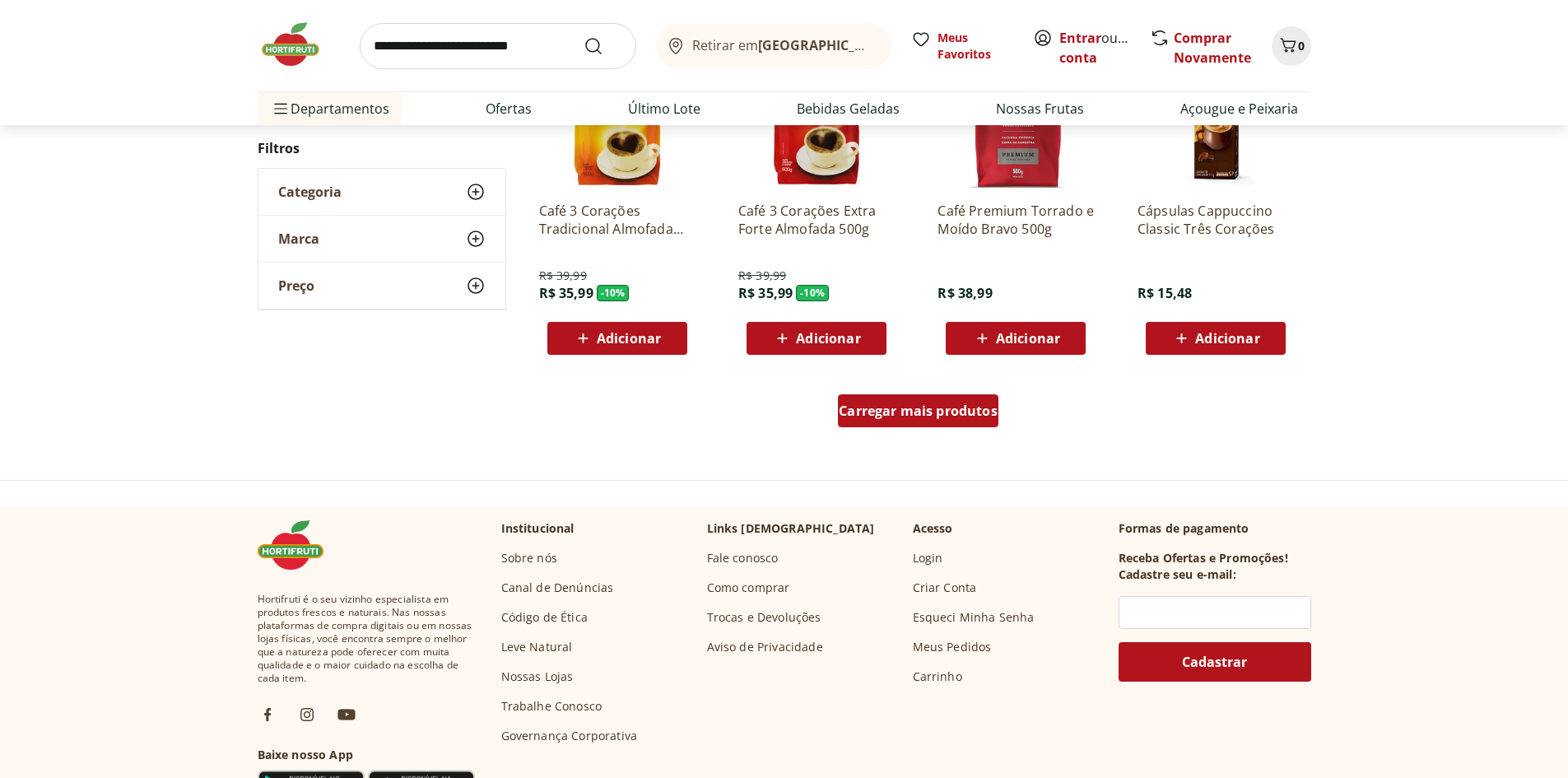
click at [951, 417] on span "Carregar mais produtos" at bounding box center [918, 411] width 159 height 13
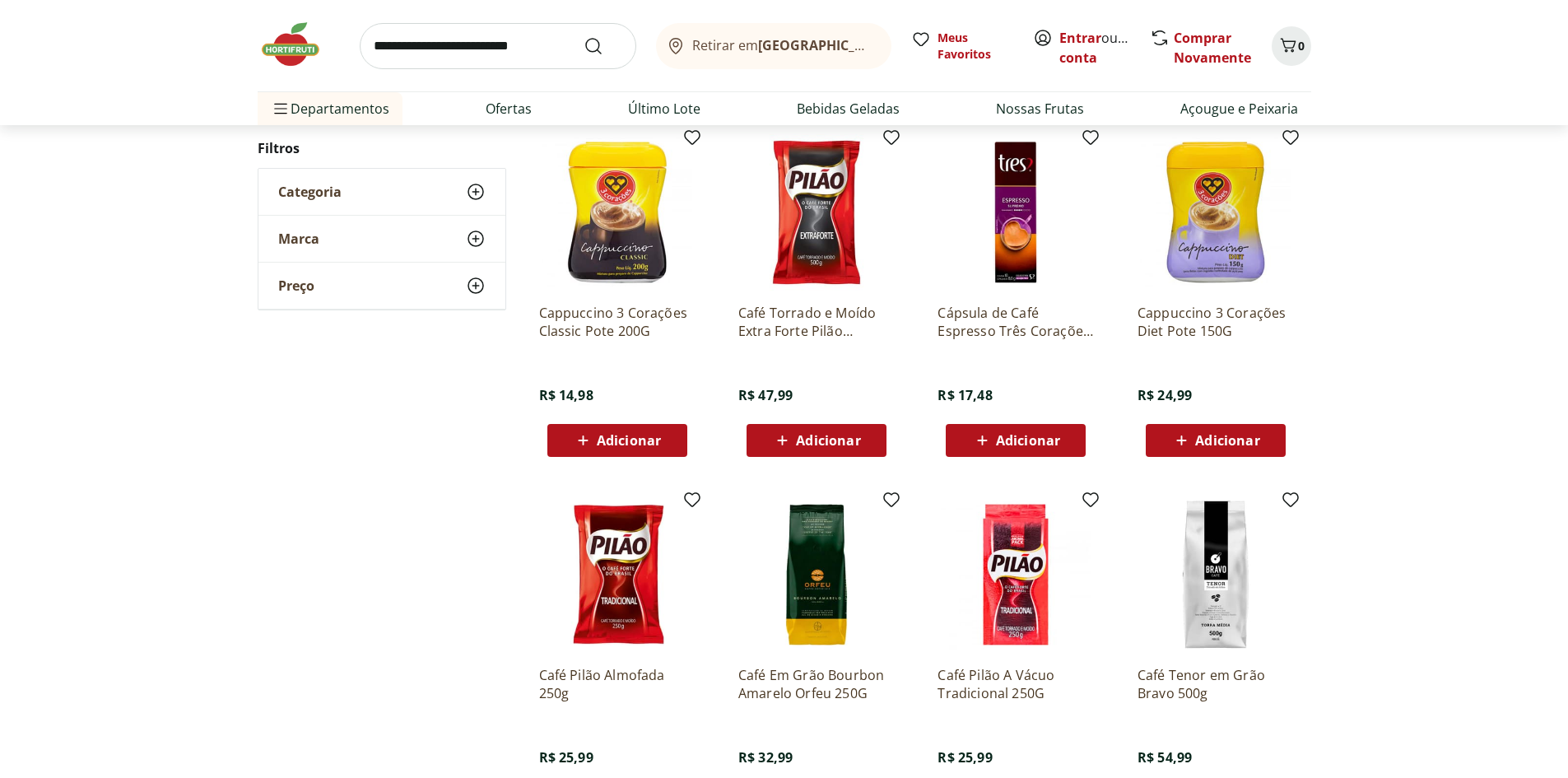
scroll to position [405, 0]
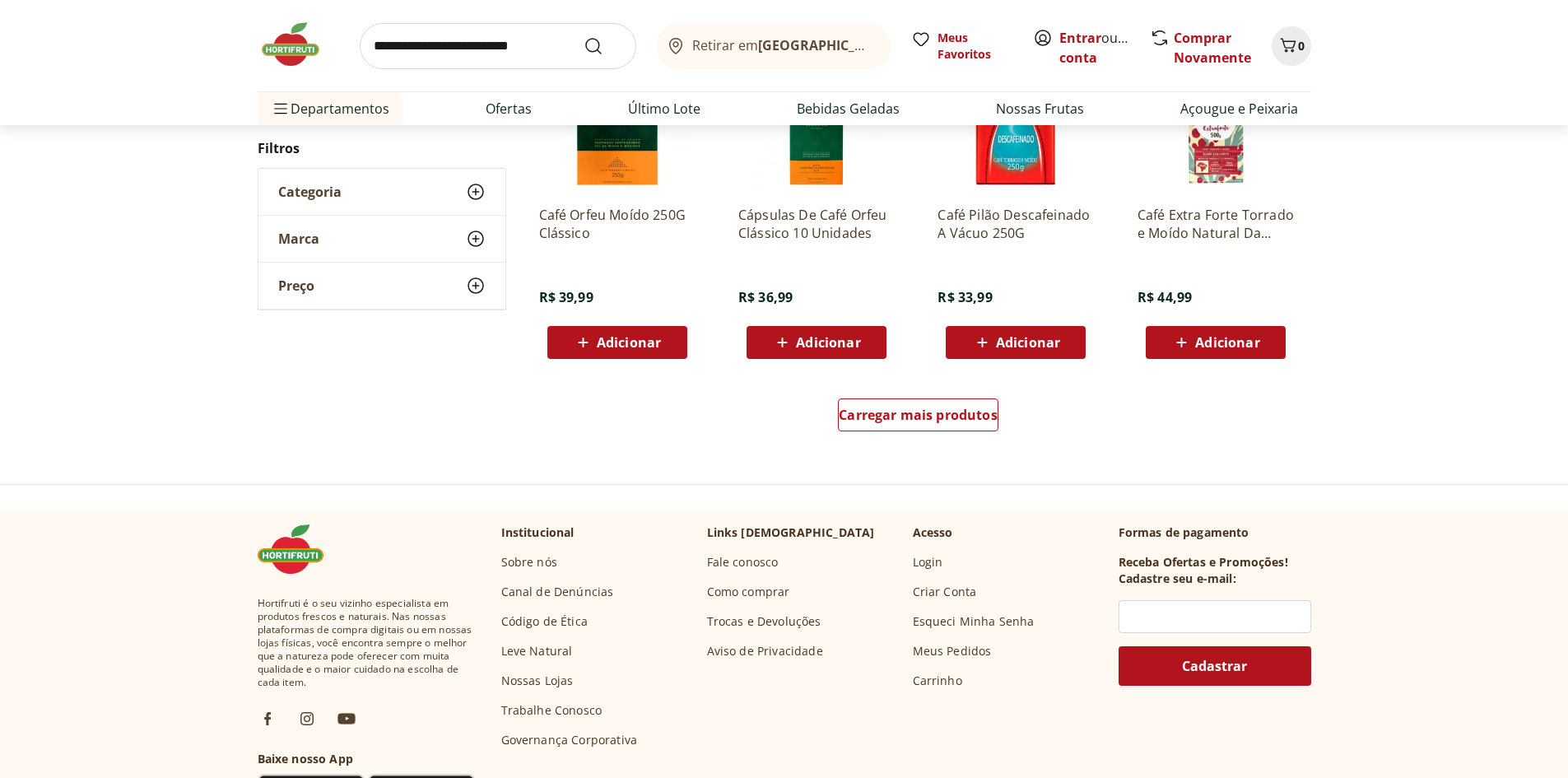
scroll to position [1063, 0]
click at [947, 415] on span "Carregar mais produtos" at bounding box center [918, 413] width 159 height 13
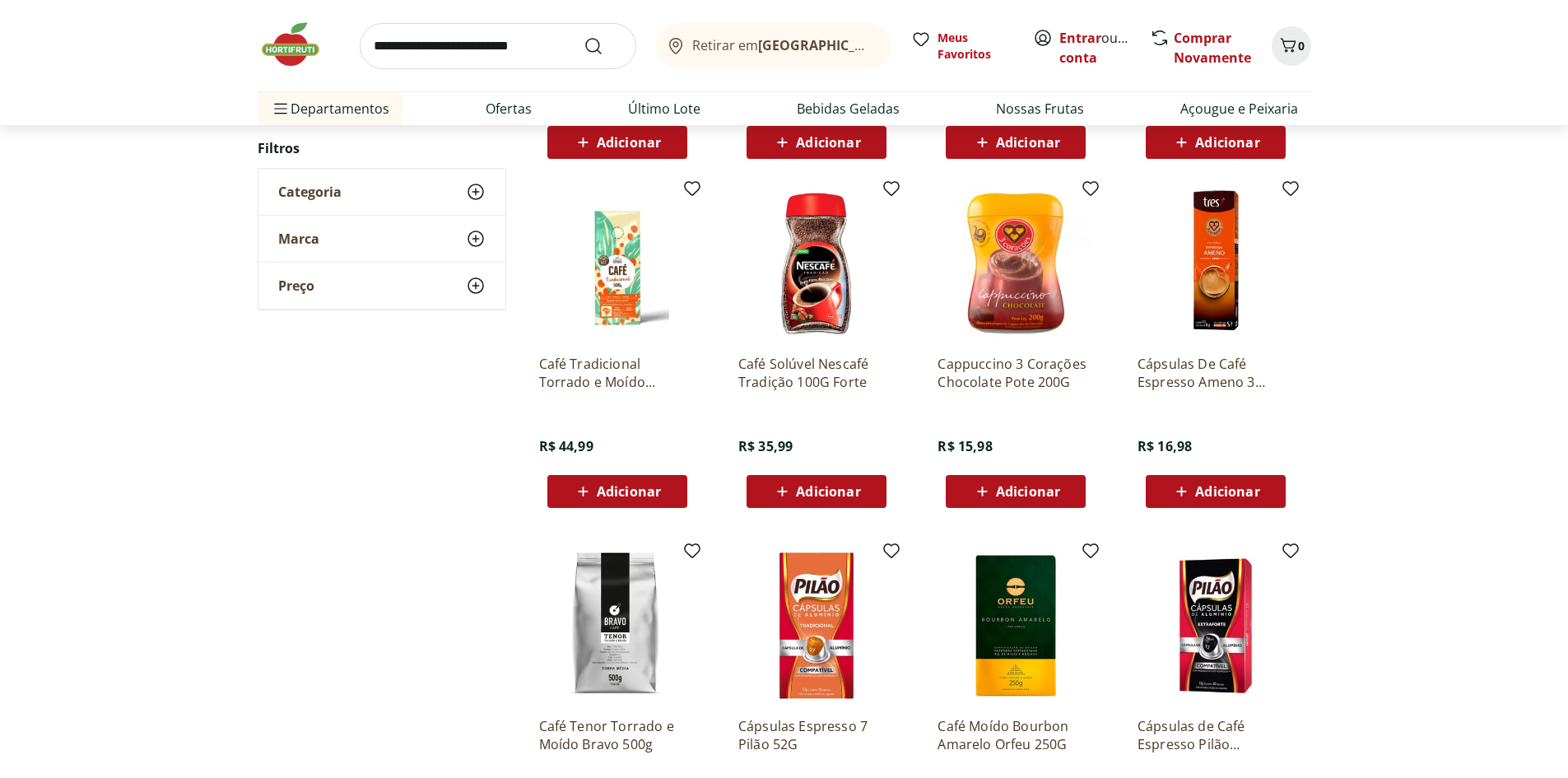
scroll to position [1311, 0]
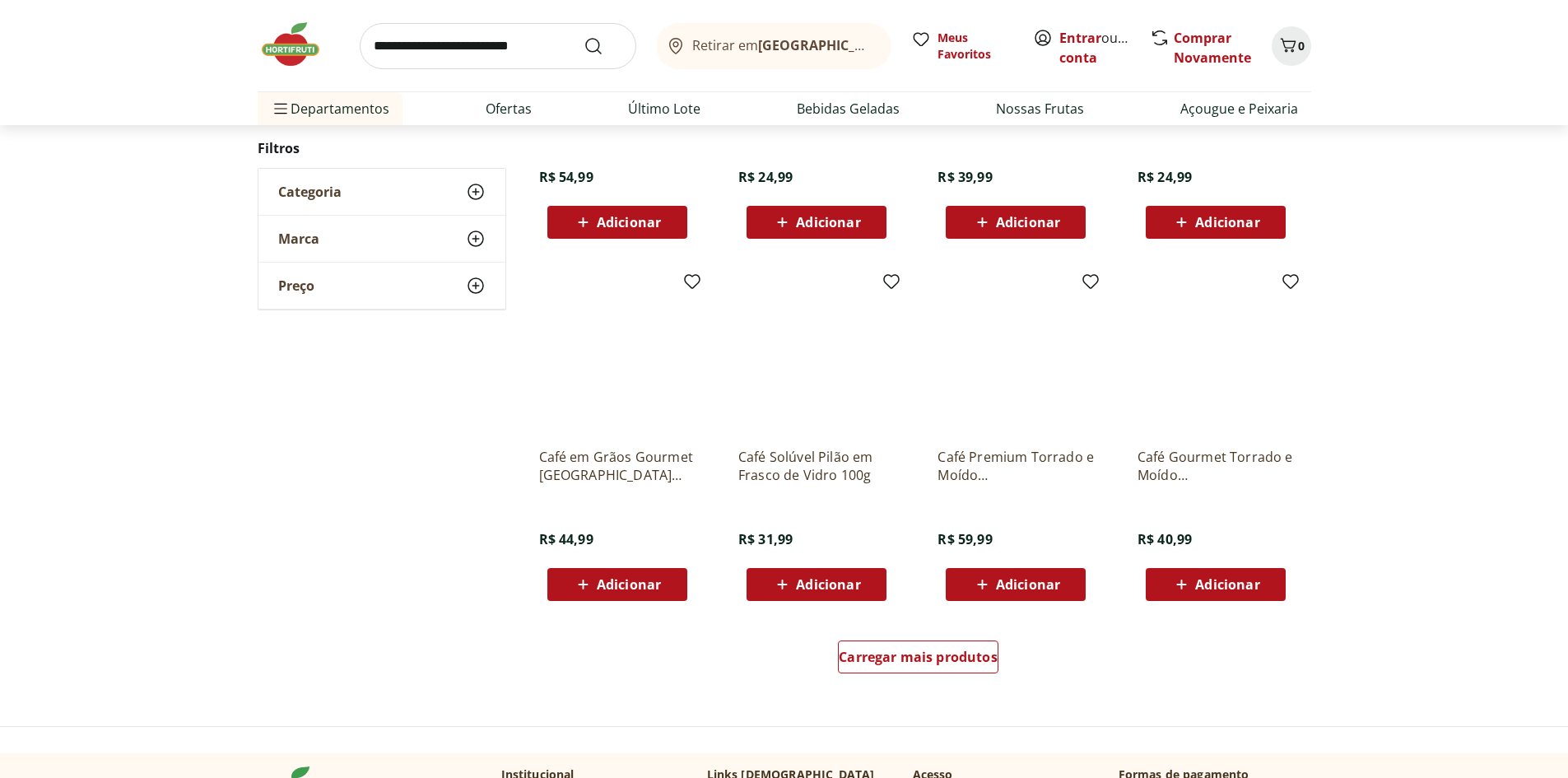
scroll to position [977, 0]
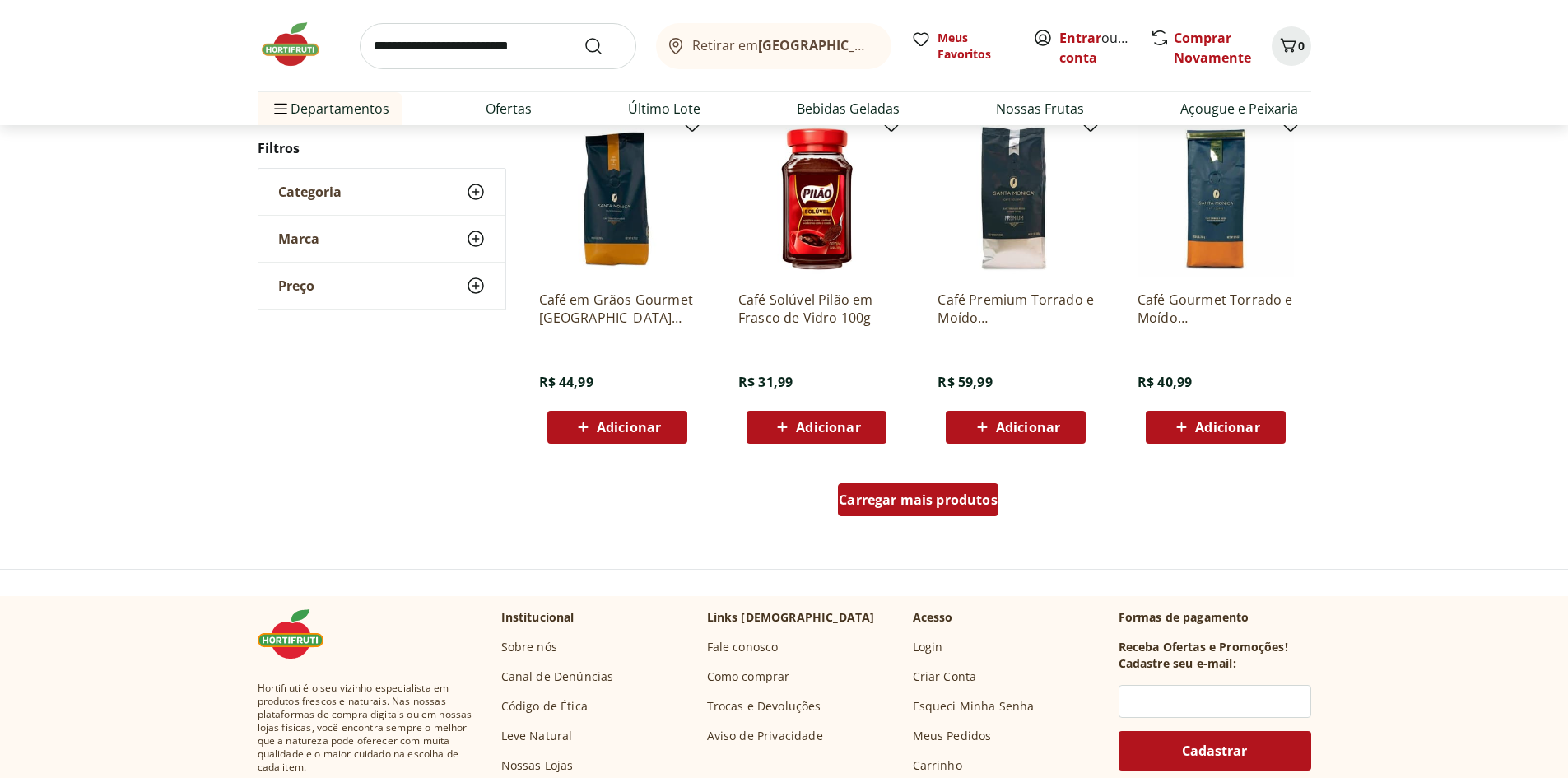
click at [916, 509] on div "Carregar mais produtos" at bounding box center [918, 499] width 161 height 33
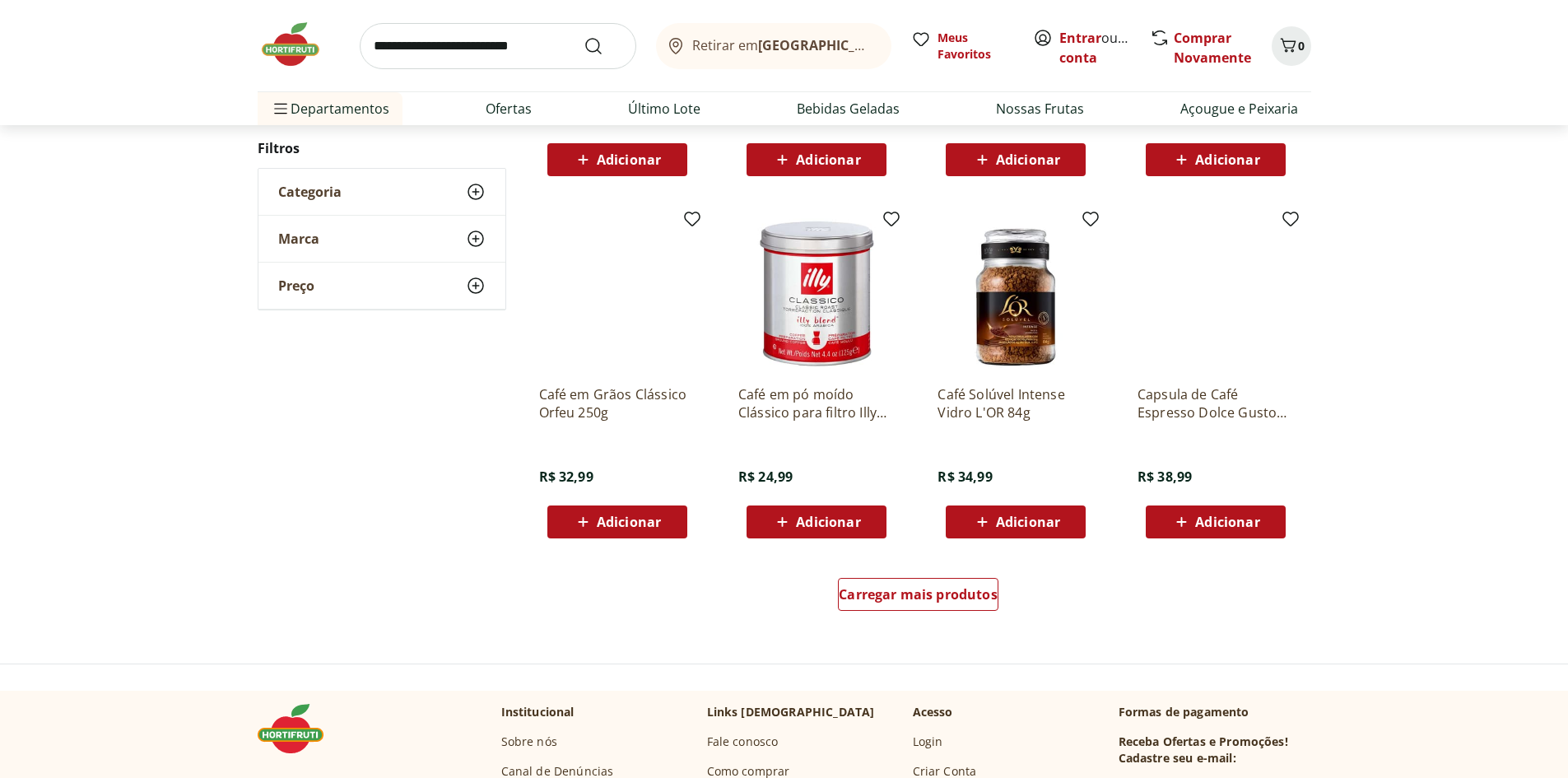
scroll to position [892, 0]
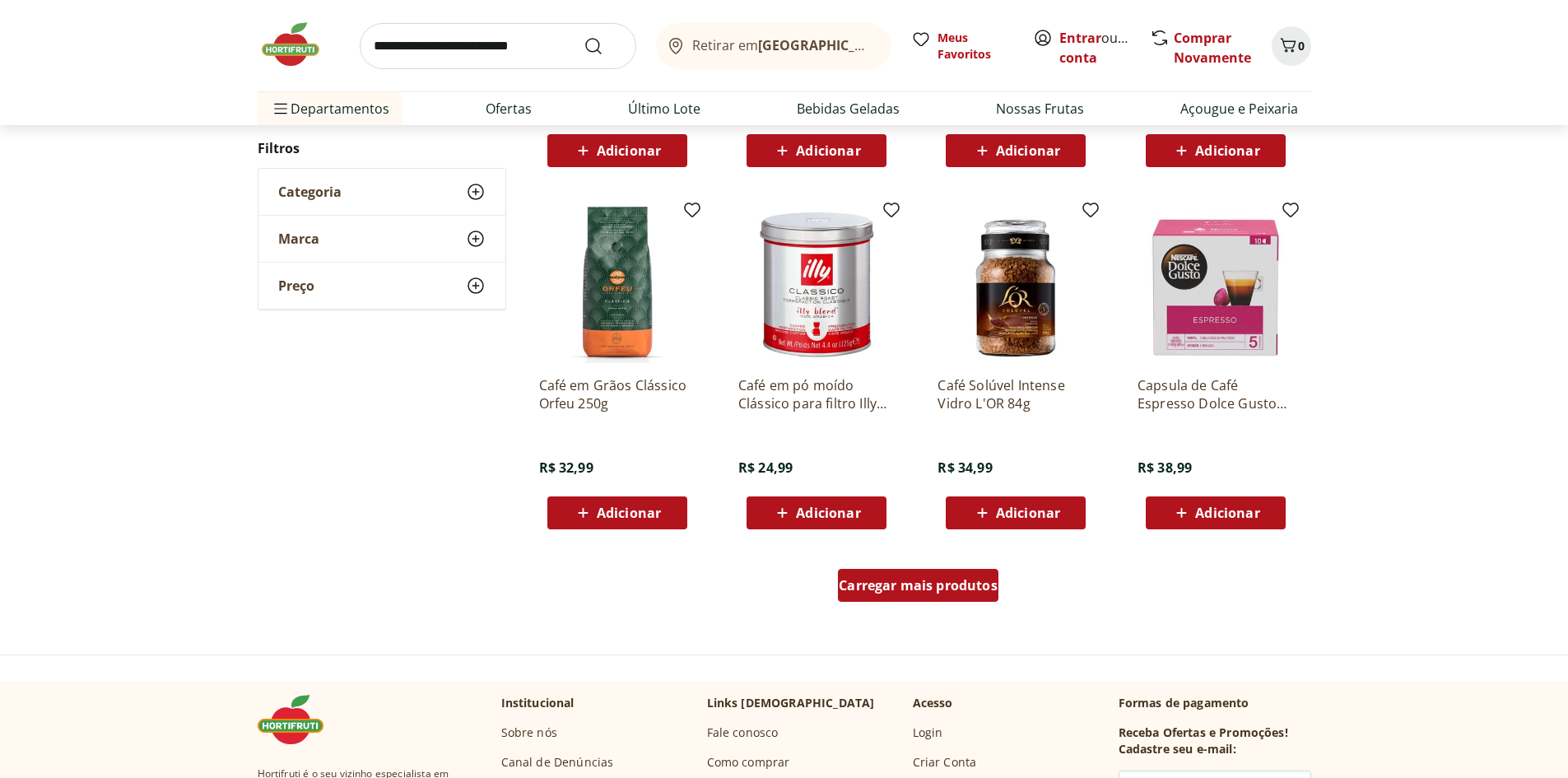
click at [912, 579] on span "Carregar mais produtos" at bounding box center [918, 585] width 159 height 13
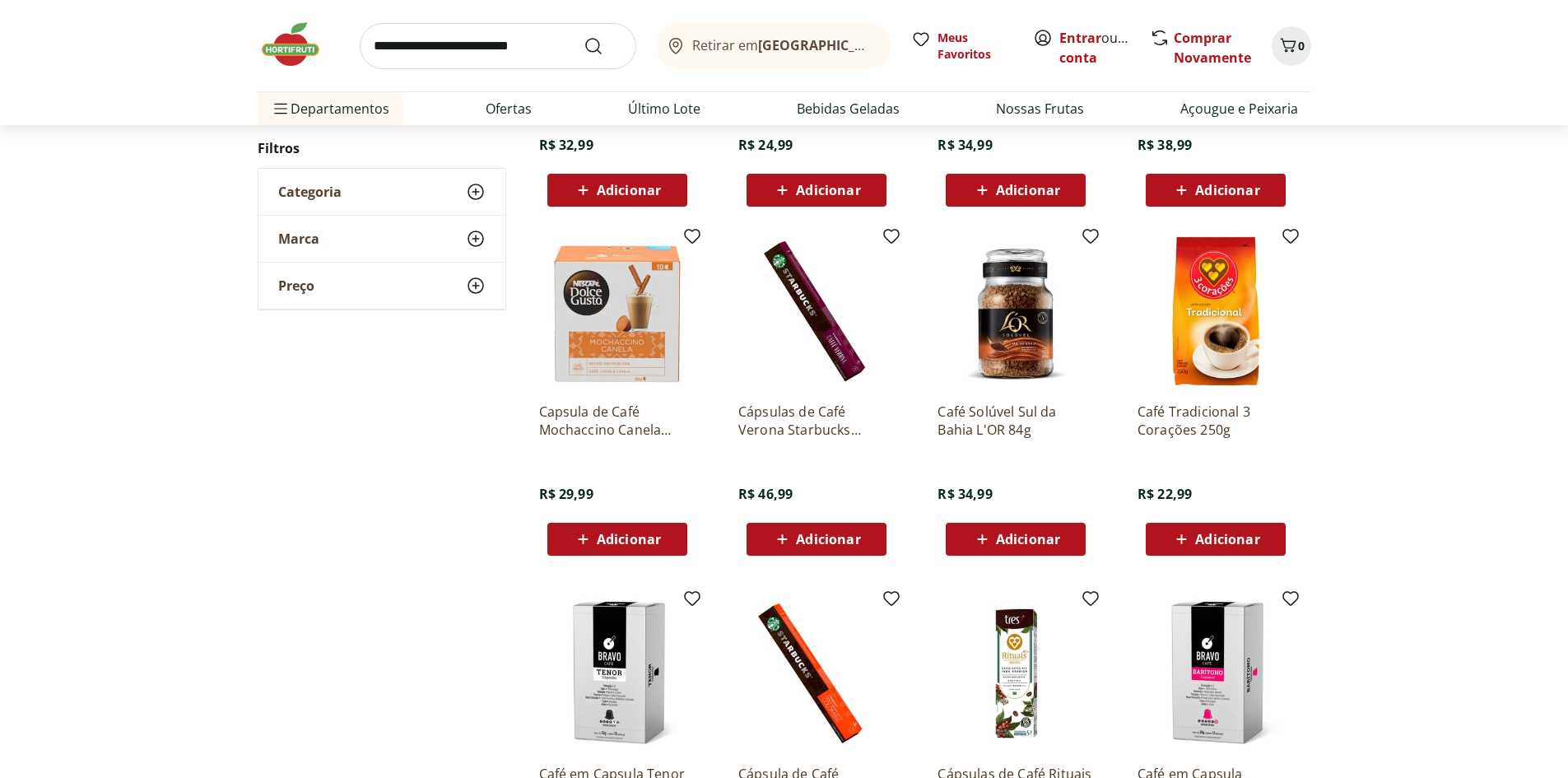
scroll to position [1221, 0]
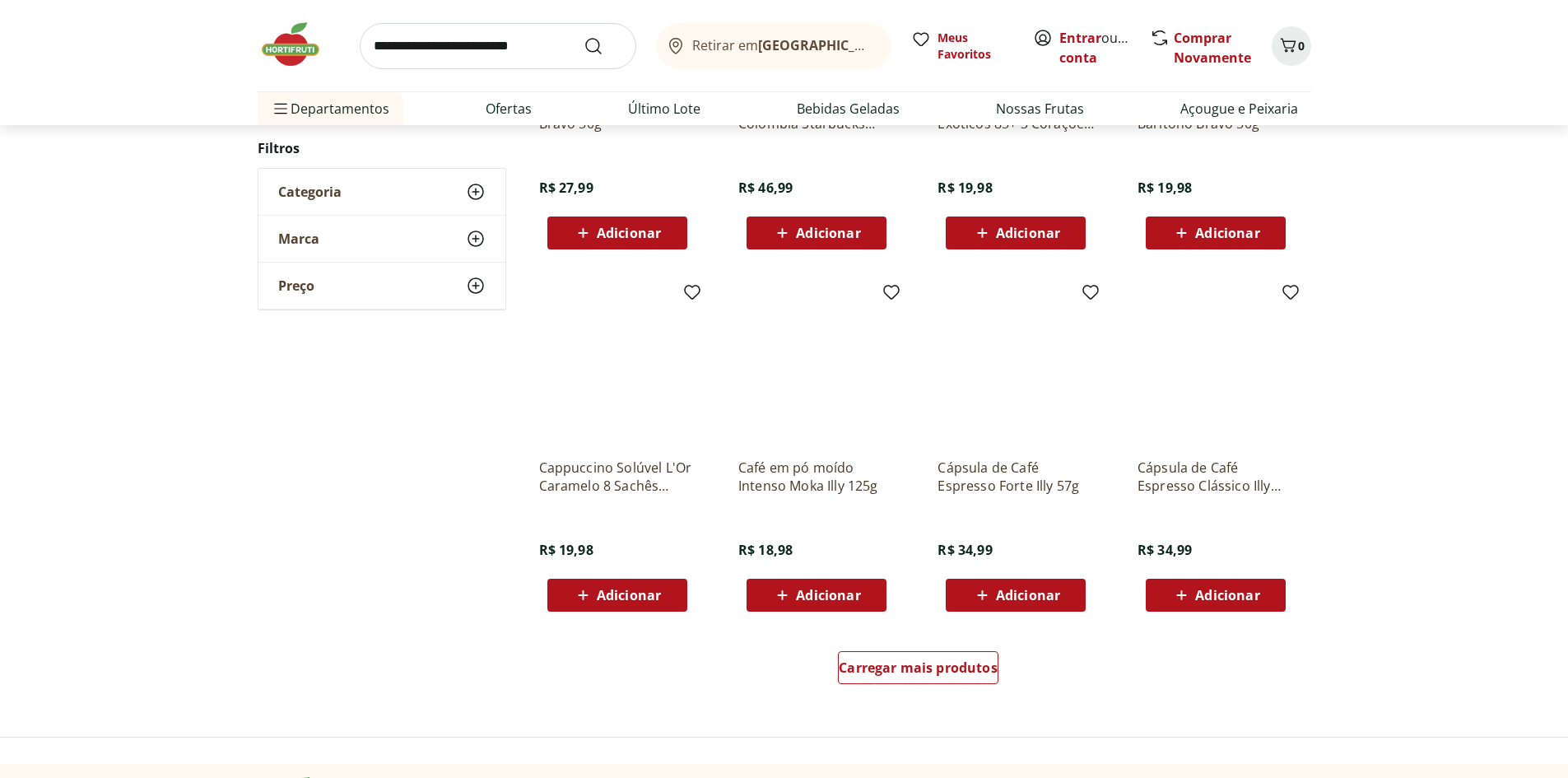
scroll to position [889, 0]
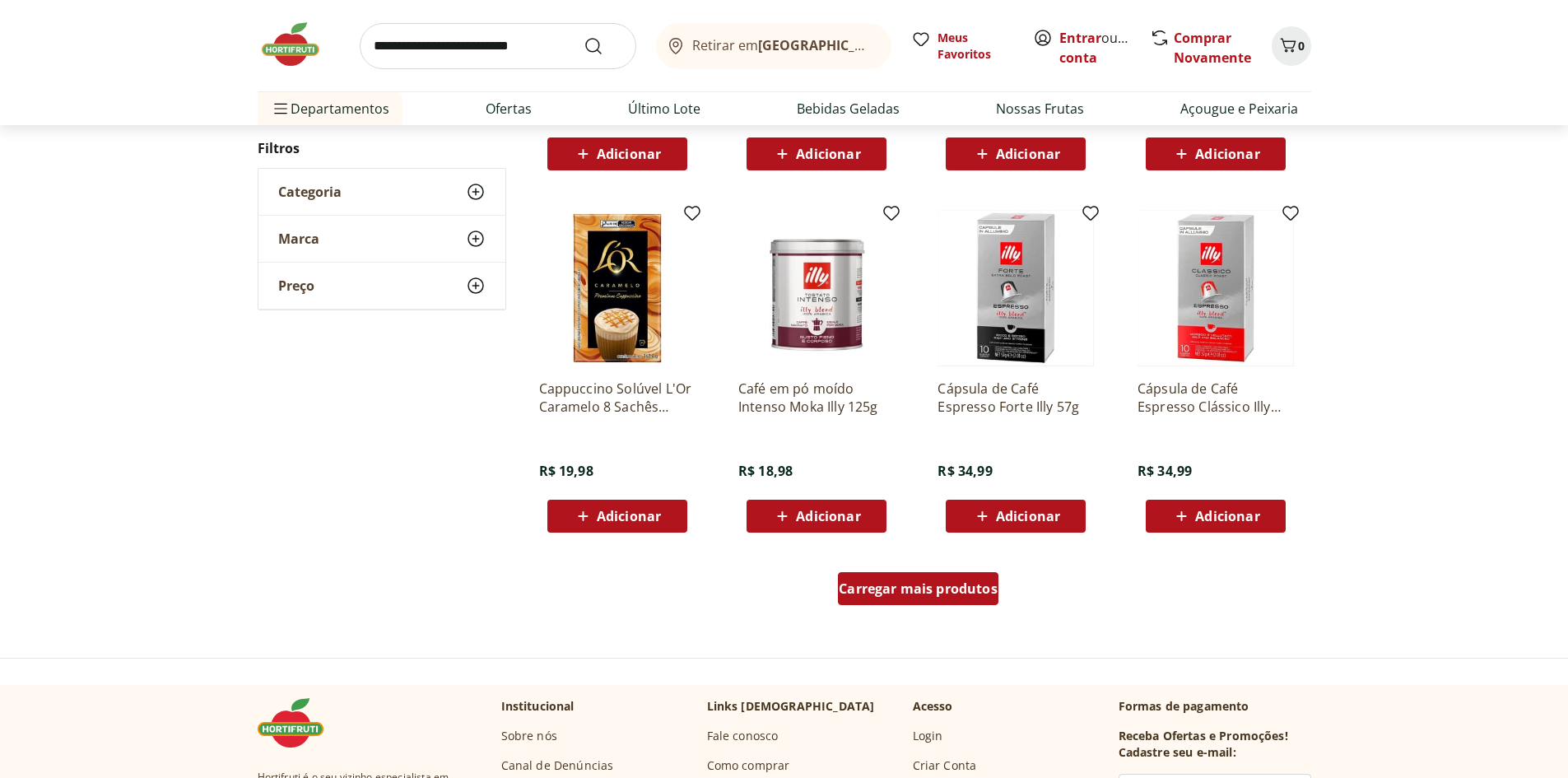
click at [916, 582] on span "Carregar mais produtos" at bounding box center [918, 588] width 159 height 13
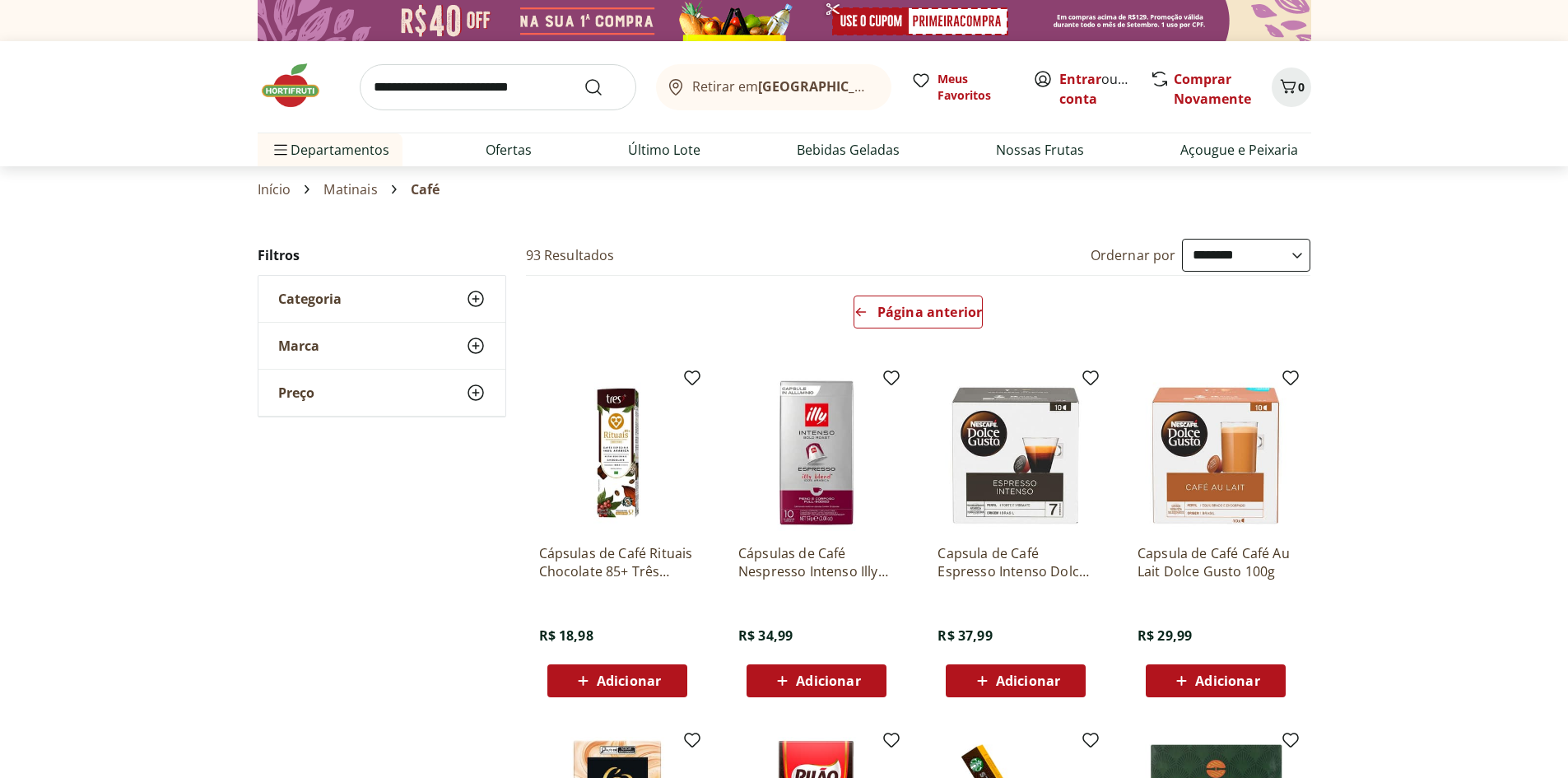
click at [285, 88] on img at bounding box center [298, 86] width 82 height 50
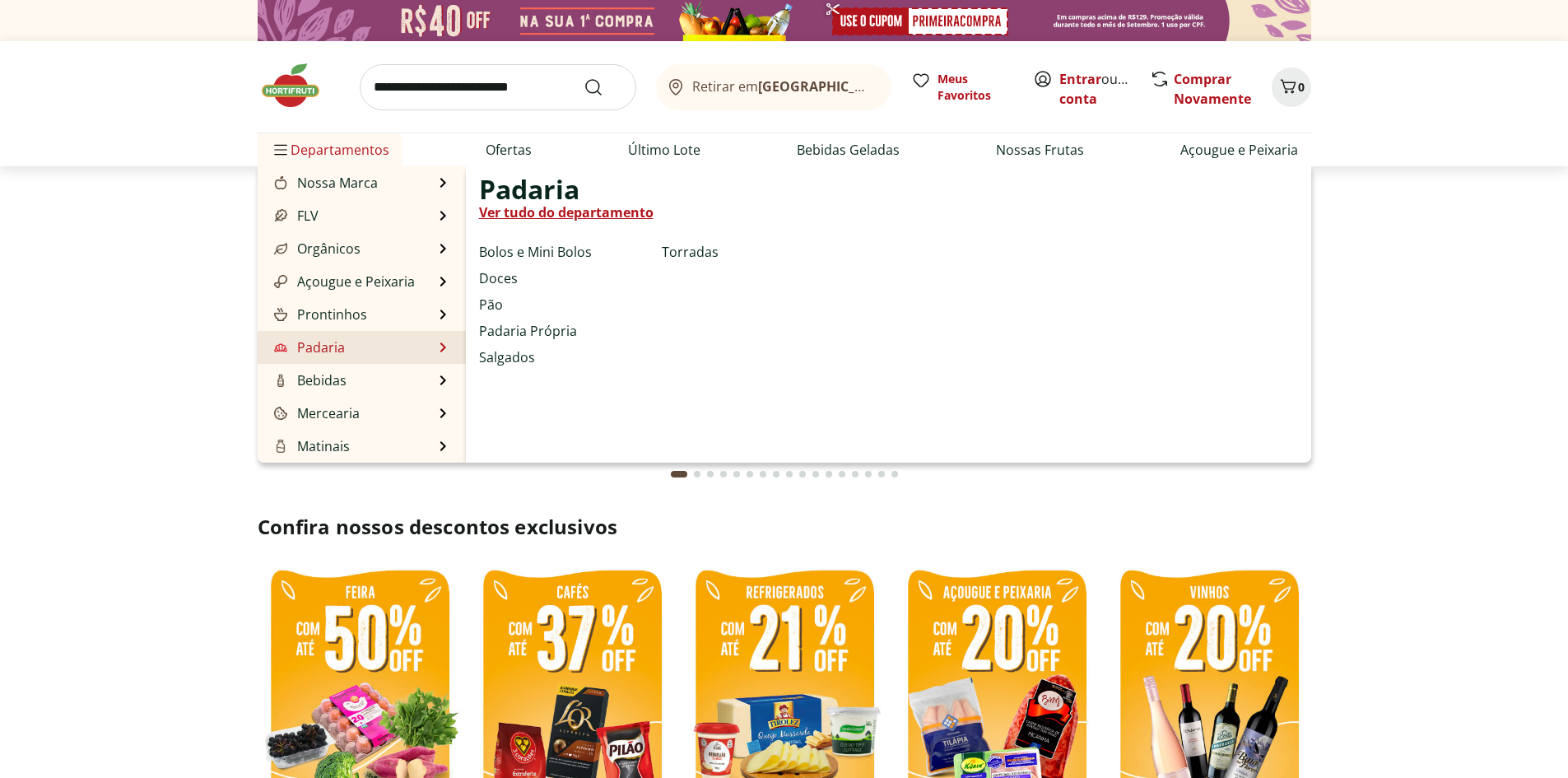
click at [348, 350] on li "Padaria Padaria Ver tudo do departamento Bolos e Mini Bolos Doces Pão Padaria P…" at bounding box center [362, 347] width 209 height 33
click at [592, 216] on link "Ver tudo do departamento" at bounding box center [566, 211] width 174 height 19
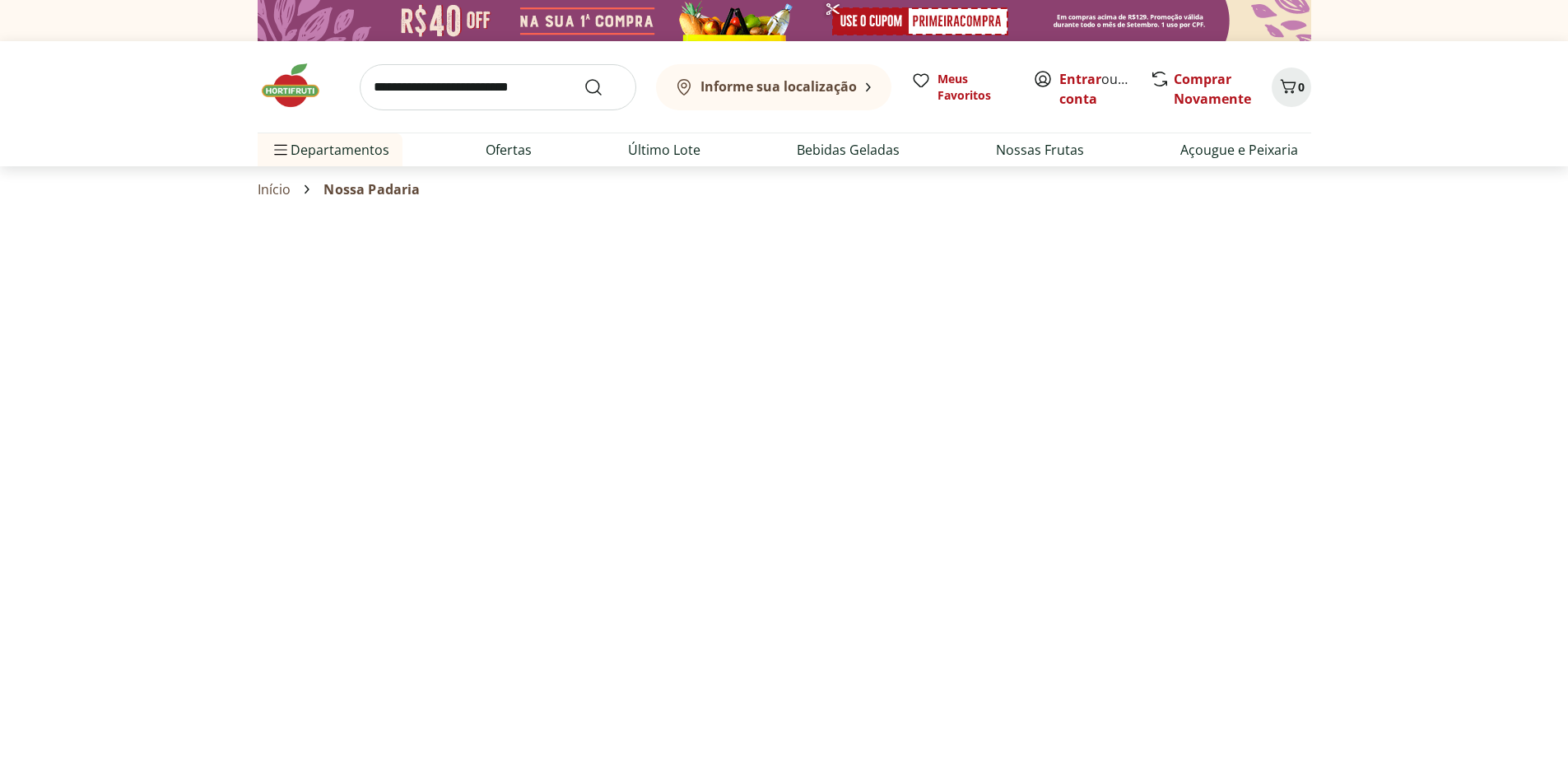
select select "**********"
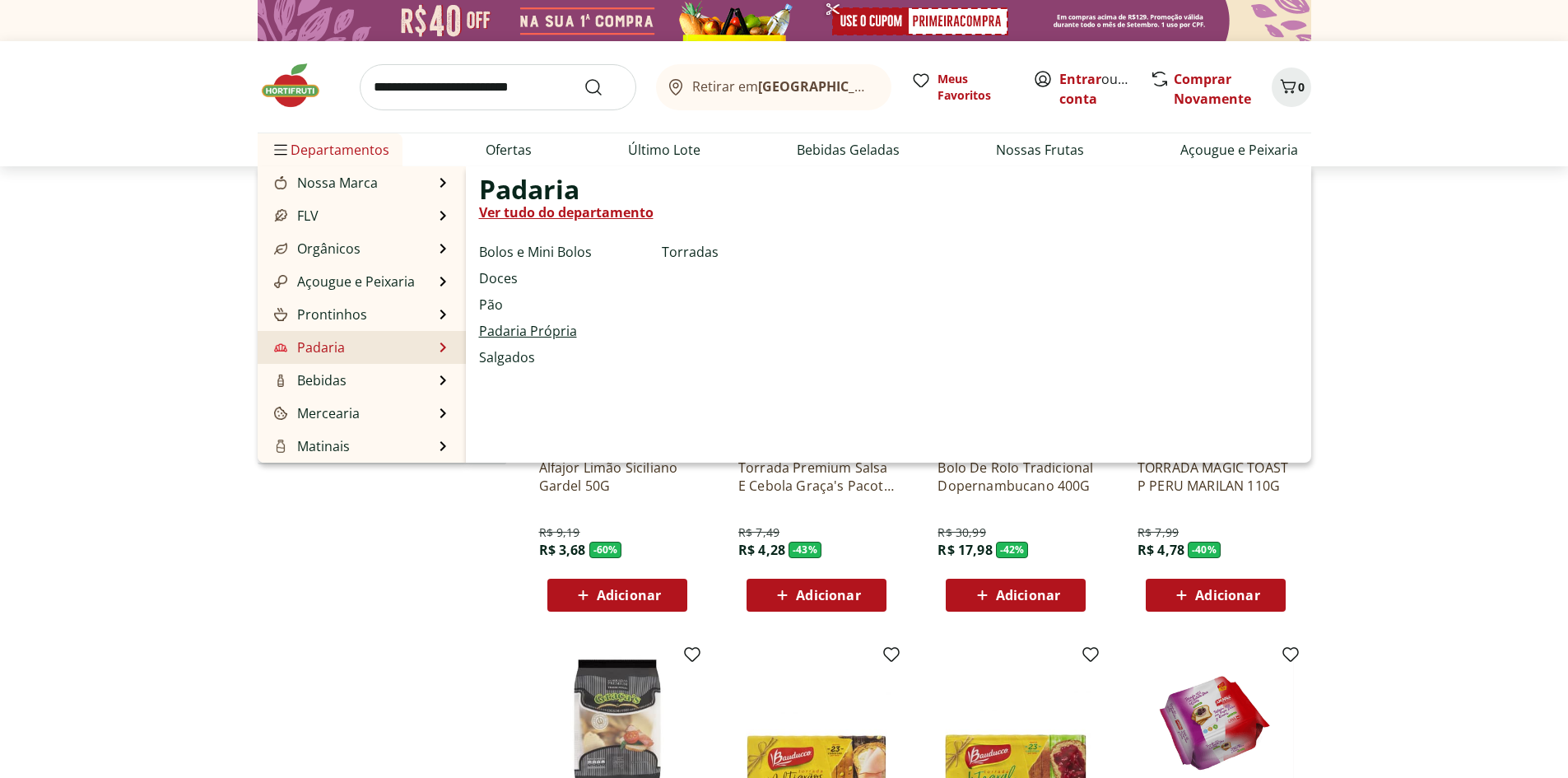
click at [554, 327] on link "Padaria Própria" at bounding box center [528, 330] width 98 height 19
select select "**********"
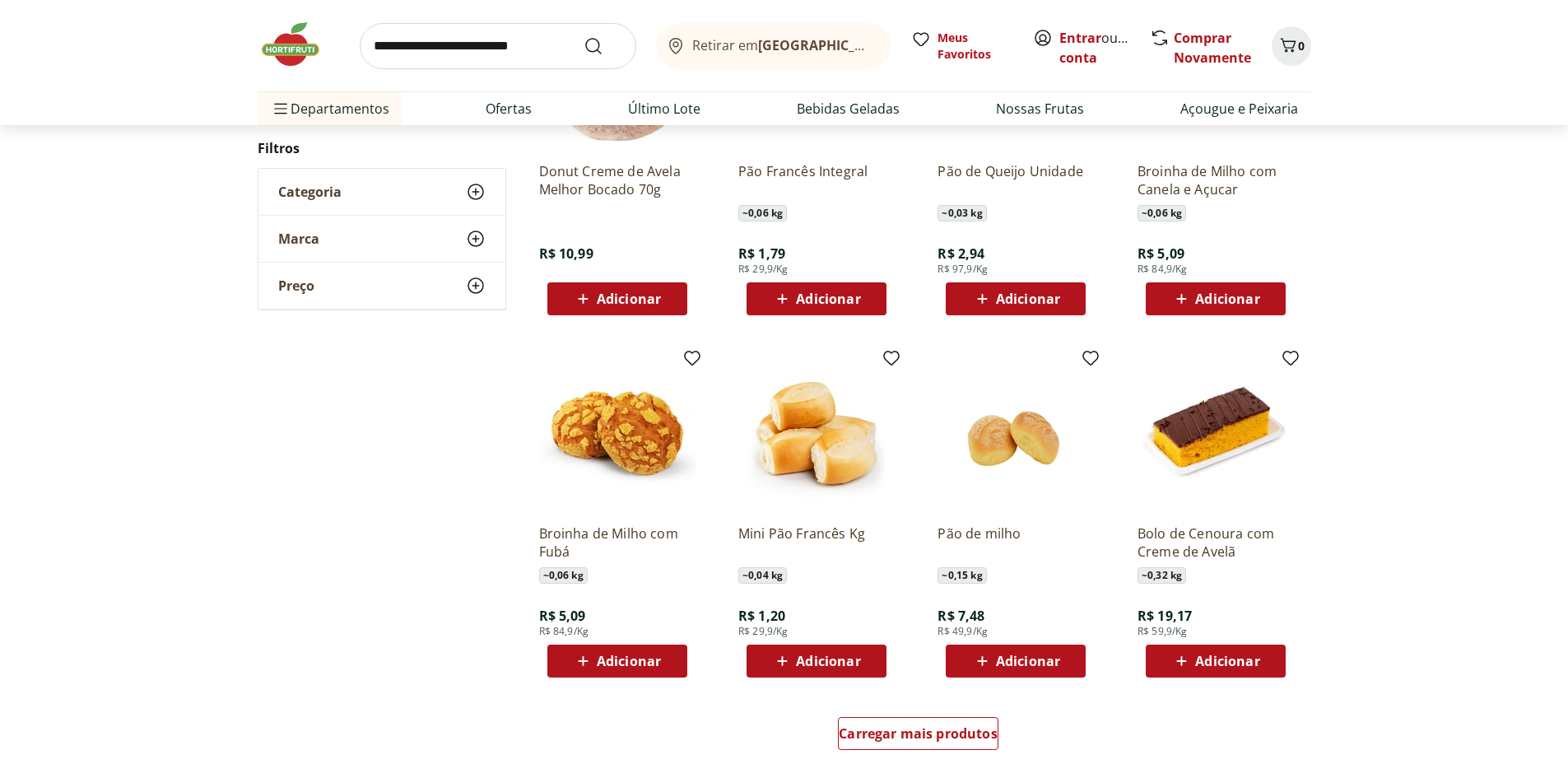
scroll to position [741, 0]
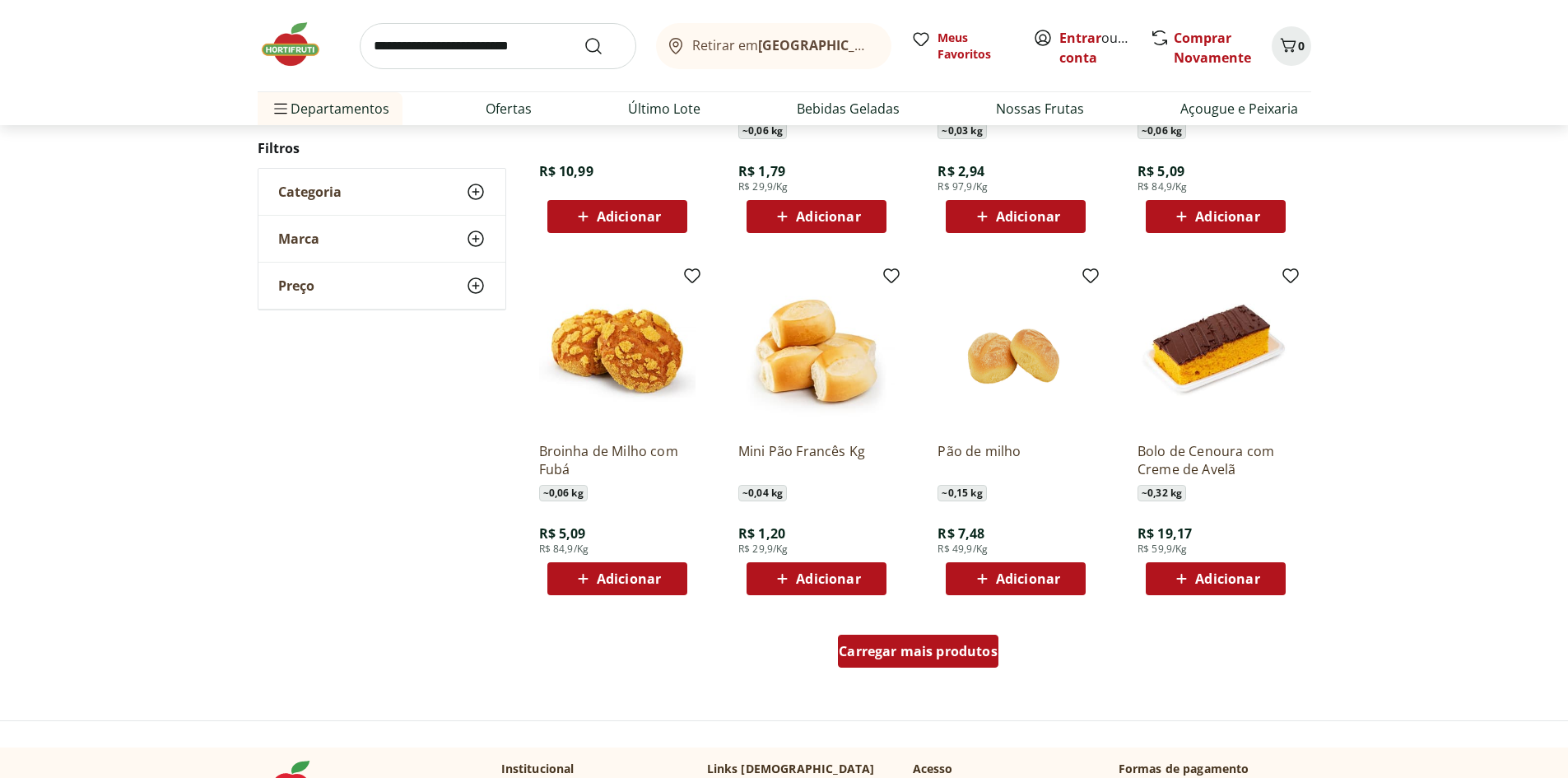
click at [901, 647] on span "Carregar mais produtos" at bounding box center [918, 651] width 159 height 13
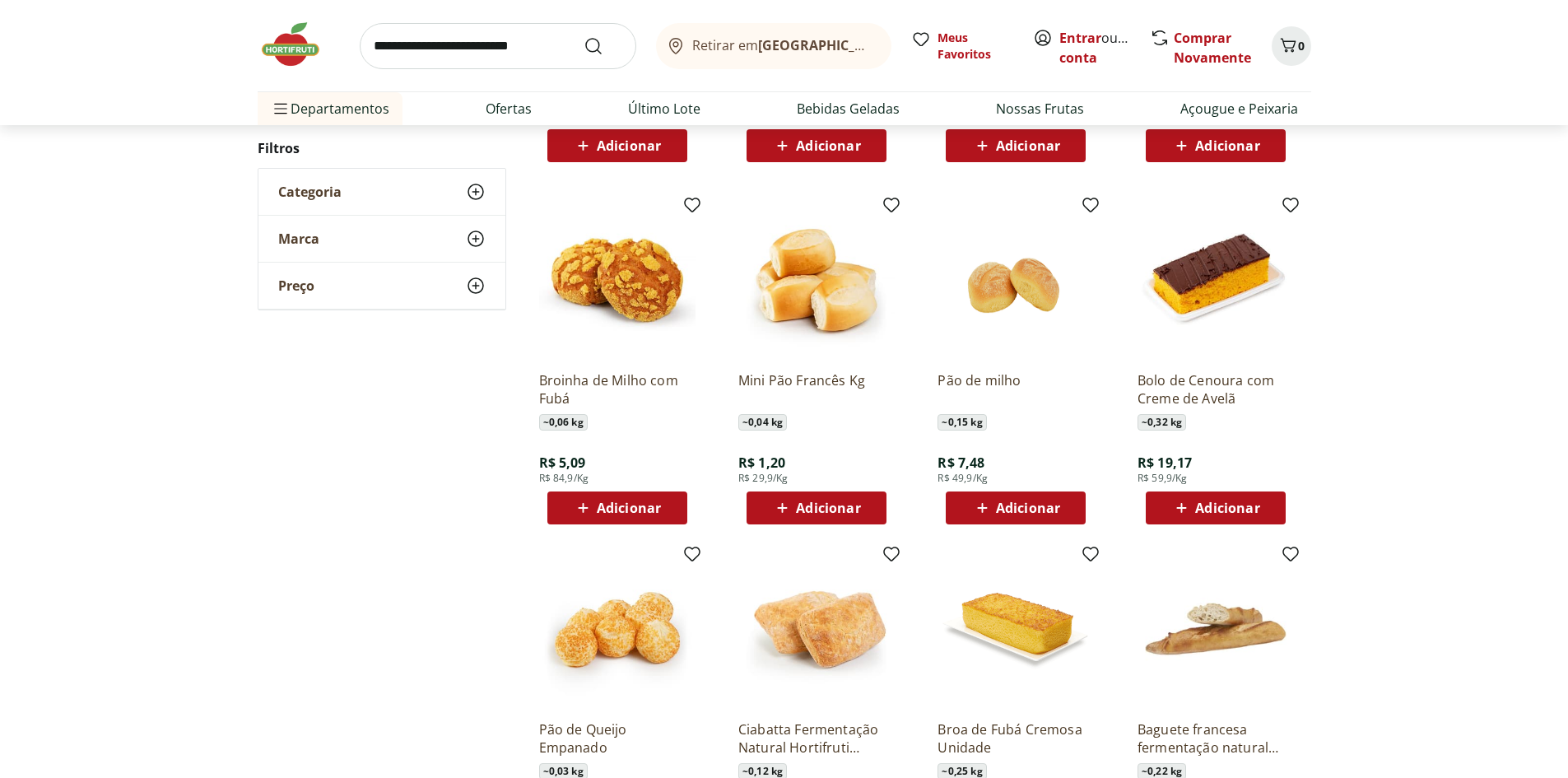
scroll to position [987, 0]
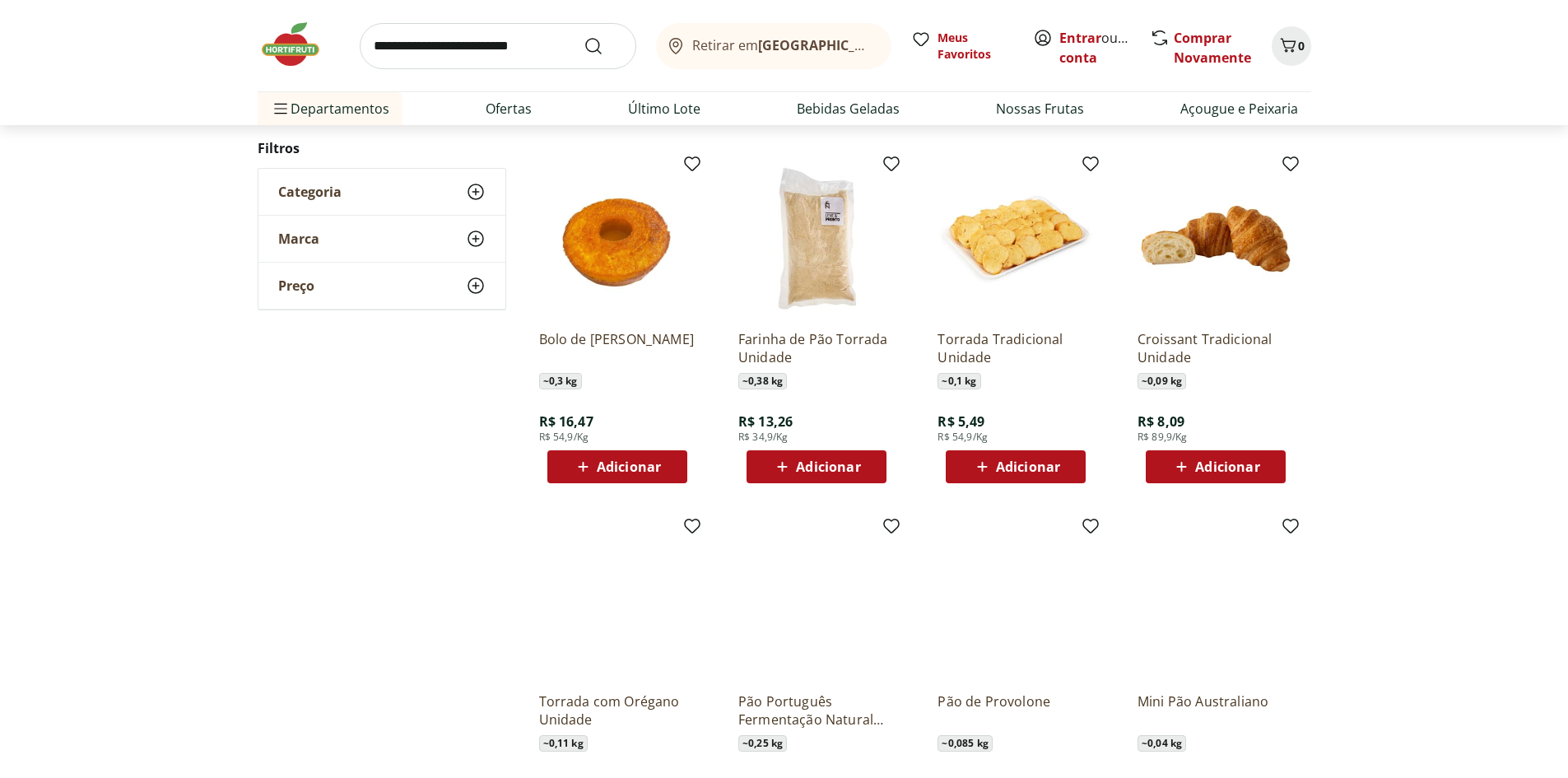
scroll to position [658, 0]
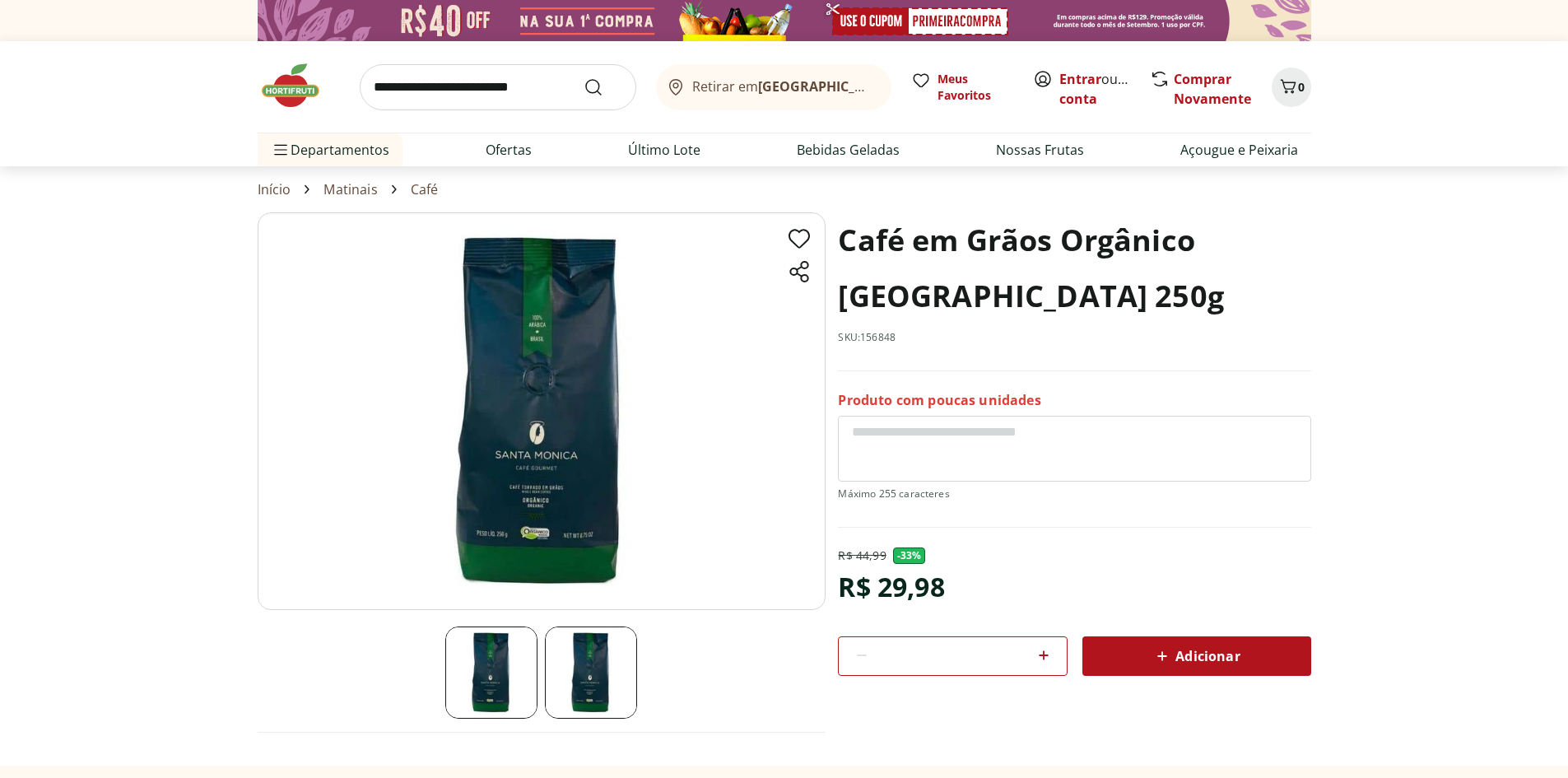
click at [597, 694] on img at bounding box center [591, 673] width 92 height 92
click at [504, 693] on img at bounding box center [491, 673] width 92 height 92
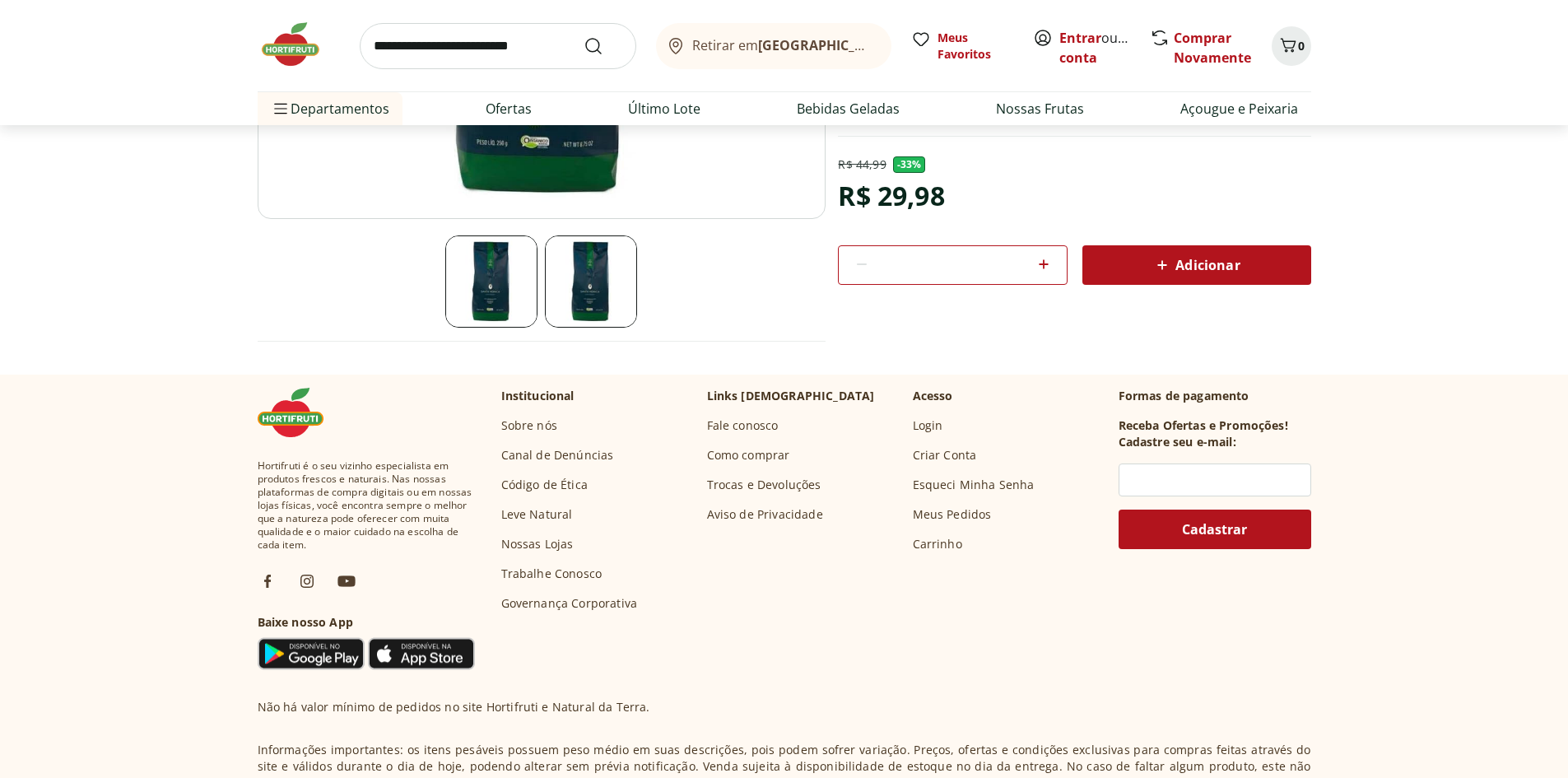
scroll to position [412, 0]
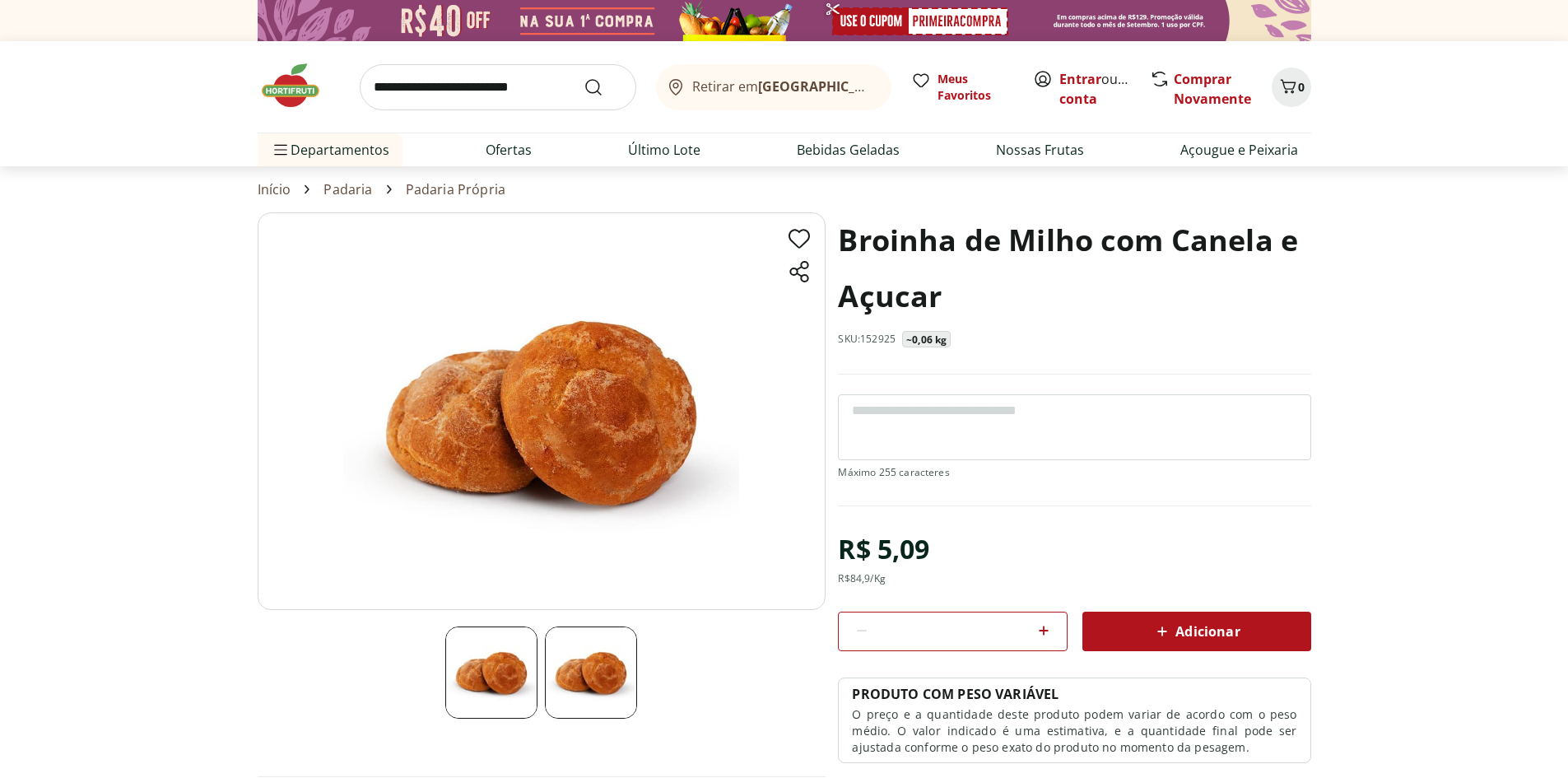
click at [581, 681] on img at bounding box center [591, 673] width 92 height 92
click at [498, 691] on img at bounding box center [491, 673] width 92 height 92
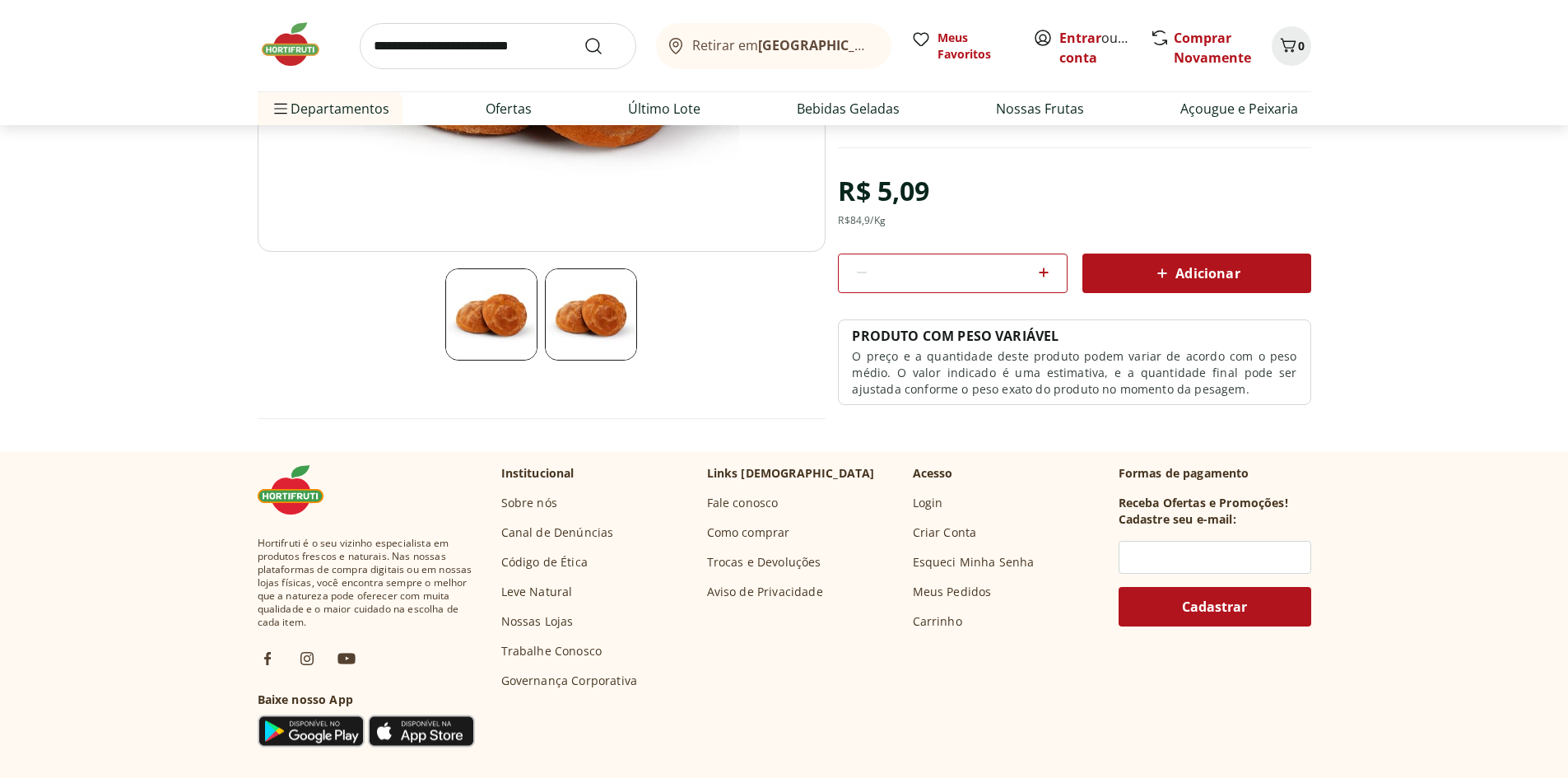
scroll to position [329, 0]
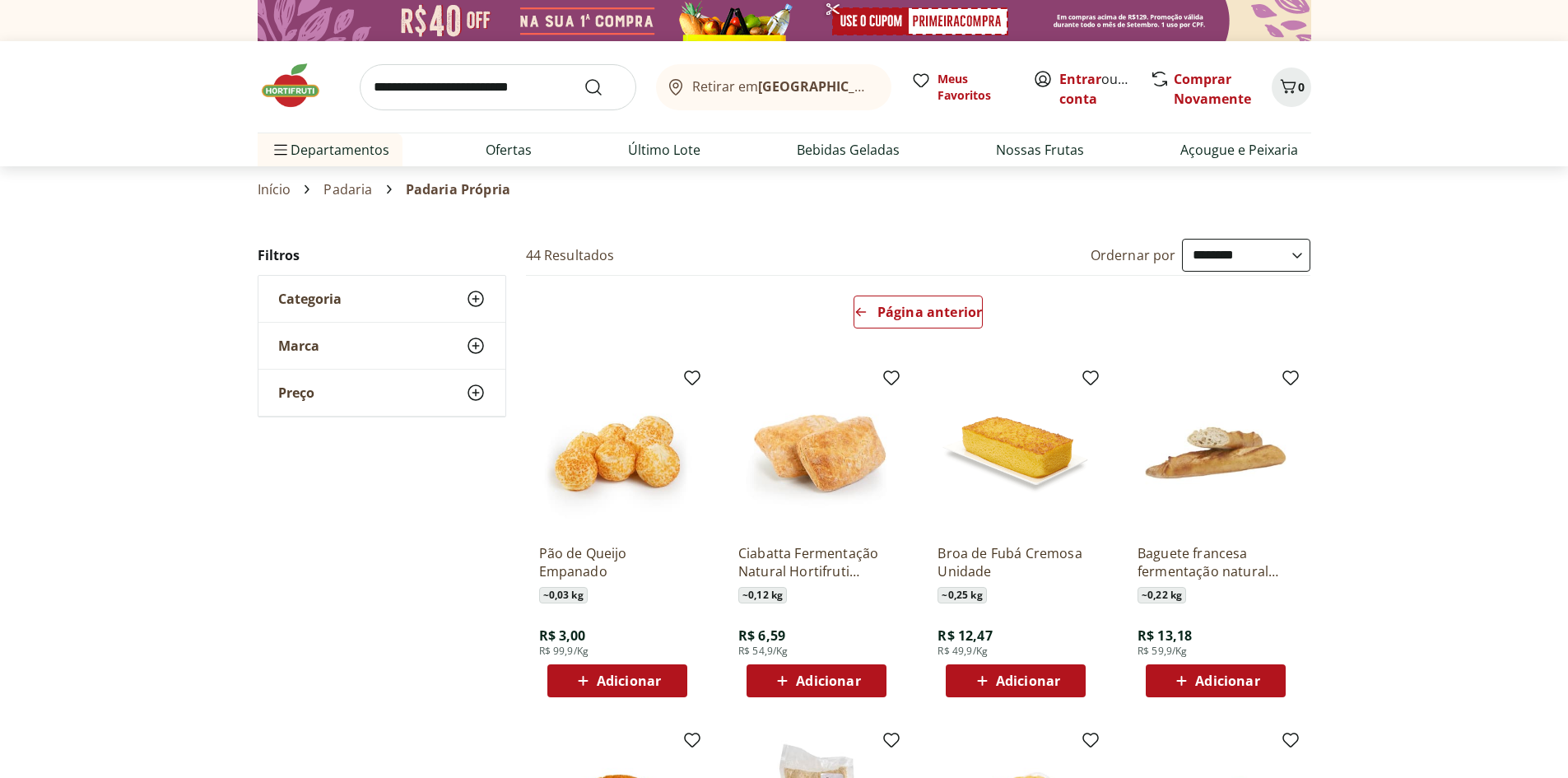
select select "**********"
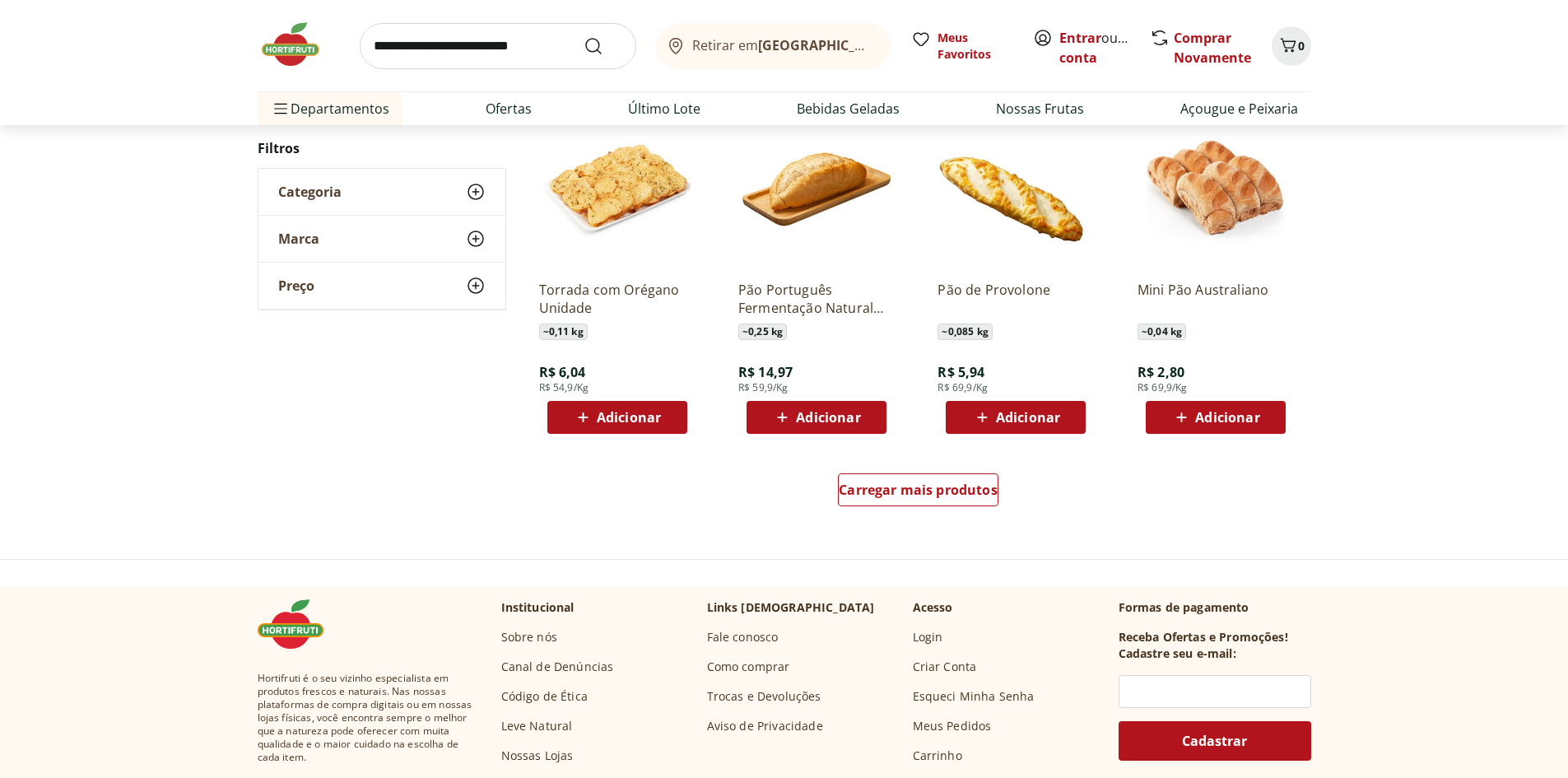
scroll to position [1235, 0]
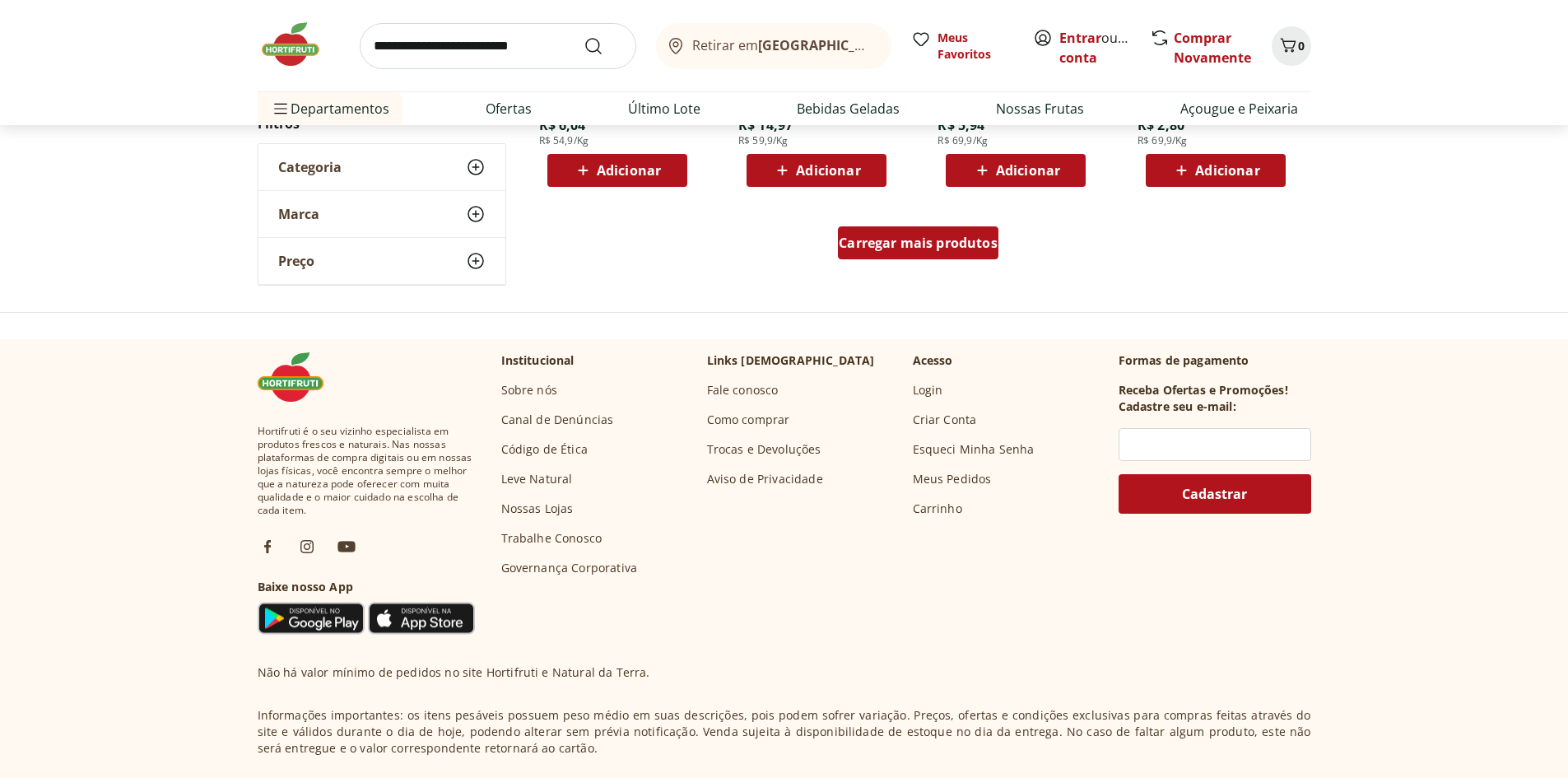
click at [916, 255] on div "Carregar mais produtos" at bounding box center [918, 243] width 161 height 33
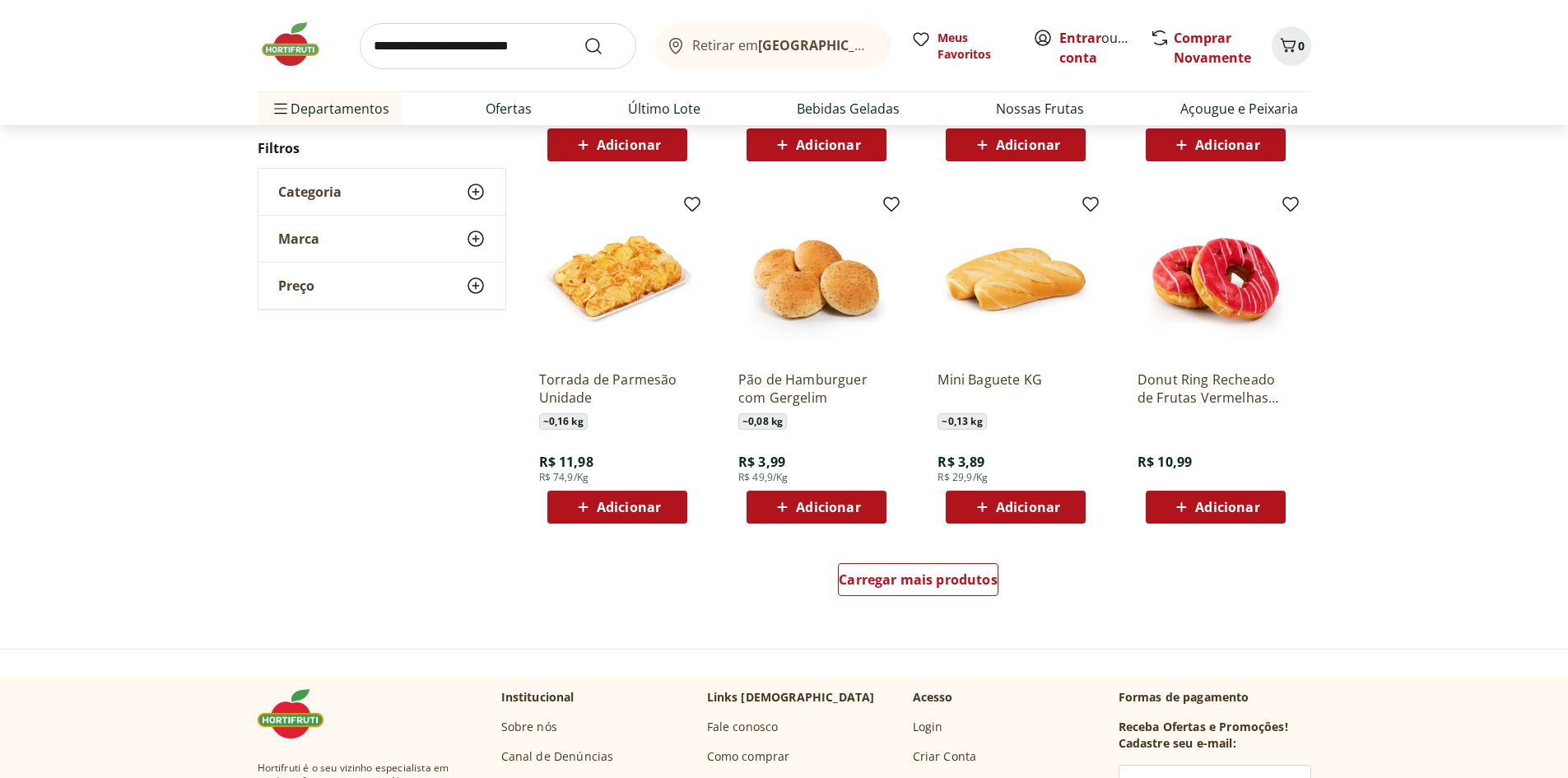
scroll to position [902, 0]
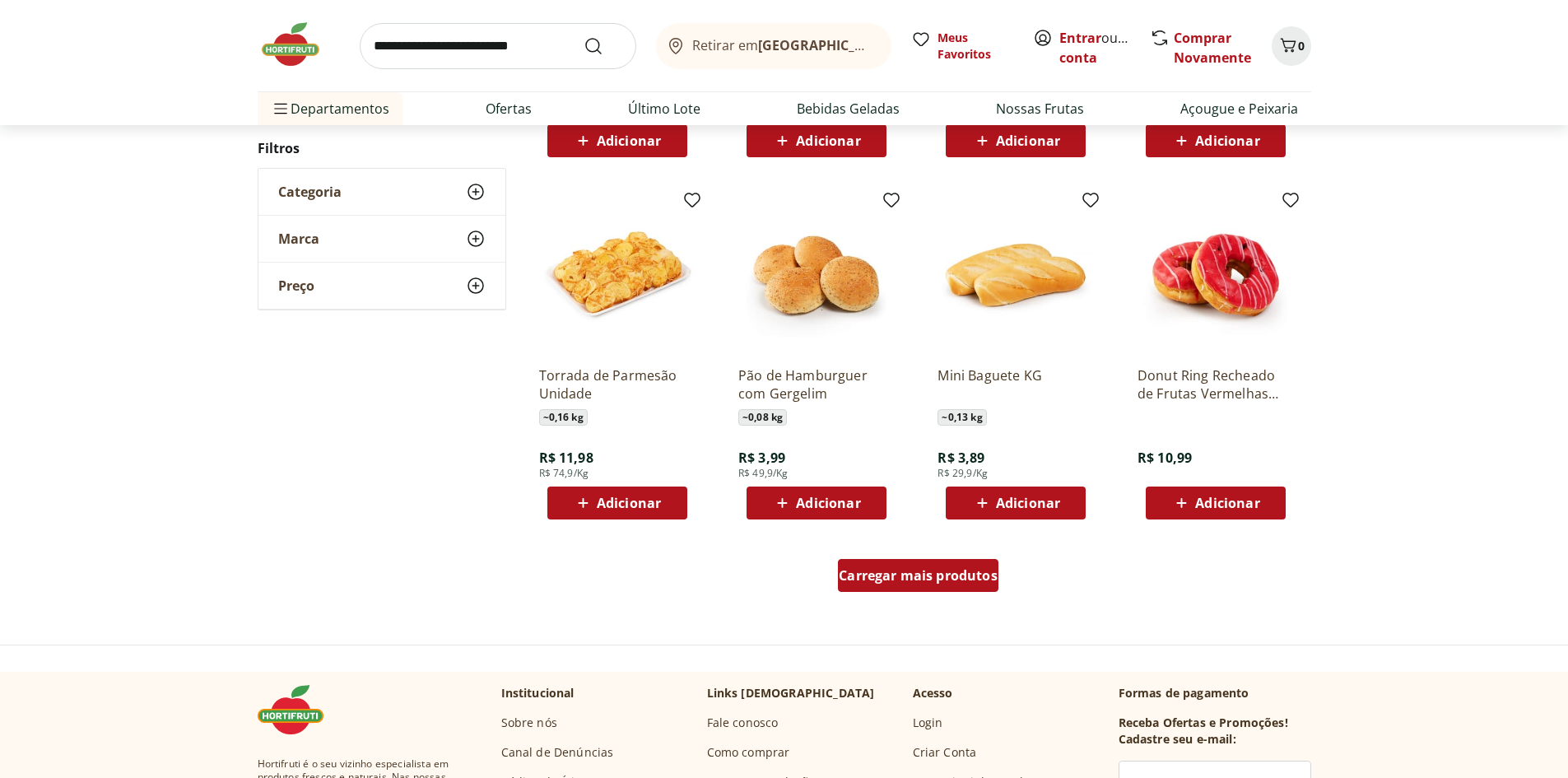
click at [925, 571] on span "Carregar mais produtos" at bounding box center [918, 575] width 159 height 13
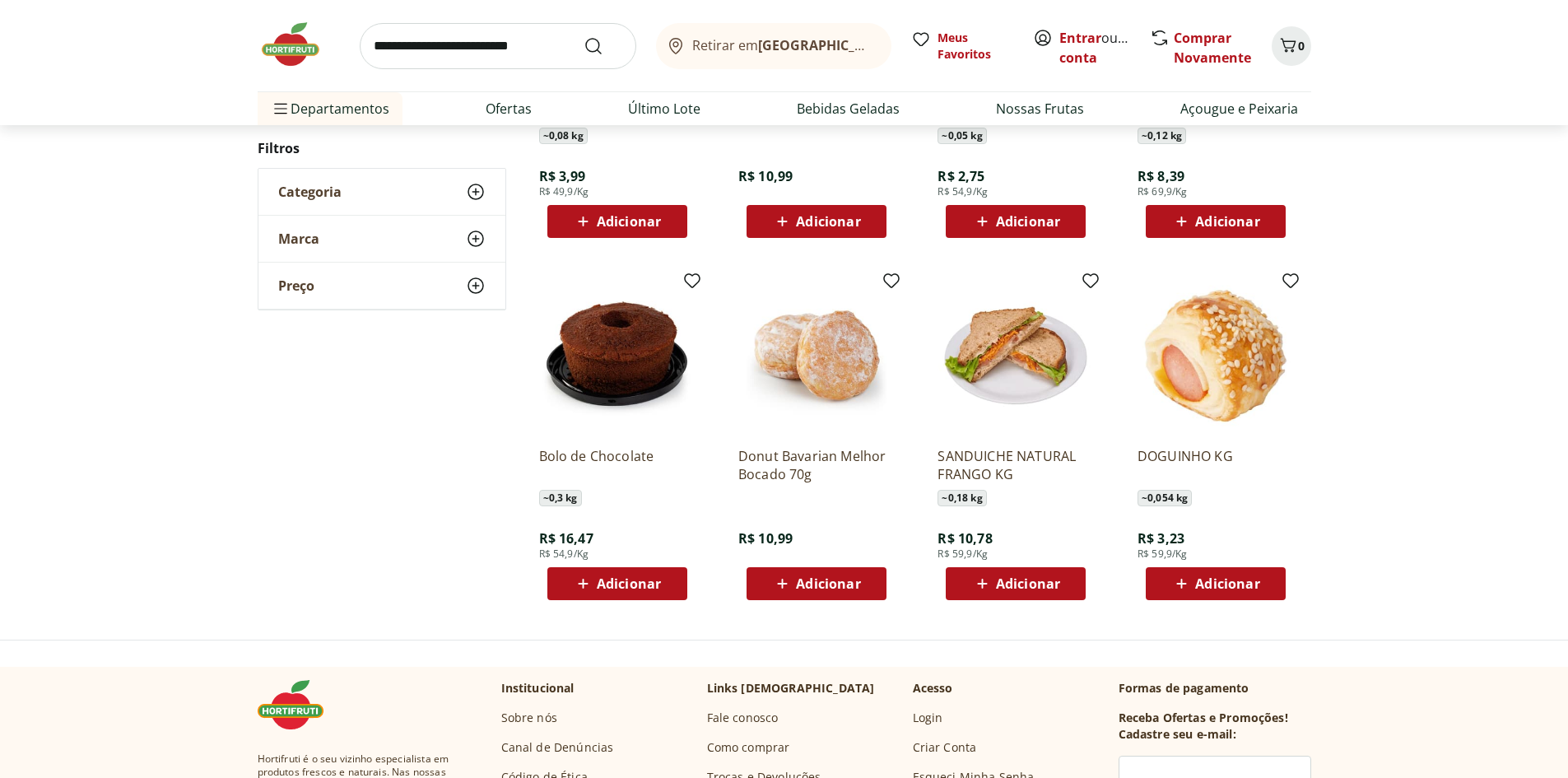
scroll to position [487, 0]
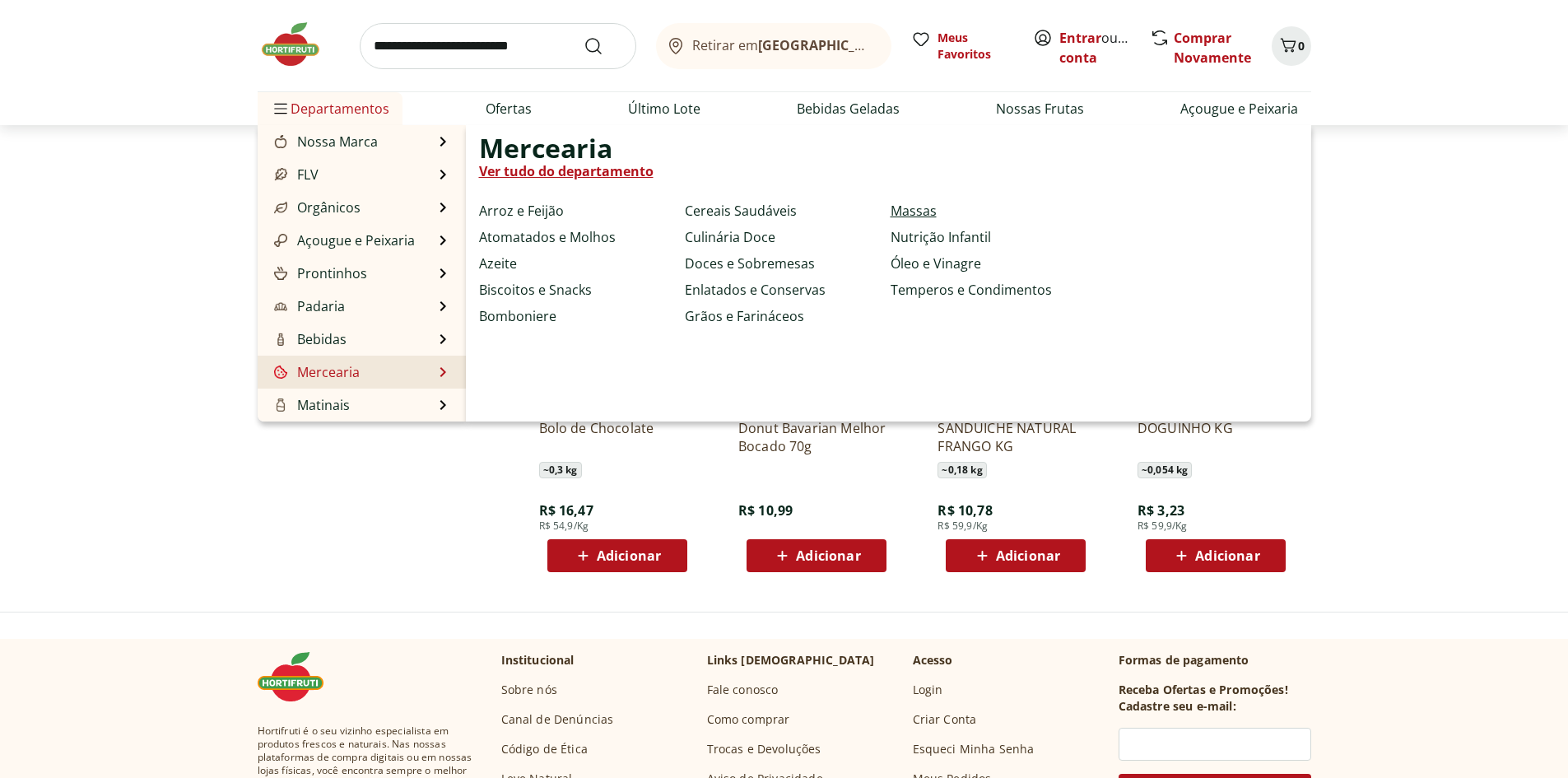
click at [911, 209] on link "Massas" at bounding box center [914, 210] width 46 height 19
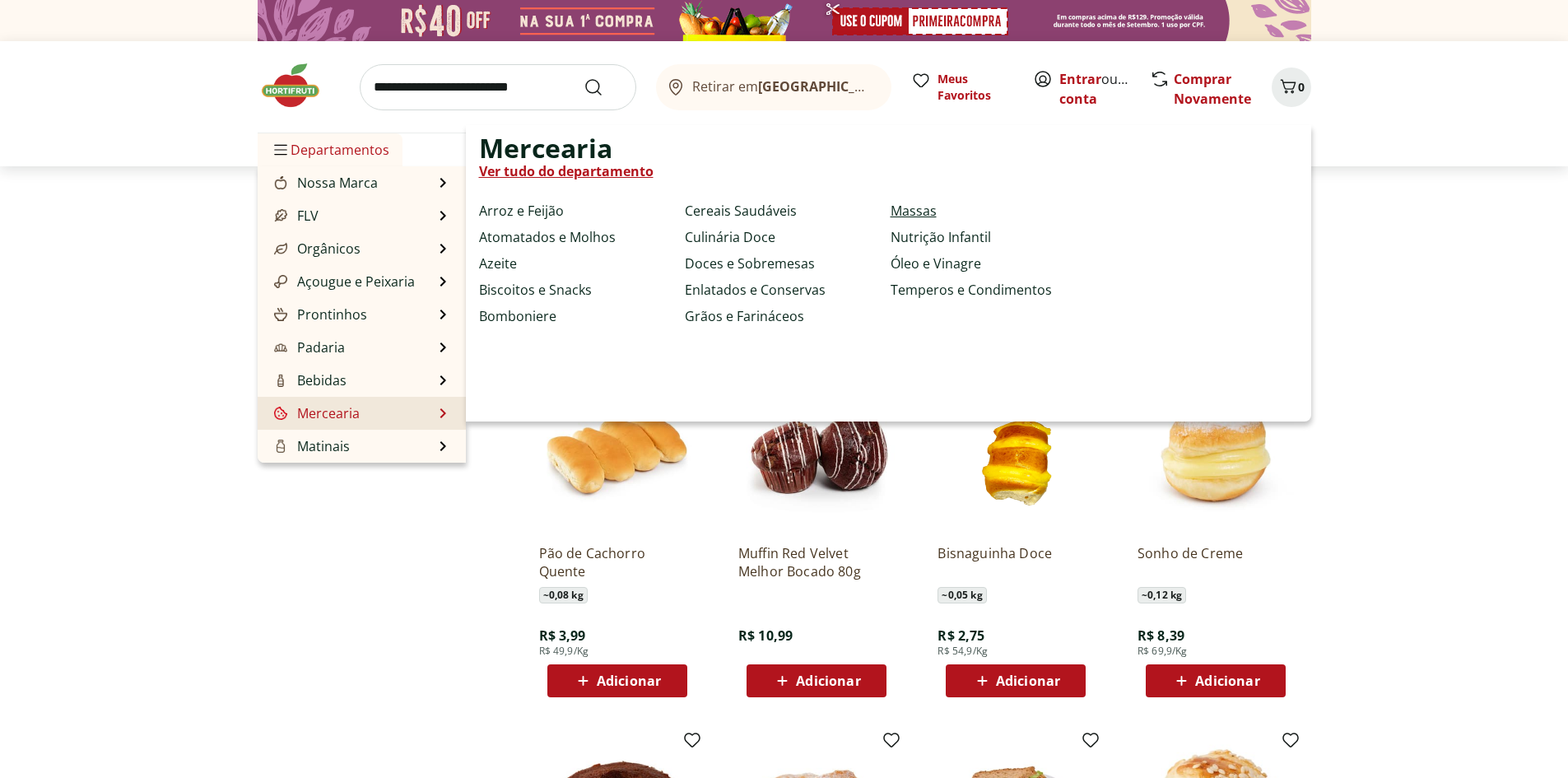
select select "**********"
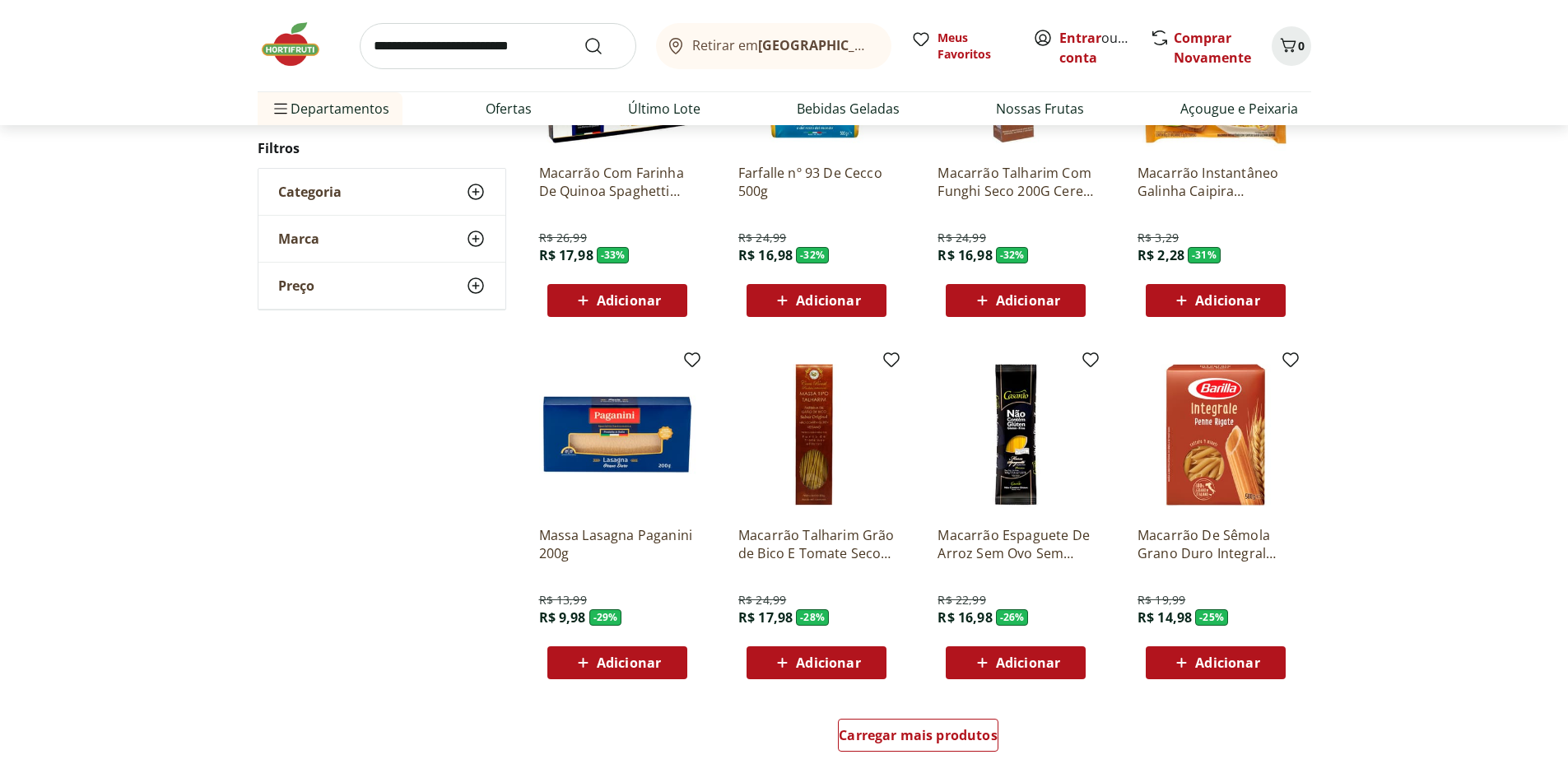
scroll to position [658, 0]
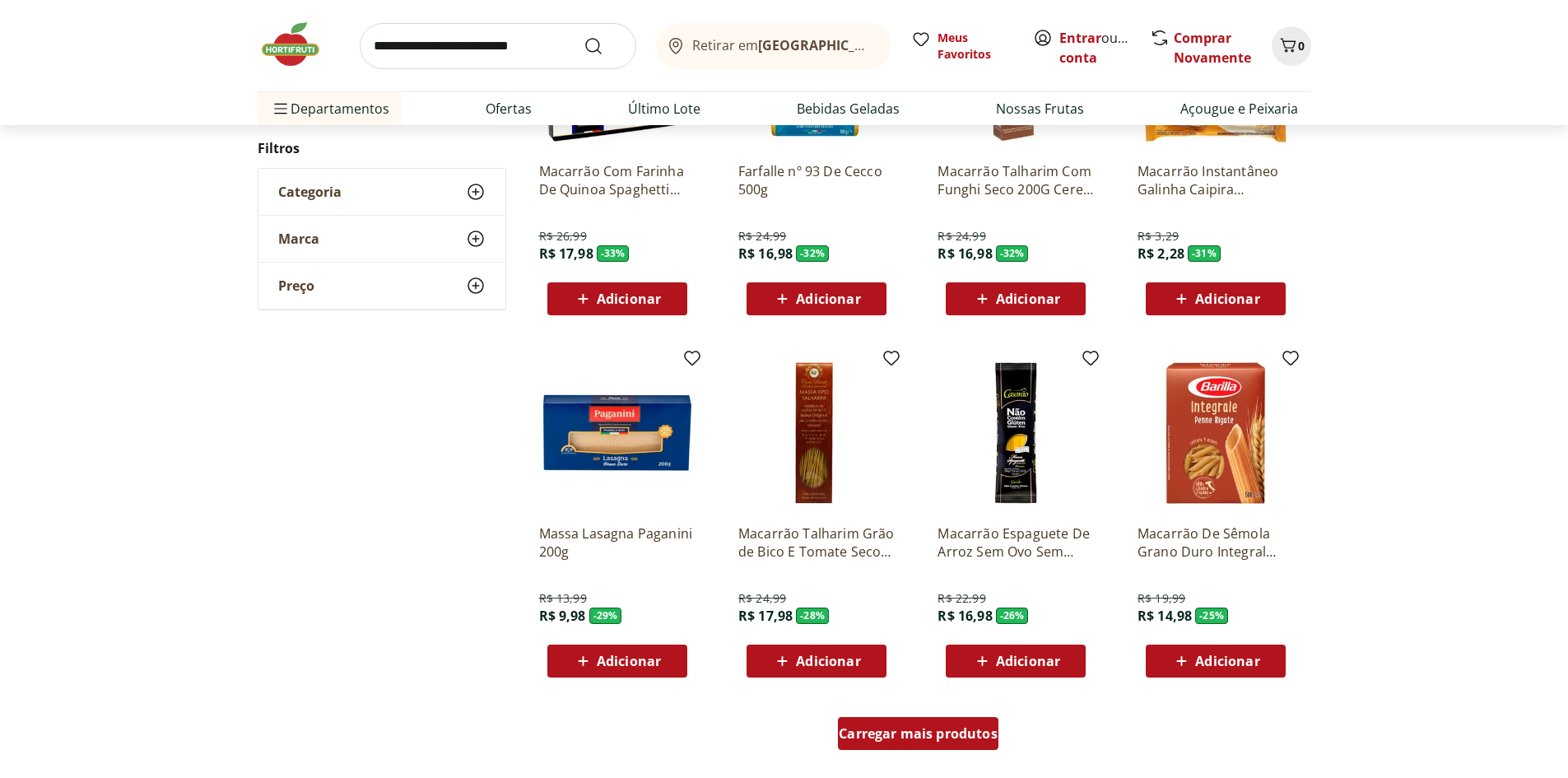
click at [916, 737] on span "Carregar mais produtos" at bounding box center [918, 733] width 159 height 13
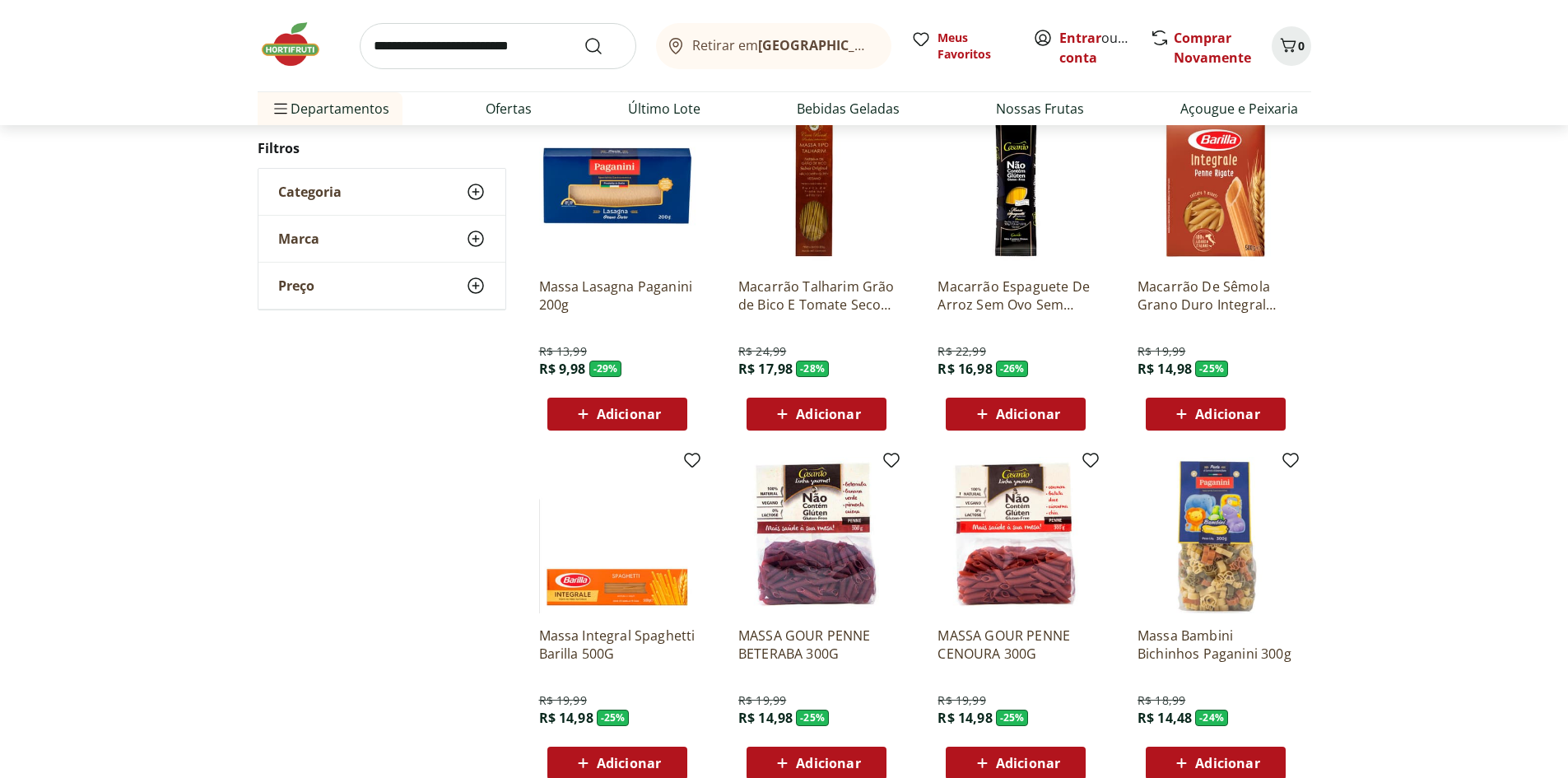
scroll to position [987, 0]
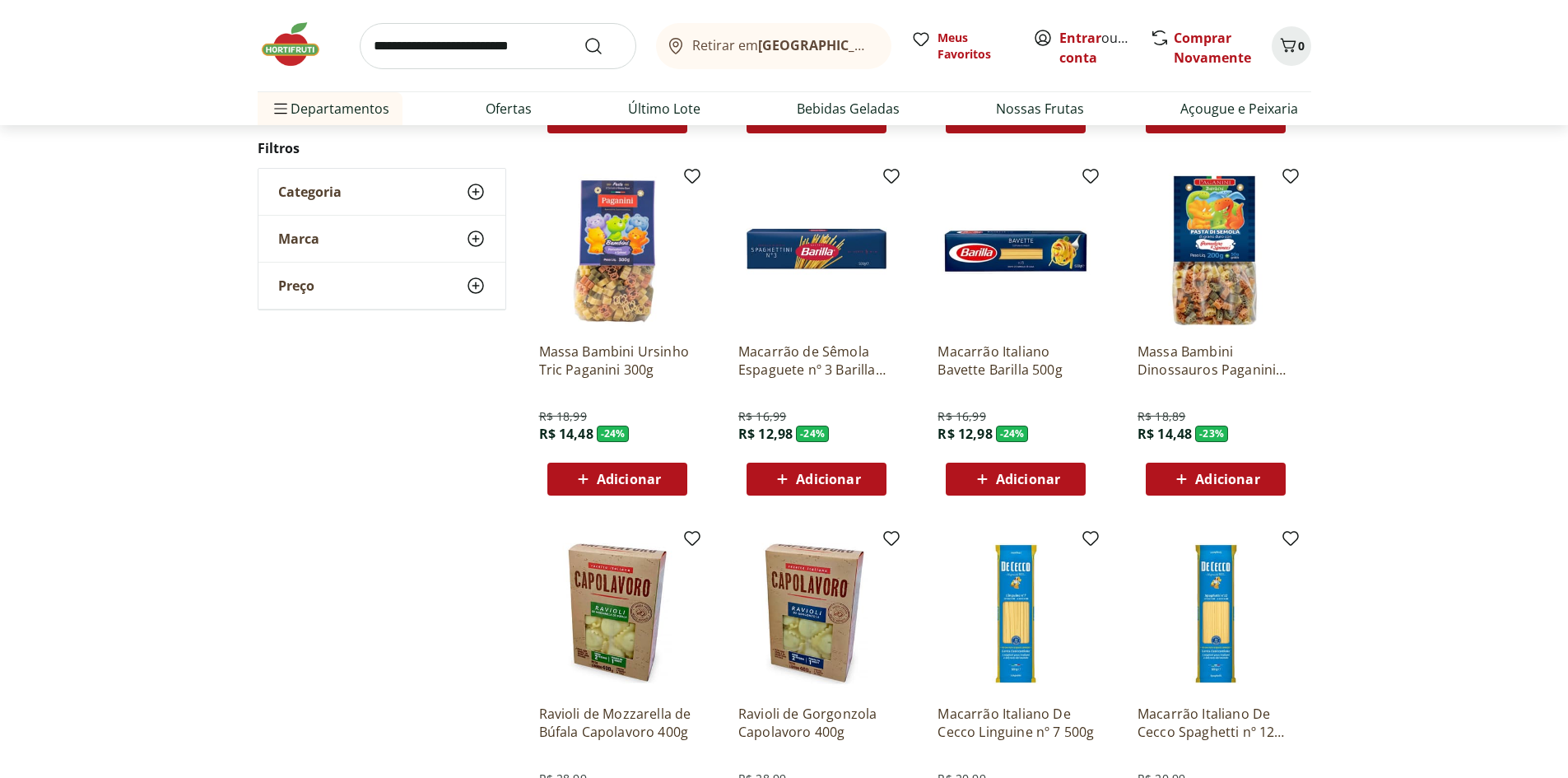
scroll to position [741, 0]
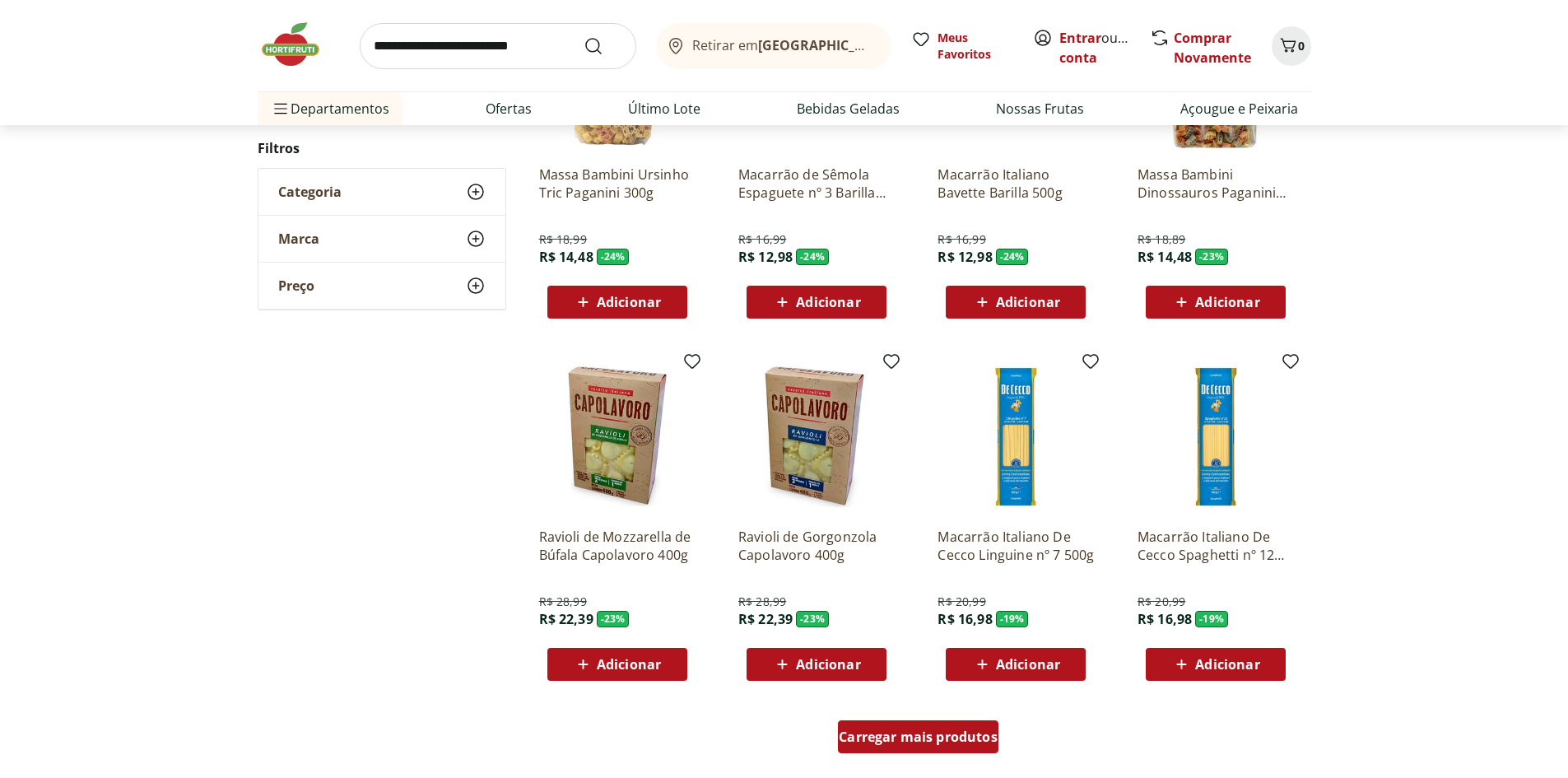
click at [907, 736] on span "Carregar mais produtos" at bounding box center [918, 736] width 159 height 13
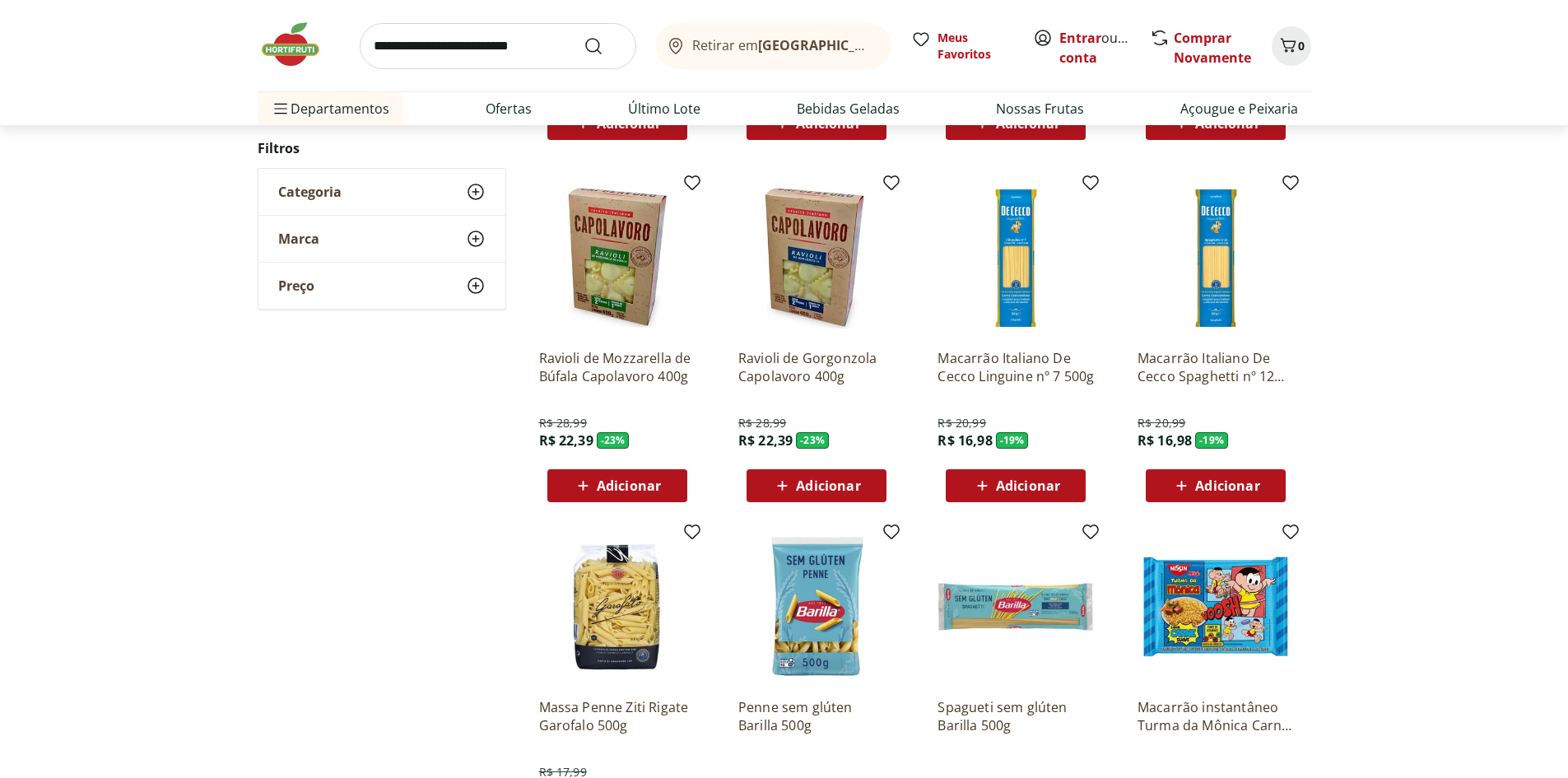
scroll to position [987, 0]
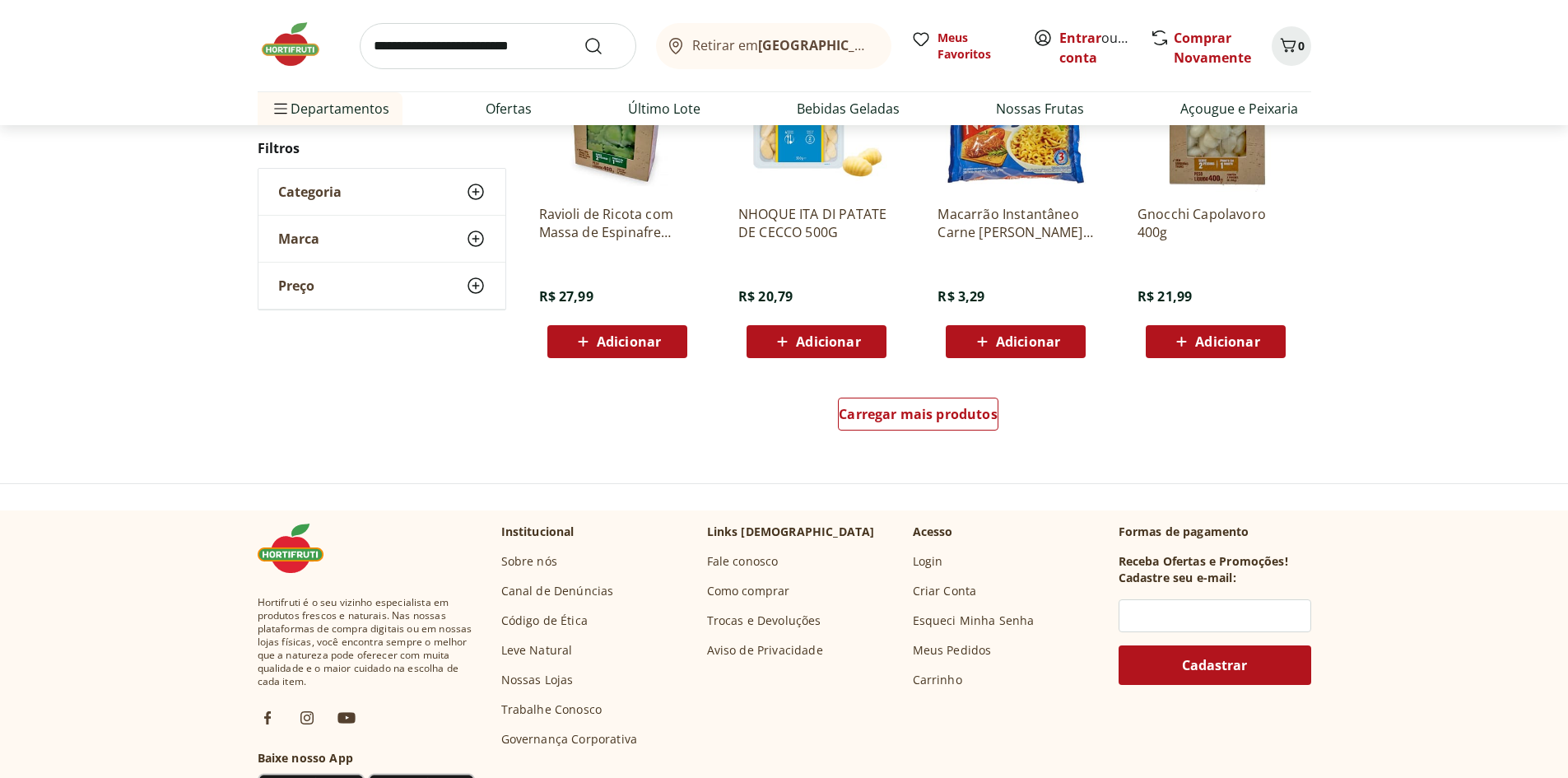
scroll to position [1067, 0]
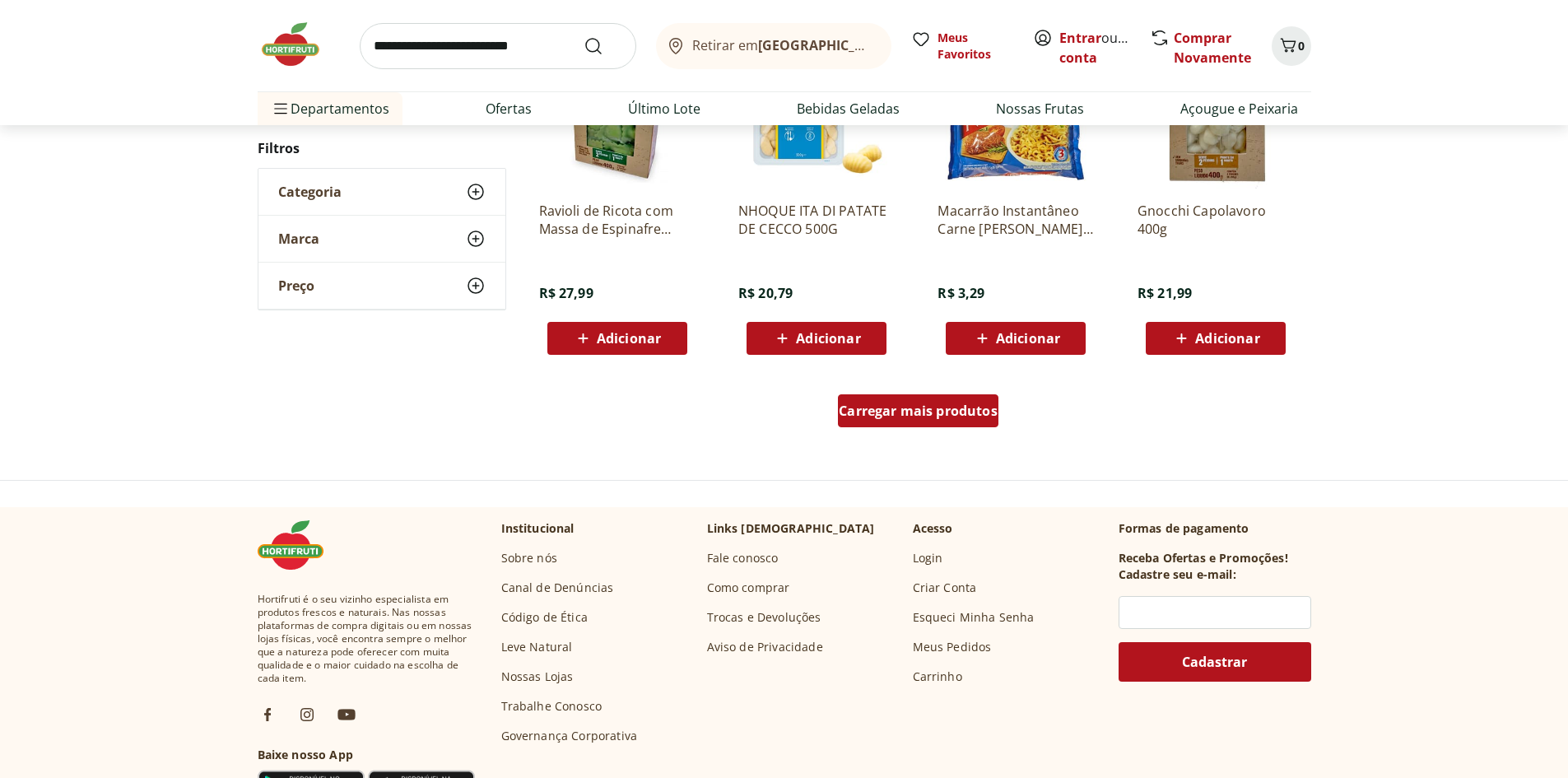
click at [879, 417] on span "Carregar mais produtos" at bounding box center [918, 411] width 159 height 13
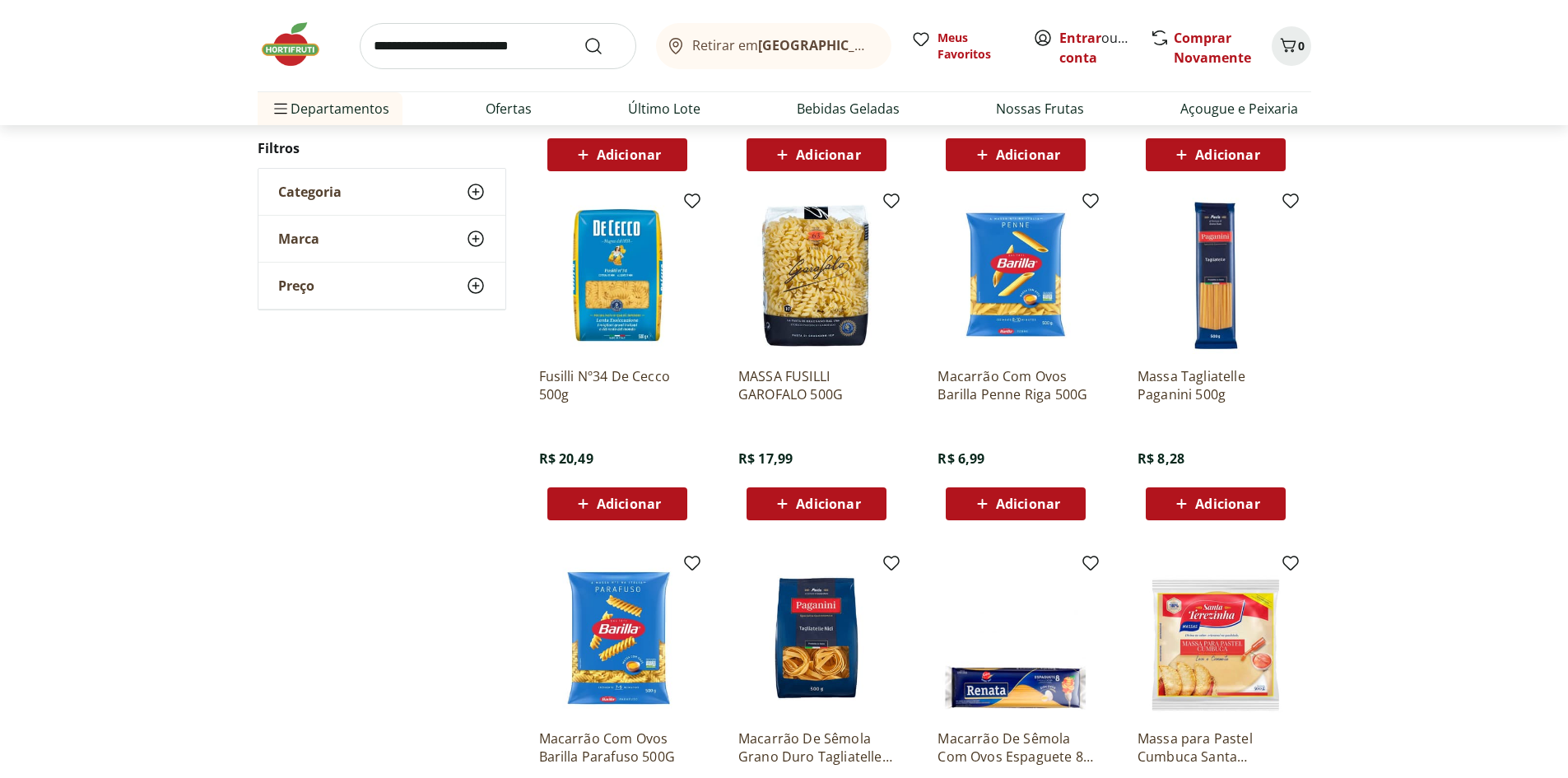
scroll to position [1313, 0]
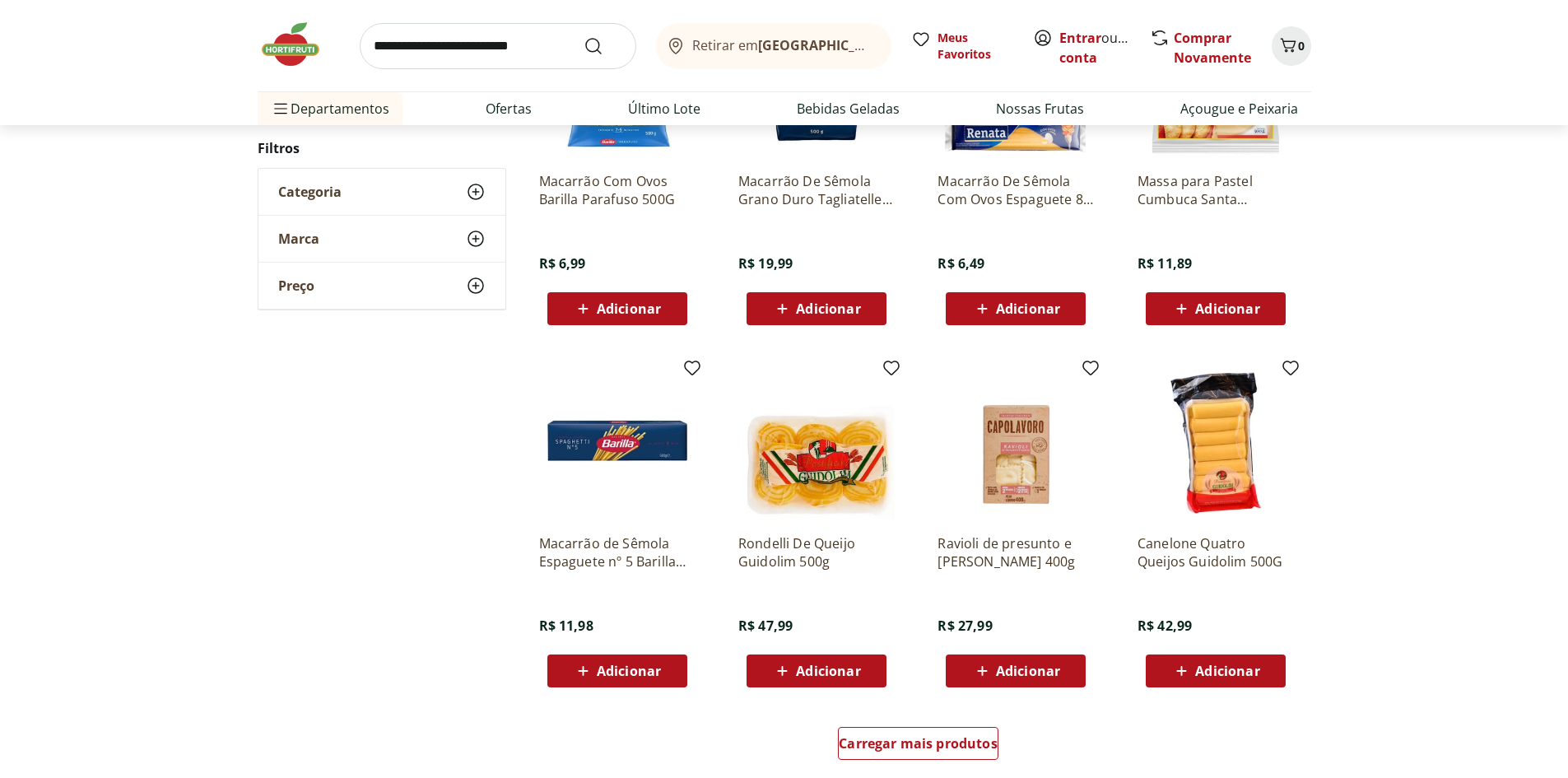
scroll to position [817, 0]
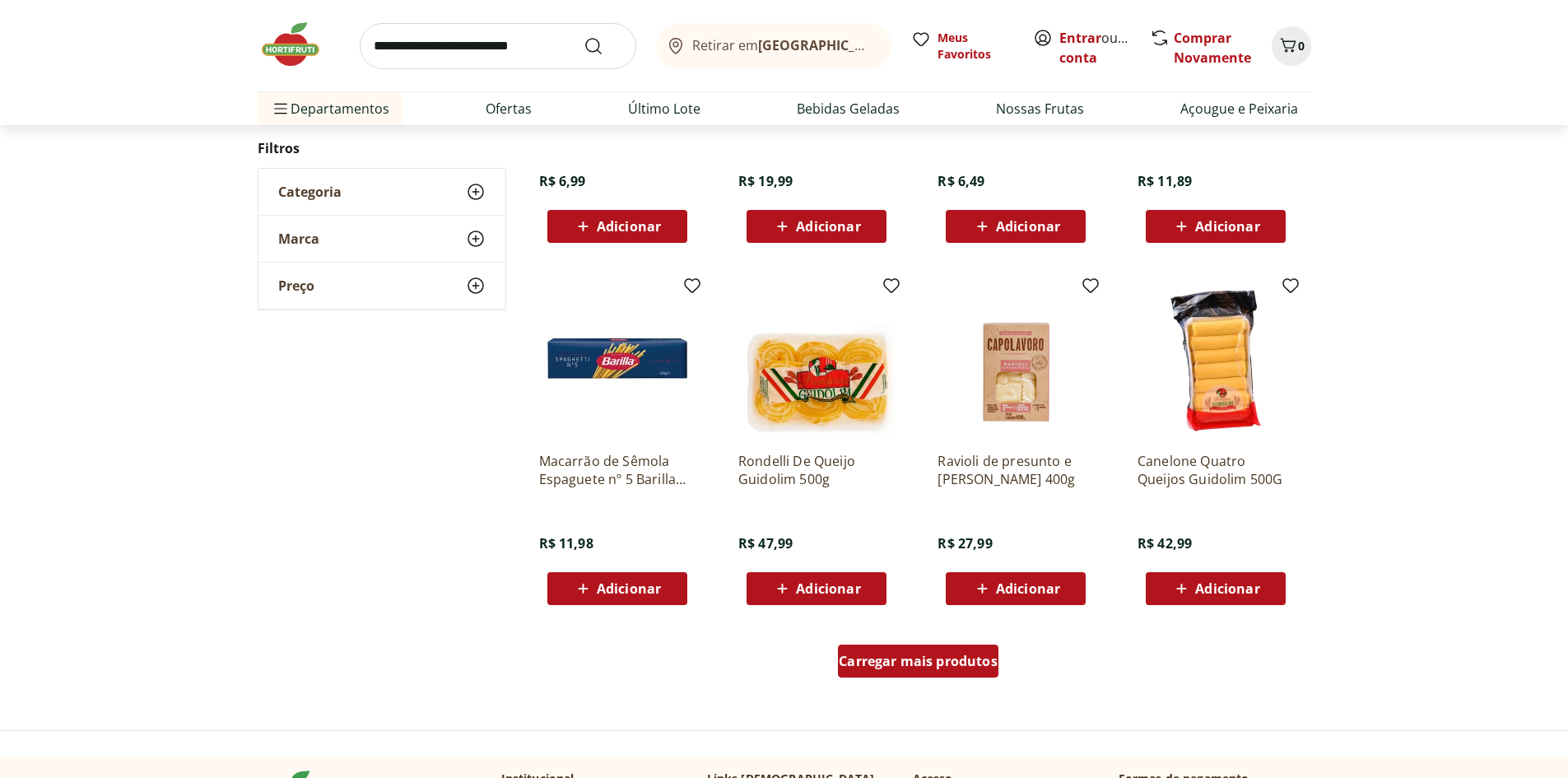
click at [956, 665] on span "Carregar mais produtos" at bounding box center [918, 661] width 159 height 13
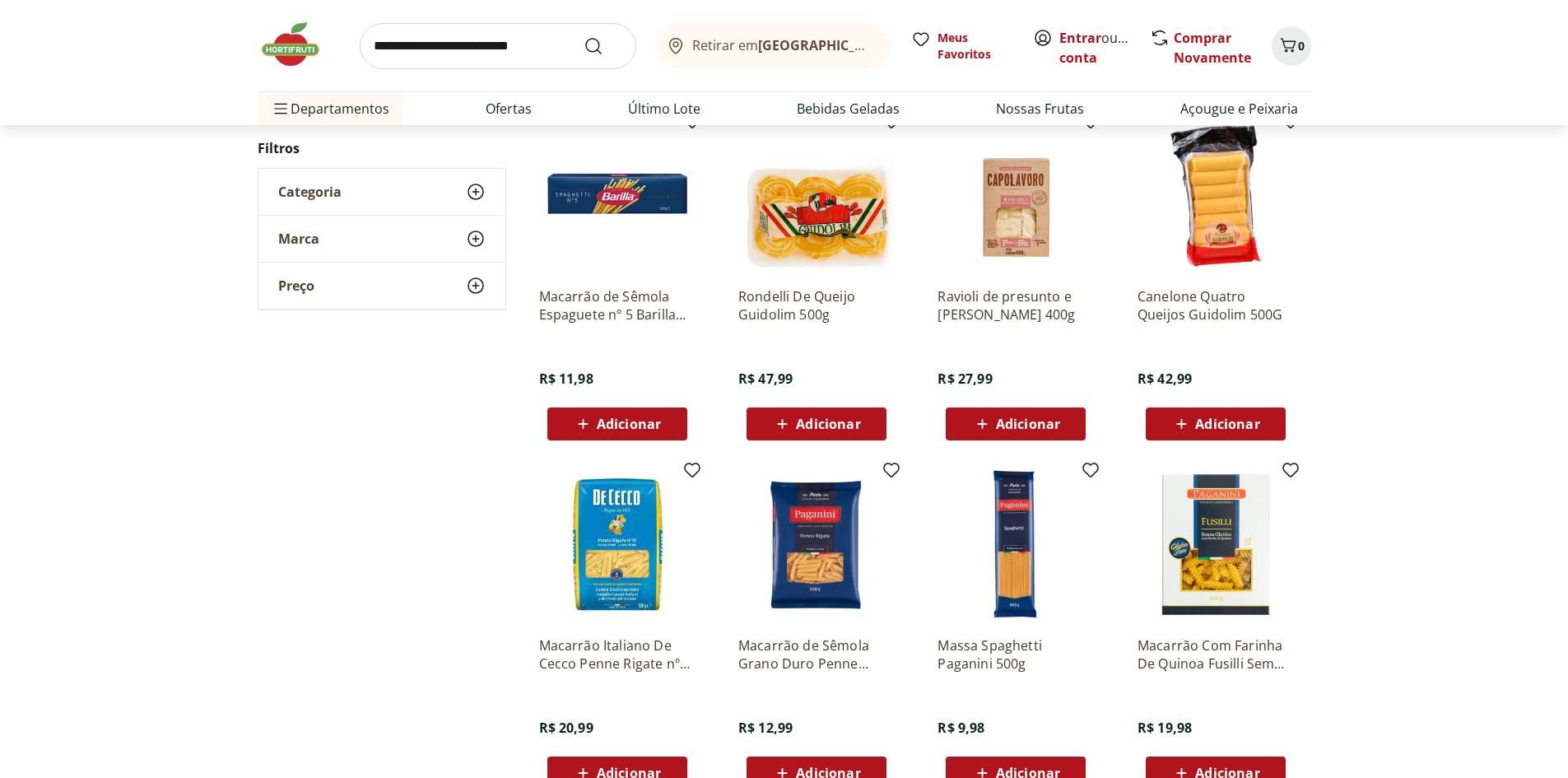
scroll to position [1228, 0]
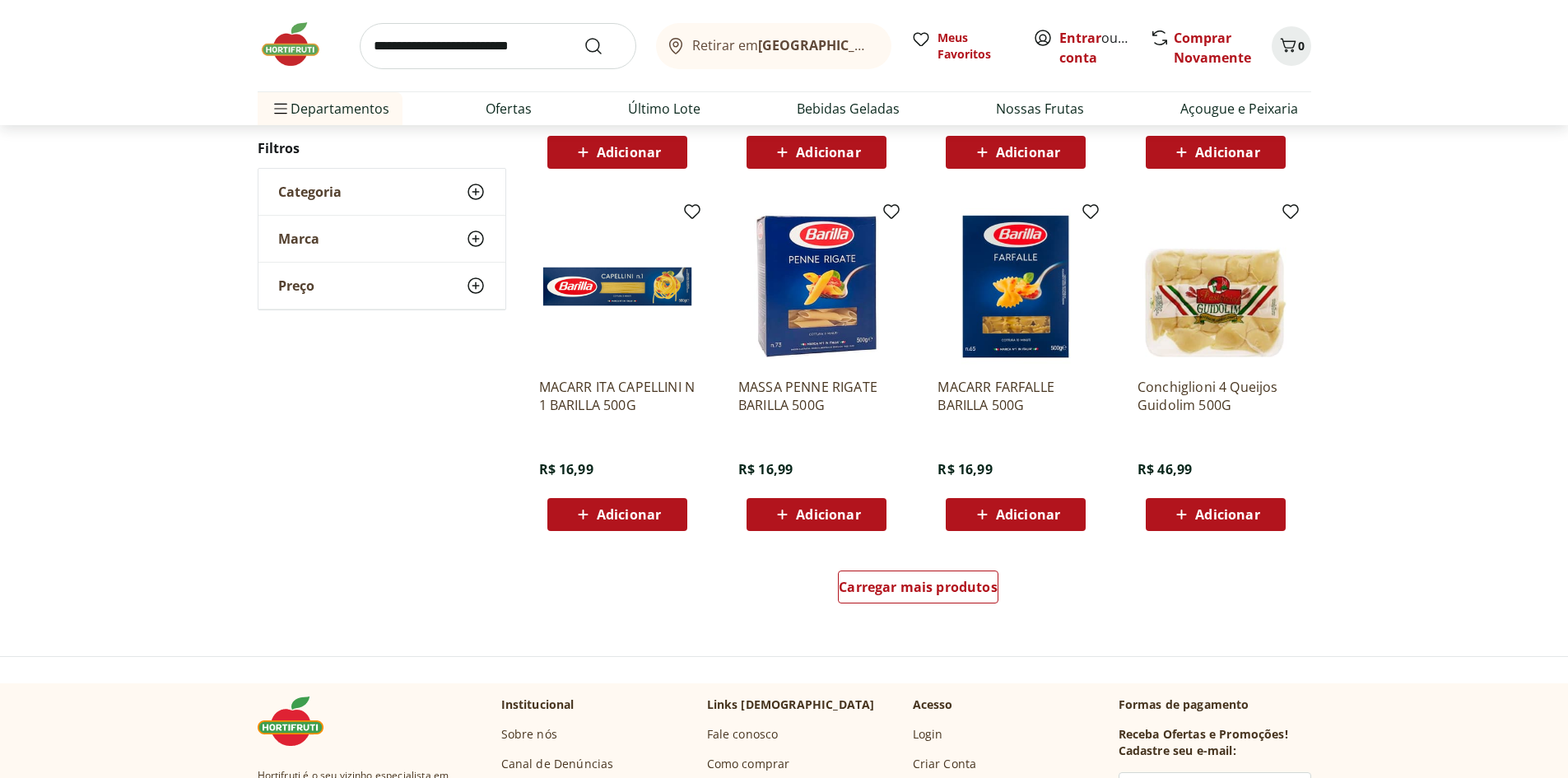
scroll to position [895, 0]
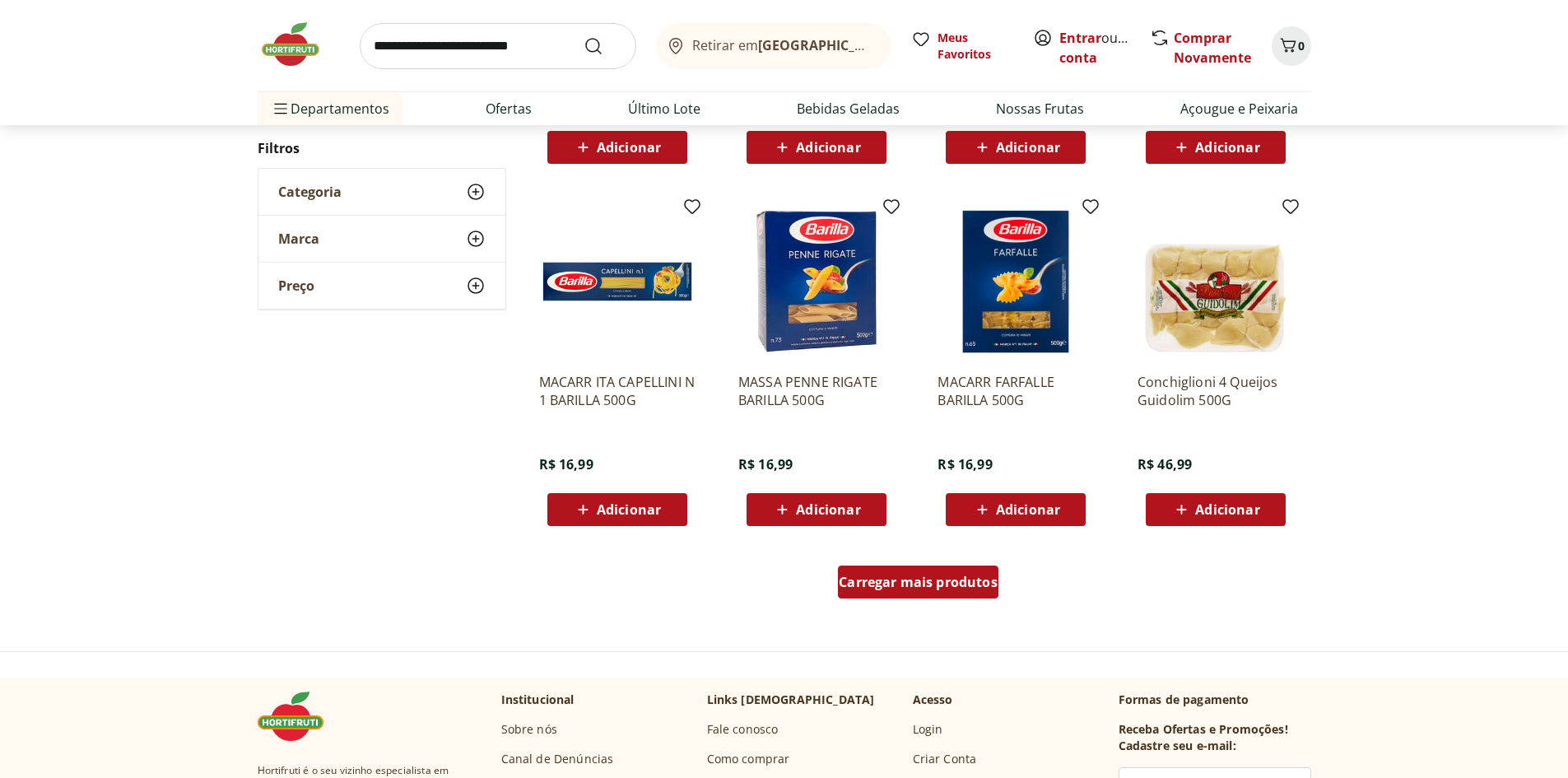
click at [880, 592] on div "Carregar mais produtos" at bounding box center [918, 582] width 161 height 33
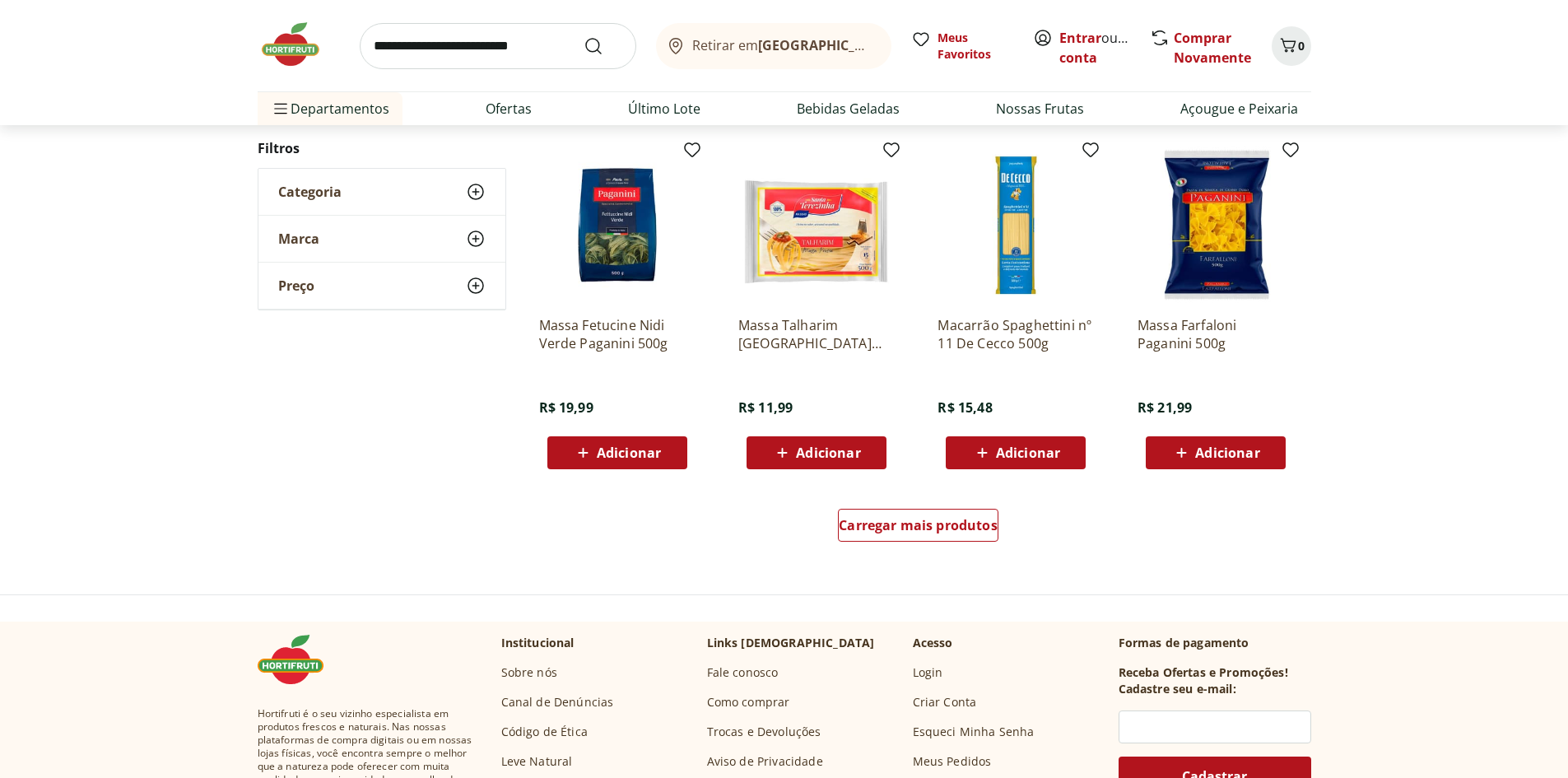
scroll to position [975, 0]
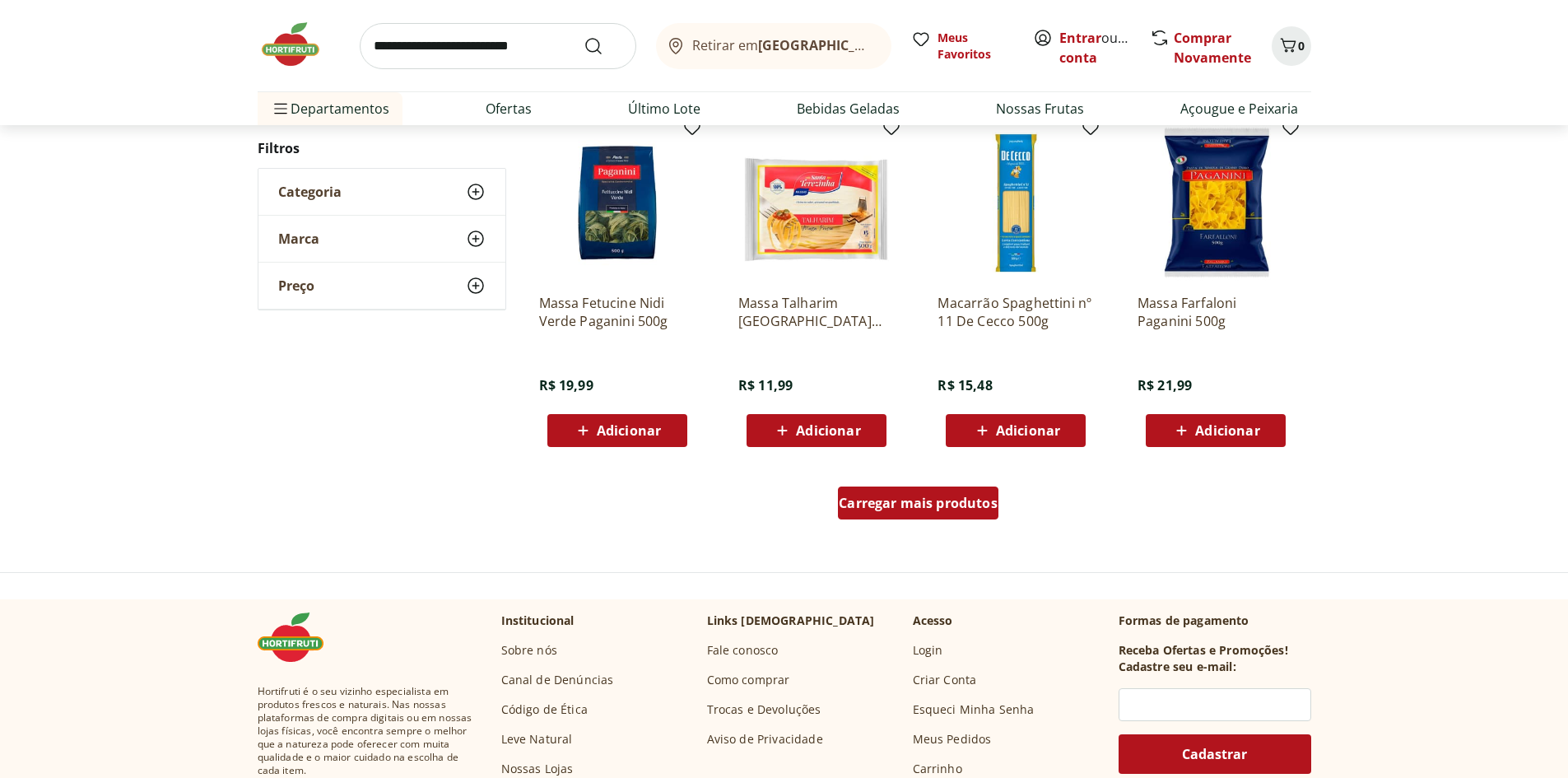
click at [898, 501] on span "Carregar mais produtos" at bounding box center [918, 503] width 159 height 13
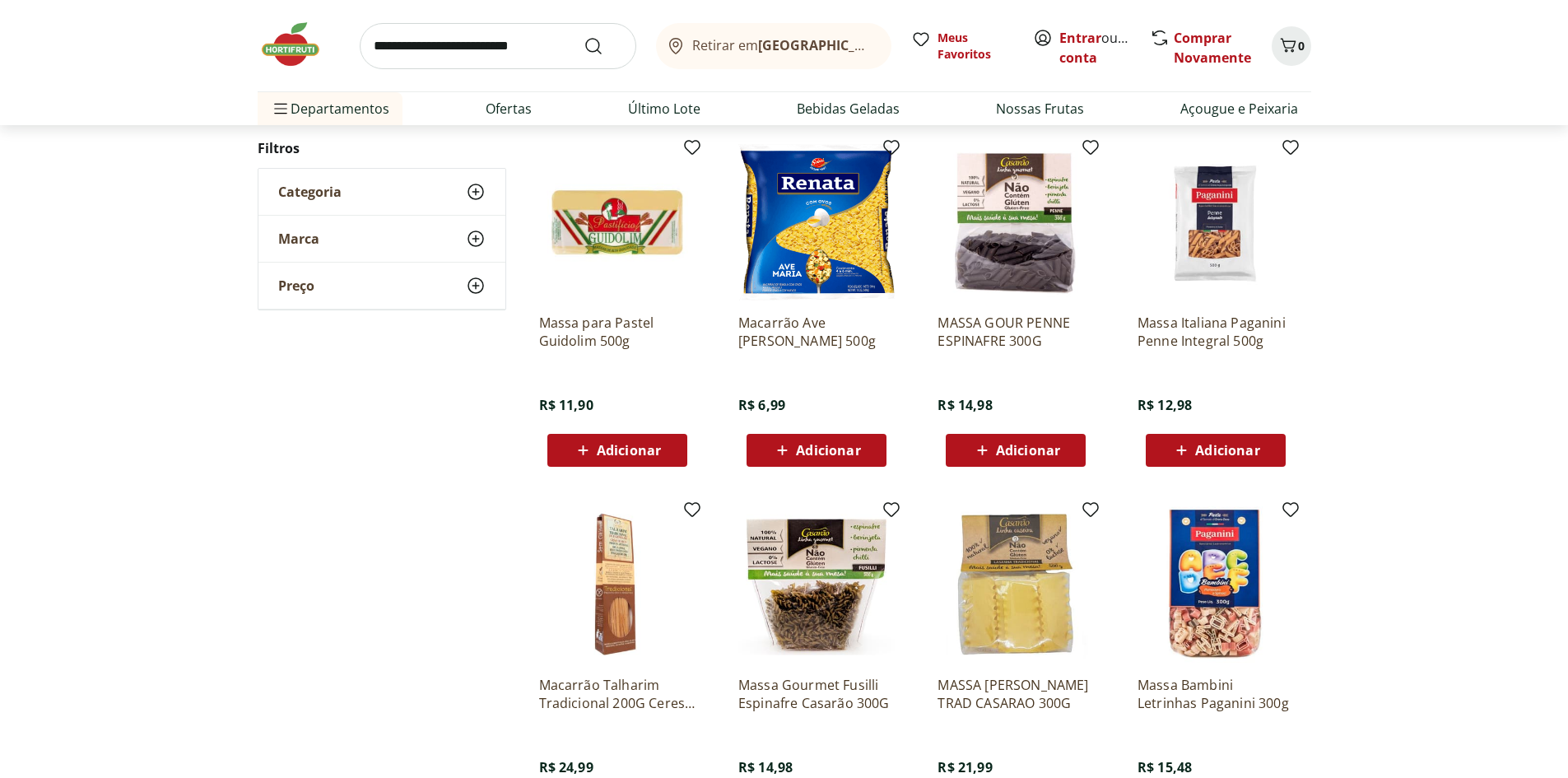
scroll to position [1386, 0]
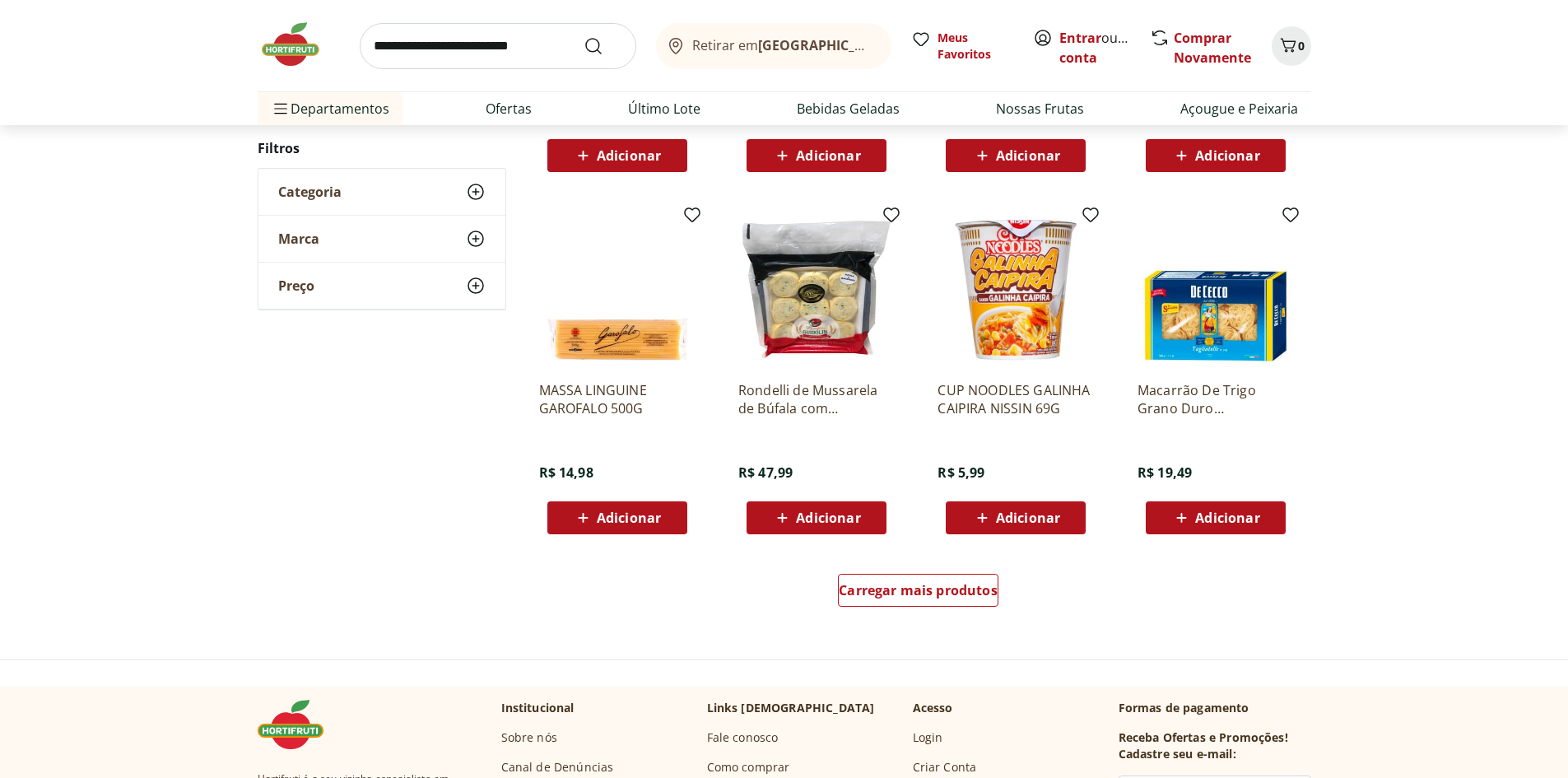
scroll to position [889, 0]
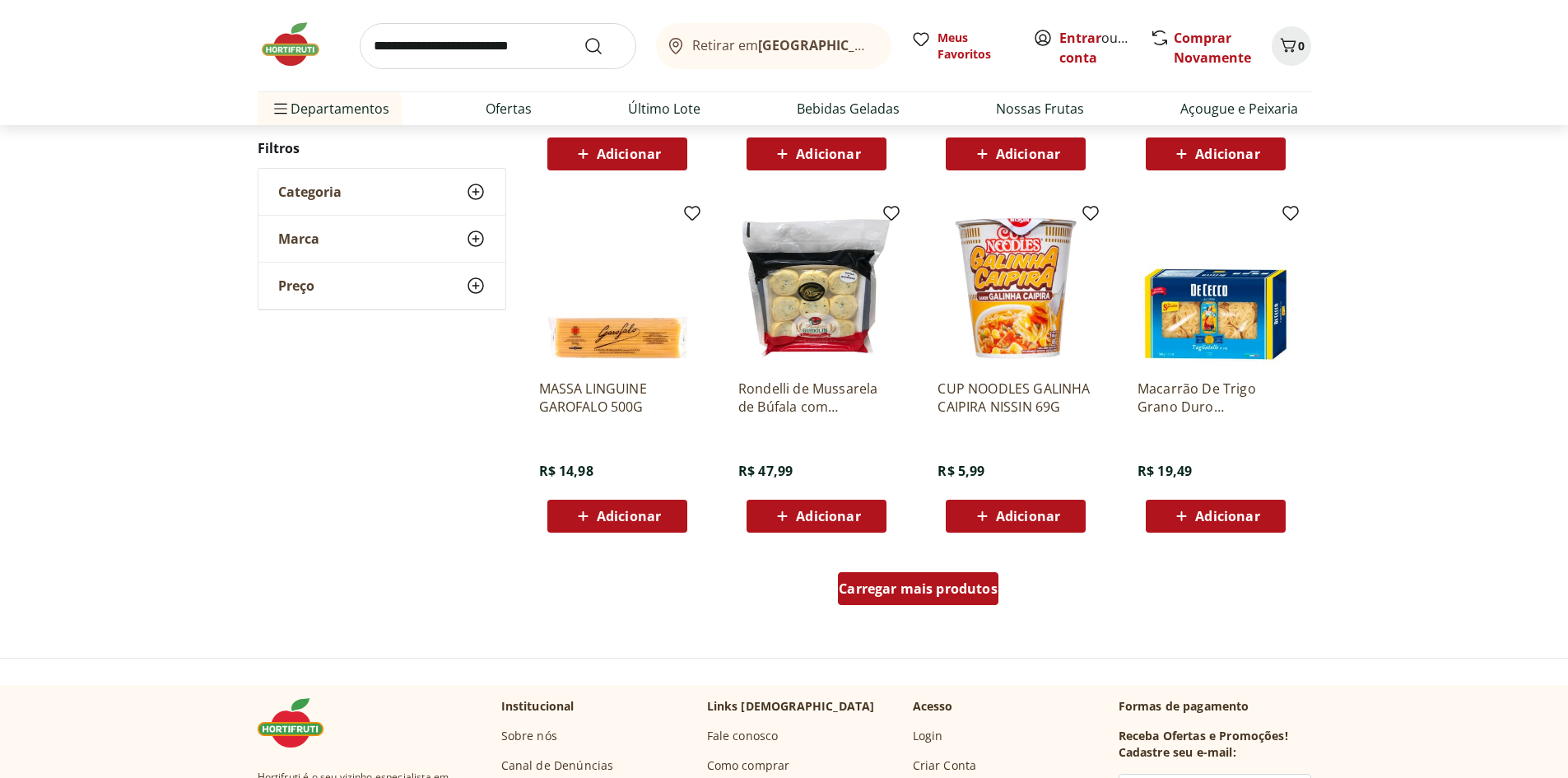
click at [909, 590] on span "Carregar mais produtos" at bounding box center [918, 588] width 159 height 13
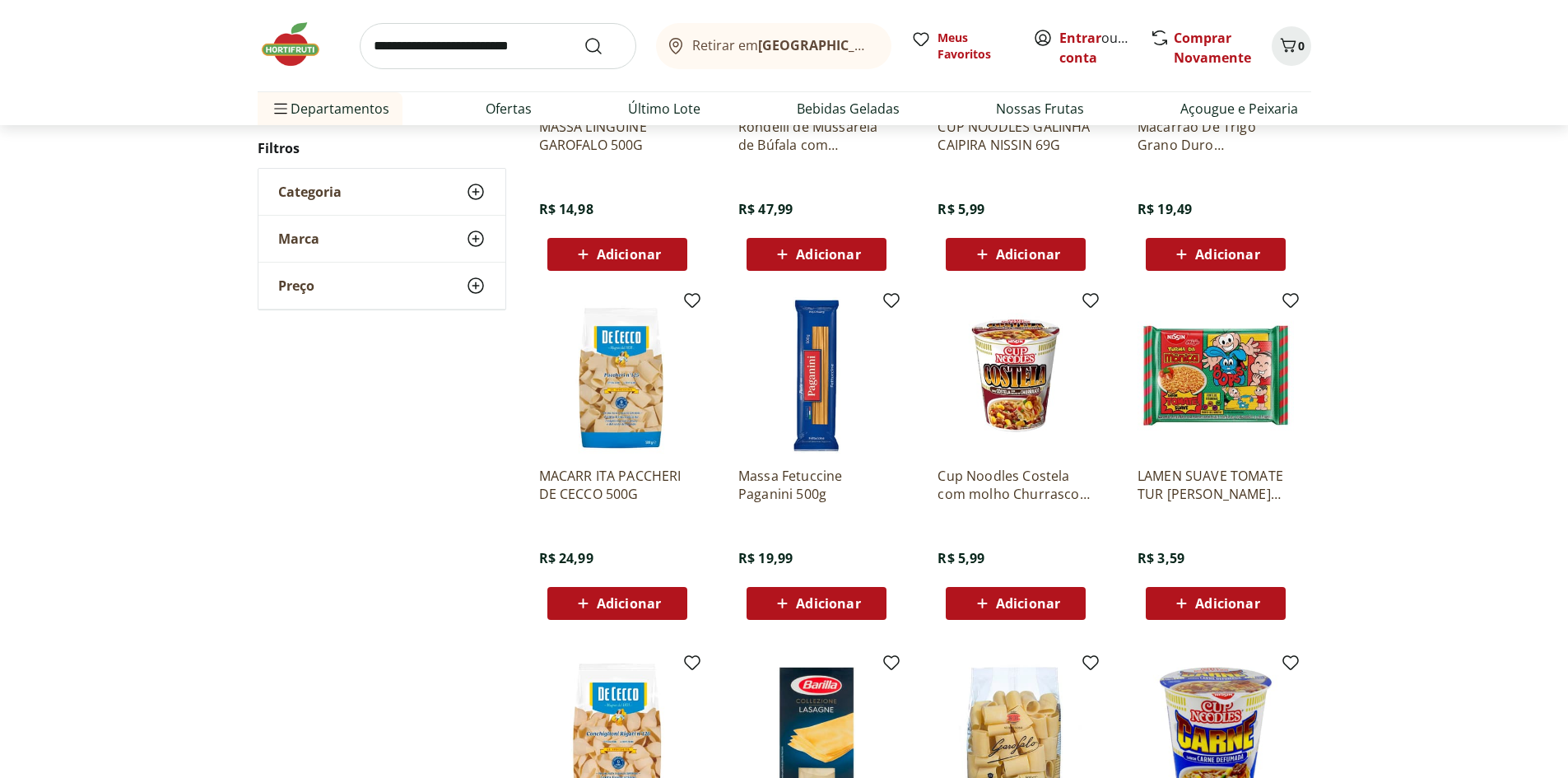
scroll to position [1300, 0]
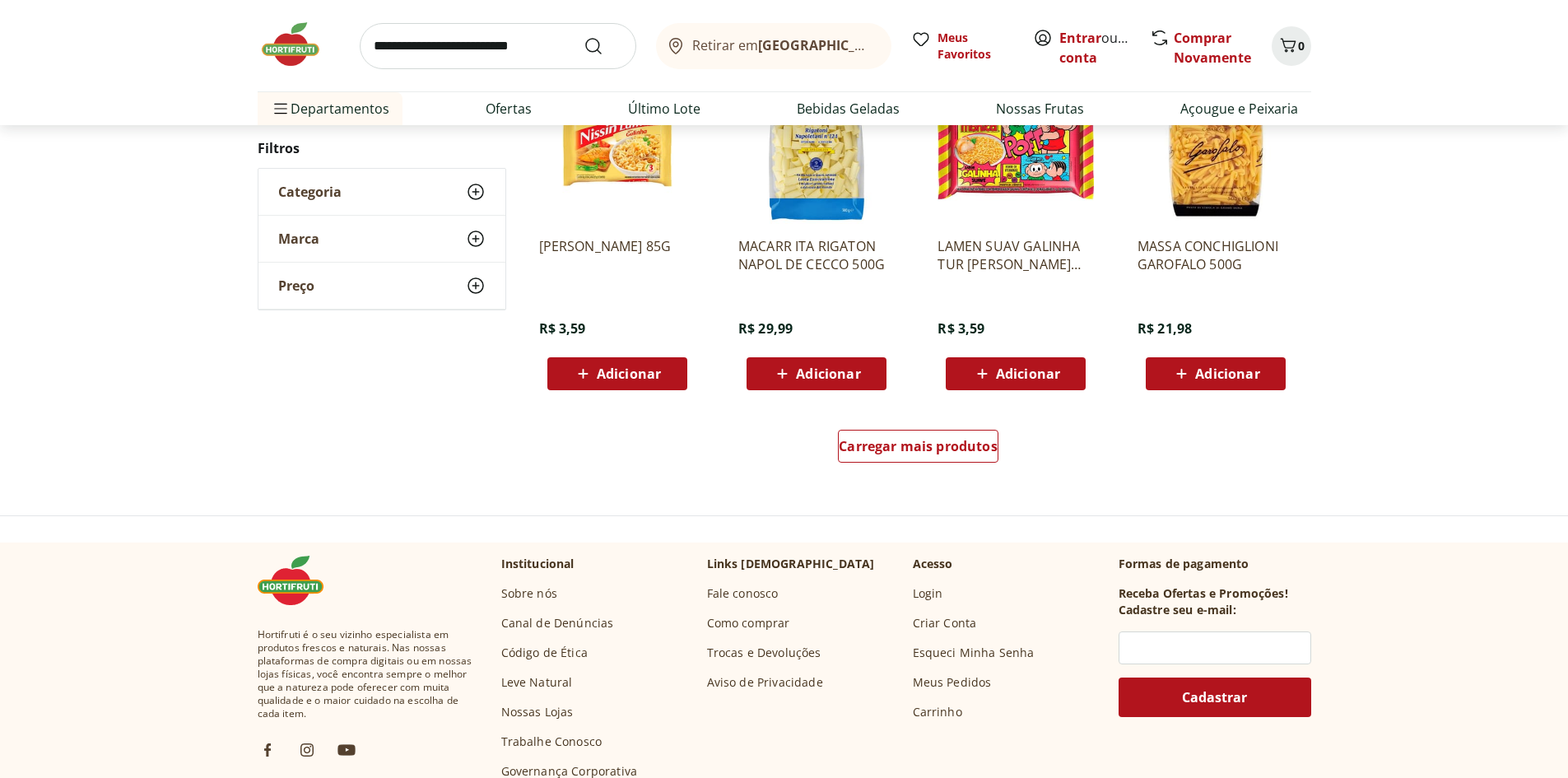
scroll to position [1050, 0]
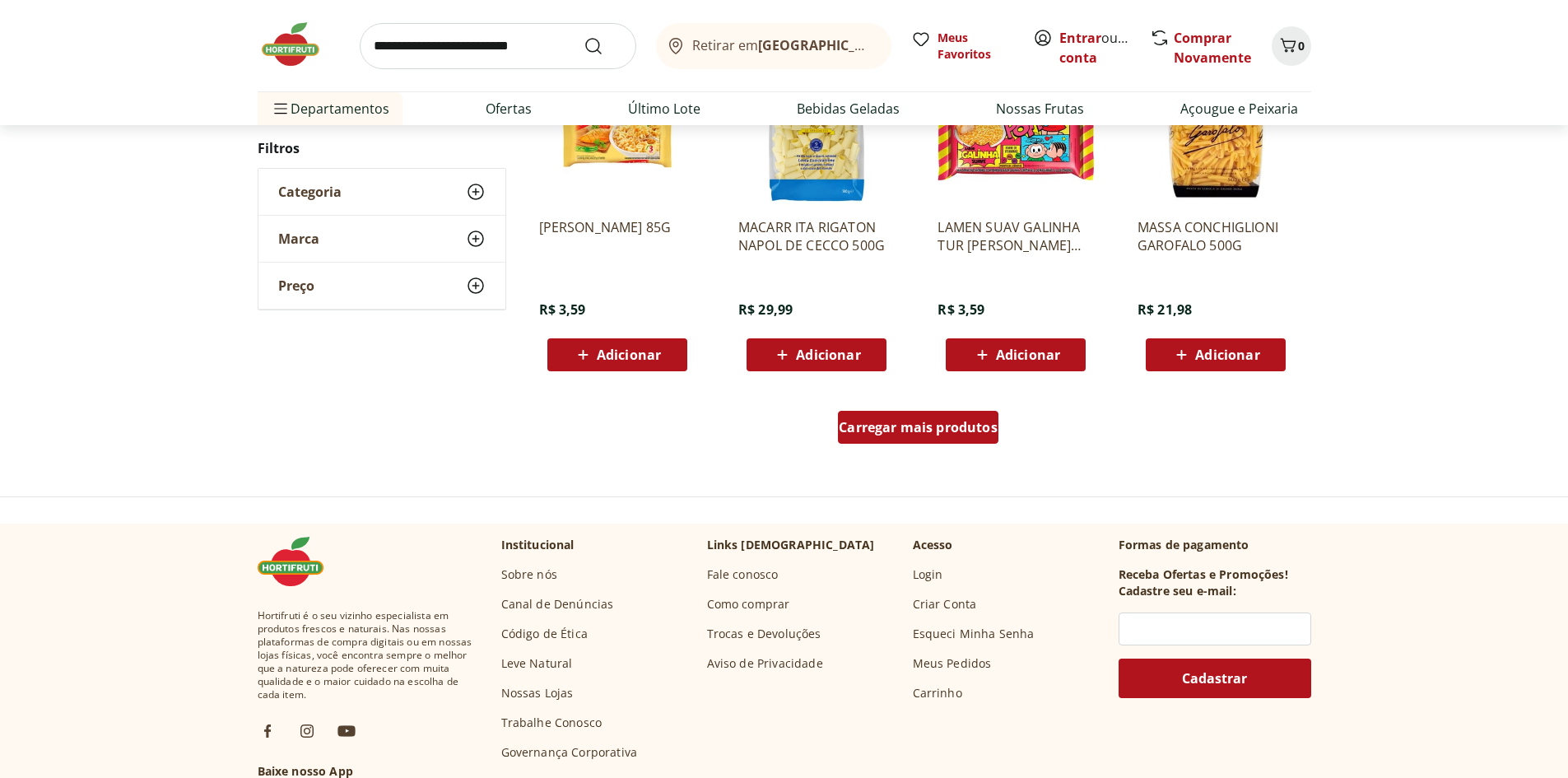
click at [897, 421] on span "Carregar mais produtos" at bounding box center [918, 427] width 159 height 13
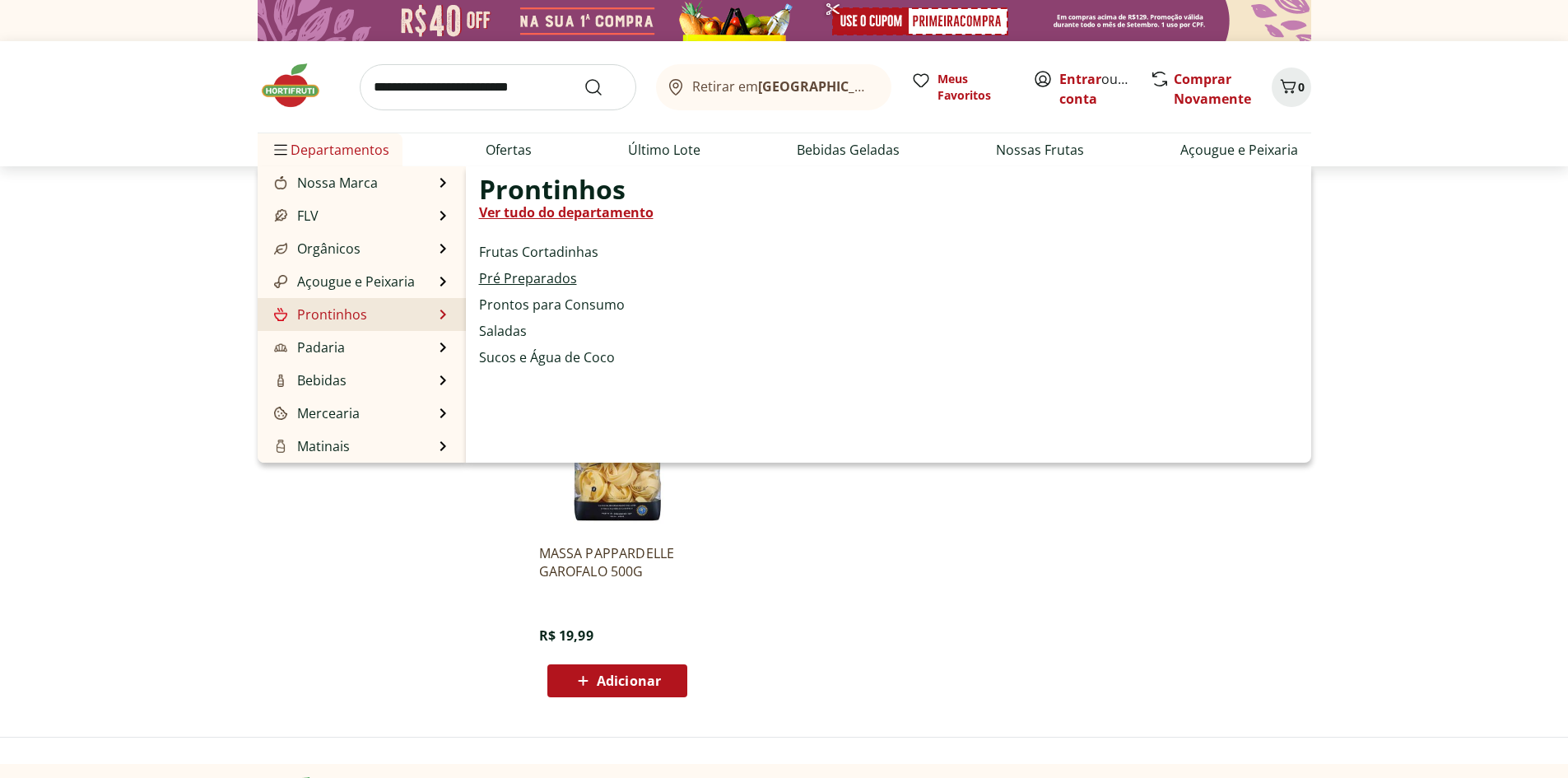
click at [536, 278] on link "Pré Preparados" at bounding box center [528, 278] width 98 height 19
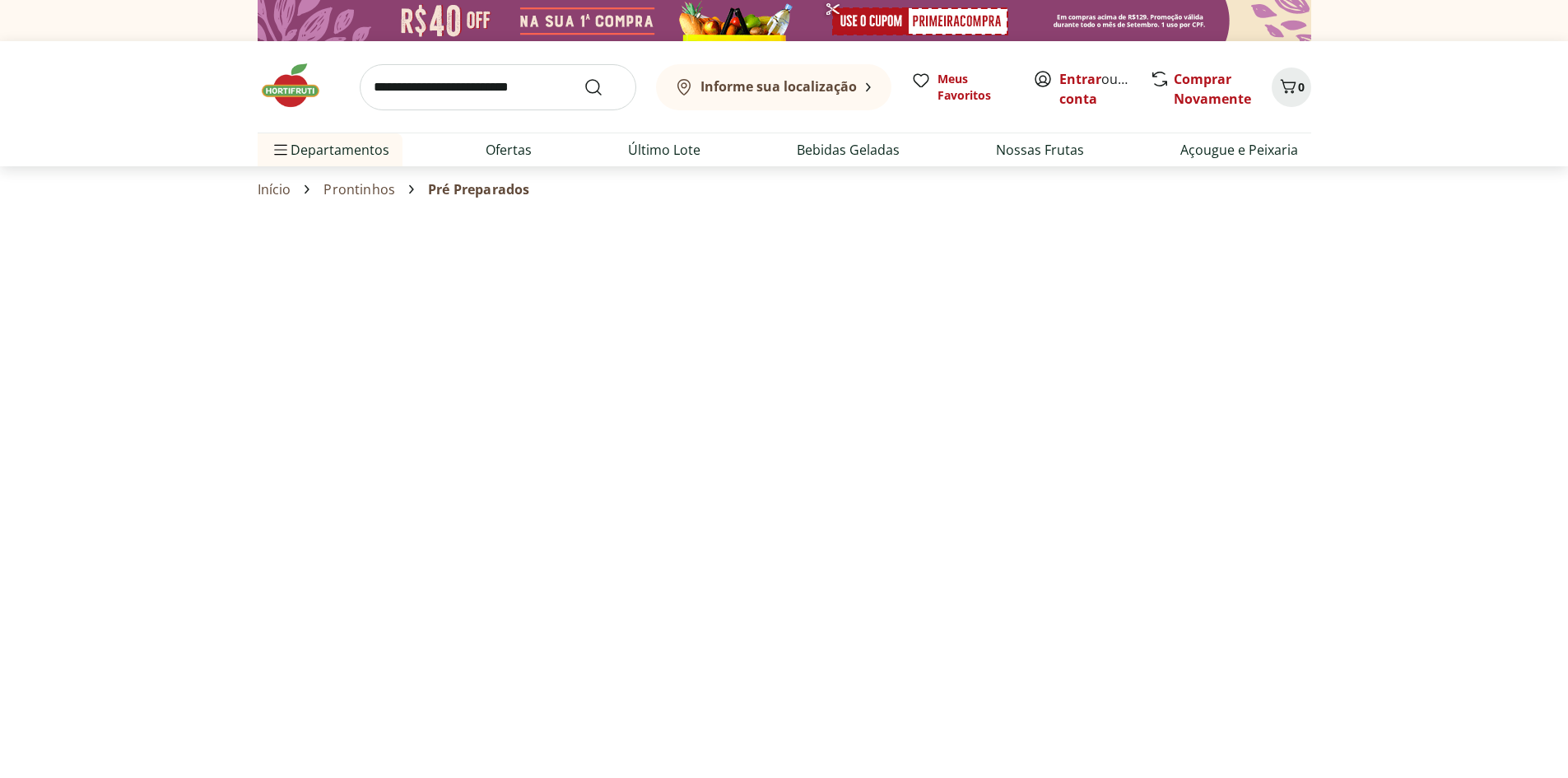
select select "**********"
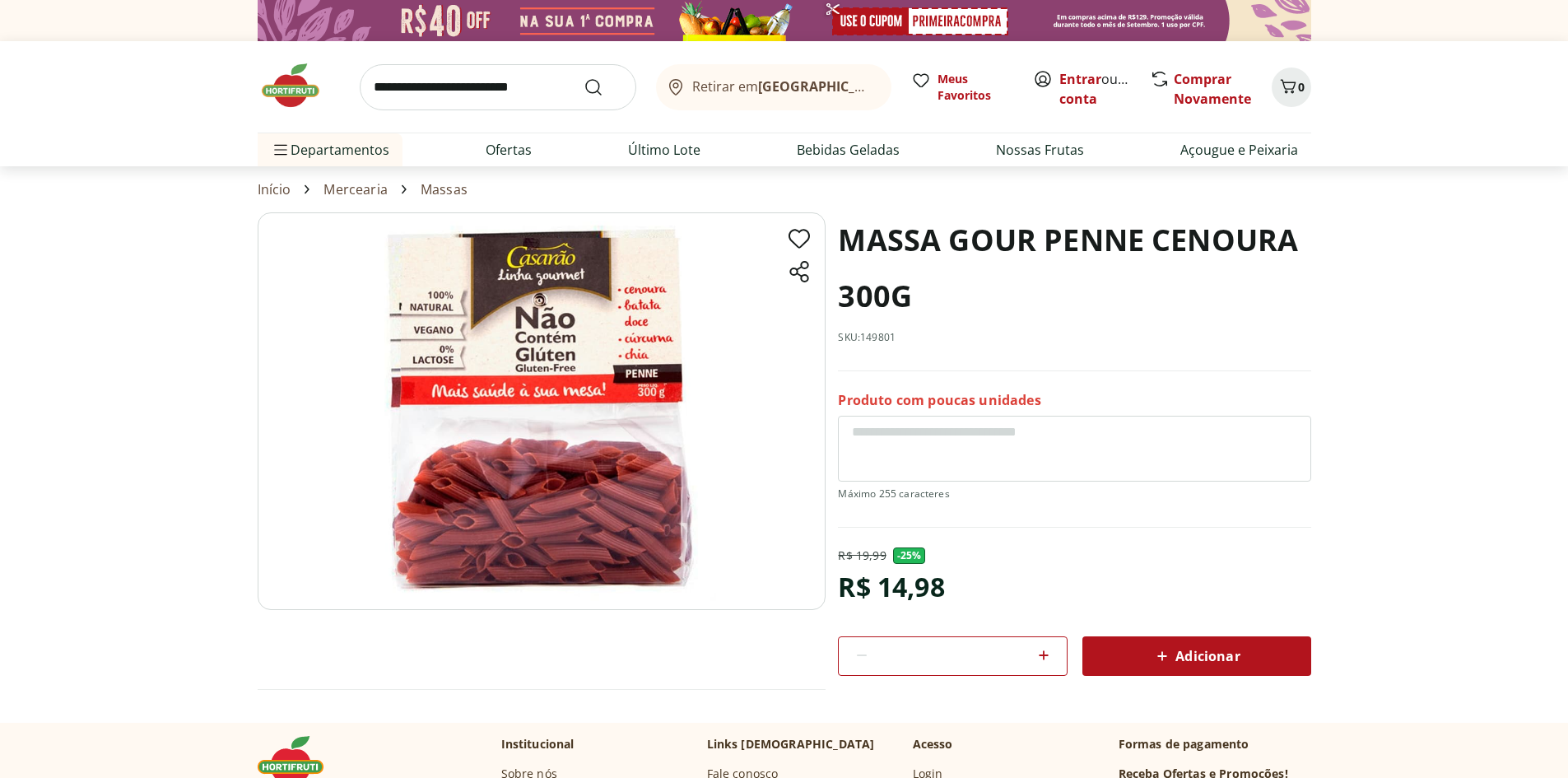
scroll to position [82, 0]
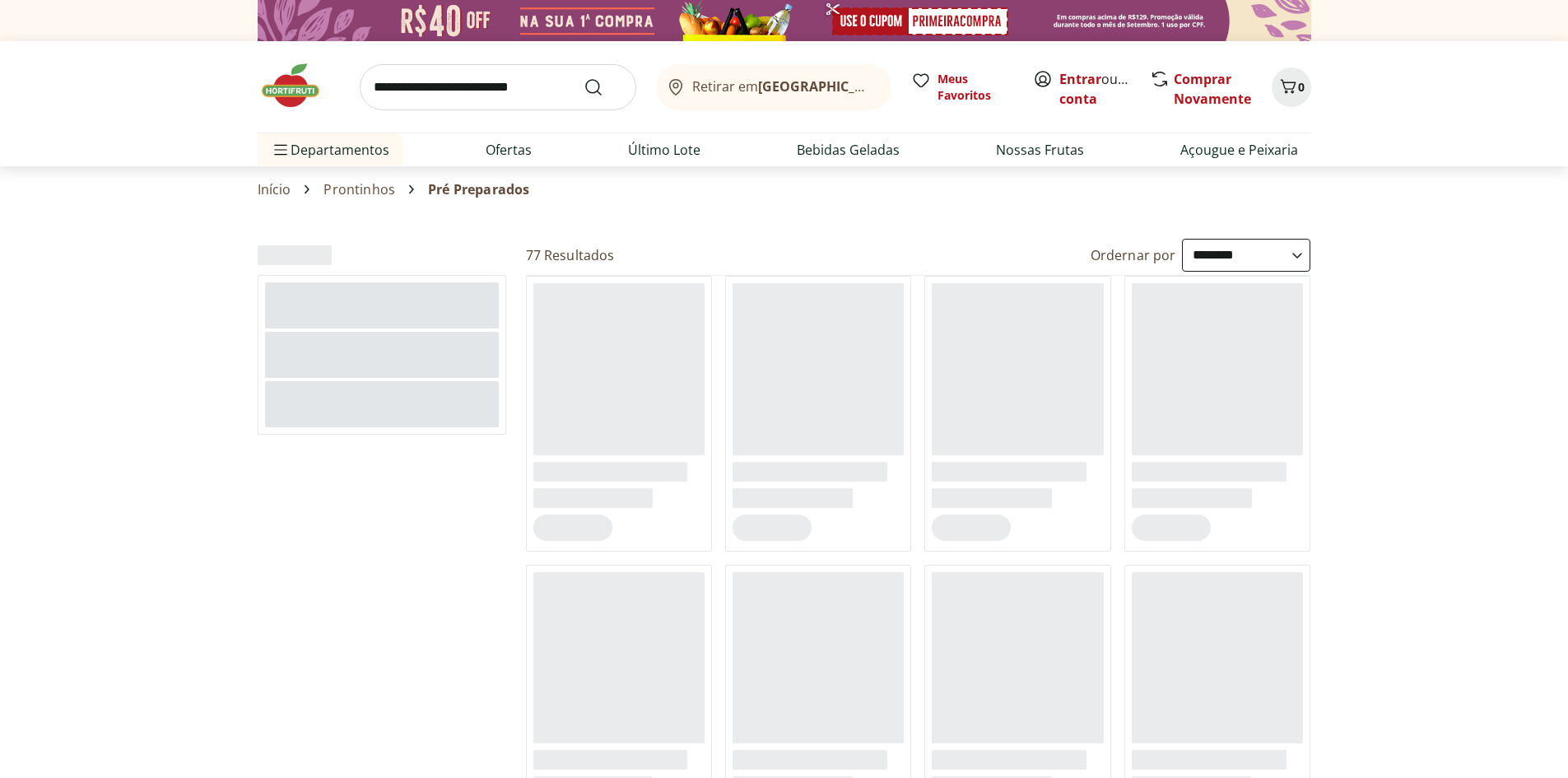
select select "**********"
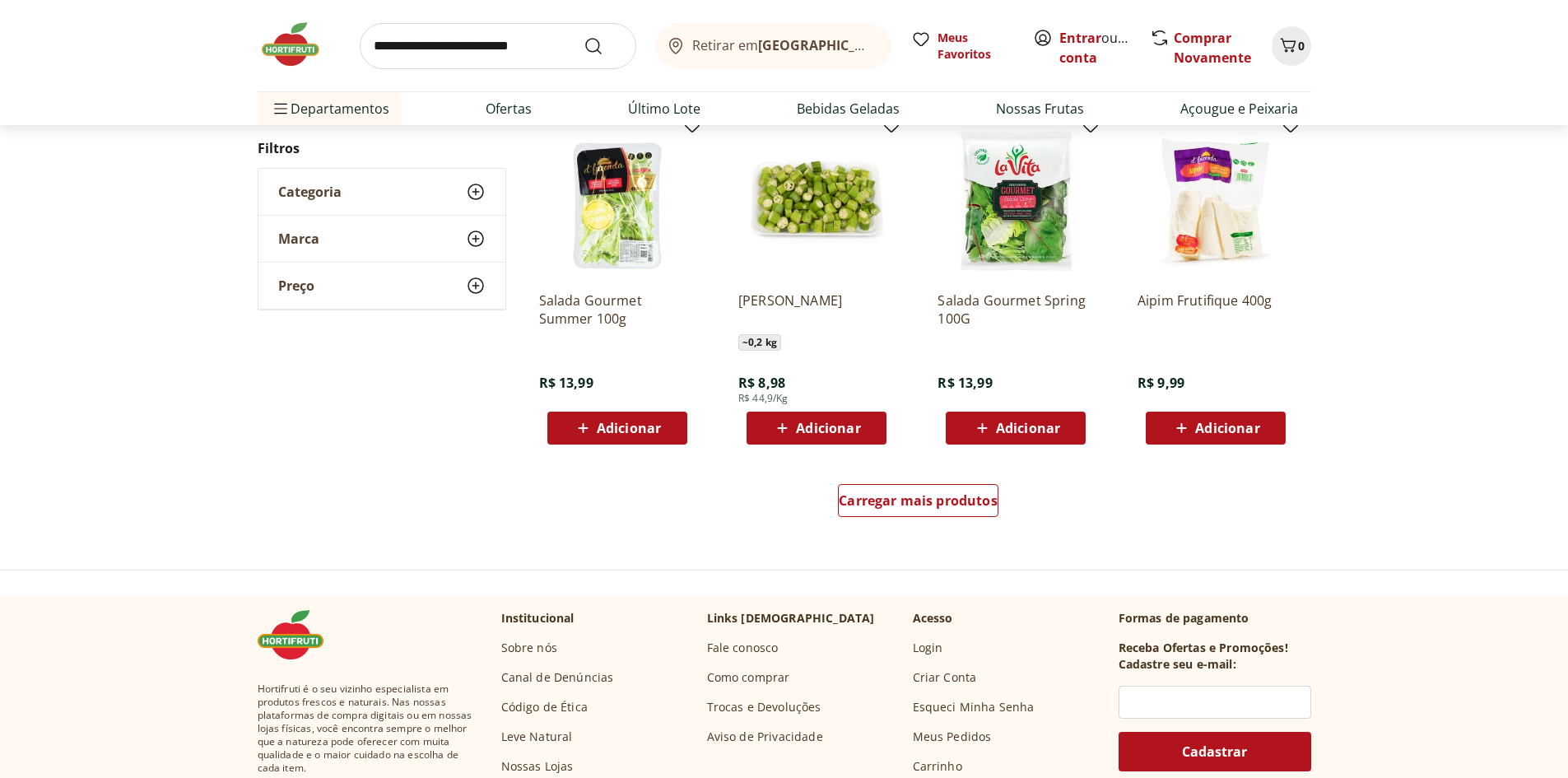
scroll to position [905, 0]
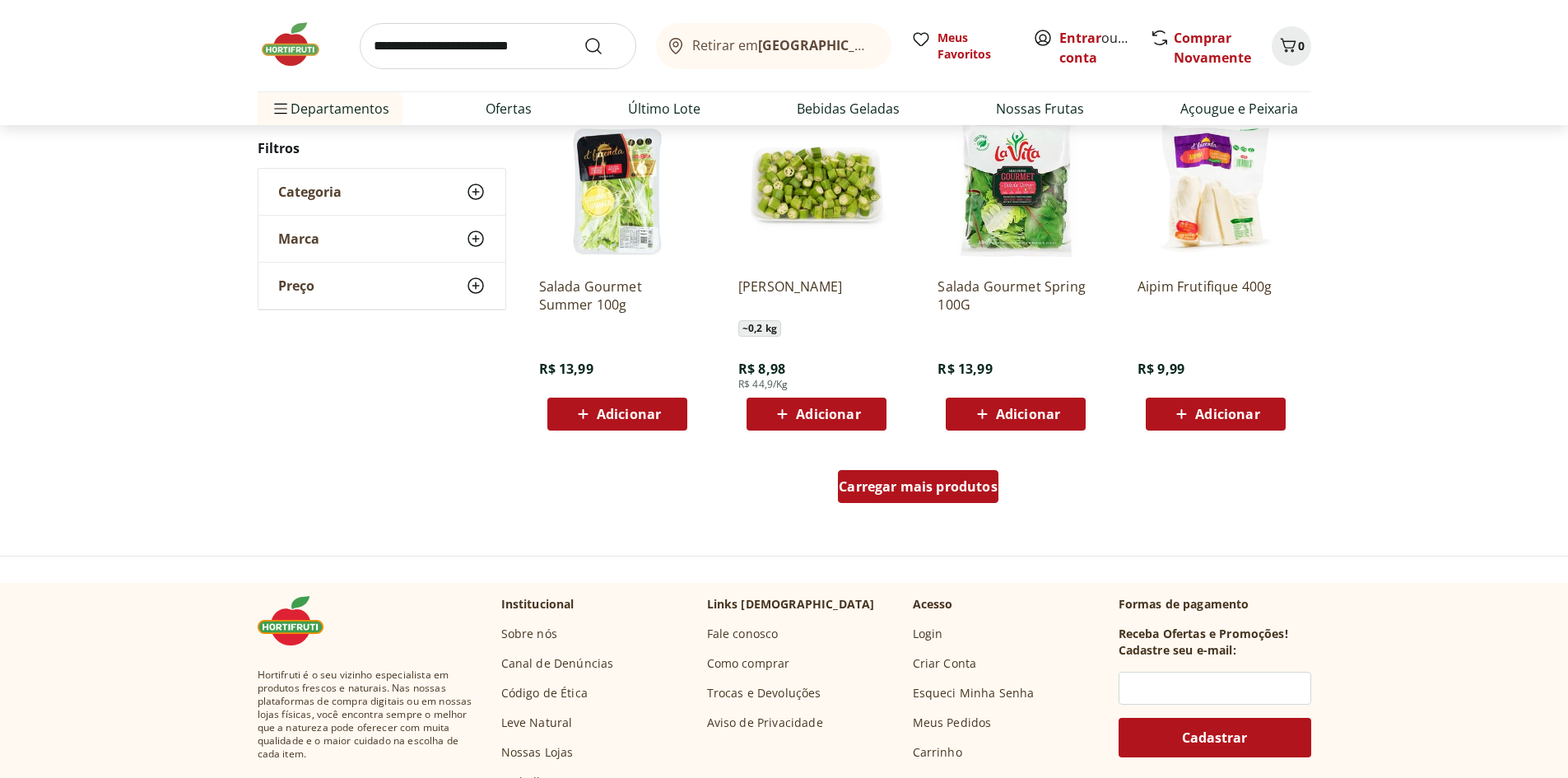
click at [929, 485] on span "Carregar mais produtos" at bounding box center [918, 486] width 159 height 13
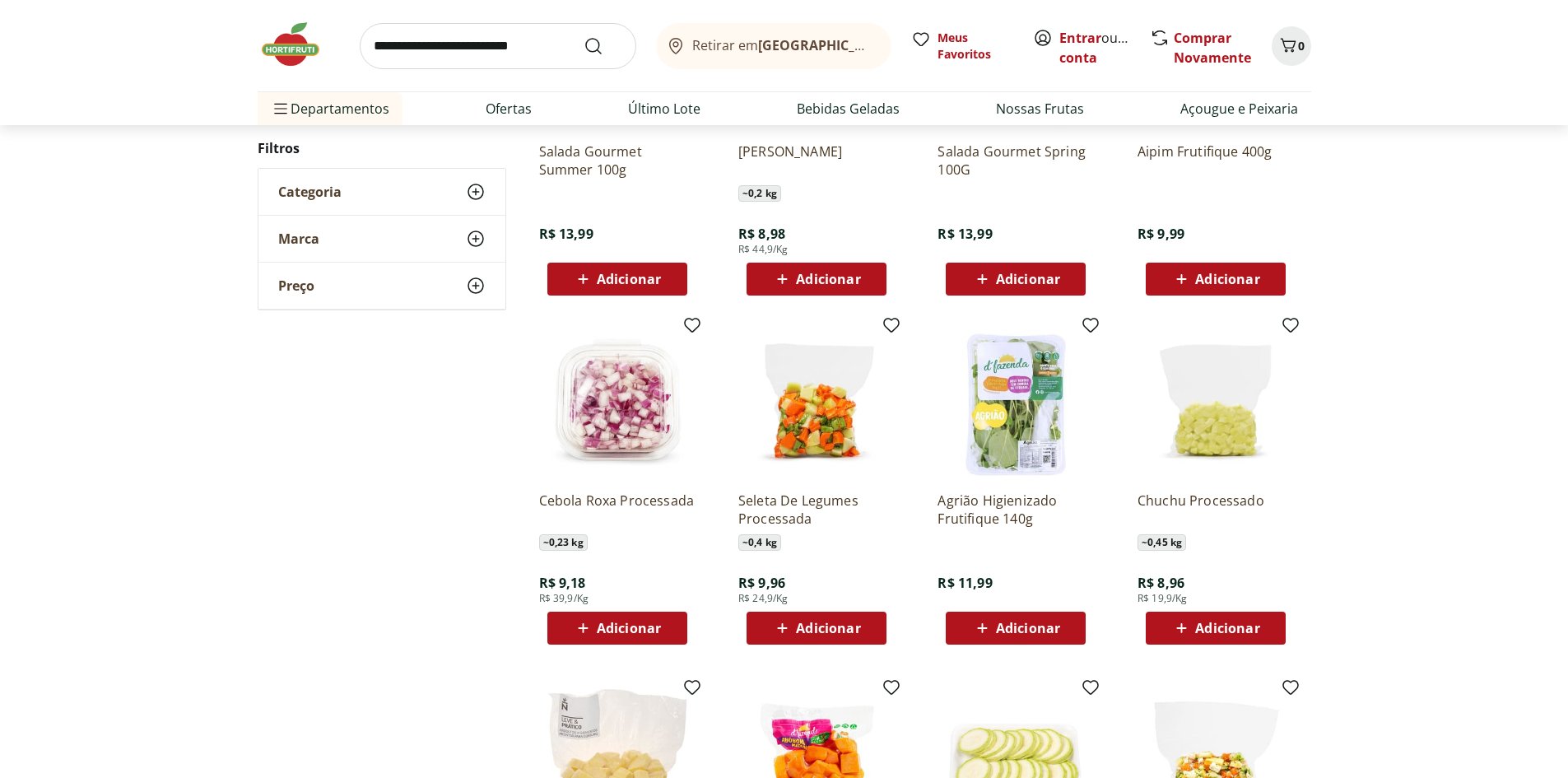
scroll to position [1152, 0]
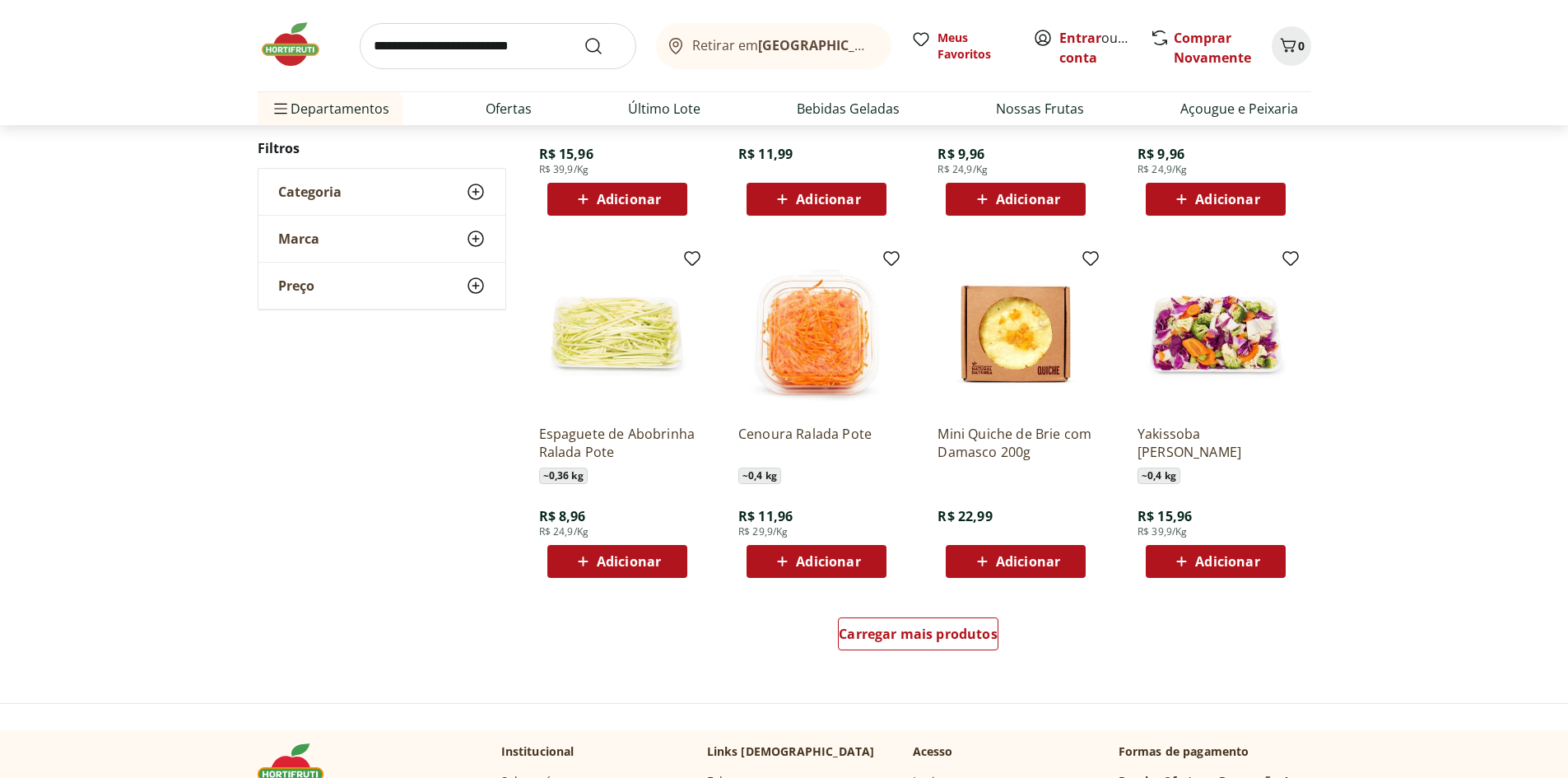
scroll to position [905, 0]
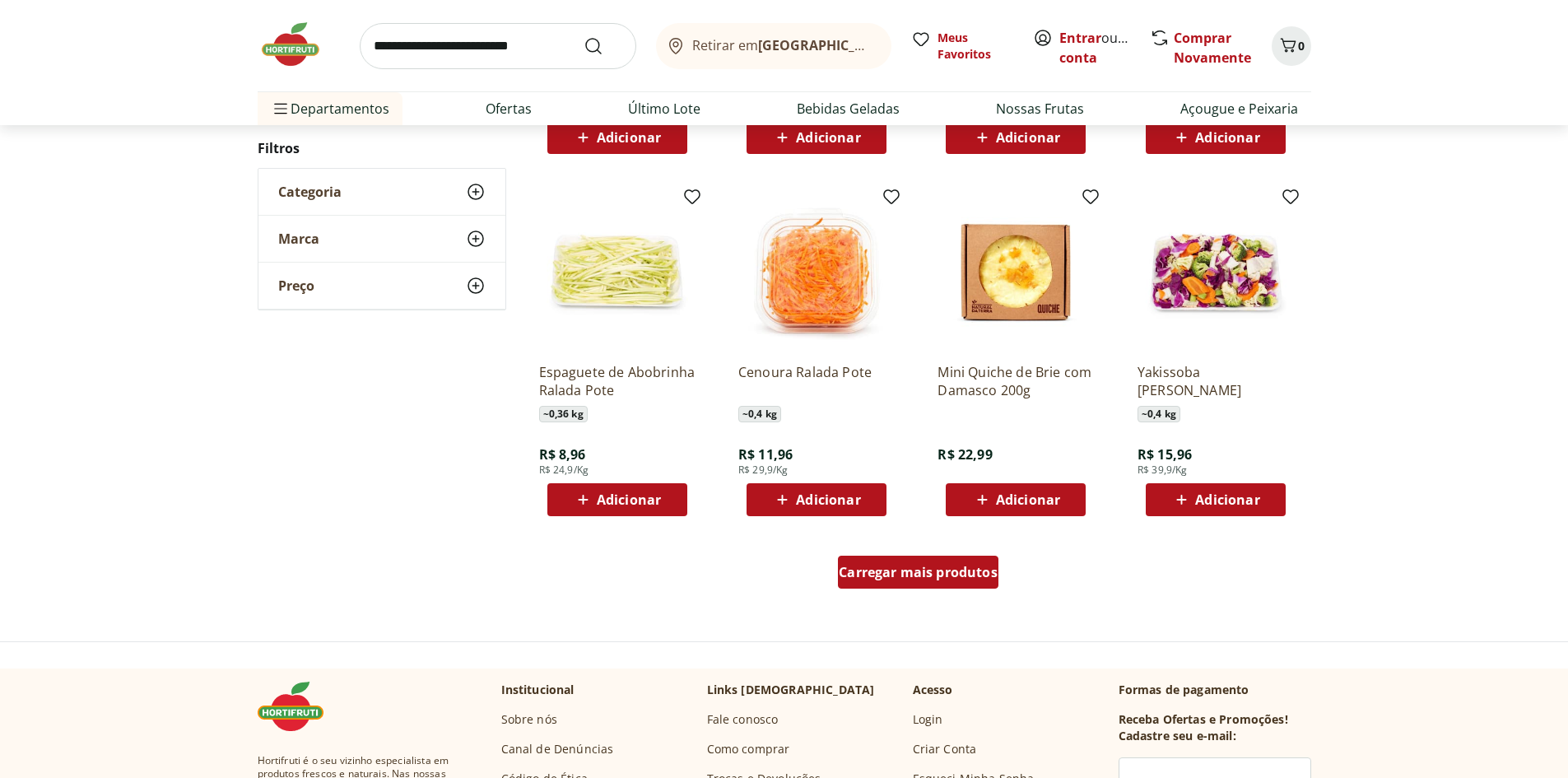
click at [944, 579] on span "Carregar mais produtos" at bounding box center [918, 572] width 159 height 13
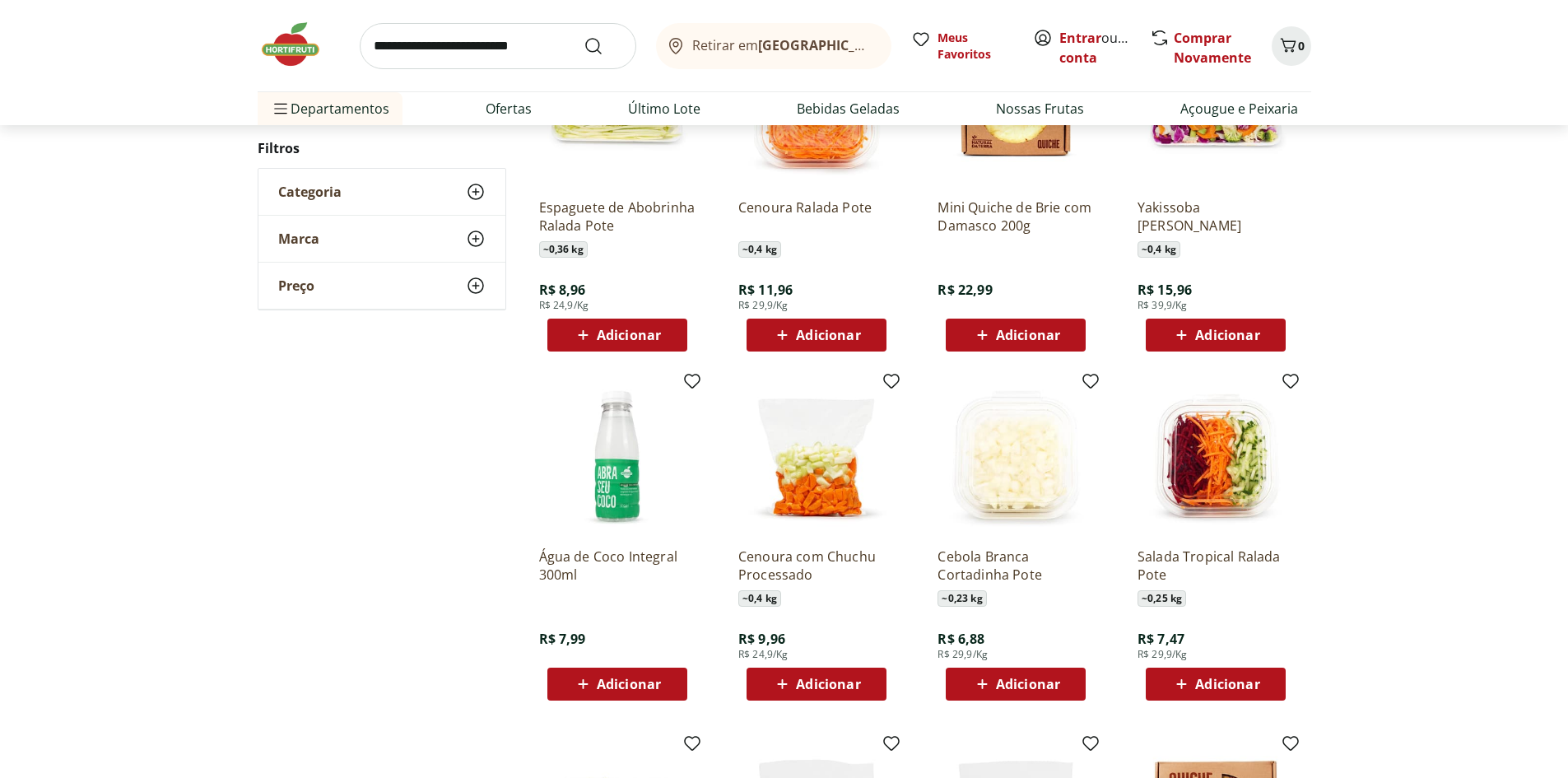
scroll to position [1152, 0]
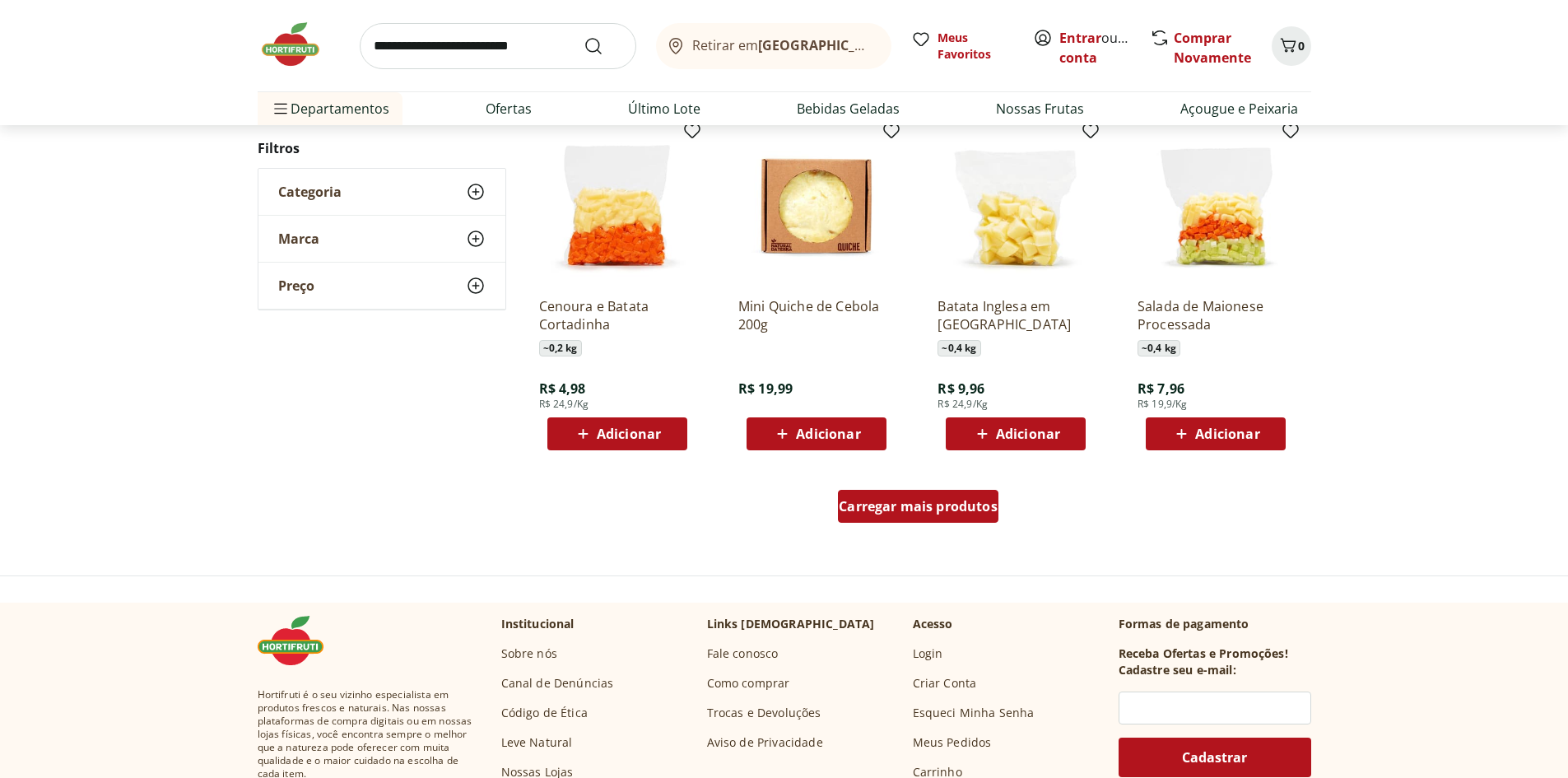
scroll to position [1067, 0]
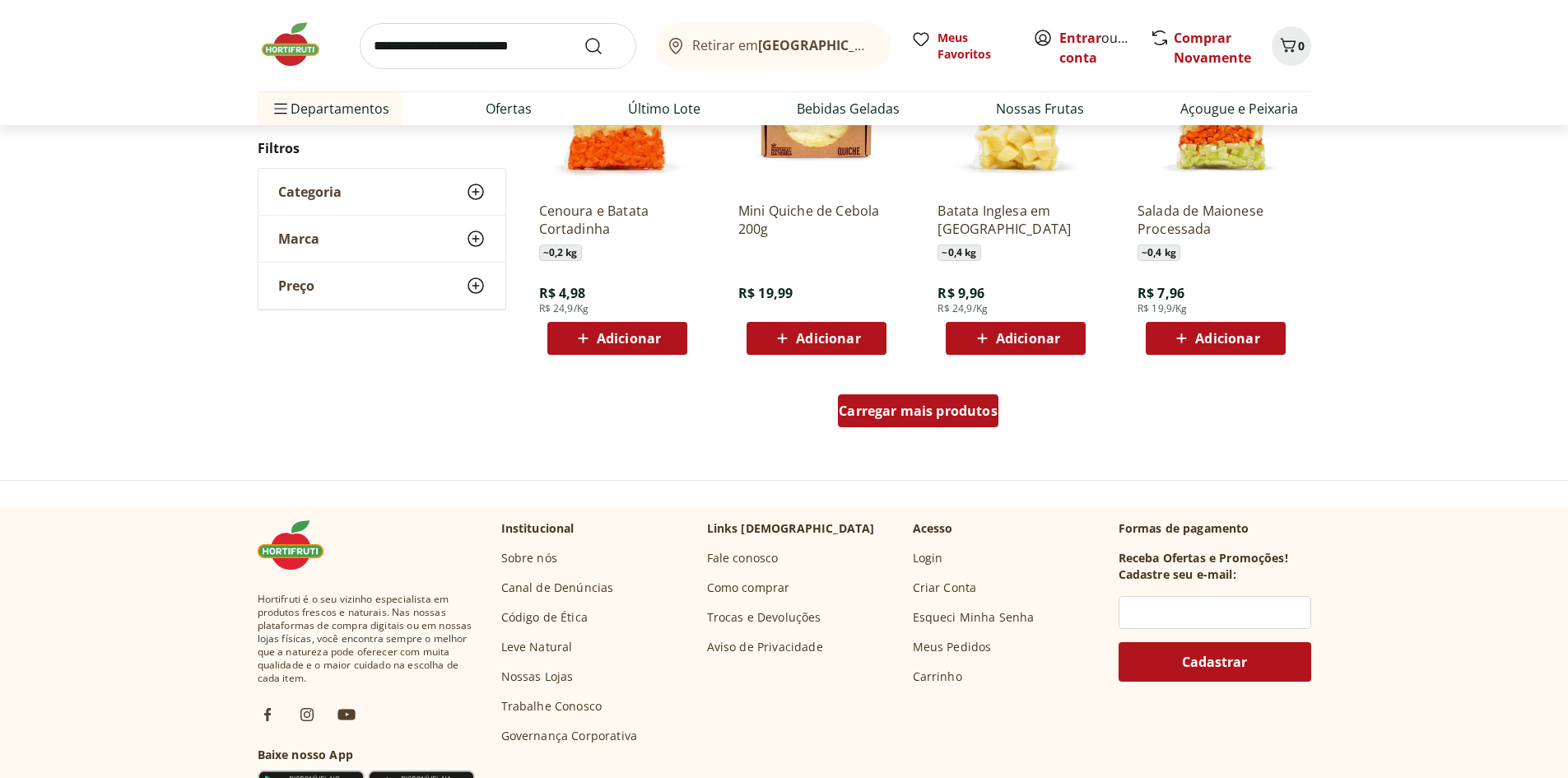
click at [899, 415] on span "Carregar mais produtos" at bounding box center [918, 411] width 159 height 13
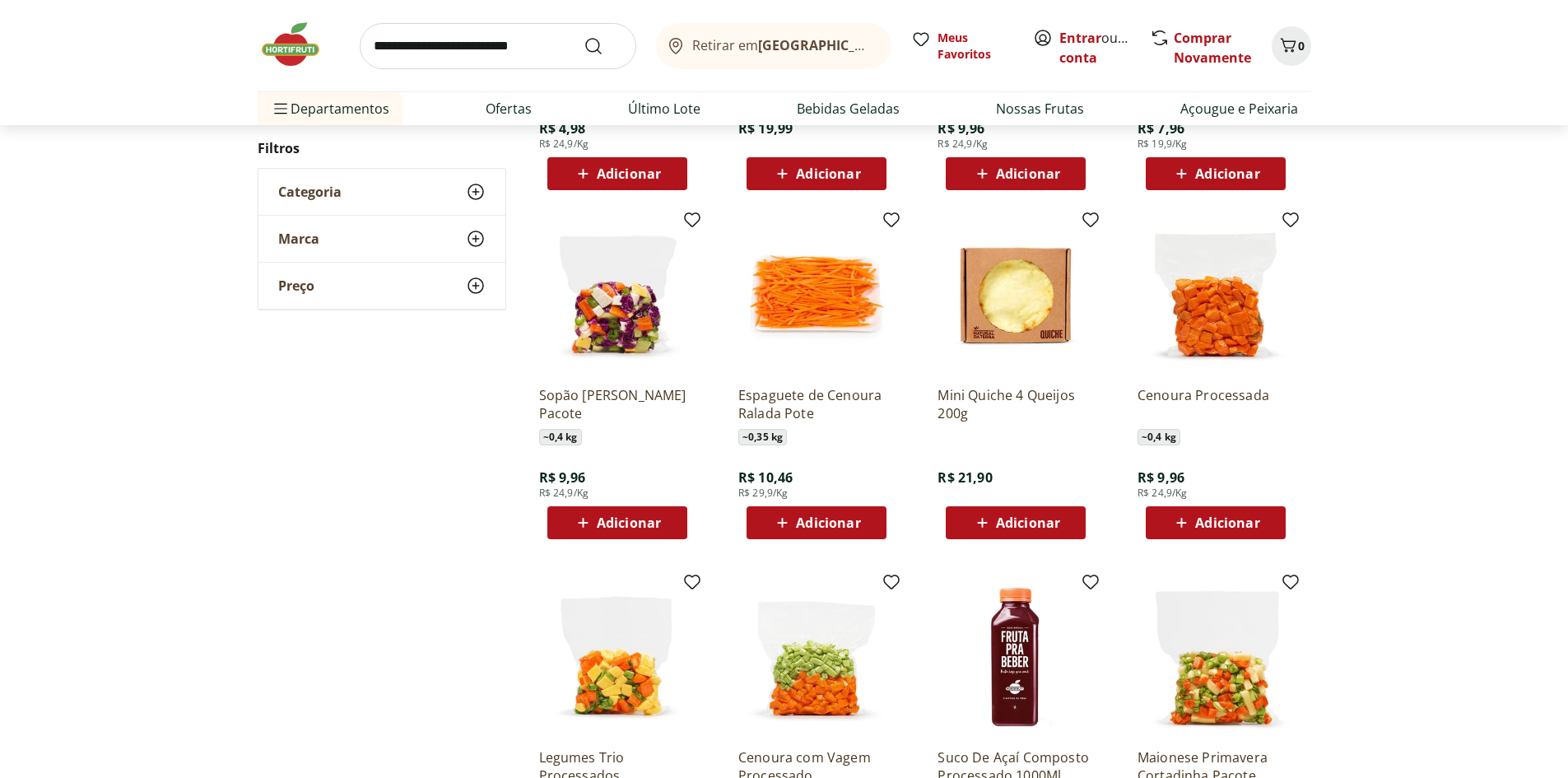
scroll to position [1395, 0]
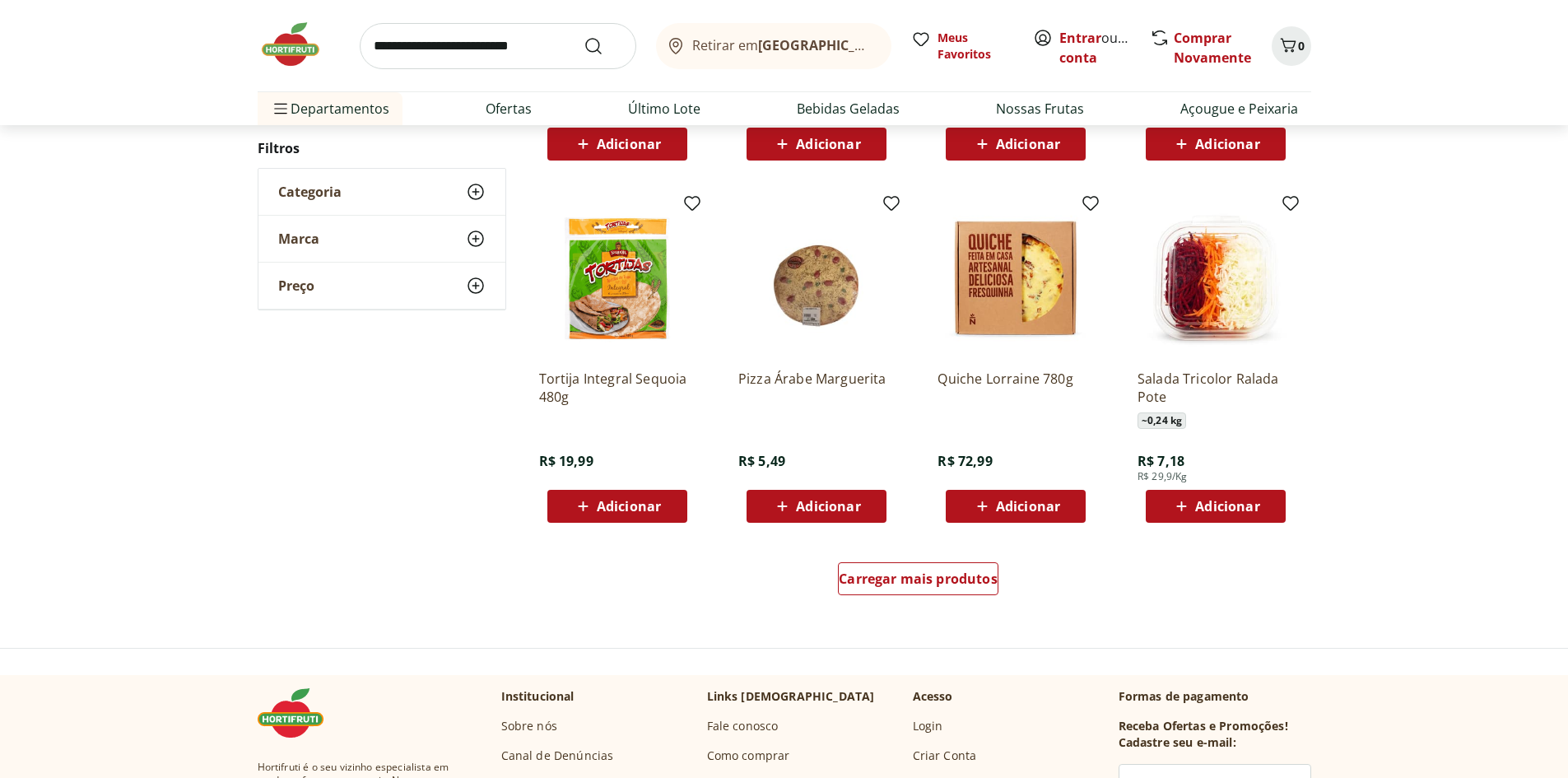
scroll to position [1145, 0]
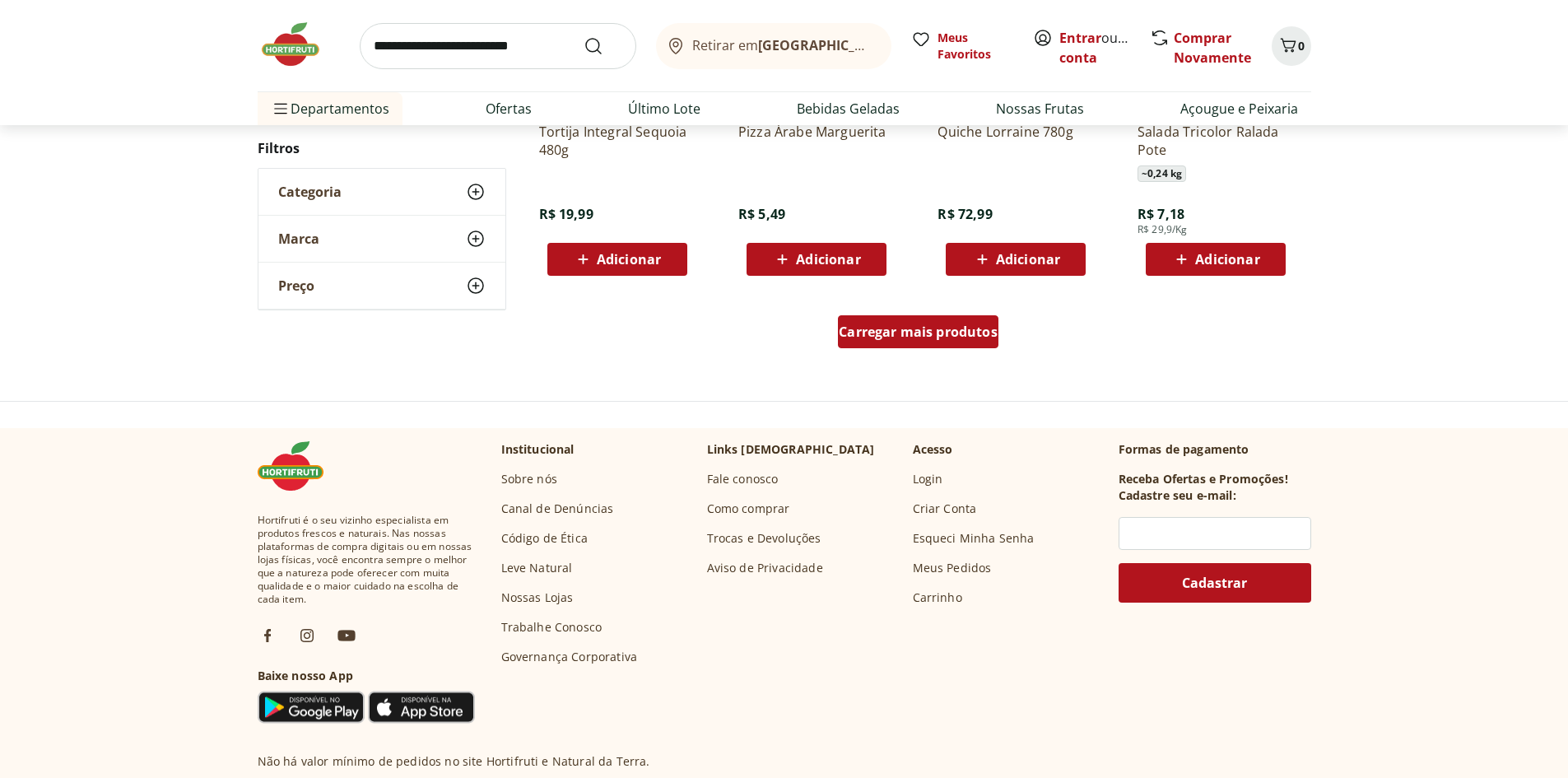
click at [863, 332] on span "Carregar mais produtos" at bounding box center [918, 331] width 159 height 13
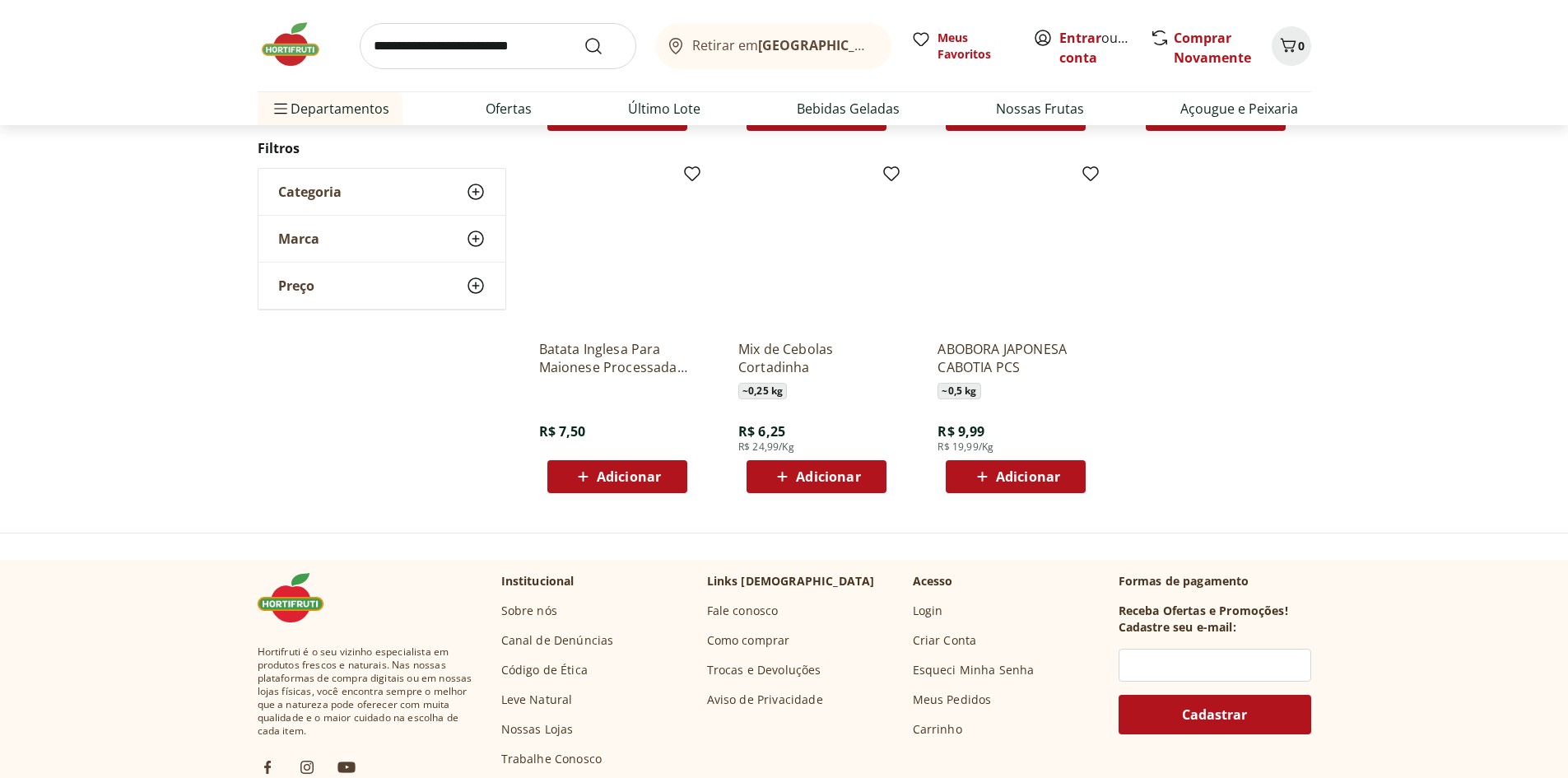
scroll to position [977, 0]
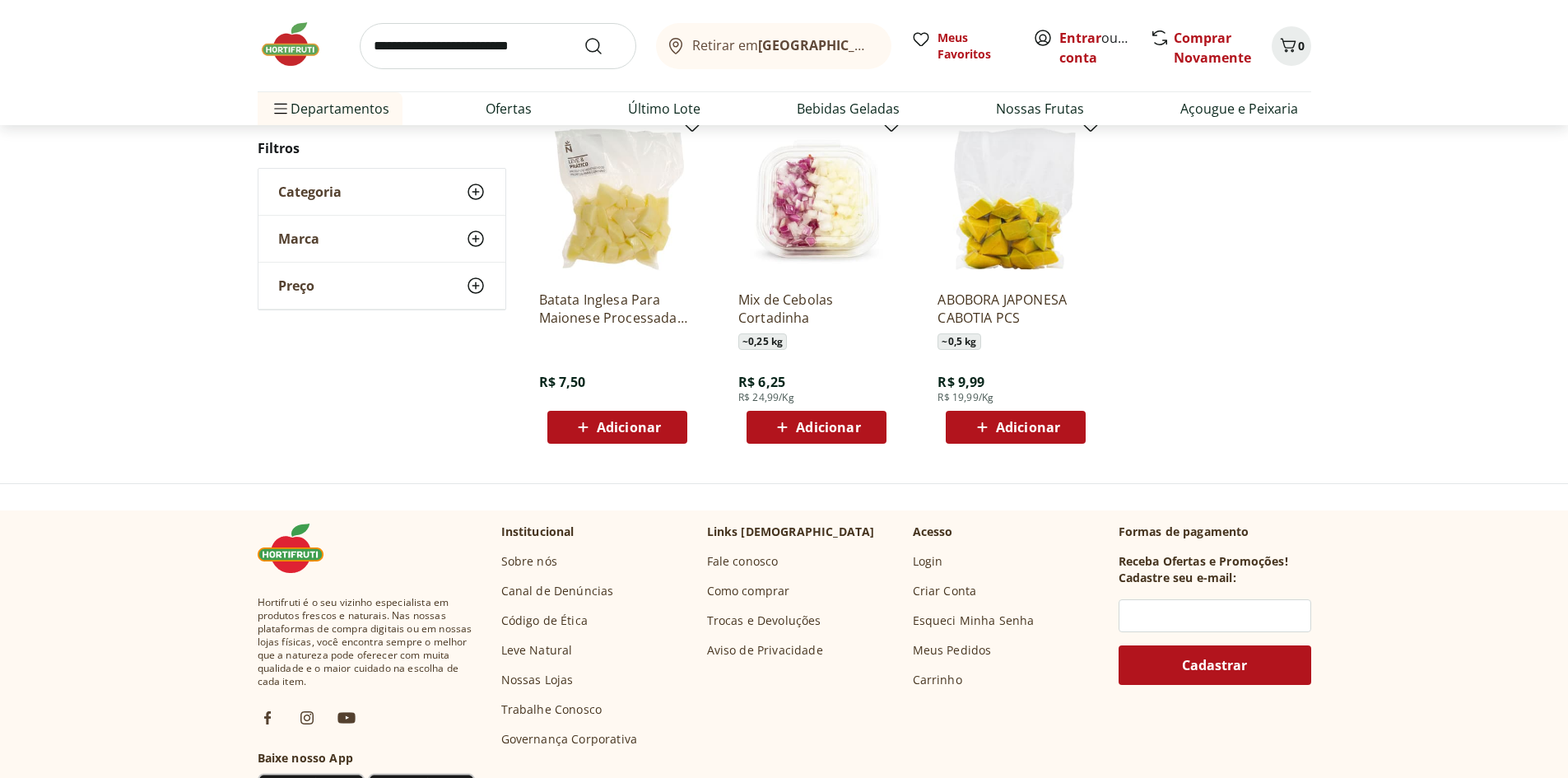
click at [277, 49] on img at bounding box center [298, 44] width 82 height 50
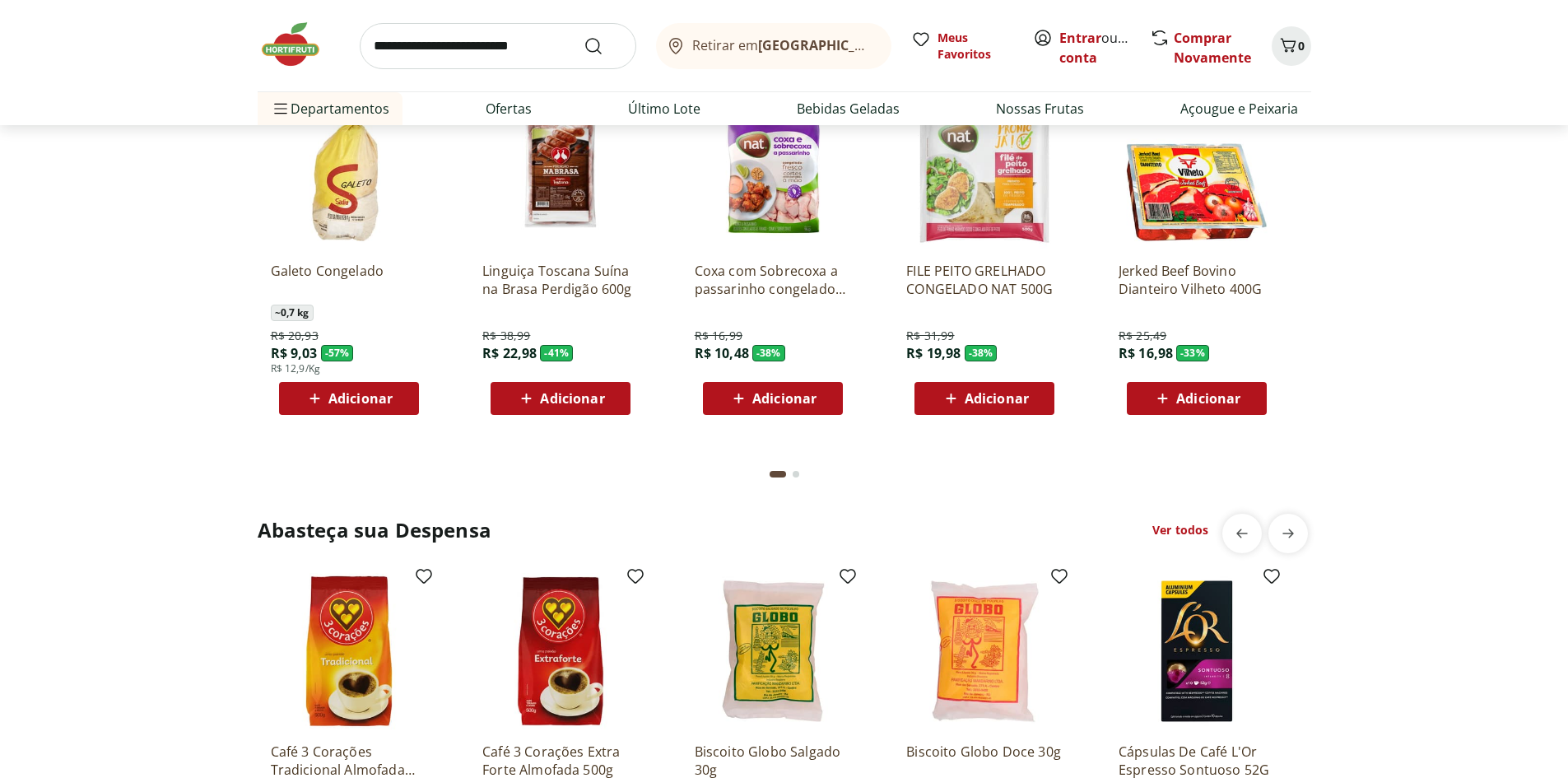
scroll to position [2552, 0]
